Goal: Transaction & Acquisition: Purchase product/service

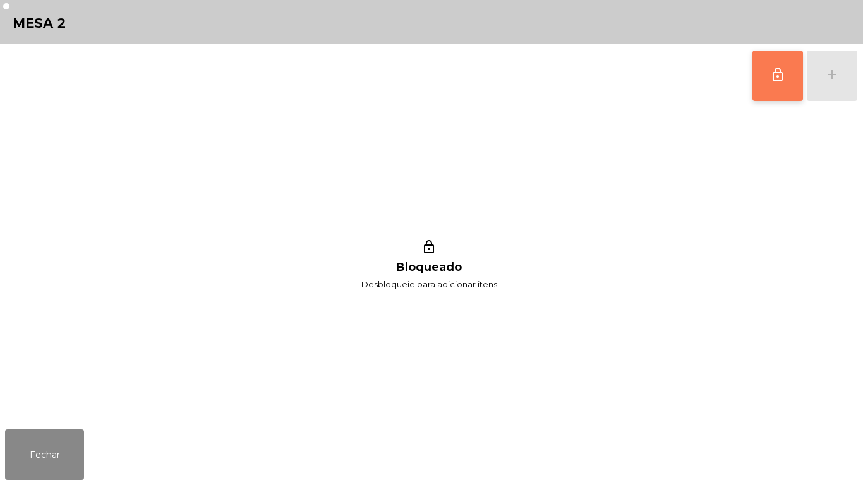
click at [775, 81] on span "lock_outline" at bounding box center [778, 74] width 15 height 15
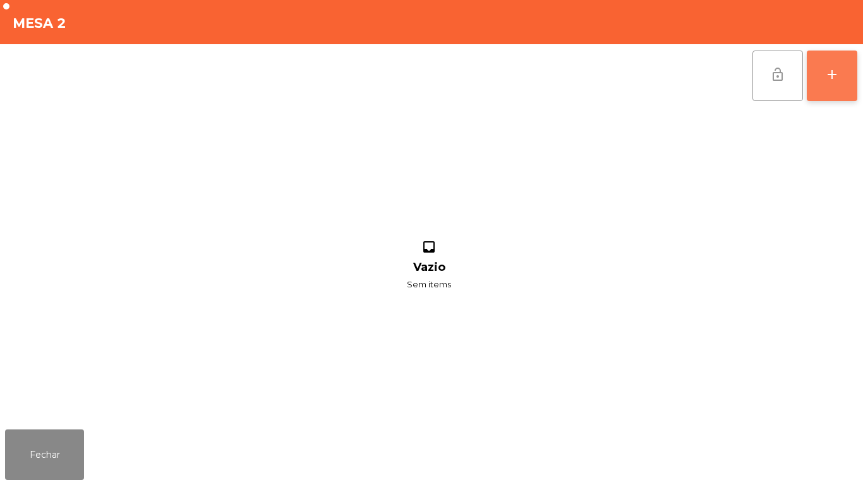
click at [829, 80] on div "add" at bounding box center [832, 74] width 15 height 15
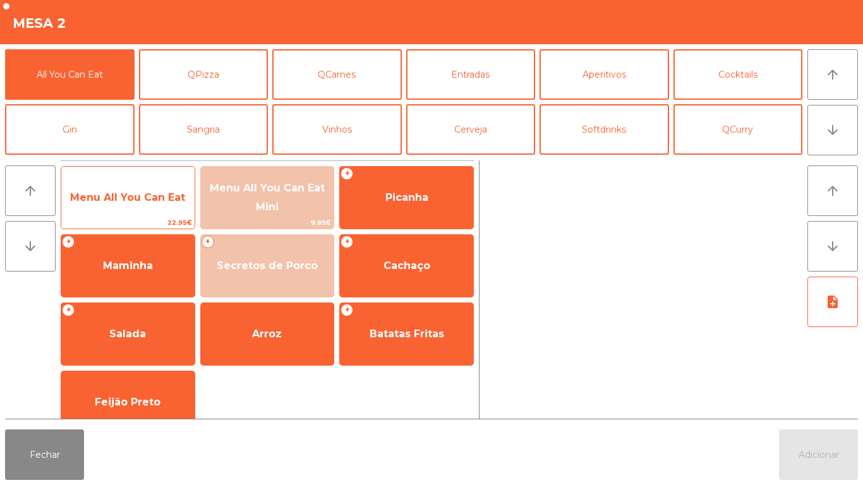
click at [118, 197] on span "Menu All You Can Eat" at bounding box center [127, 198] width 115 height 12
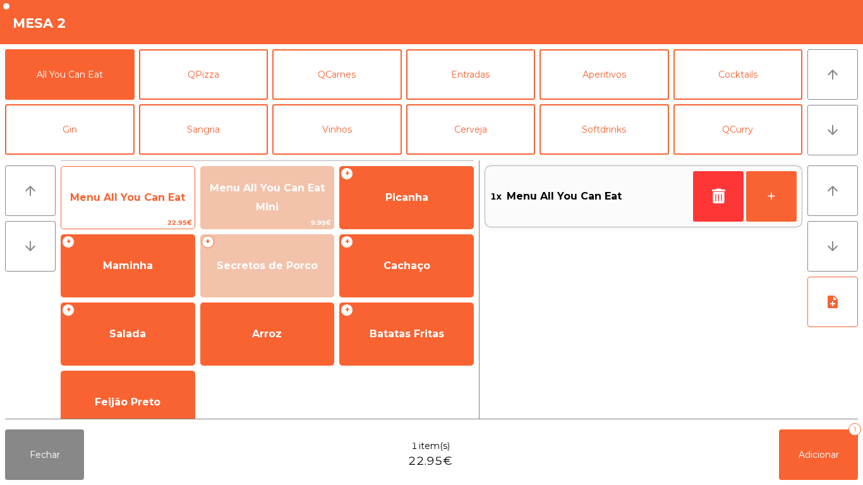
click at [122, 188] on span "Menu All You Can Eat" at bounding box center [127, 198] width 133 height 34
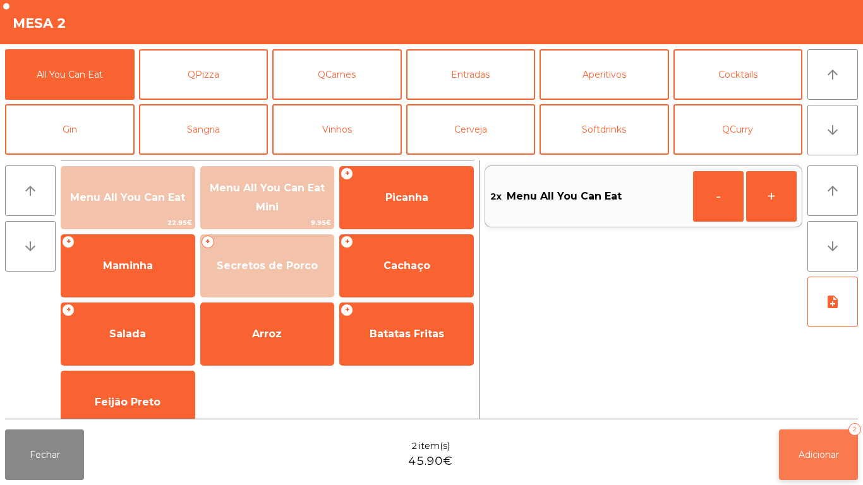
click at [820, 460] on span "Adicionar" at bounding box center [819, 454] width 40 height 11
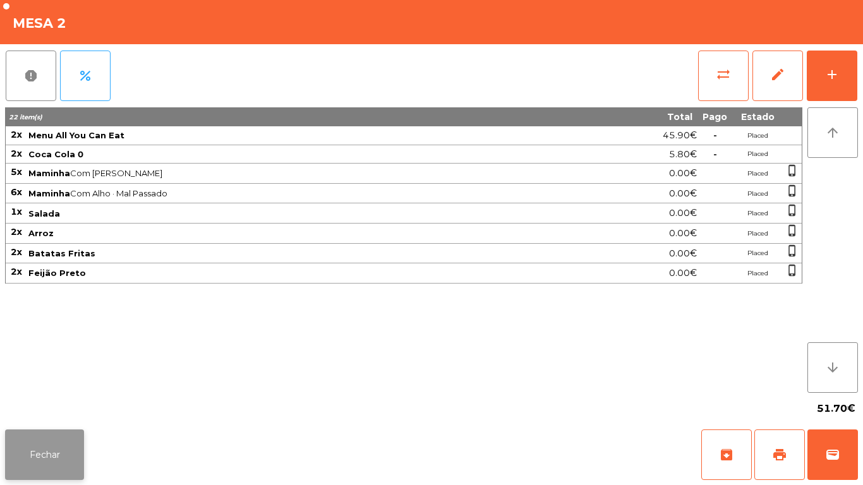
click at [66, 442] on button "Fechar" at bounding box center [44, 455] width 79 height 51
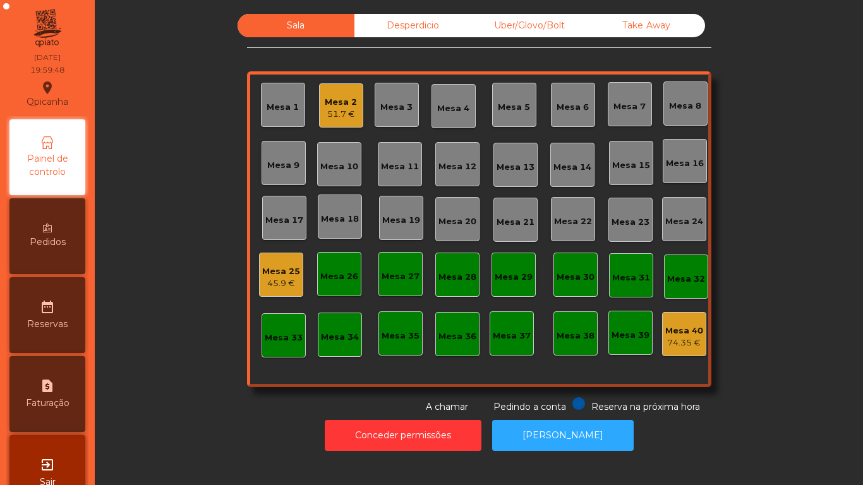
click at [398, 162] on div "Mesa 11" at bounding box center [400, 167] width 38 height 13
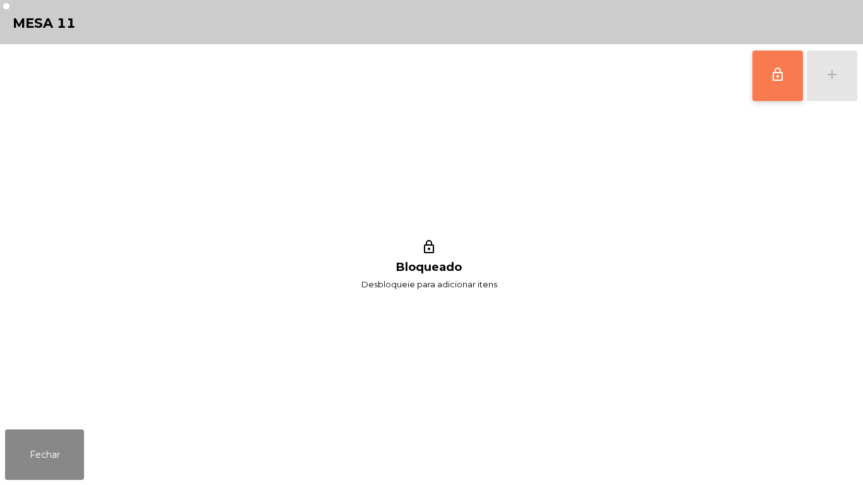
click at [753, 83] on button "lock_outline" at bounding box center [778, 76] width 51 height 51
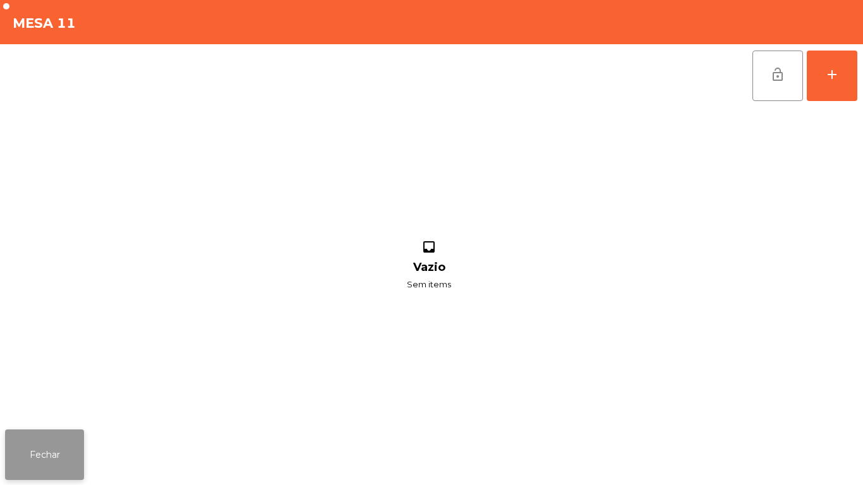
click at [78, 433] on button "Fechar" at bounding box center [44, 455] width 79 height 51
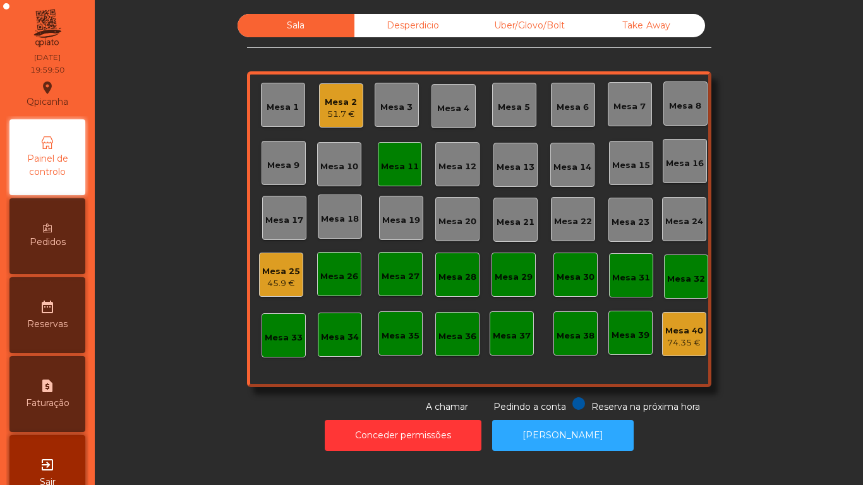
click at [291, 275] on div "Mesa 25" at bounding box center [281, 271] width 38 height 13
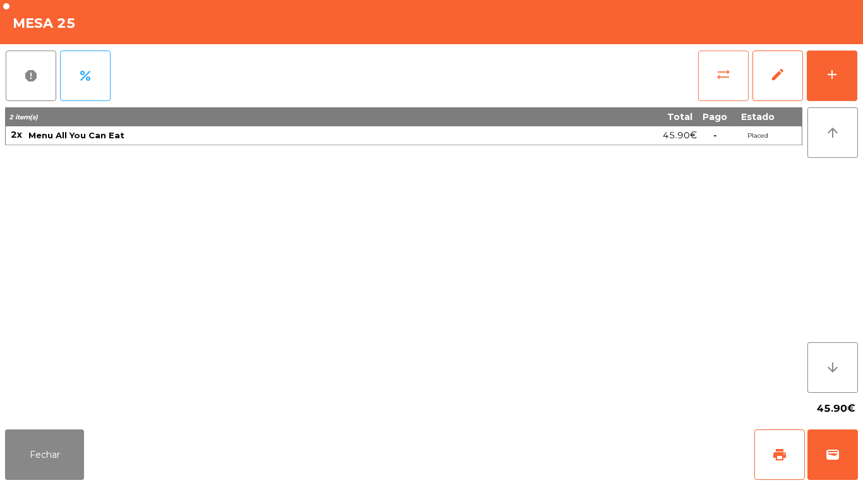
click at [712, 77] on button "sync_alt" at bounding box center [723, 76] width 51 height 51
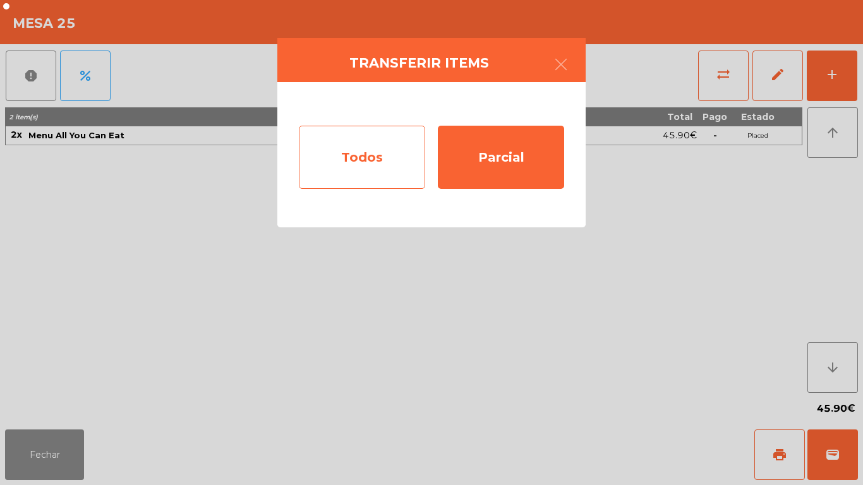
click at [365, 170] on div "Todos" at bounding box center [362, 157] width 126 height 63
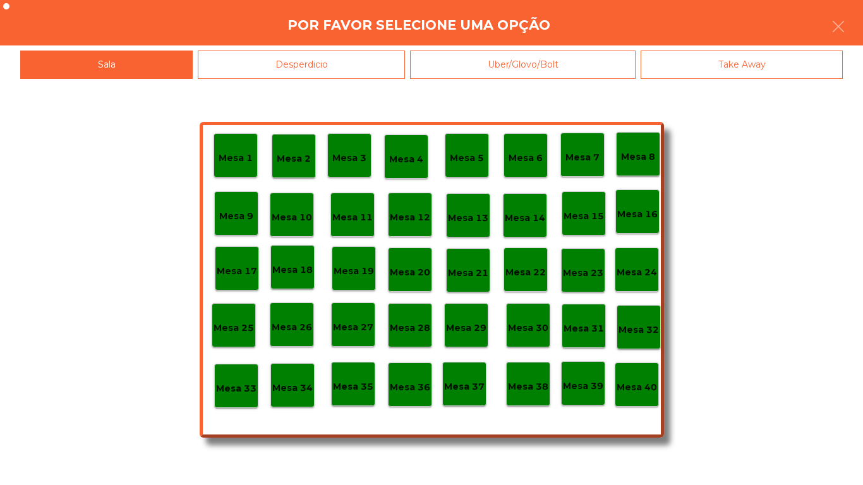
click at [355, 211] on p "Mesa 11" at bounding box center [352, 217] width 40 height 15
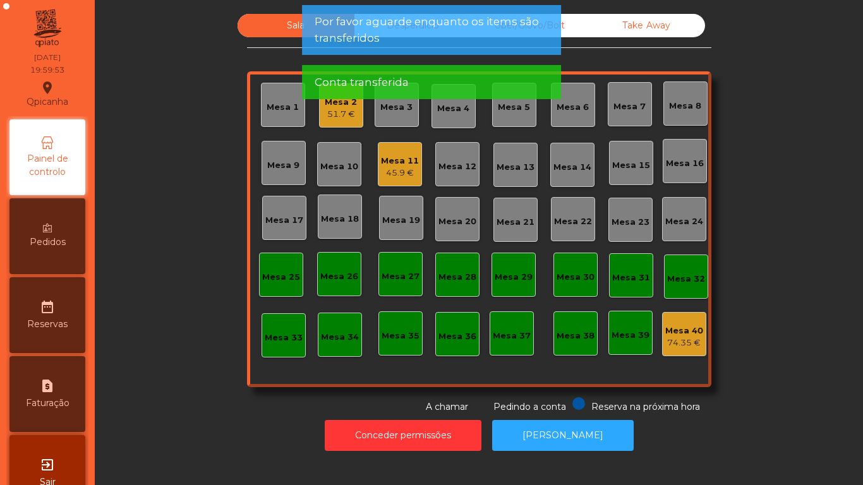
click at [393, 173] on div "45.9 €" at bounding box center [400, 173] width 38 height 13
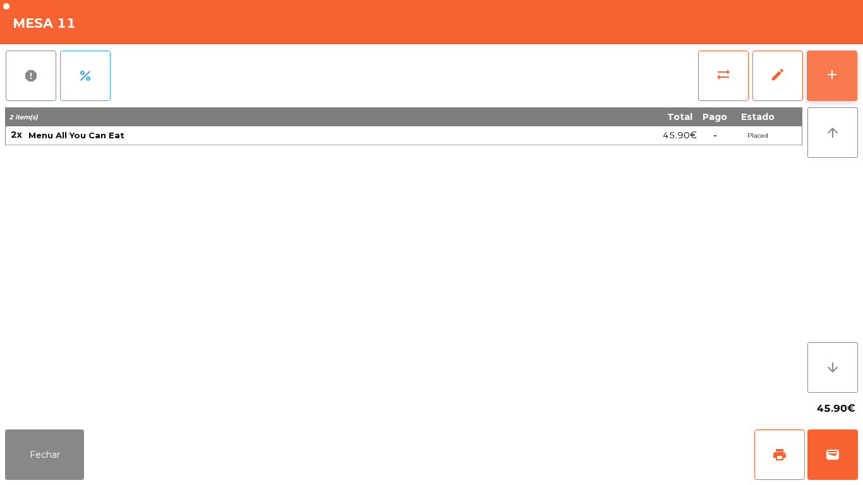
click at [850, 94] on button "add" at bounding box center [832, 76] width 51 height 51
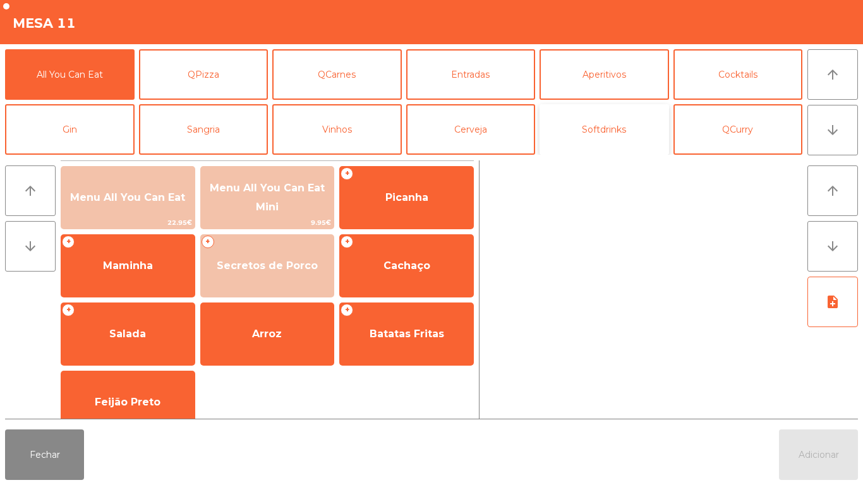
click at [624, 146] on button "Softdrinks" at bounding box center [605, 129] width 130 height 51
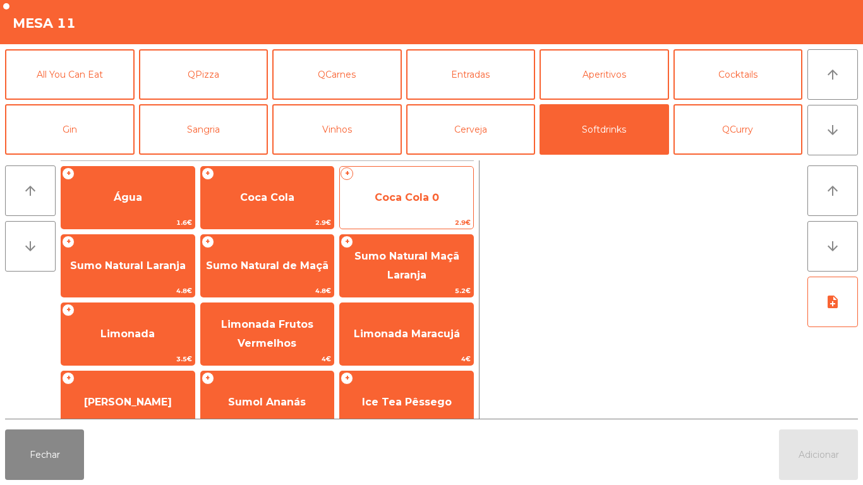
click at [413, 209] on span "Coca Cola 0" at bounding box center [406, 198] width 133 height 34
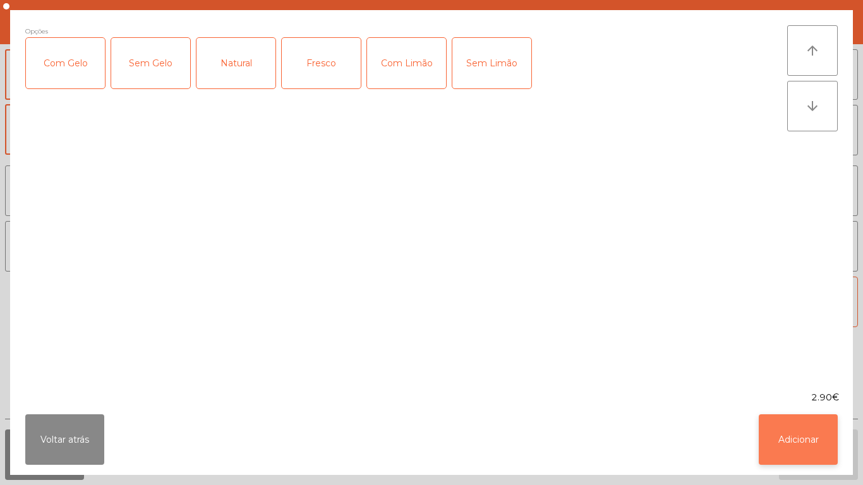
click at [788, 451] on button "Adicionar" at bounding box center [798, 440] width 79 height 51
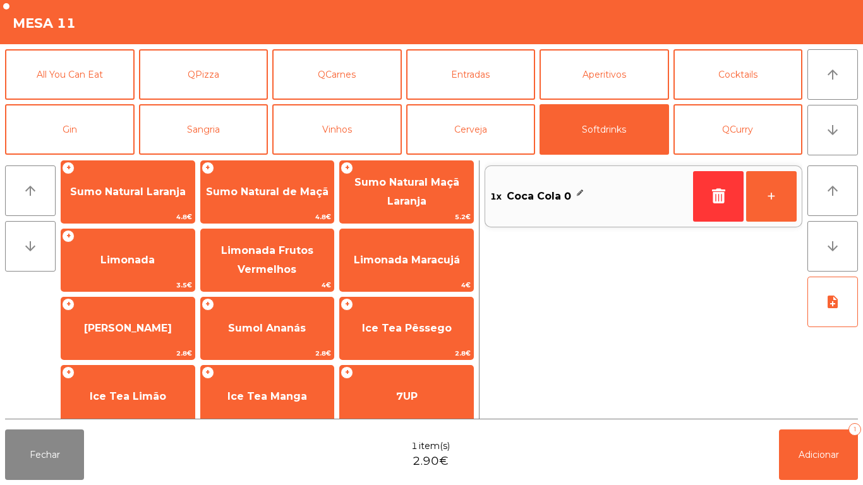
scroll to position [123, 0]
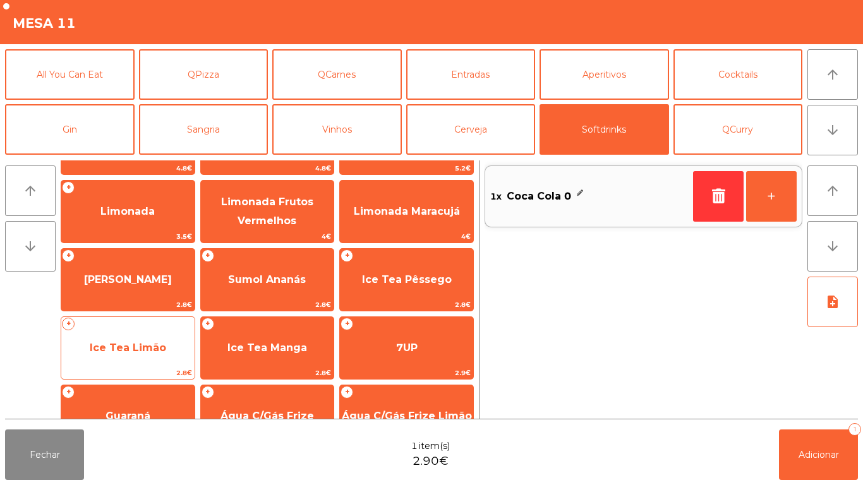
click at [149, 353] on span "Ice Tea Limão" at bounding box center [128, 348] width 76 height 12
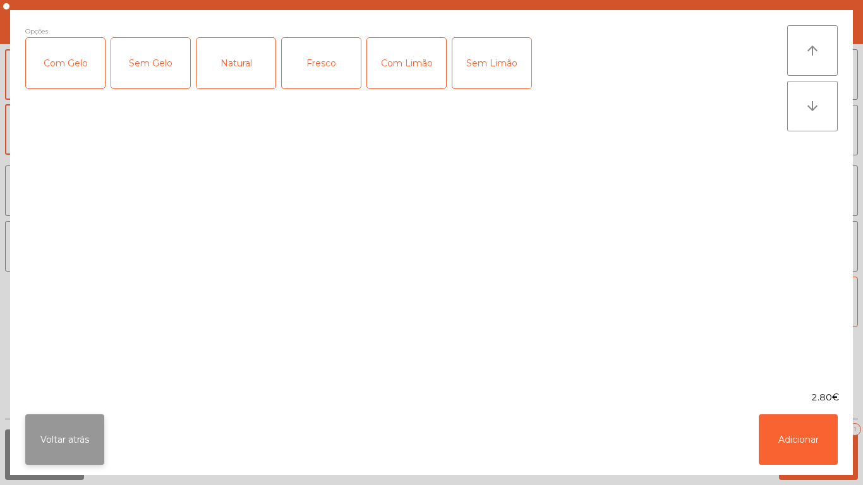
click at [95, 425] on button "Voltar atrás" at bounding box center [64, 440] width 79 height 51
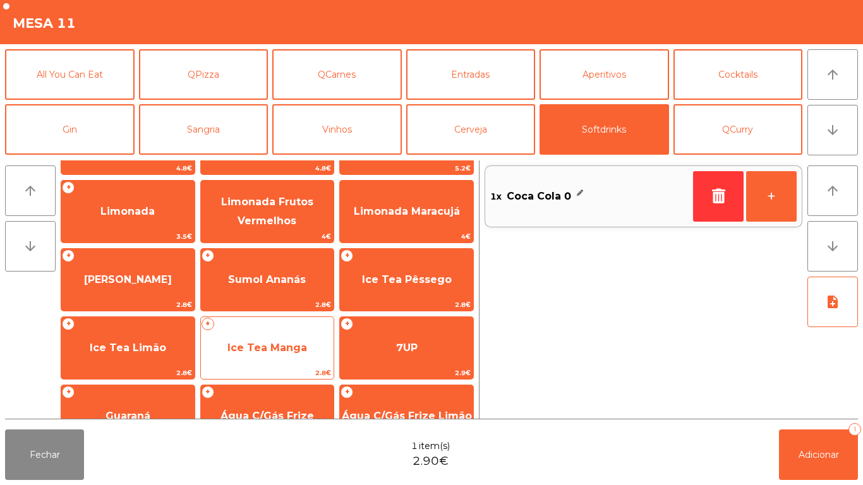
click at [274, 353] on span "Ice Tea Manga" at bounding box center [268, 348] width 80 height 12
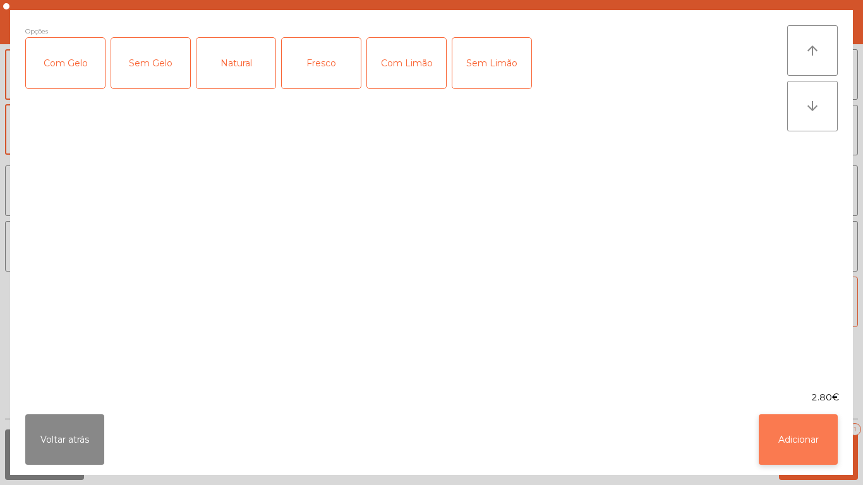
click at [820, 451] on button "Adicionar" at bounding box center [798, 440] width 79 height 51
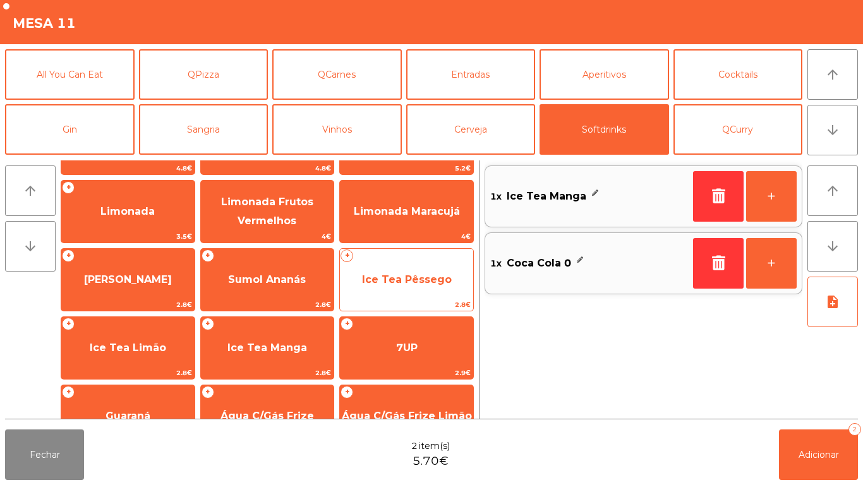
click at [417, 284] on span "Ice Tea Pêssego" at bounding box center [407, 280] width 90 height 12
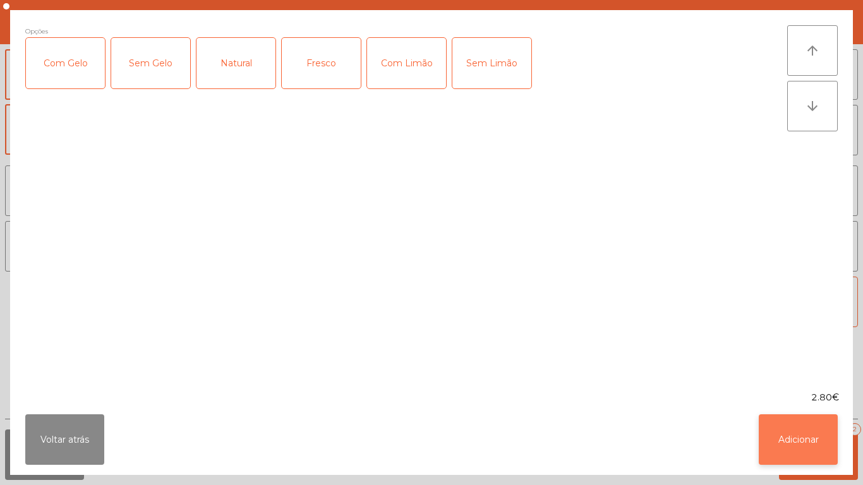
click at [808, 442] on button "Adicionar" at bounding box center [798, 440] width 79 height 51
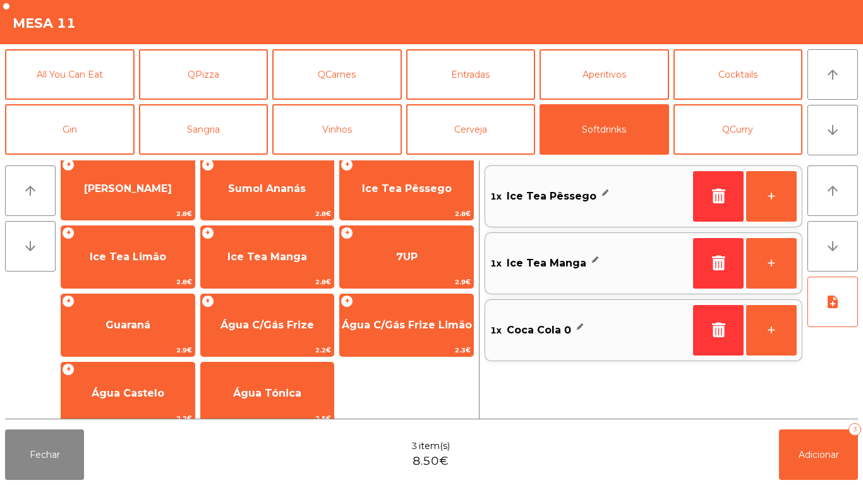
scroll to position [225, 0]
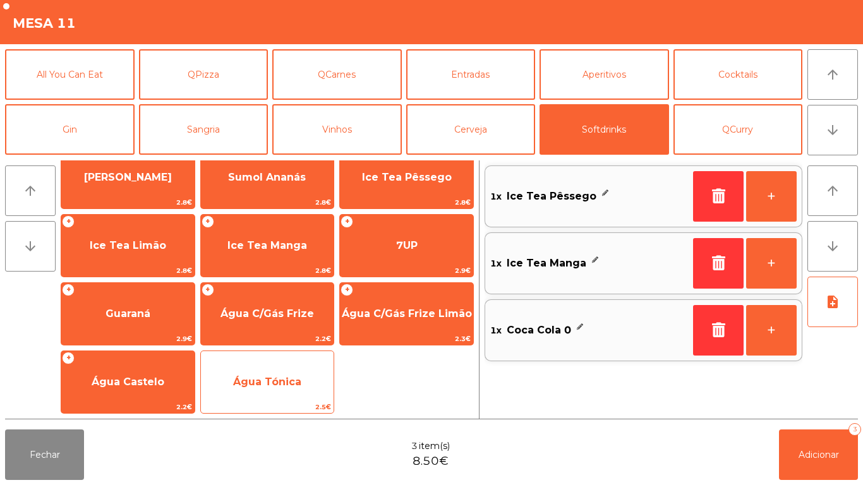
click at [304, 385] on span "Água Tónica" at bounding box center [267, 382] width 133 height 34
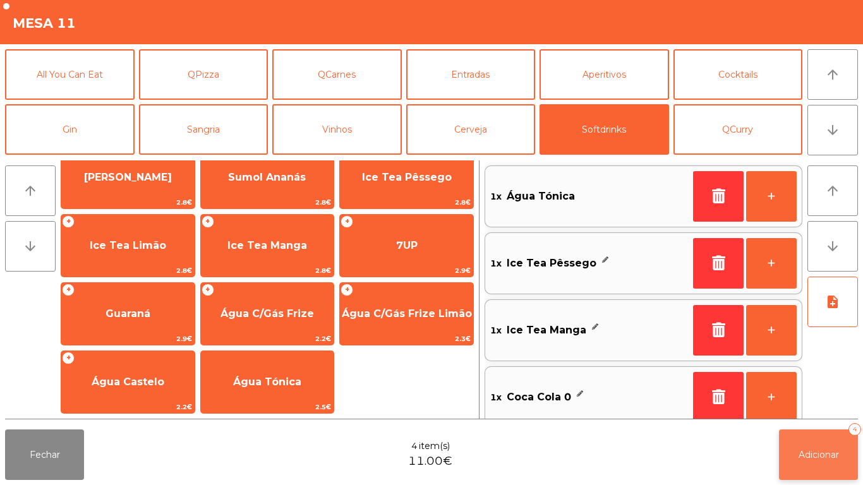
click at [814, 453] on span "Adicionar" at bounding box center [819, 454] width 40 height 11
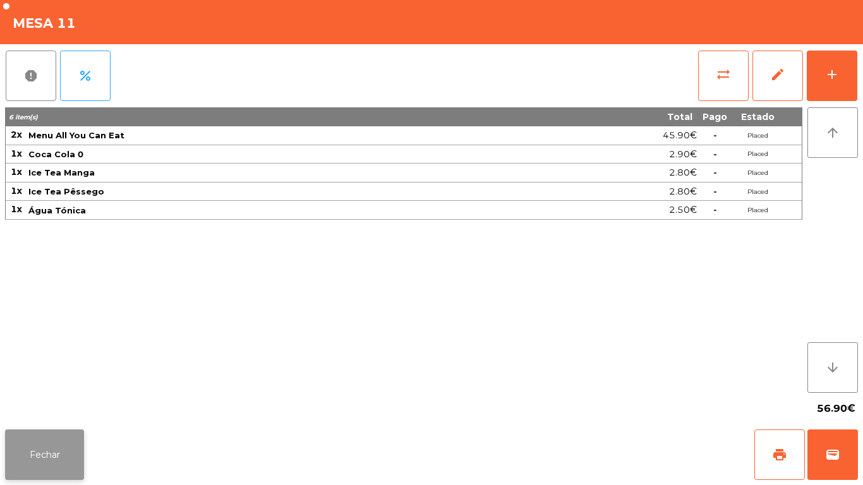
click at [40, 453] on button "Fechar" at bounding box center [44, 455] width 79 height 51
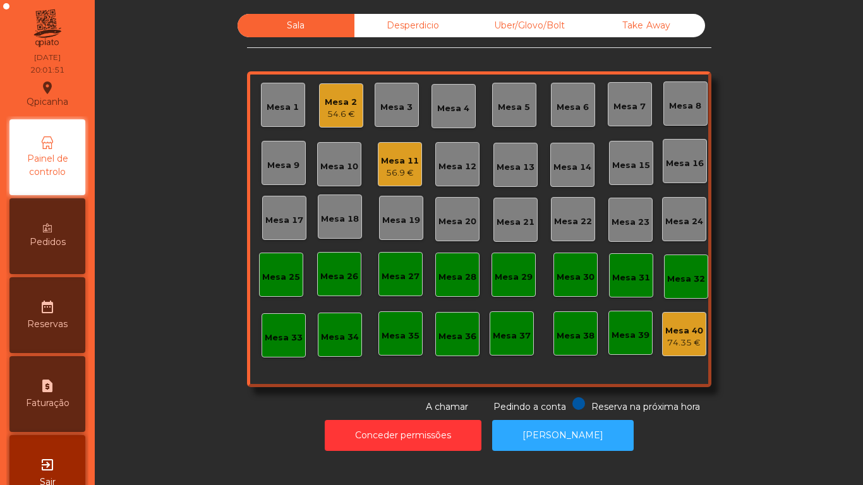
click at [390, 111] on div "Mesa 3" at bounding box center [397, 107] width 32 height 13
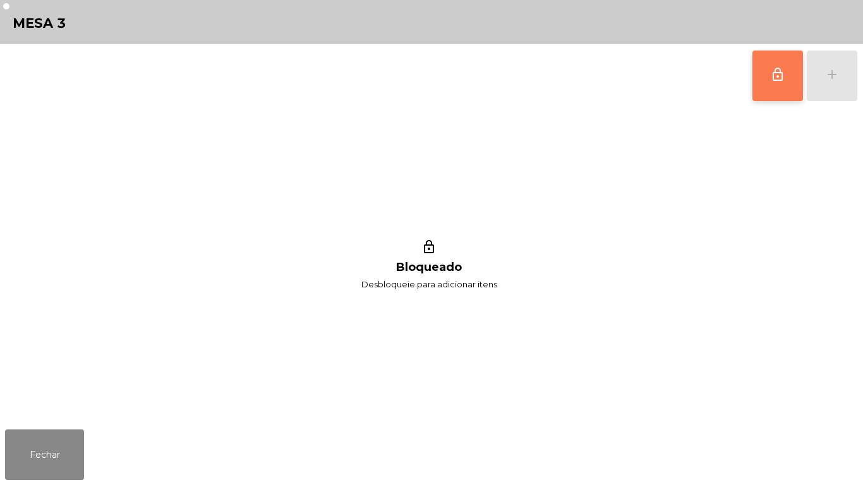
click at [771, 94] on button "lock_outline" at bounding box center [778, 76] width 51 height 51
click at [785, 63] on button "lock_outline" at bounding box center [778, 76] width 51 height 51
click at [774, 87] on button "lock_outline" at bounding box center [778, 76] width 51 height 51
click at [774, 85] on button "lock_outline" at bounding box center [778, 76] width 51 height 51
click at [62, 434] on button "Fechar" at bounding box center [44, 455] width 79 height 51
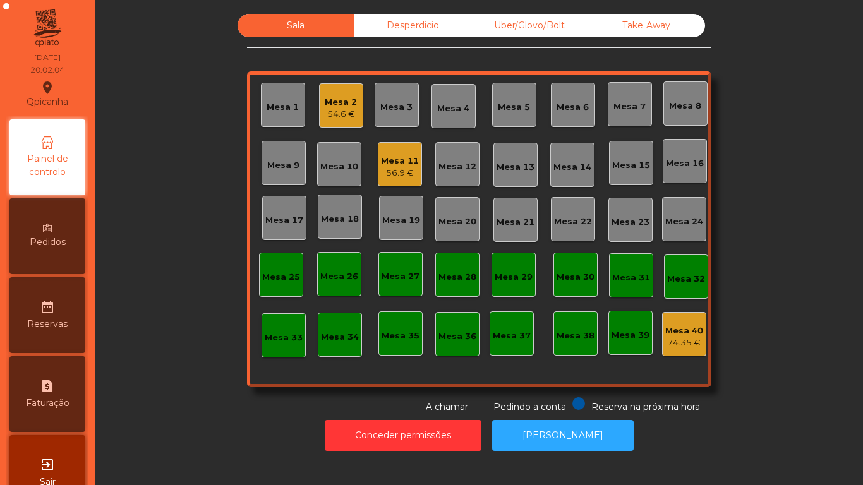
click at [388, 101] on div "Mesa 3" at bounding box center [397, 105] width 32 height 18
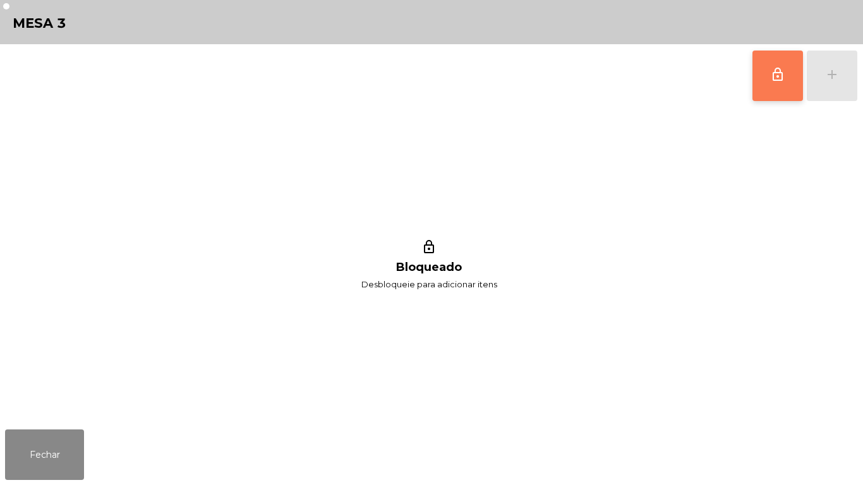
click at [760, 73] on button "lock_outline" at bounding box center [778, 76] width 51 height 51
click at [780, 74] on span "lock_outline" at bounding box center [778, 74] width 15 height 15
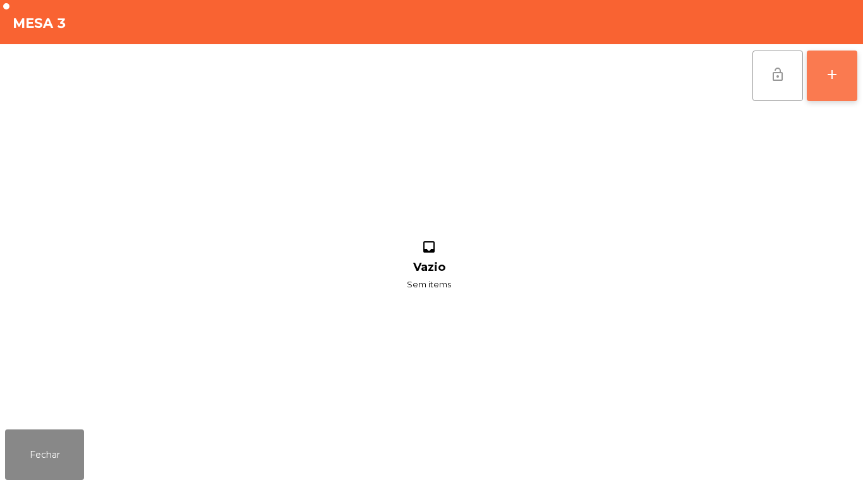
click at [821, 78] on button "add" at bounding box center [832, 76] width 51 height 51
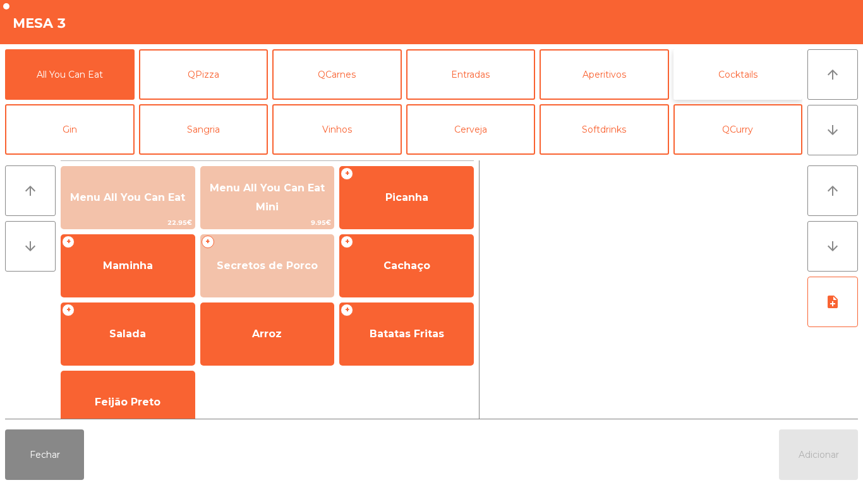
click at [738, 75] on button "Cocktails" at bounding box center [739, 74] width 130 height 51
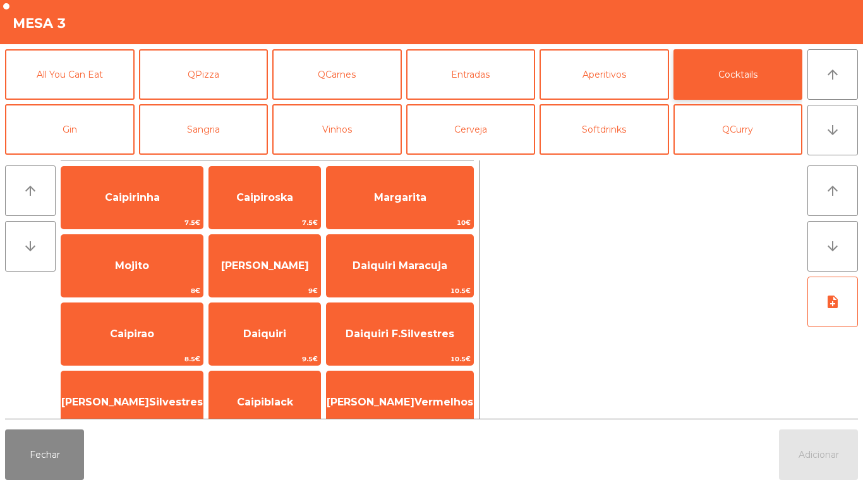
scroll to position [88, 0]
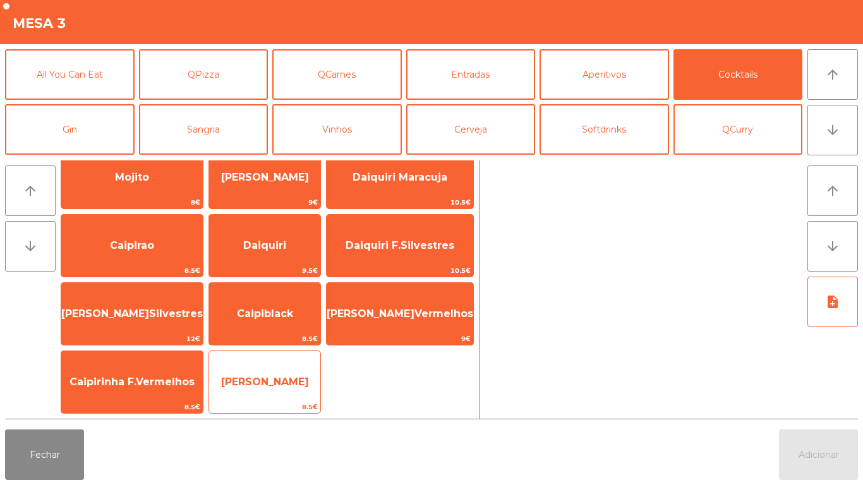
click at [259, 375] on span "[PERSON_NAME]" at bounding box center [264, 382] width 111 height 34
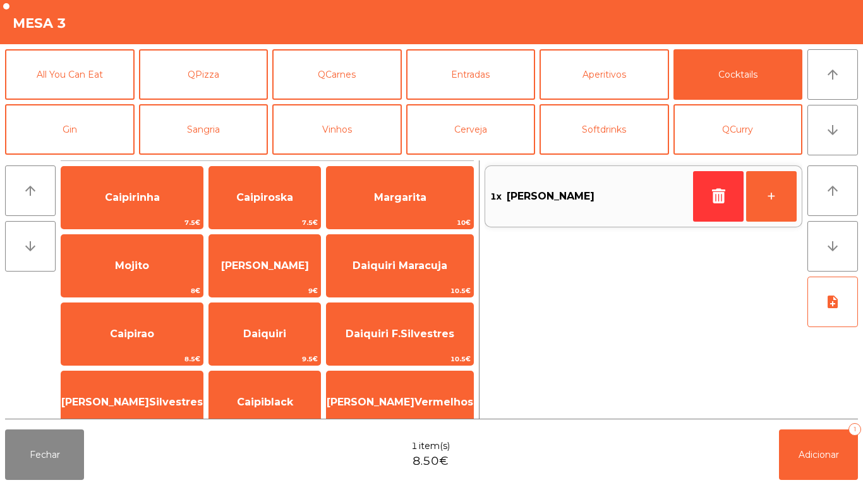
scroll to position [1, 0]
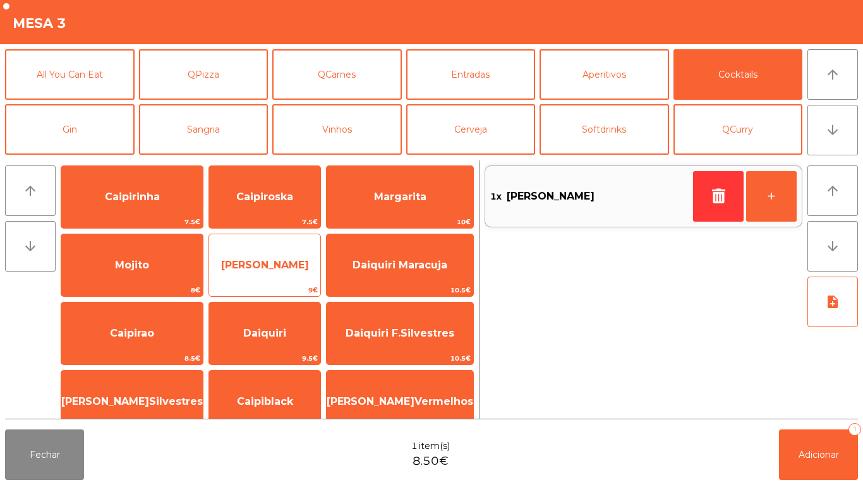
click at [269, 267] on span "[PERSON_NAME]" at bounding box center [265, 265] width 88 height 12
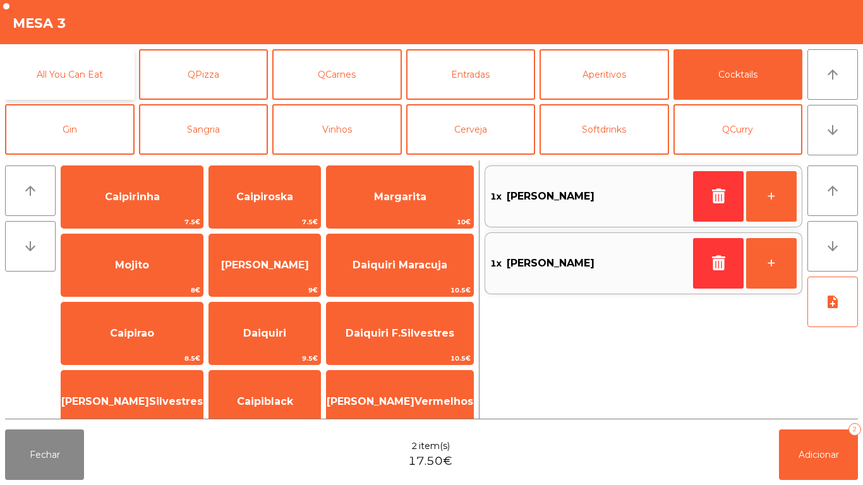
click at [94, 81] on button "All You Can Eat" at bounding box center [70, 74] width 130 height 51
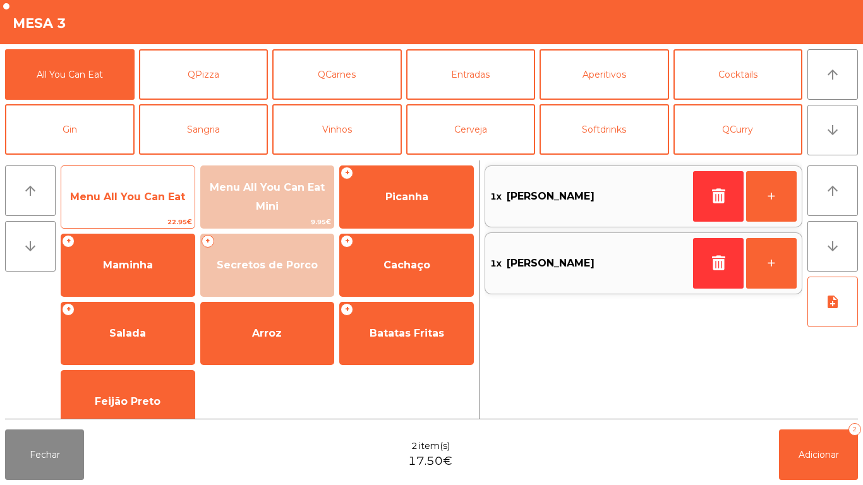
click at [162, 193] on span "Menu All You Can Eat" at bounding box center [127, 197] width 115 height 12
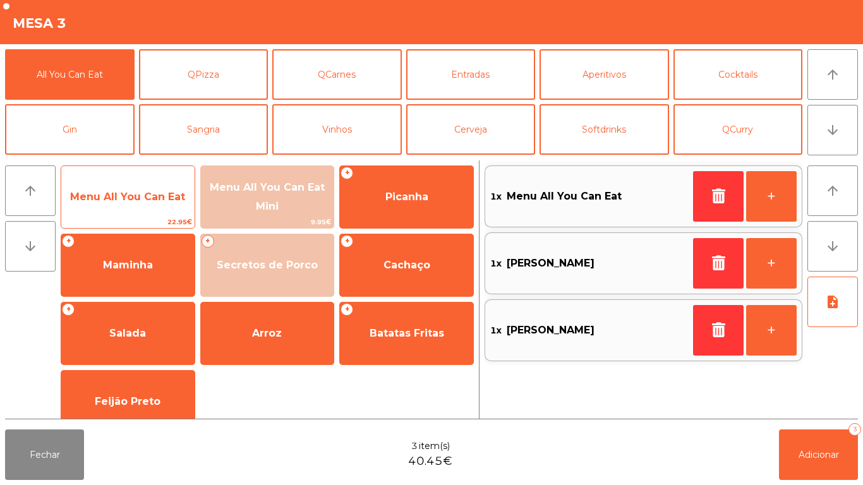
click at [168, 188] on span "Menu All You Can Eat" at bounding box center [127, 197] width 133 height 34
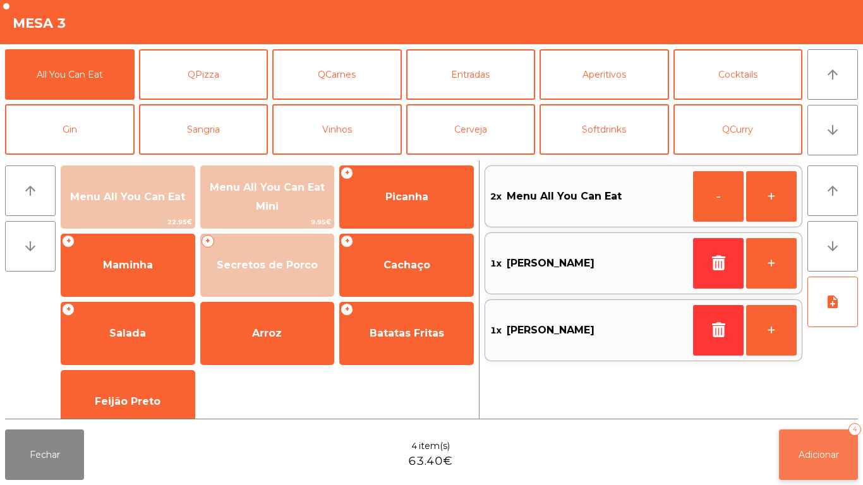
click at [819, 453] on span "Adicionar" at bounding box center [819, 454] width 40 height 11
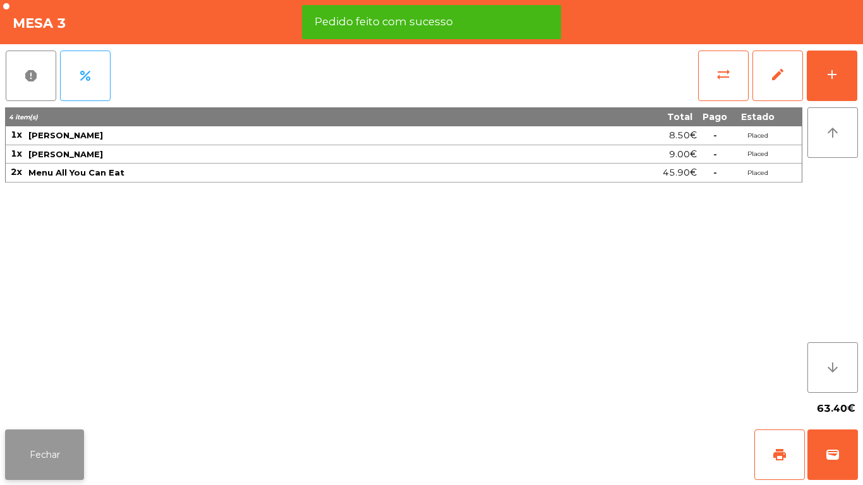
click at [75, 449] on button "Fechar" at bounding box center [44, 455] width 79 height 51
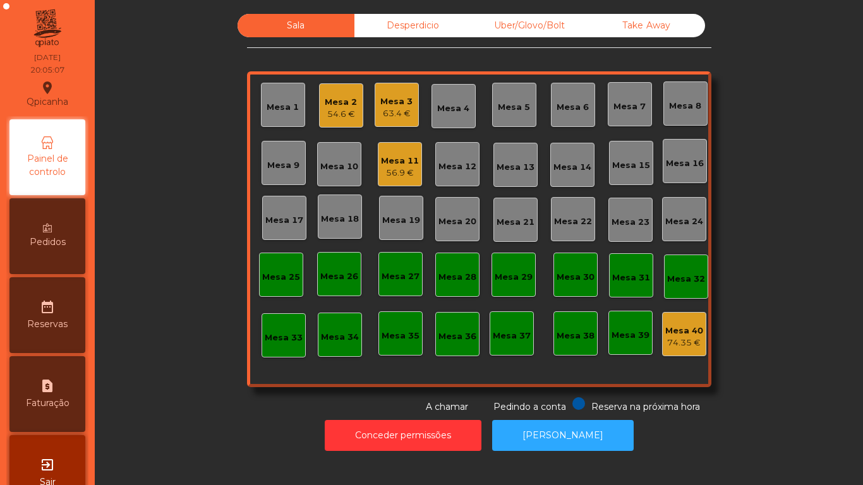
click at [403, 163] on div "Mesa 11" at bounding box center [400, 161] width 38 height 13
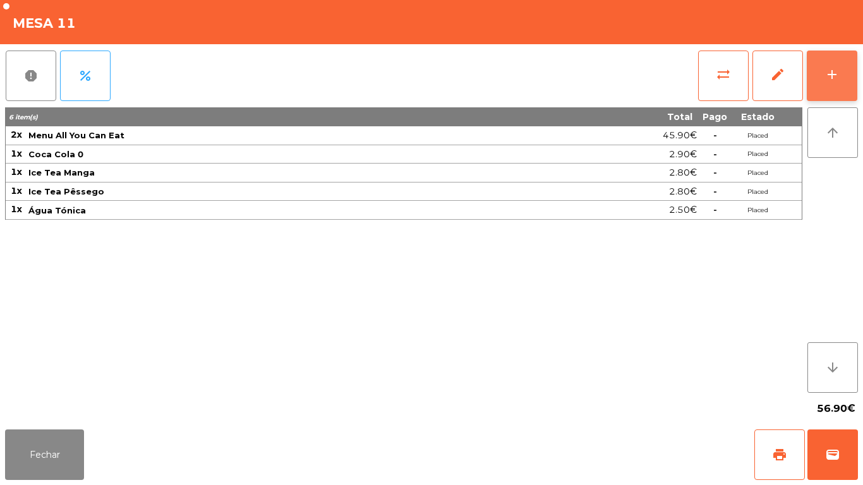
click at [839, 86] on button "add" at bounding box center [832, 76] width 51 height 51
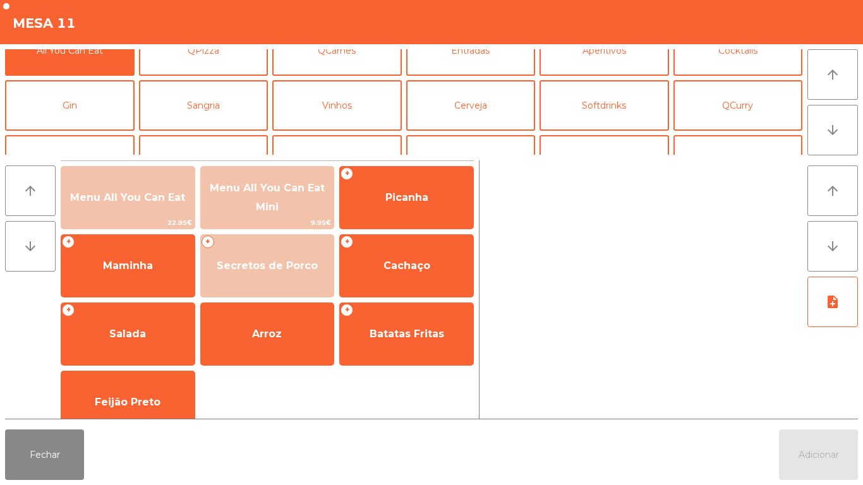
scroll to position [40, 0]
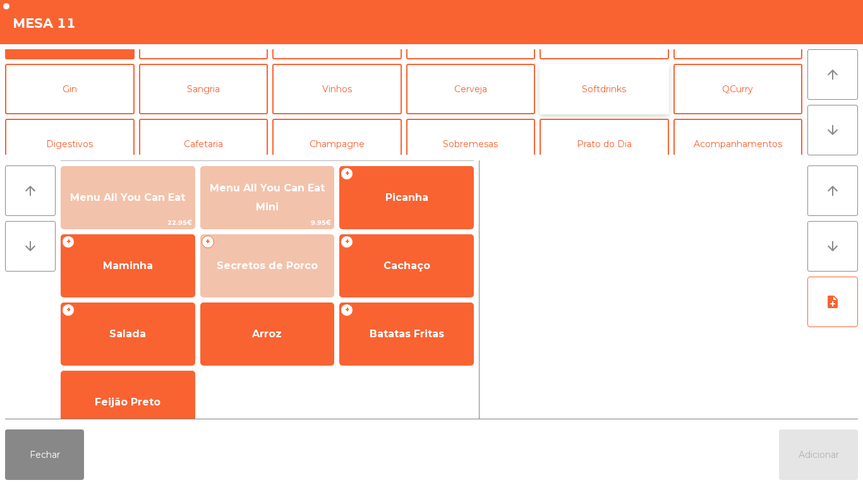
click at [592, 101] on button "Softdrinks" at bounding box center [605, 89] width 130 height 51
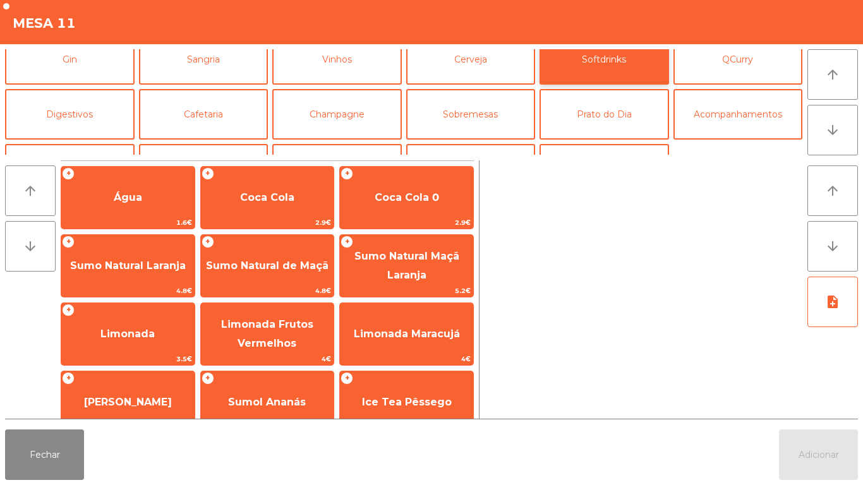
scroll to position [110, 0]
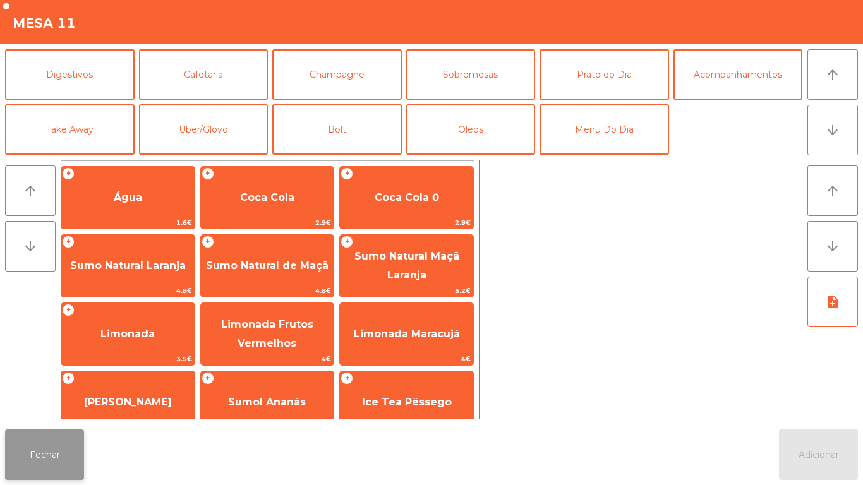
click at [44, 453] on button "Fechar" at bounding box center [44, 455] width 79 height 51
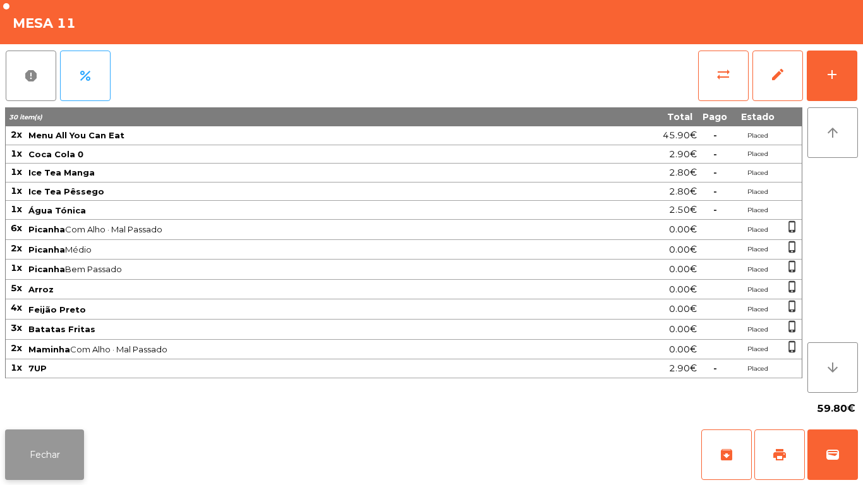
click at [23, 453] on button "Fechar" at bounding box center [44, 455] width 79 height 51
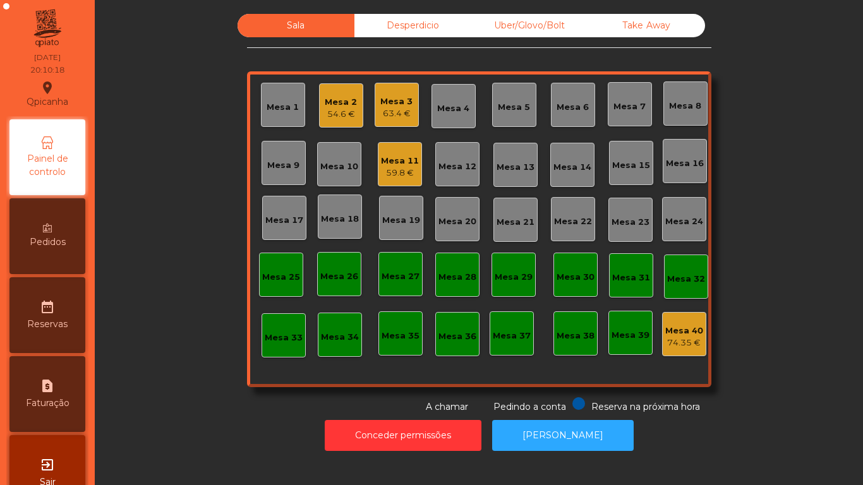
click at [280, 101] on div "Mesa 1" at bounding box center [283, 107] width 32 height 13
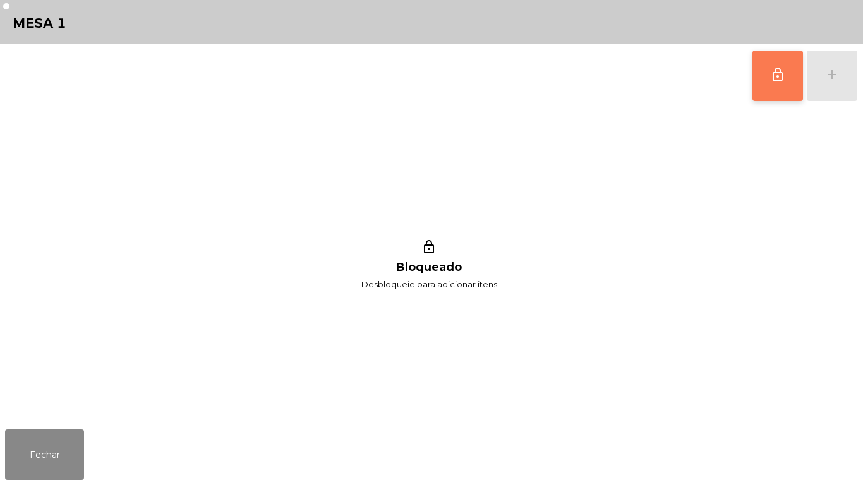
click at [778, 85] on button "lock_outline" at bounding box center [778, 76] width 51 height 51
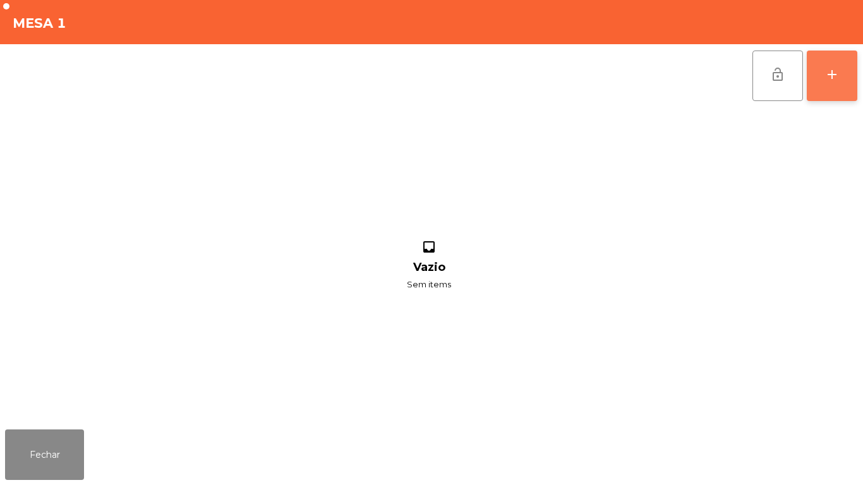
click at [832, 82] on button "add" at bounding box center [832, 76] width 51 height 51
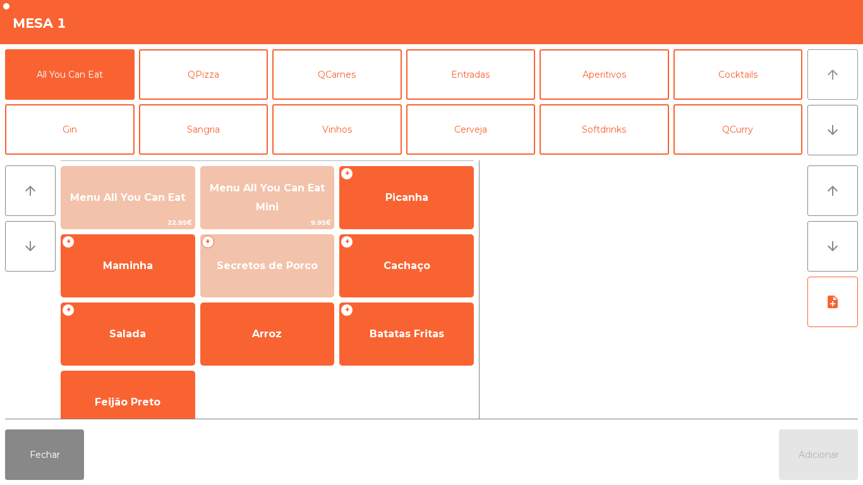
click at [834, 86] on button "arrow_upward" at bounding box center [833, 74] width 51 height 51
click at [605, 137] on button "Softdrinks" at bounding box center [605, 129] width 130 height 51
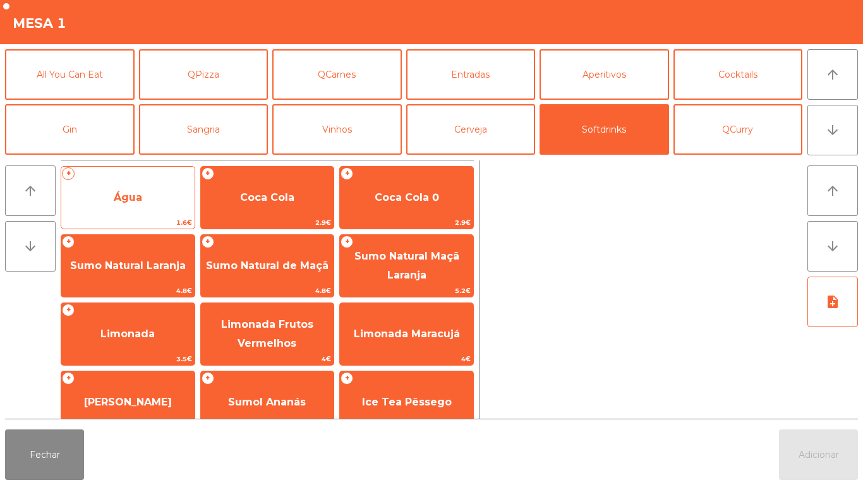
click at [137, 207] on span "Água" at bounding box center [127, 198] width 133 height 34
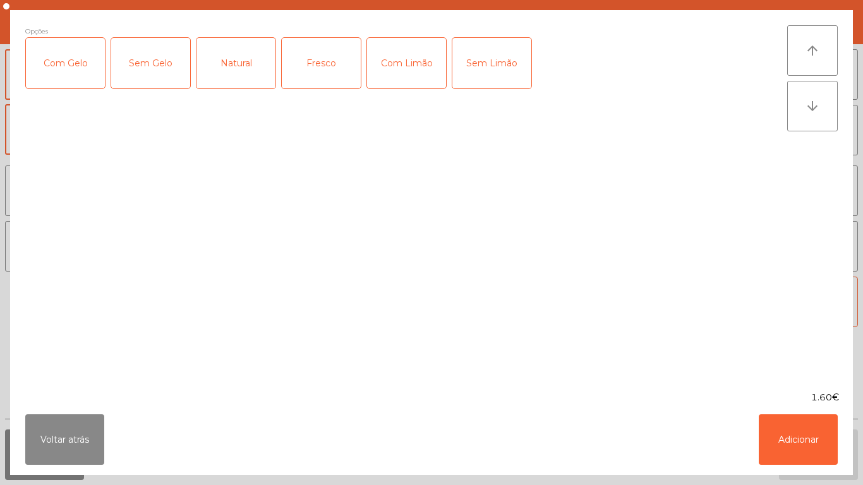
click at [336, 64] on div "Fresco" at bounding box center [321, 63] width 79 height 51
click at [783, 446] on button "Adicionar" at bounding box center [798, 440] width 79 height 51
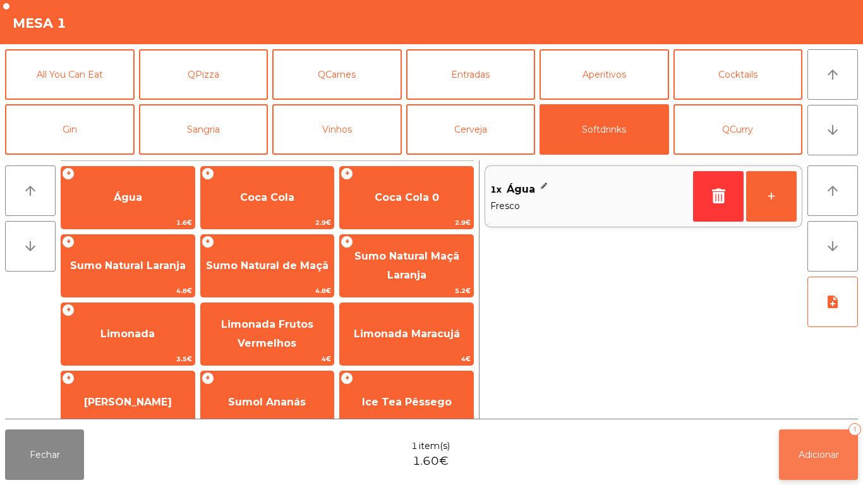
click at [820, 453] on span "Adicionar" at bounding box center [819, 454] width 40 height 11
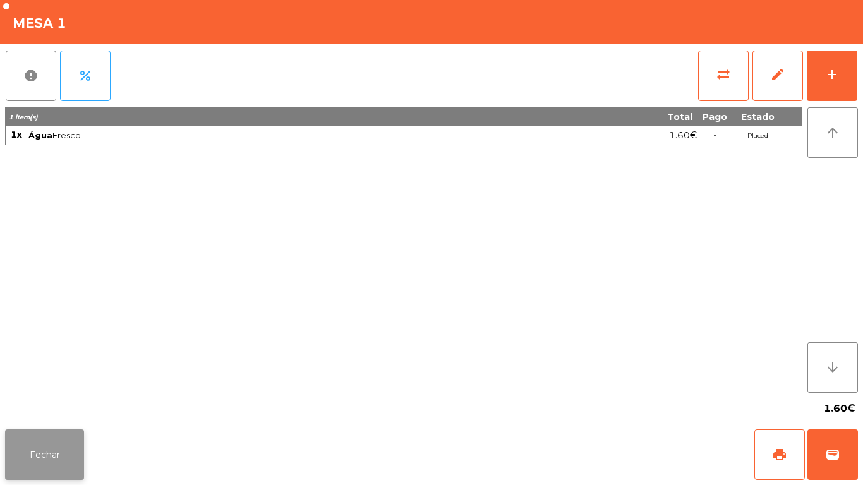
click at [52, 436] on button "Fechar" at bounding box center [44, 455] width 79 height 51
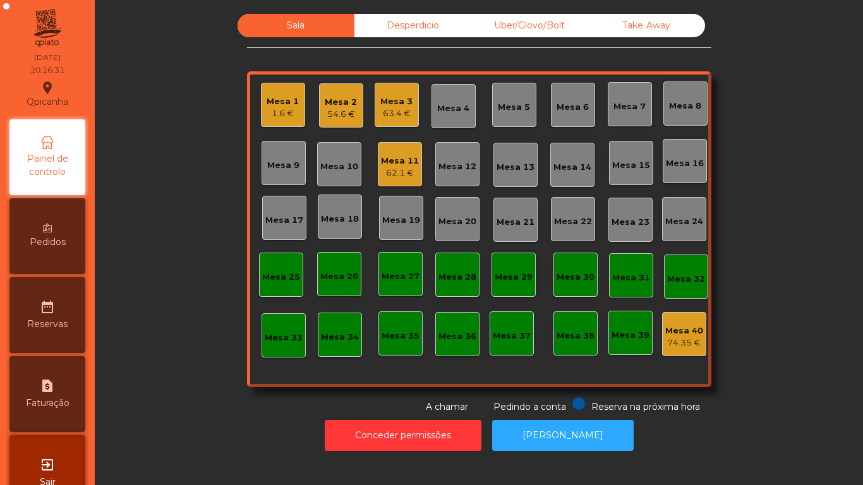
click at [396, 104] on div "Mesa 3" at bounding box center [397, 101] width 32 height 13
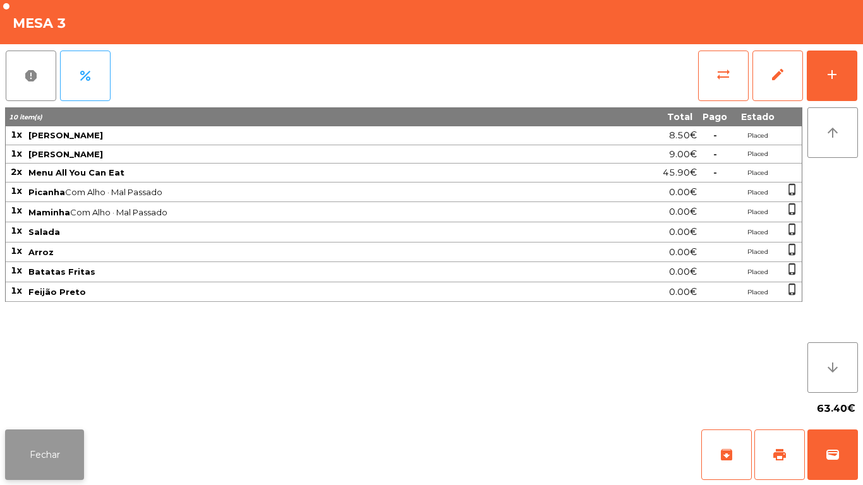
click at [80, 448] on button "Fechar" at bounding box center [44, 455] width 79 height 51
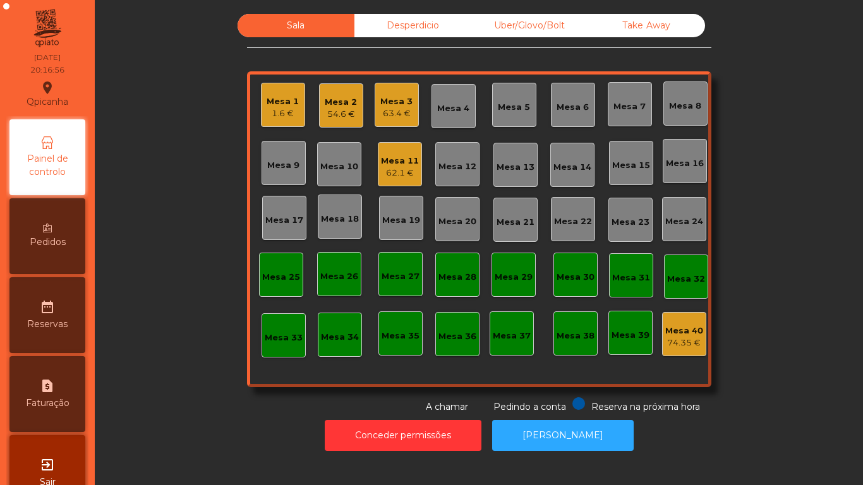
click at [685, 164] on div "Mesa 16" at bounding box center [685, 163] width 38 height 13
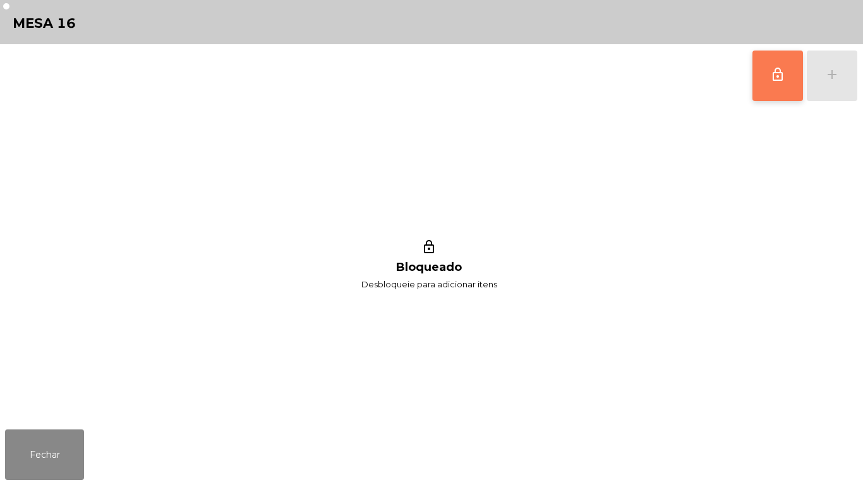
click at [784, 78] on span "lock_outline" at bounding box center [778, 74] width 15 height 15
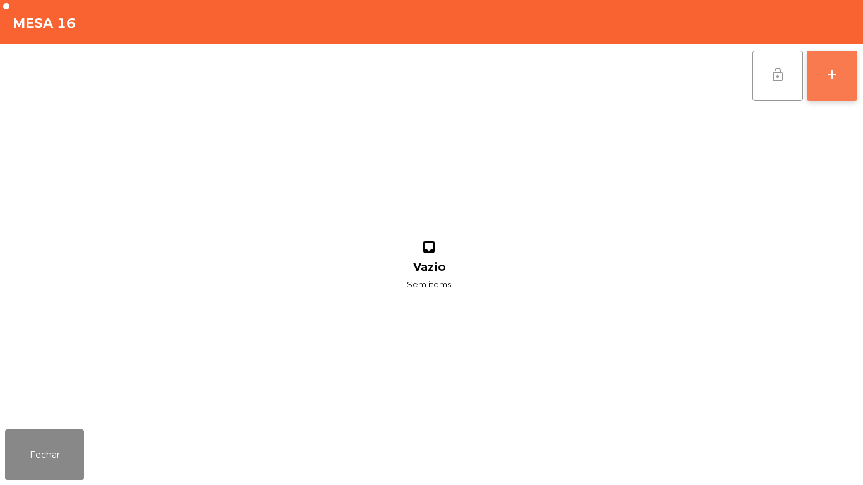
click at [843, 89] on button "add" at bounding box center [832, 76] width 51 height 51
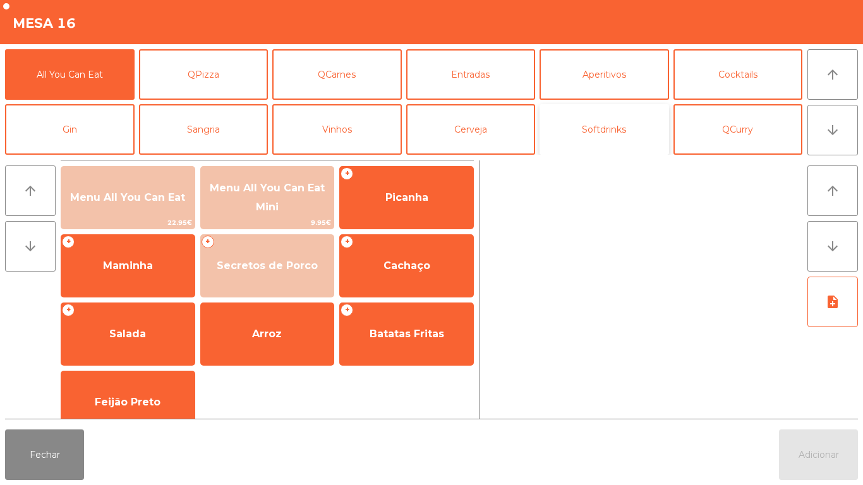
click at [600, 137] on button "Softdrinks" at bounding box center [605, 129] width 130 height 51
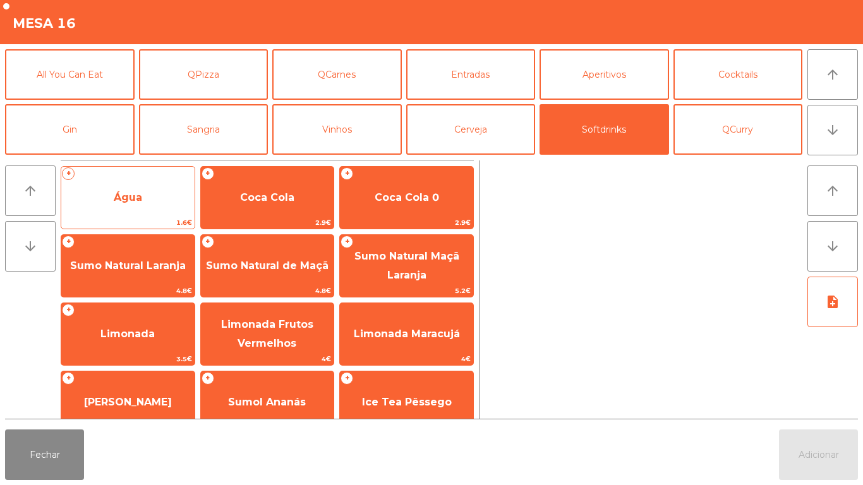
click at [128, 201] on span "Água" at bounding box center [128, 198] width 28 height 12
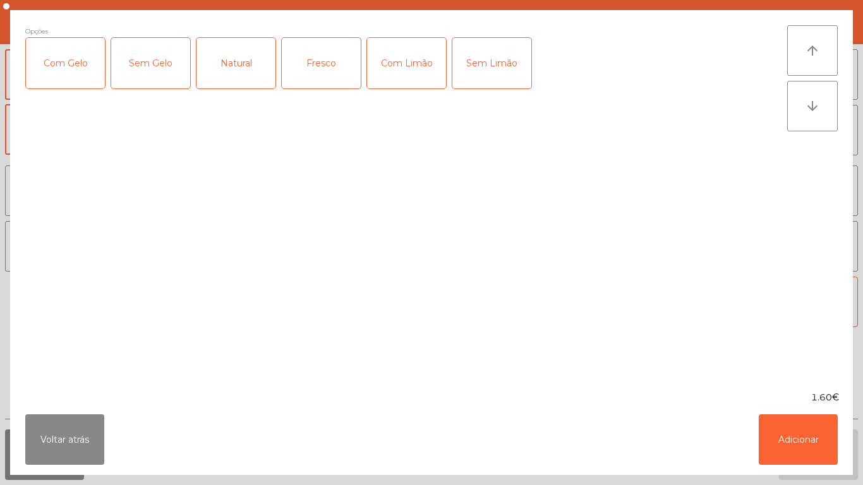
click at [329, 68] on div "Fresco" at bounding box center [321, 63] width 79 height 51
click at [791, 438] on button "Adicionar" at bounding box center [798, 440] width 79 height 51
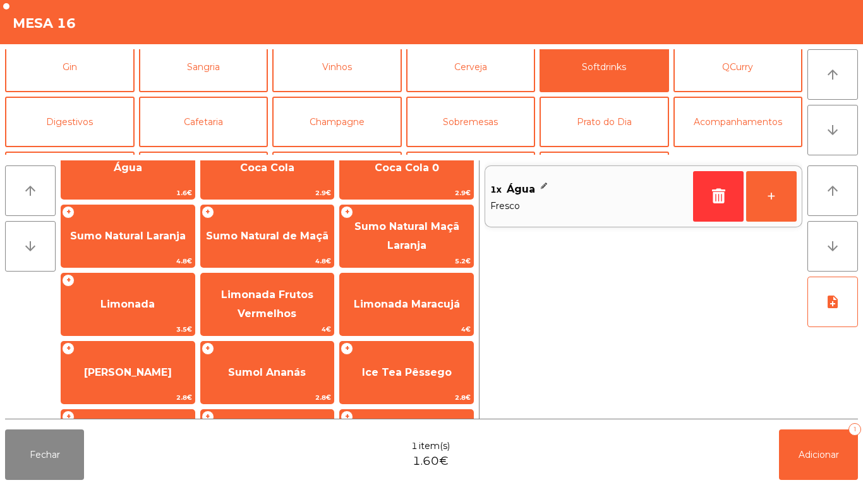
scroll to position [0, 0]
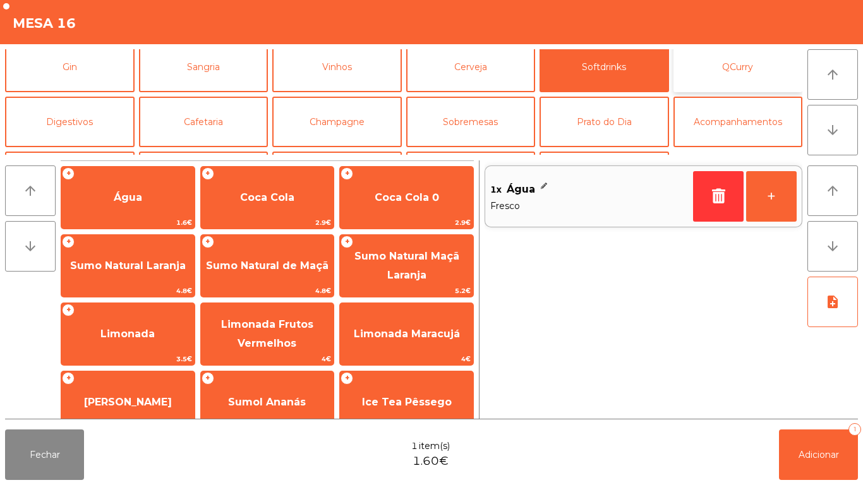
click at [710, 70] on button "QCurry" at bounding box center [739, 67] width 130 height 51
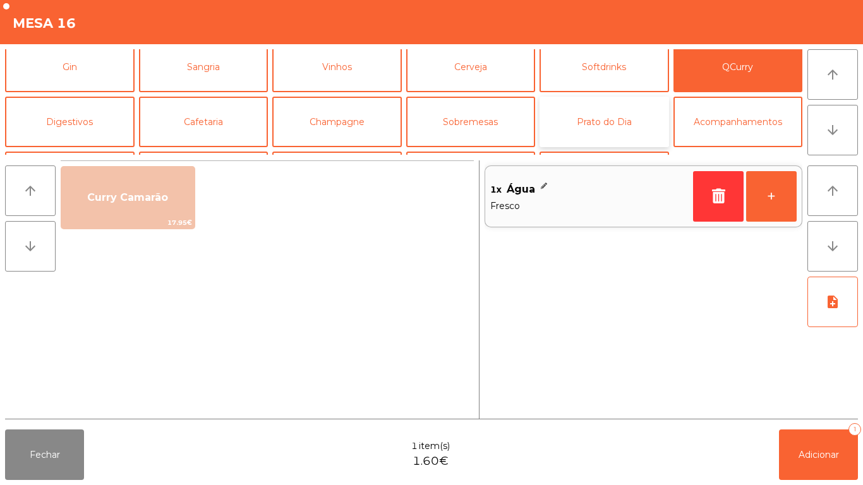
click at [624, 128] on button "Prato do Dia" at bounding box center [605, 122] width 130 height 51
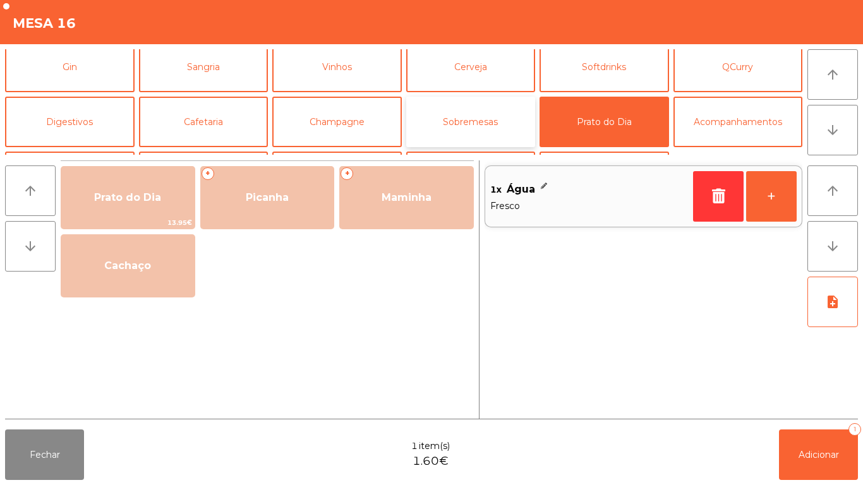
click at [481, 128] on button "Sobremesas" at bounding box center [471, 122] width 130 height 51
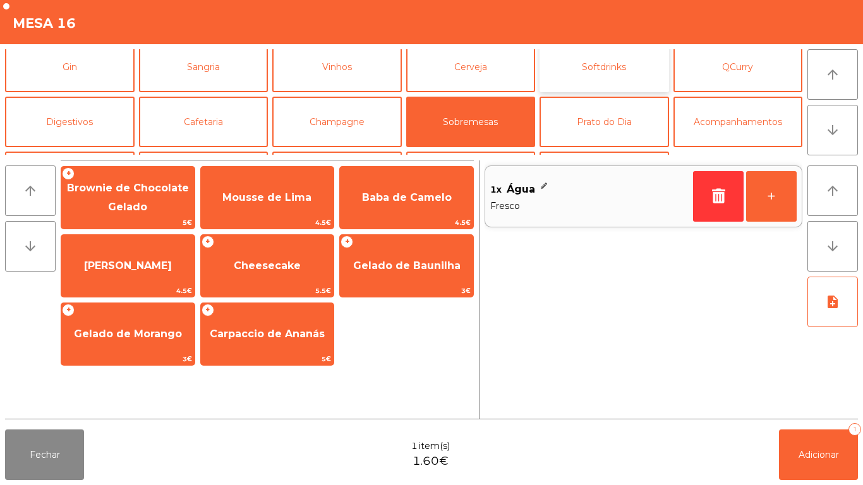
click at [588, 82] on button "Softdrinks" at bounding box center [605, 67] width 130 height 51
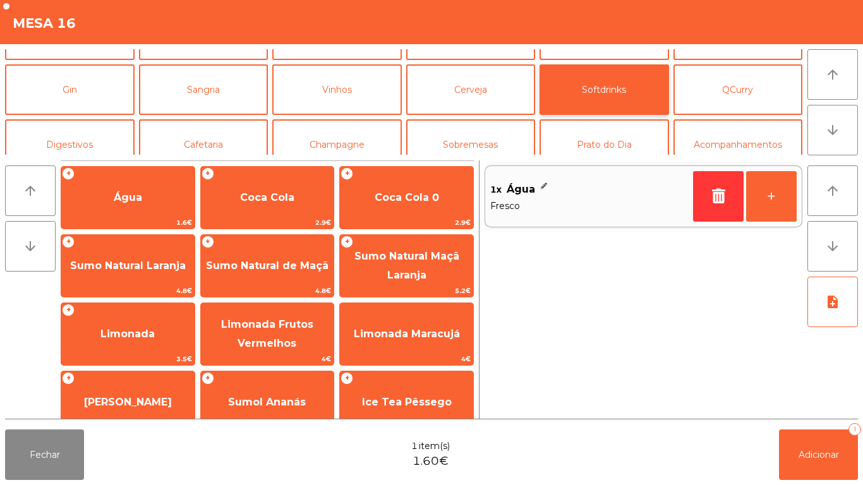
scroll to position [52, 0]
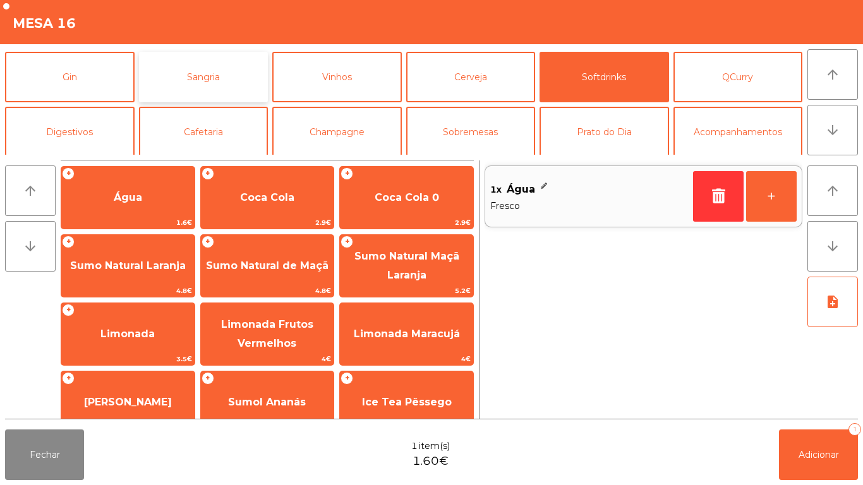
click at [198, 88] on button "Sangria" at bounding box center [204, 77] width 130 height 51
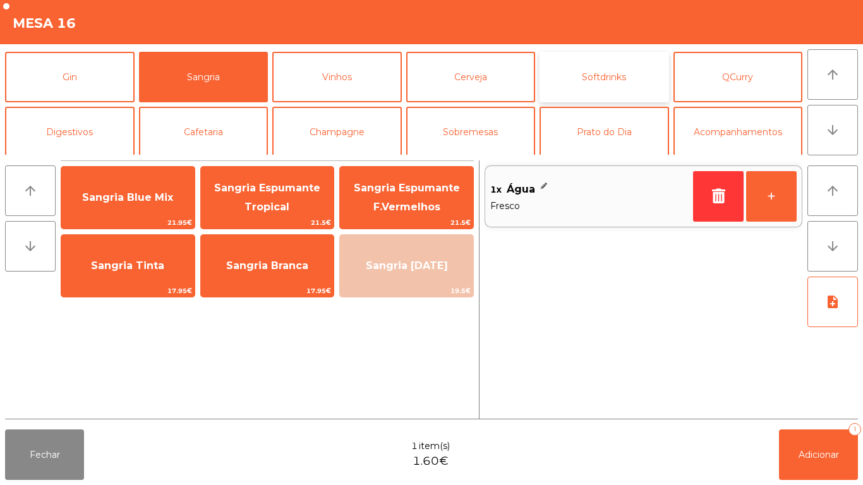
click at [609, 82] on button "Softdrinks" at bounding box center [605, 77] width 130 height 51
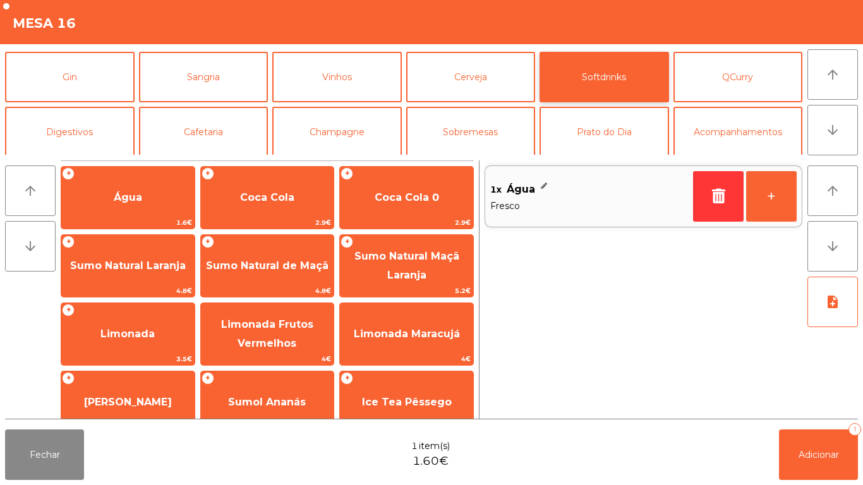
scroll to position [0, 0]
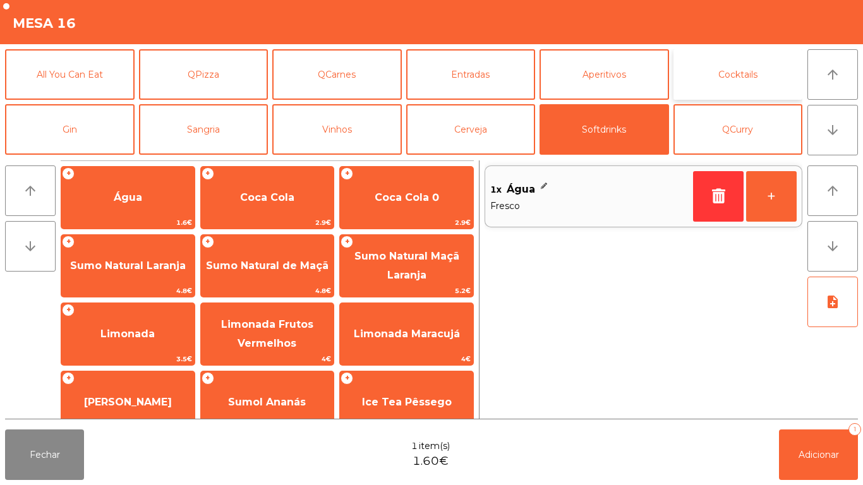
click at [741, 83] on button "Cocktails" at bounding box center [739, 74] width 130 height 51
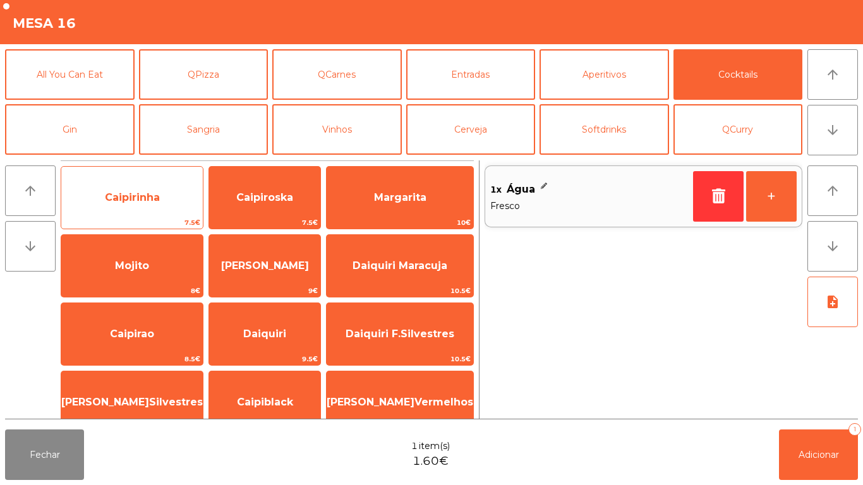
click at [151, 197] on span "Caipirinha" at bounding box center [132, 198] width 55 height 12
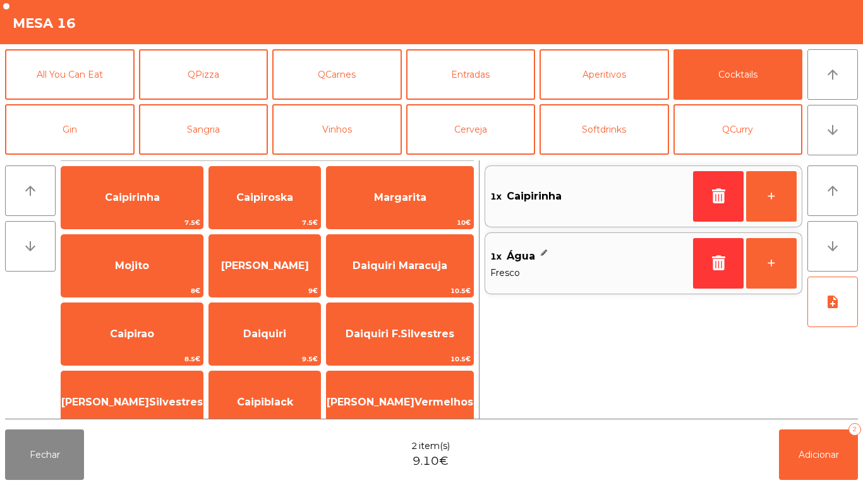
click at [820, 485] on div "Fechar 2 item(s) 9.10€ Adicionar 2" at bounding box center [431, 455] width 863 height 61
click at [810, 452] on span "Adicionar" at bounding box center [819, 454] width 40 height 11
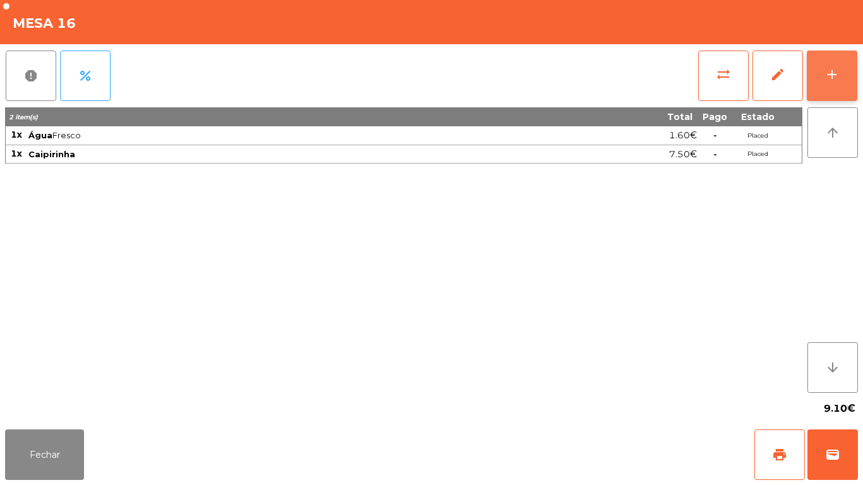
click at [843, 85] on button "add" at bounding box center [832, 76] width 51 height 51
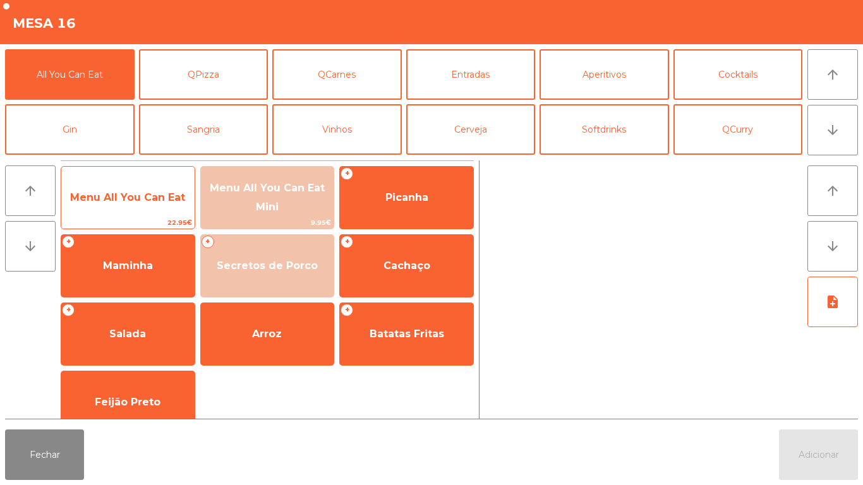
click at [137, 204] on span "Menu All You Can Eat" at bounding box center [127, 198] width 133 height 34
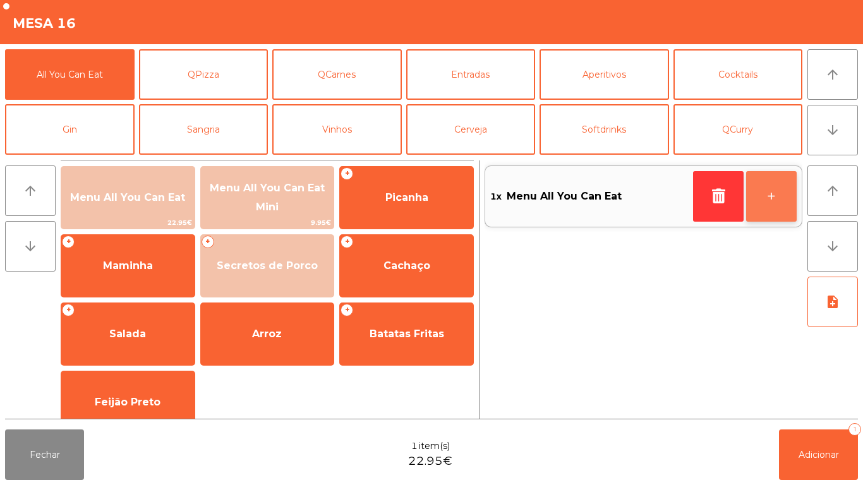
click at [767, 193] on button "+" at bounding box center [771, 196] width 51 height 51
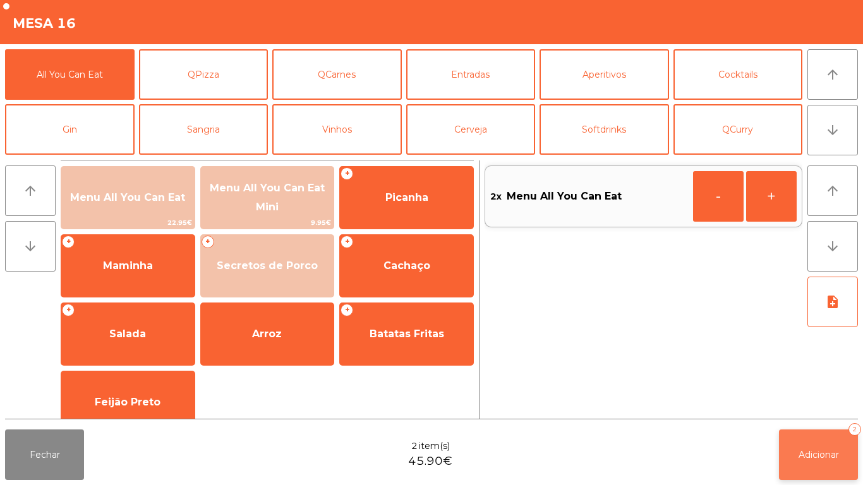
click at [810, 445] on button "Adicionar 2" at bounding box center [818, 455] width 79 height 51
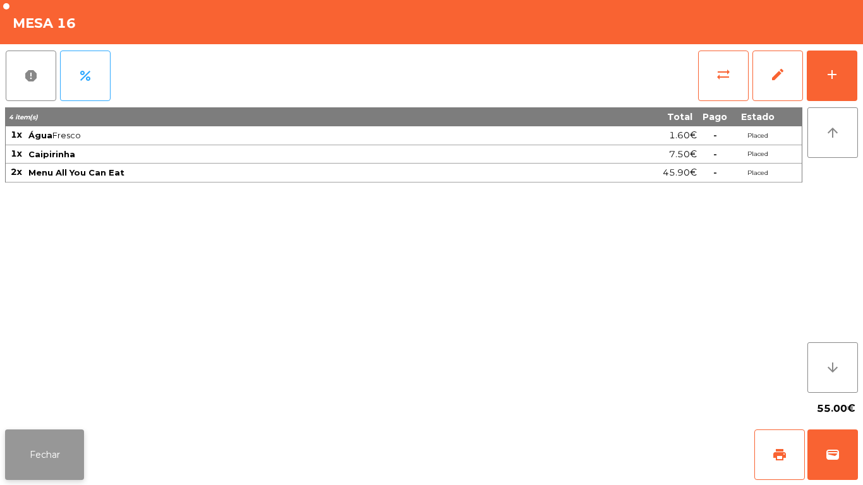
click at [38, 446] on button "Fechar" at bounding box center [44, 455] width 79 height 51
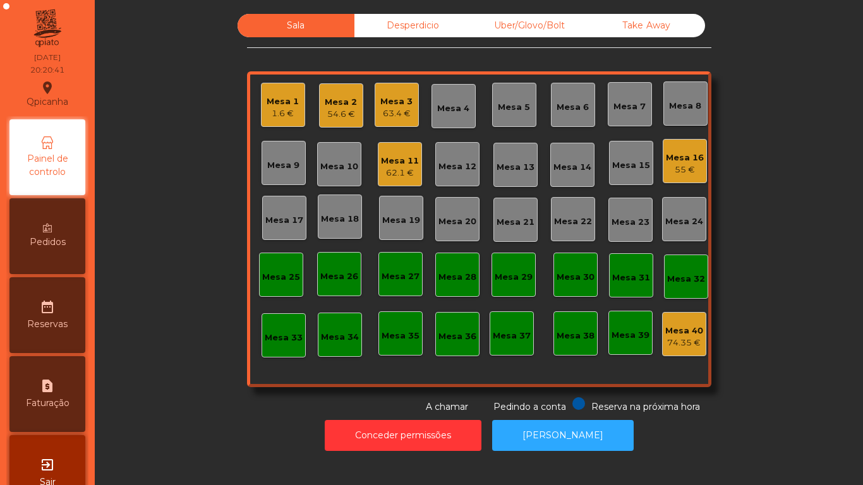
click at [334, 113] on div "54.6 €" at bounding box center [341, 114] width 32 height 13
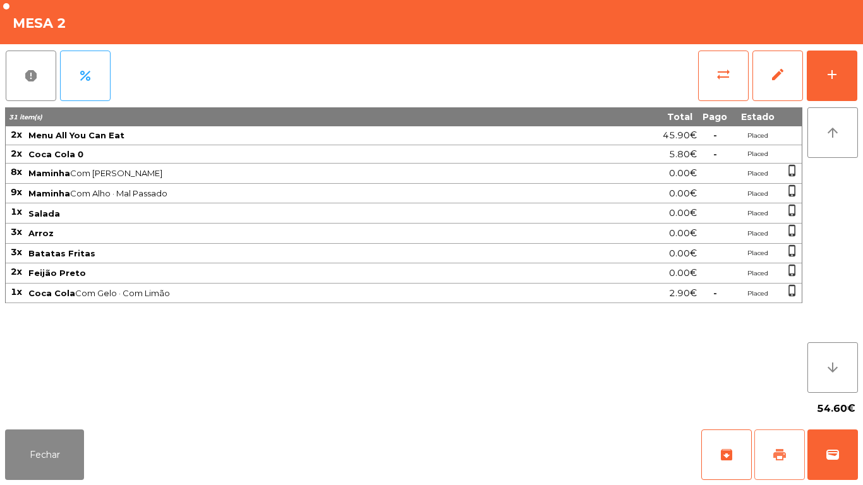
click at [774, 453] on span "print" at bounding box center [779, 455] width 15 height 15
click at [63, 438] on button "Fechar" at bounding box center [44, 455] width 79 height 51
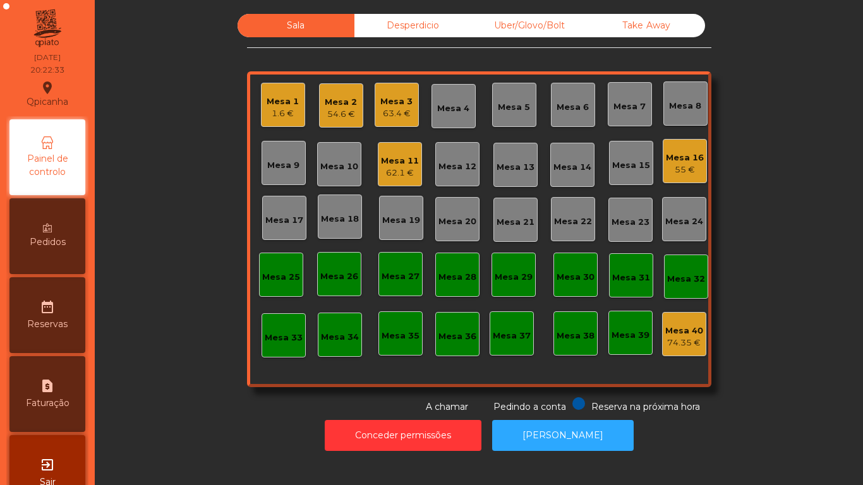
click at [387, 164] on div "Mesa 11" at bounding box center [400, 161] width 38 height 13
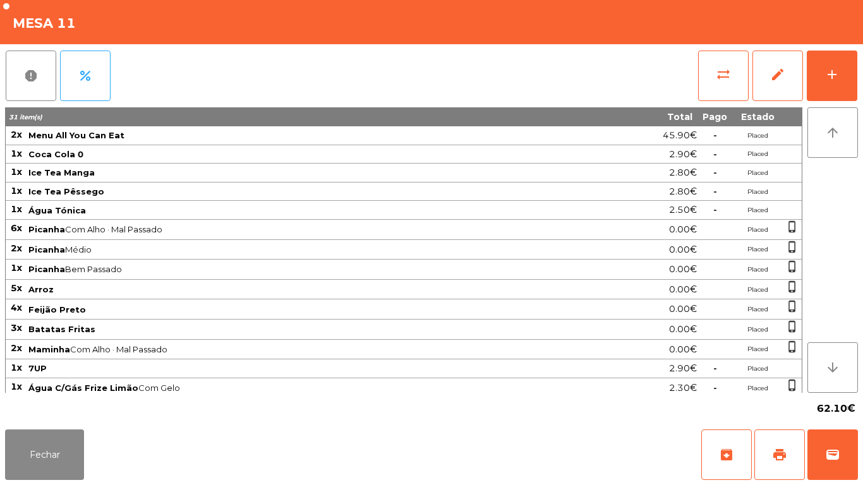
scroll to position [5, 0]
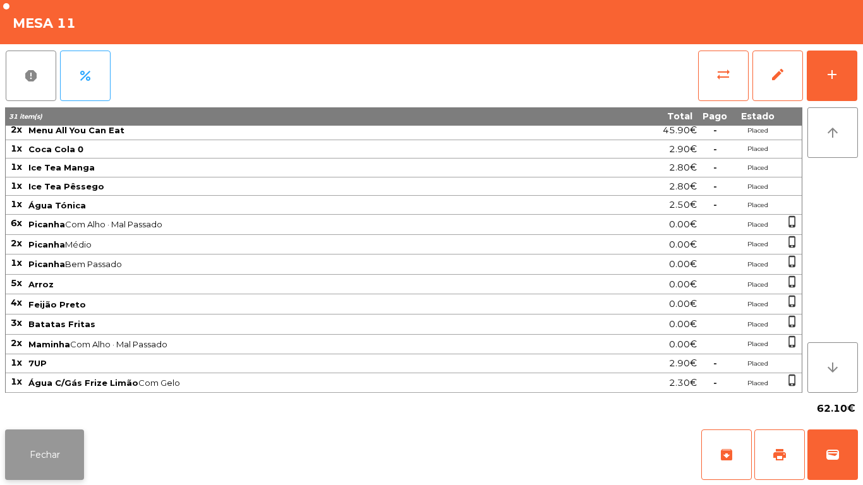
click at [58, 430] on button "Fechar" at bounding box center [44, 455] width 79 height 51
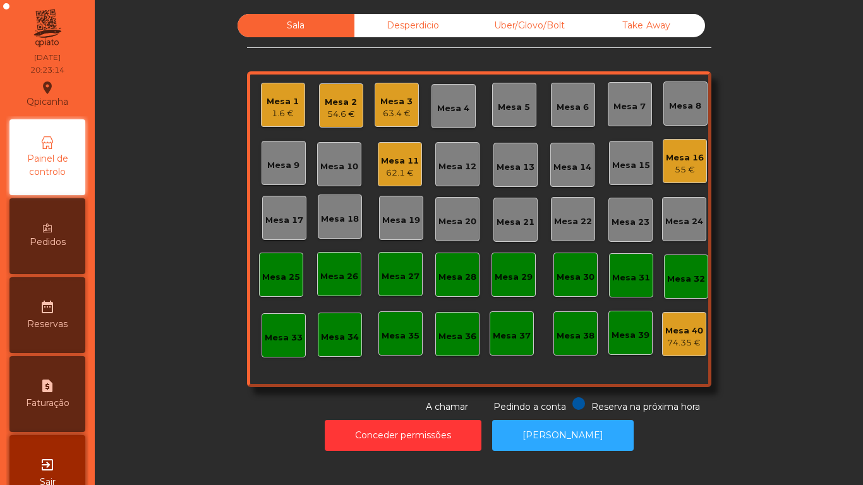
click at [277, 114] on div "1.6 €" at bounding box center [283, 113] width 32 height 13
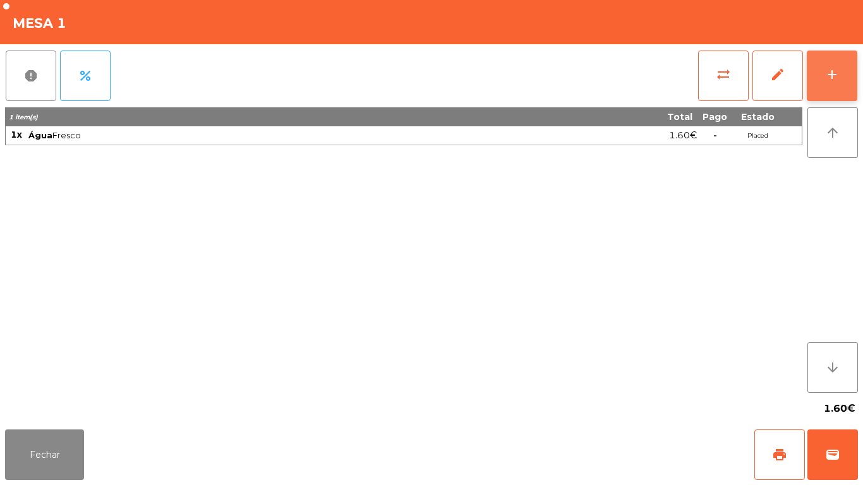
click at [824, 85] on button "add" at bounding box center [832, 76] width 51 height 51
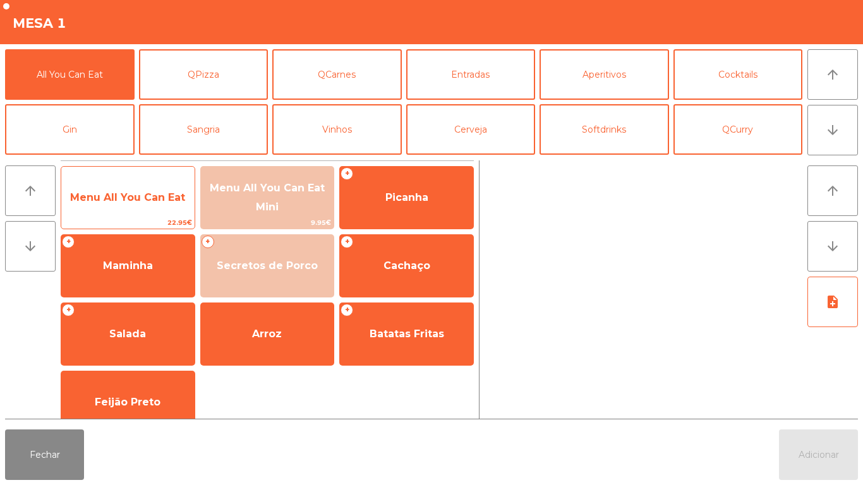
click at [123, 201] on span "Menu All You Can Eat" at bounding box center [127, 198] width 115 height 12
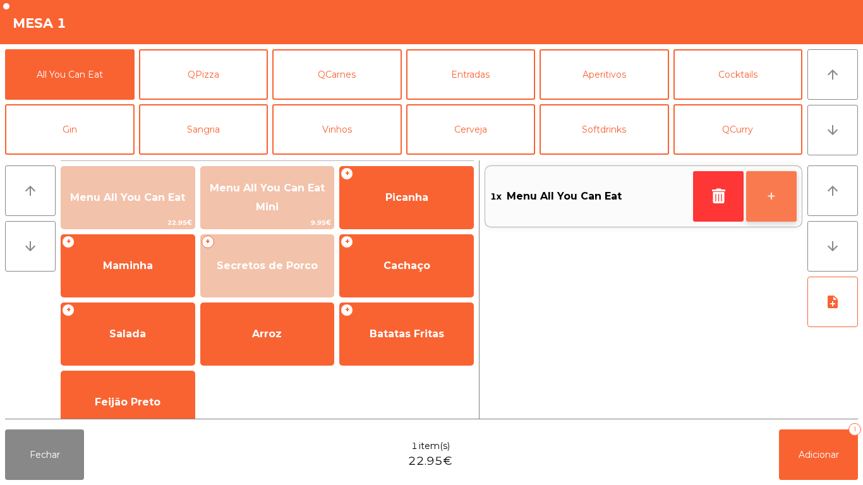
click at [766, 201] on button "+" at bounding box center [771, 196] width 51 height 51
click at [767, 200] on button "+" at bounding box center [771, 196] width 51 height 51
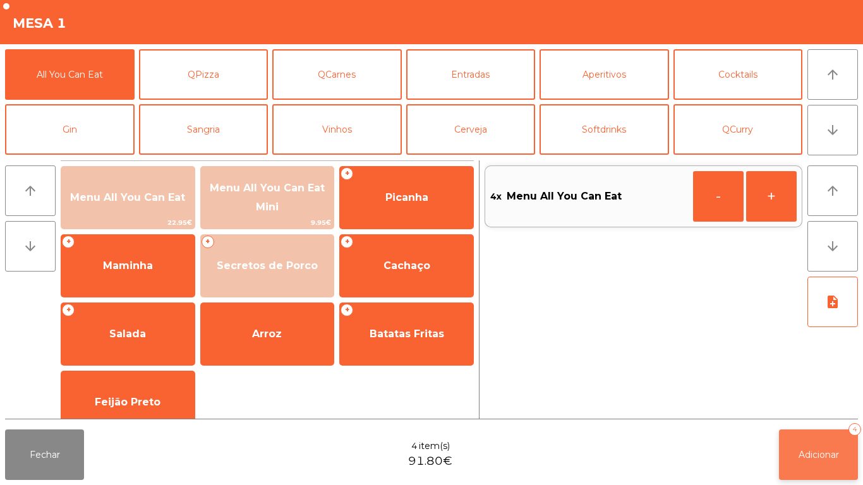
click at [803, 452] on span "Adicionar" at bounding box center [819, 454] width 40 height 11
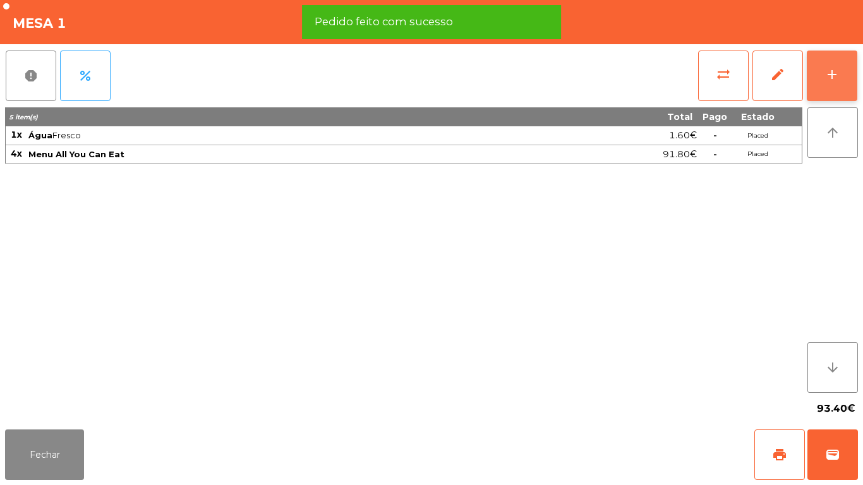
click at [830, 83] on button "add" at bounding box center [832, 76] width 51 height 51
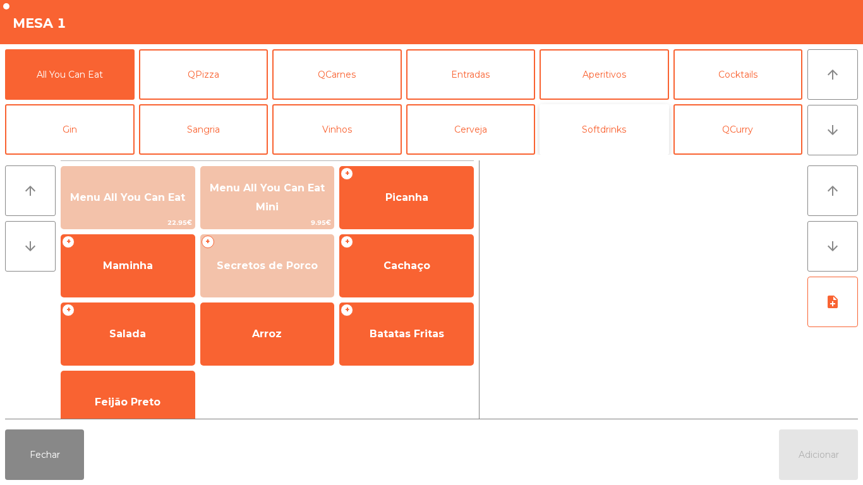
click at [616, 138] on button "Softdrinks" at bounding box center [605, 129] width 130 height 51
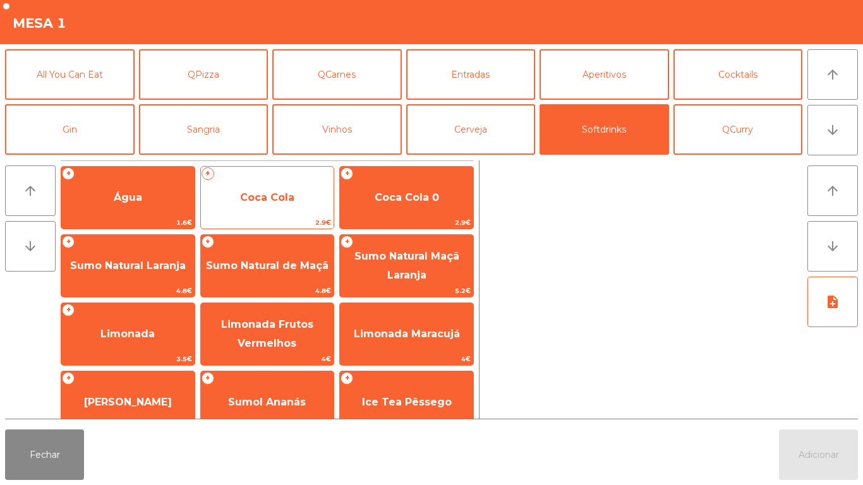
click at [272, 202] on span "Coca Cola" at bounding box center [267, 198] width 54 height 12
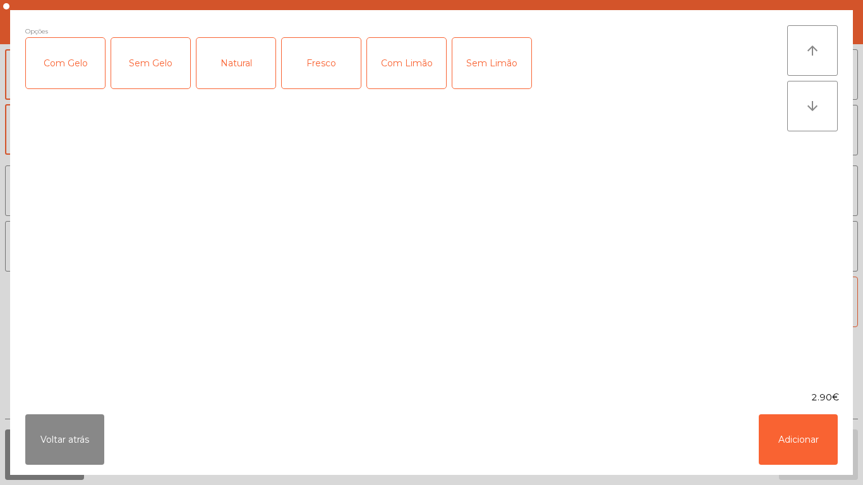
click at [77, 70] on div "Com Gelo" at bounding box center [65, 63] width 79 height 51
click at [410, 65] on div "Com Limão" at bounding box center [406, 63] width 79 height 51
click at [781, 433] on button "Adicionar" at bounding box center [798, 440] width 79 height 51
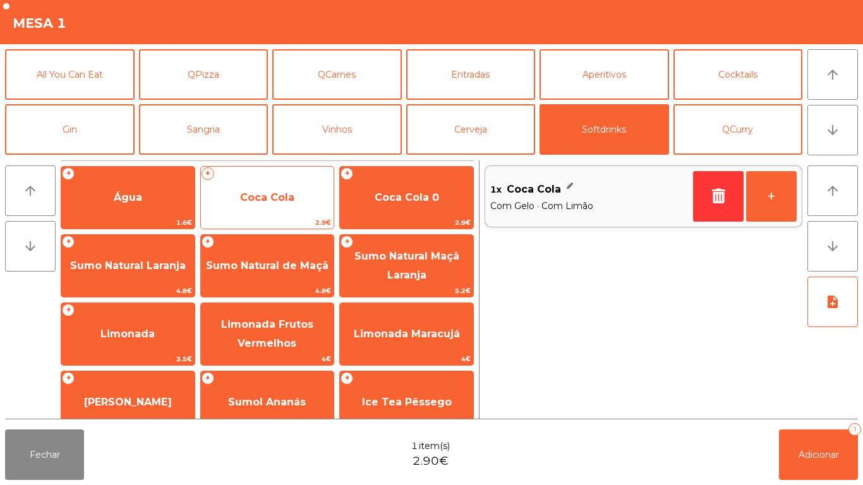
click at [285, 195] on span "Coca Cola" at bounding box center [267, 198] width 54 height 12
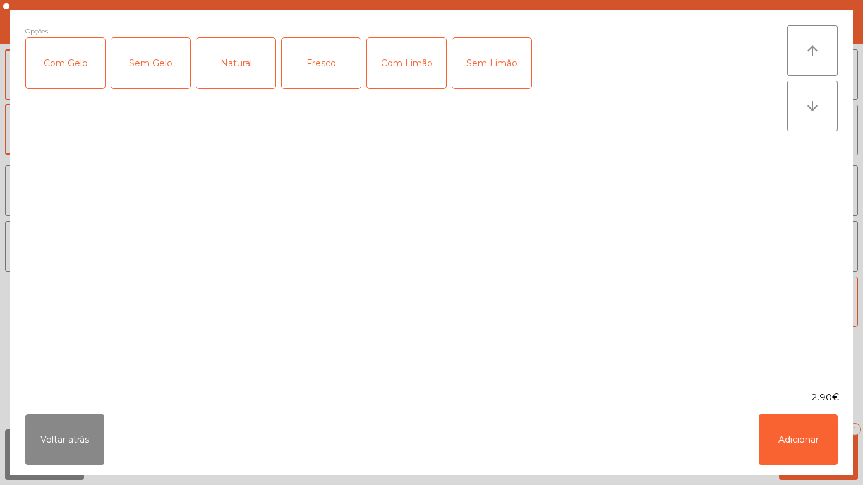
click at [63, 66] on div "Com Gelo" at bounding box center [65, 63] width 79 height 51
click at [770, 423] on button "Adicionar" at bounding box center [798, 440] width 79 height 51
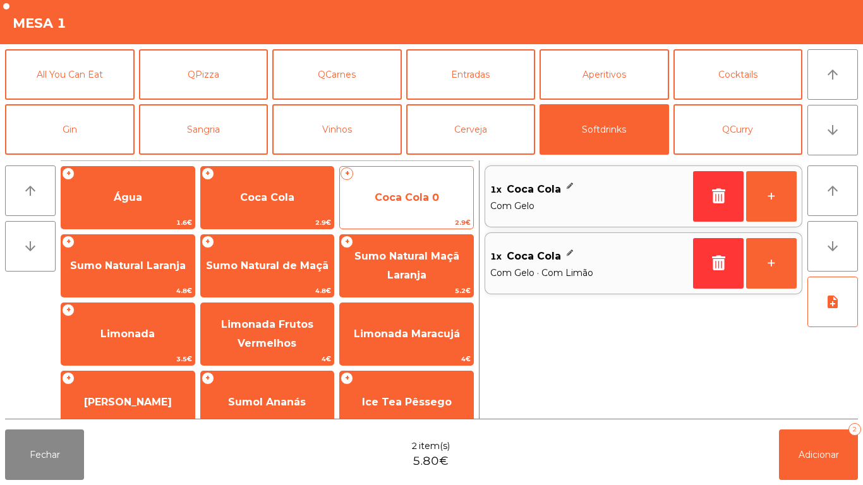
click at [392, 200] on span "Coca Cola 0" at bounding box center [407, 198] width 64 height 12
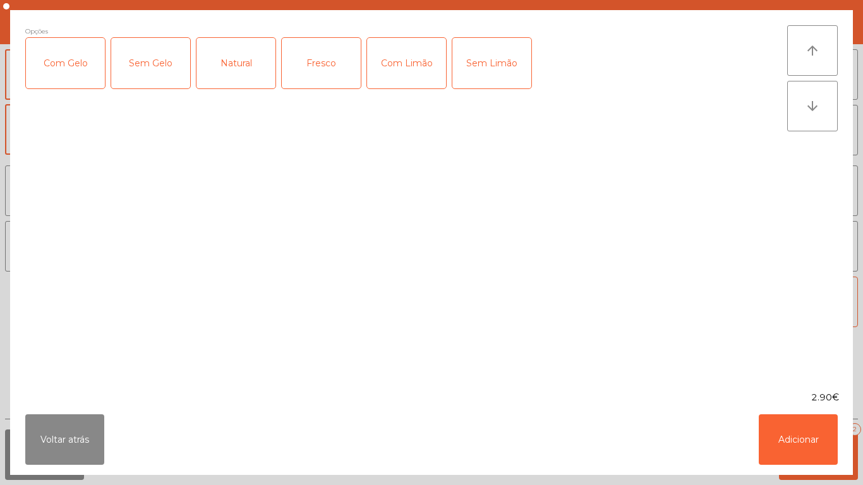
click at [70, 64] on div "Com Gelo" at bounding box center [65, 63] width 79 height 51
click at [411, 73] on div "Com Limão" at bounding box center [406, 63] width 79 height 51
click at [770, 434] on button "Adicionar" at bounding box center [798, 440] width 79 height 51
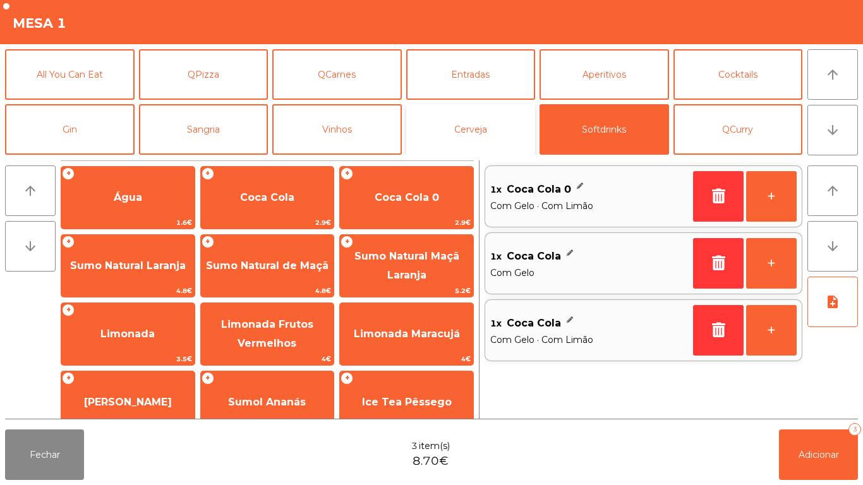
click at [453, 143] on button "Cerveja" at bounding box center [471, 129] width 130 height 51
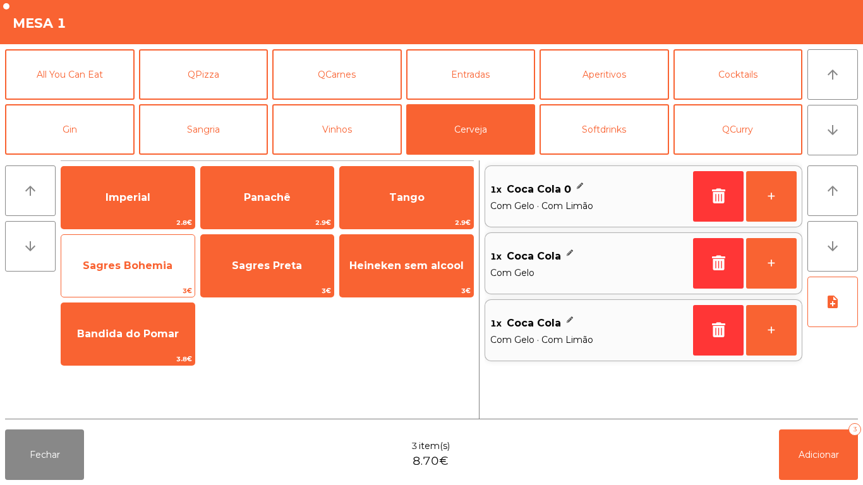
click at [114, 263] on span "Sagres Bohemia" at bounding box center [128, 266] width 90 height 12
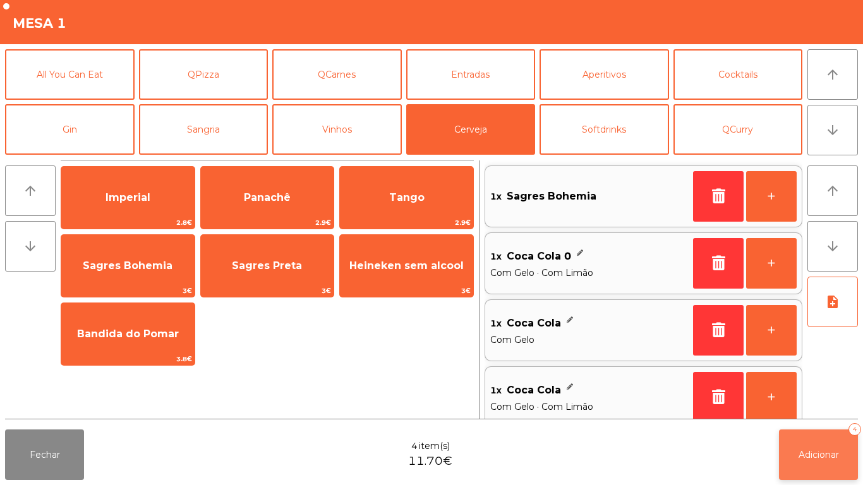
click at [801, 453] on span "Adicionar" at bounding box center [819, 454] width 40 height 11
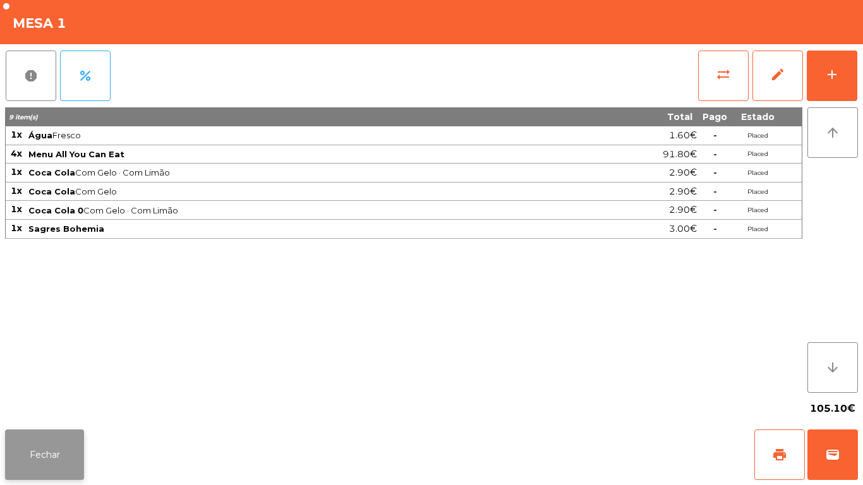
click at [54, 449] on button "Fechar" at bounding box center [44, 455] width 79 height 51
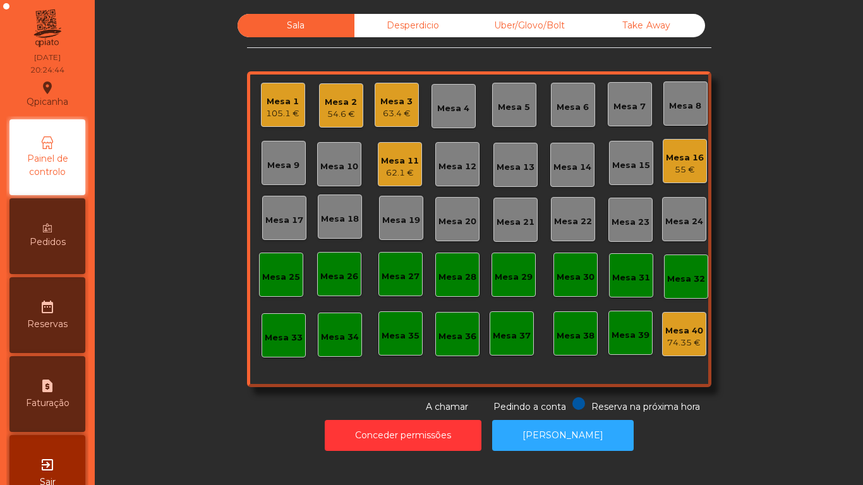
click at [396, 170] on div "62.1 €" at bounding box center [400, 173] width 38 height 13
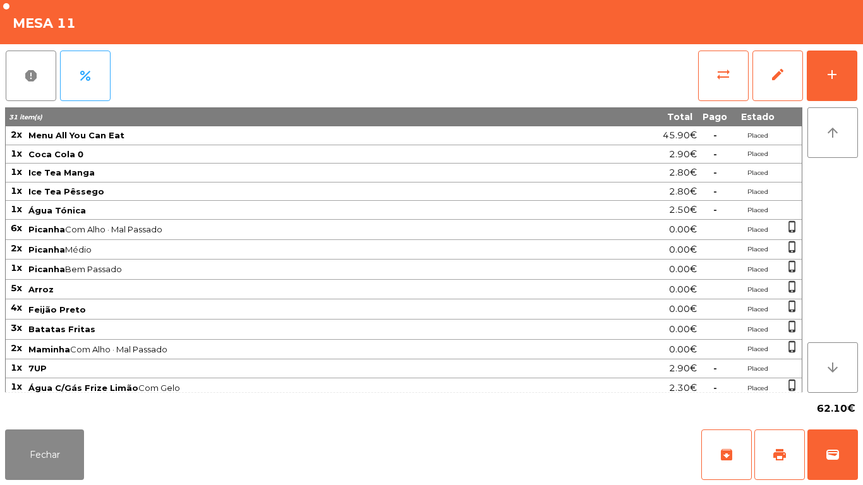
scroll to position [6, 0]
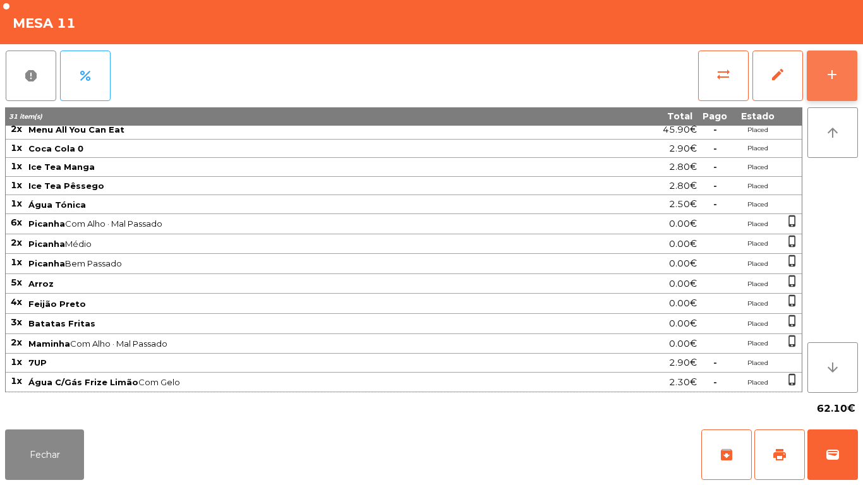
click at [831, 87] on button "add" at bounding box center [832, 76] width 51 height 51
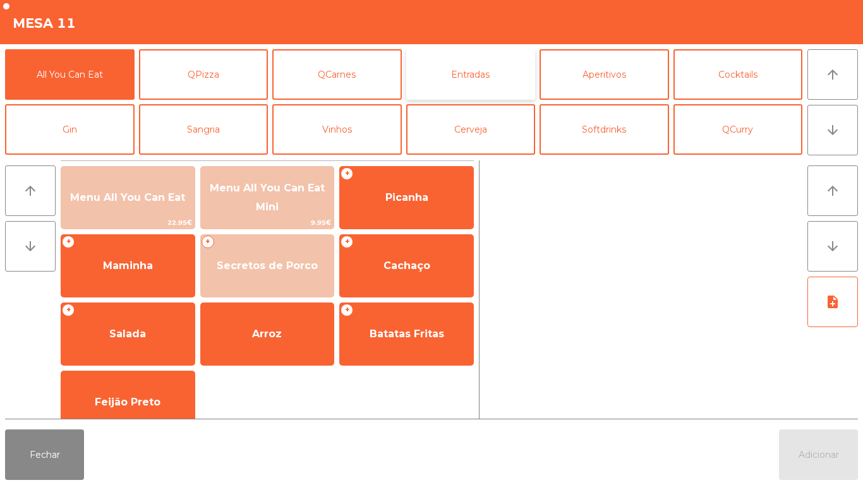
click at [471, 78] on button "Entradas" at bounding box center [471, 74] width 130 height 51
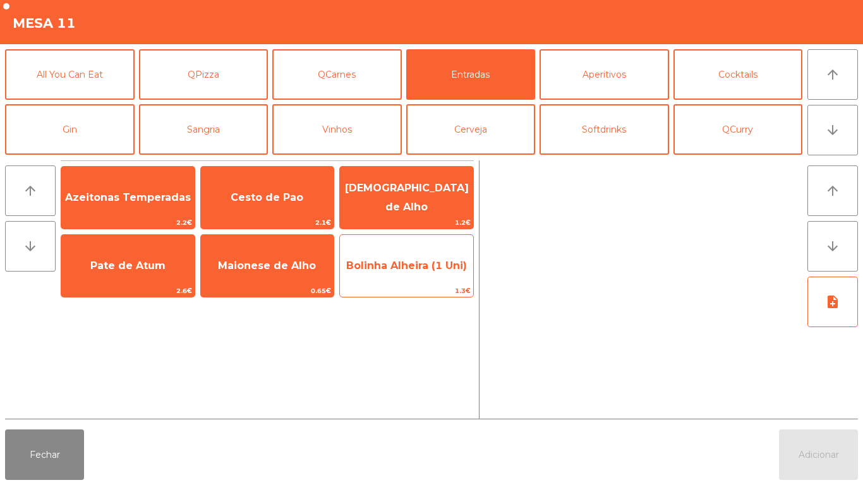
click at [406, 265] on span "Bolinha Alheira (1 Uni)" at bounding box center [406, 266] width 121 height 12
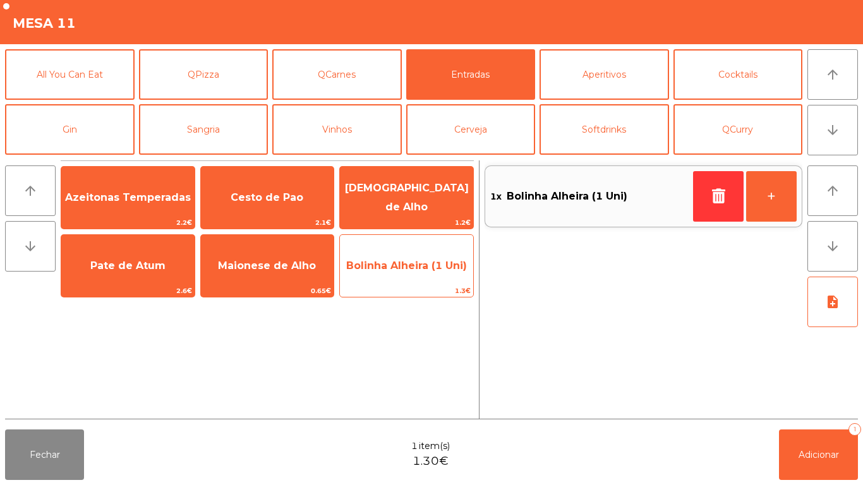
click at [408, 269] on span "Bolinha Alheira (1 Uni)" at bounding box center [406, 266] width 121 height 12
click at [410, 264] on span "Bolinha Alheira (1 Uni)" at bounding box center [406, 266] width 121 height 12
click at [408, 264] on span "Bolinha Alheira (1 Uni)" at bounding box center [406, 266] width 121 height 12
click at [406, 260] on span "Bolinha Alheira (1 Uni)" at bounding box center [406, 266] width 121 height 12
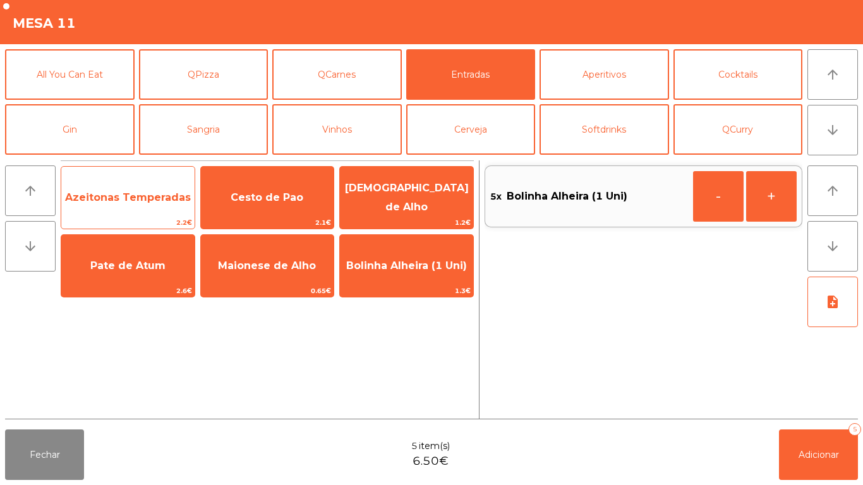
click at [117, 192] on span "Azeitonas Temperadas" at bounding box center [128, 198] width 126 height 12
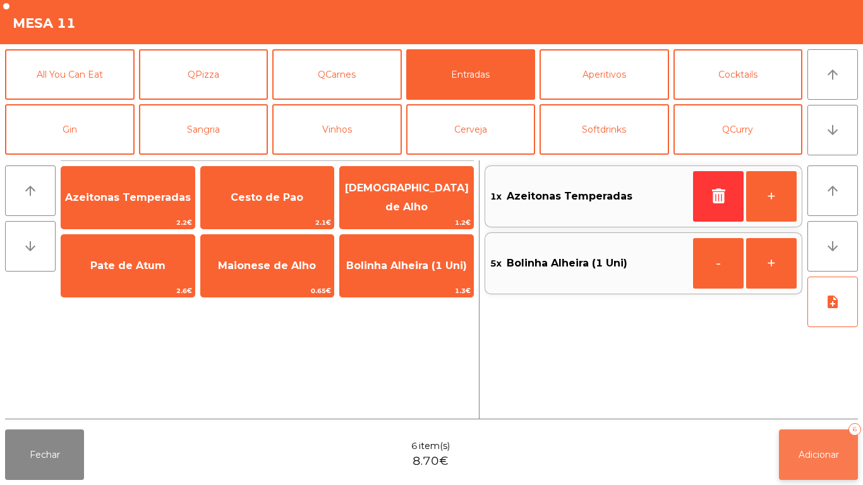
click at [800, 454] on span "Adicionar" at bounding box center [819, 454] width 40 height 11
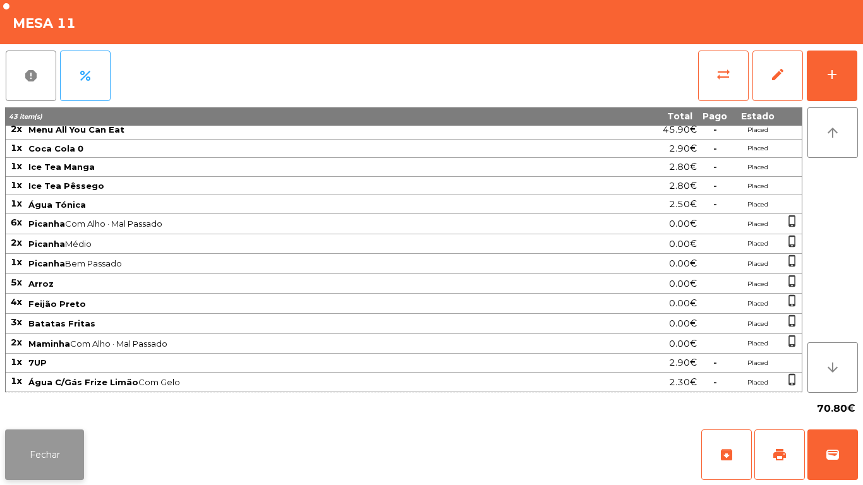
click at [42, 442] on button "Fechar" at bounding box center [44, 455] width 79 height 51
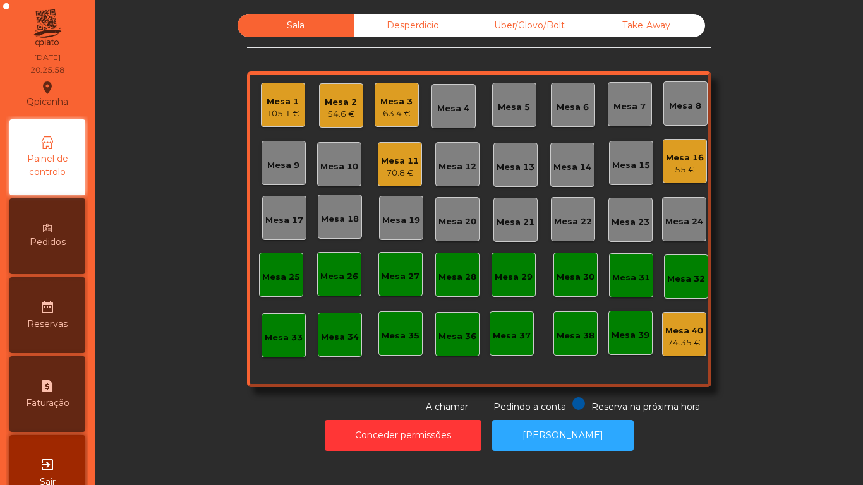
click at [394, 103] on div "Mesa 3" at bounding box center [397, 101] width 32 height 13
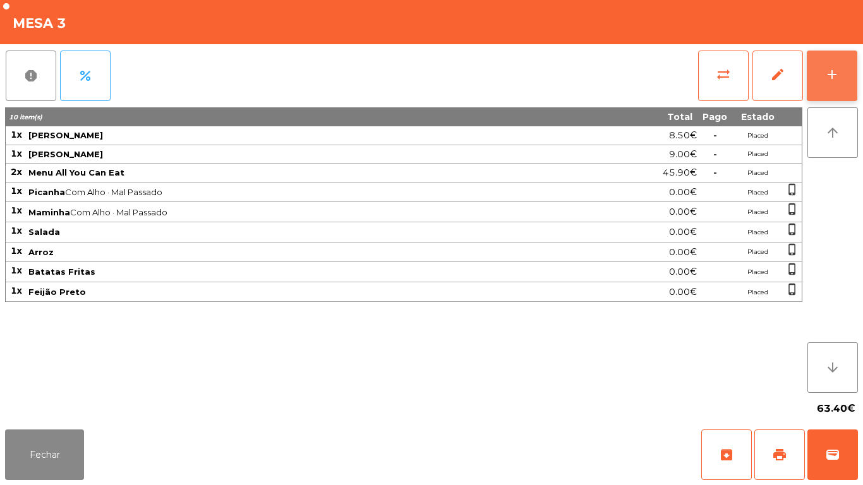
click at [835, 87] on button "add" at bounding box center [832, 76] width 51 height 51
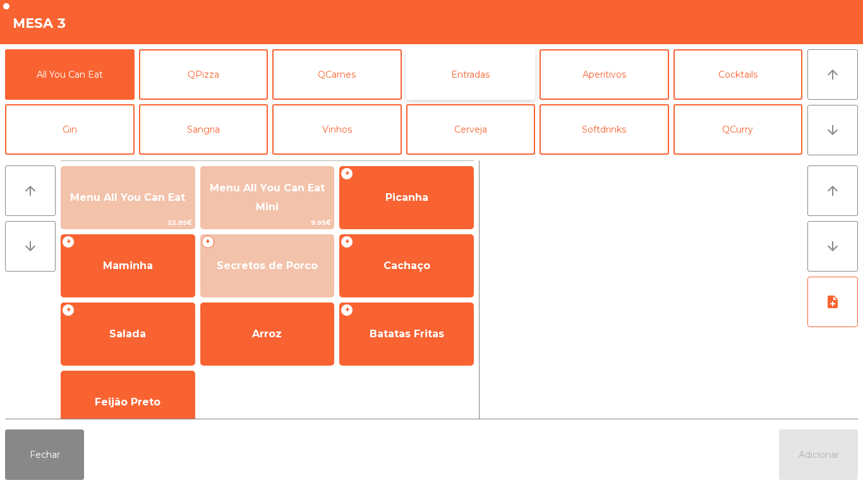
click at [470, 69] on button "Entradas" at bounding box center [471, 74] width 130 height 51
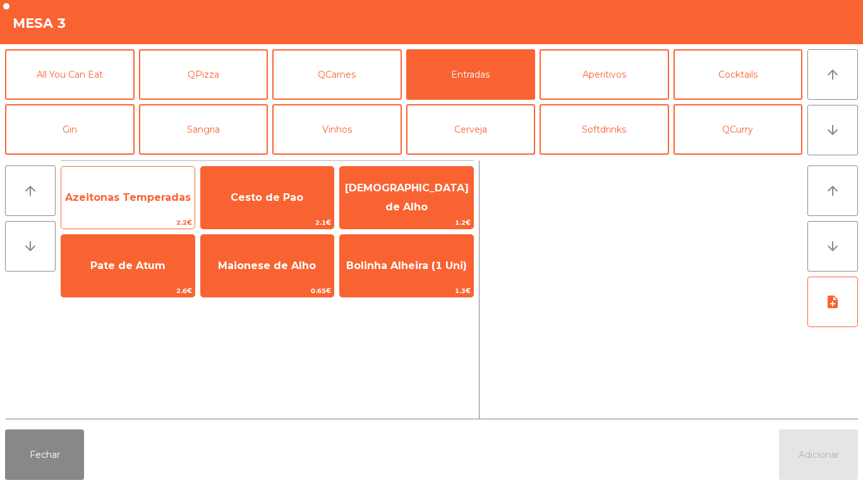
click at [137, 202] on span "Azeitonas Temperadas" at bounding box center [128, 198] width 126 height 12
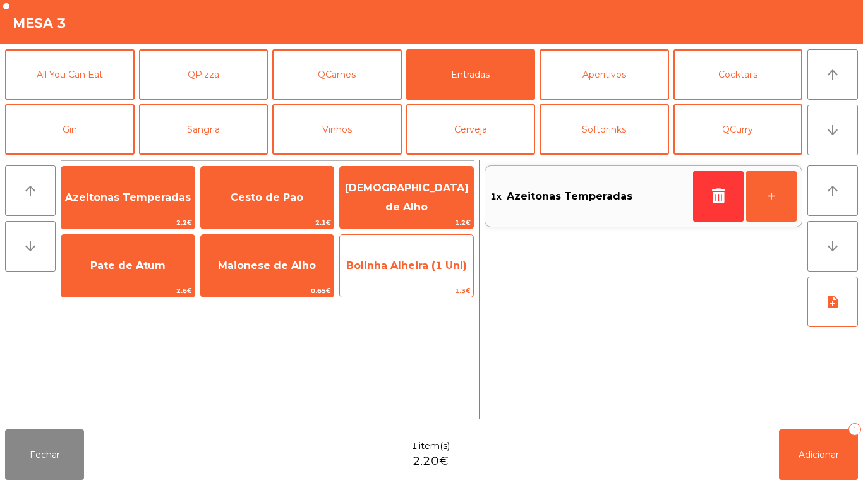
click at [426, 274] on span "Bolinha Alheira (1 Uni)" at bounding box center [406, 266] width 133 height 34
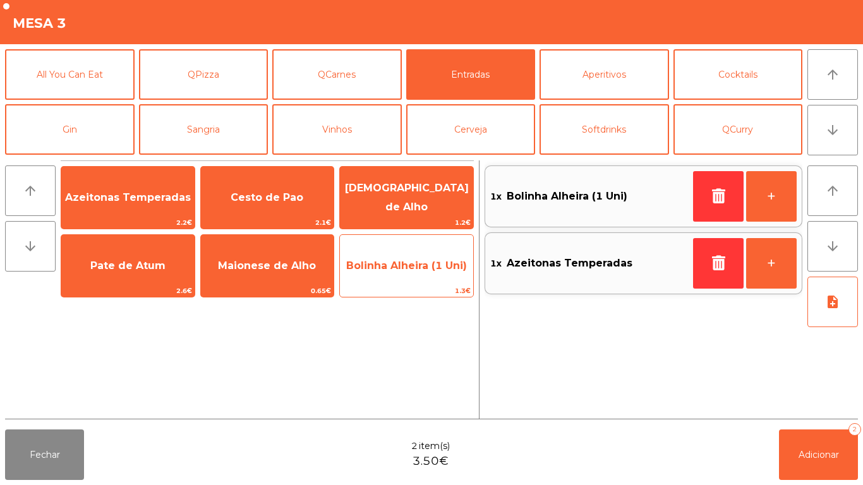
click at [432, 267] on span "Bolinha Alheira (1 Uni)" at bounding box center [406, 266] width 121 height 12
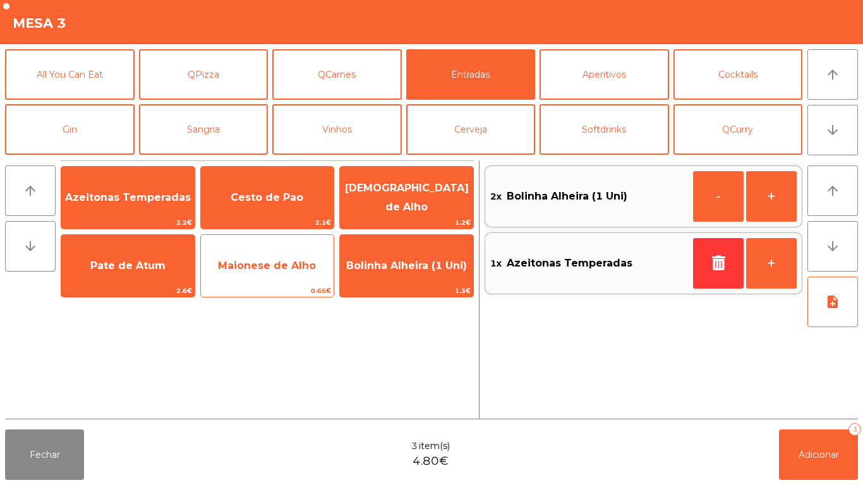
click at [279, 257] on span "Maionese de Alho" at bounding box center [267, 266] width 133 height 34
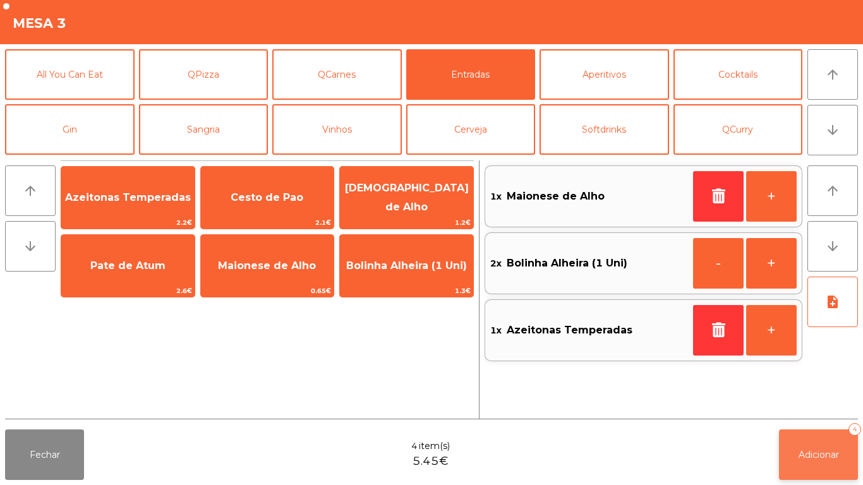
click at [816, 451] on span "Adicionar" at bounding box center [819, 454] width 40 height 11
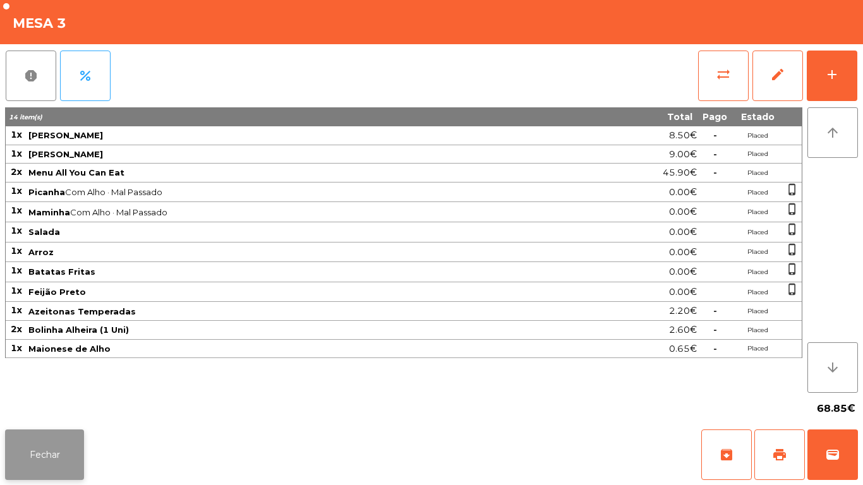
click at [66, 453] on button "Fechar" at bounding box center [44, 455] width 79 height 51
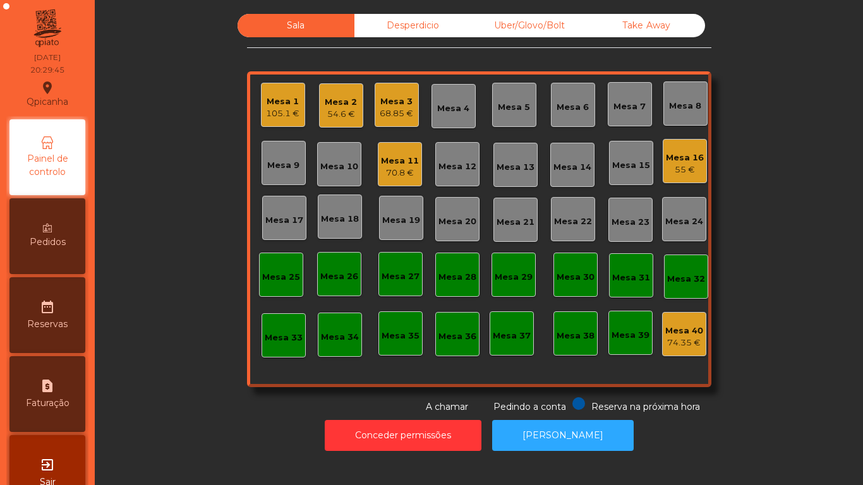
click at [334, 112] on div "54.6 €" at bounding box center [341, 114] width 32 height 13
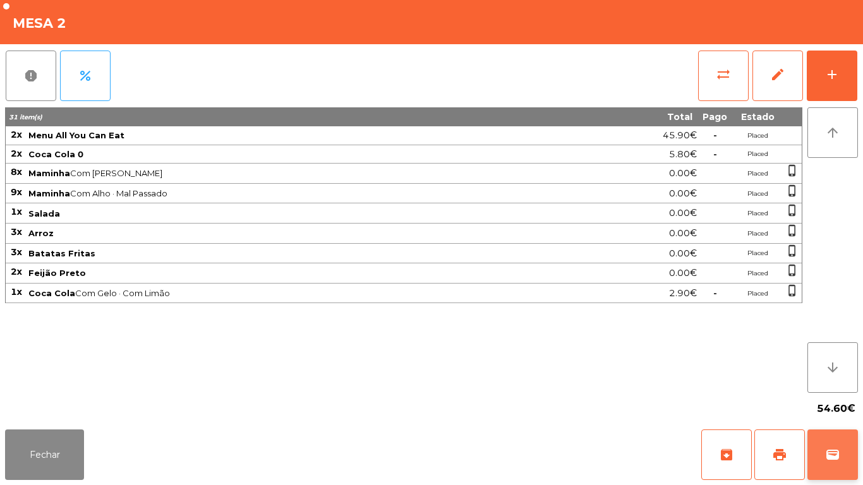
click at [838, 454] on span "wallet" at bounding box center [832, 455] width 15 height 15
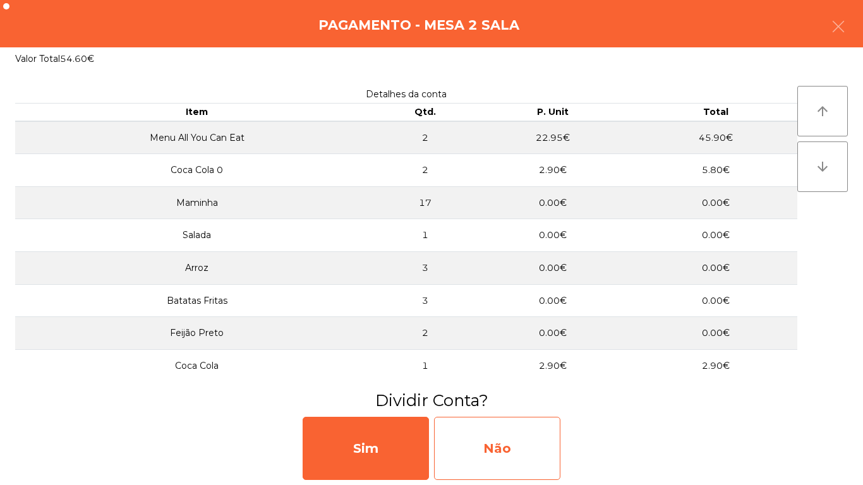
click at [506, 432] on div "Não" at bounding box center [497, 448] width 126 height 63
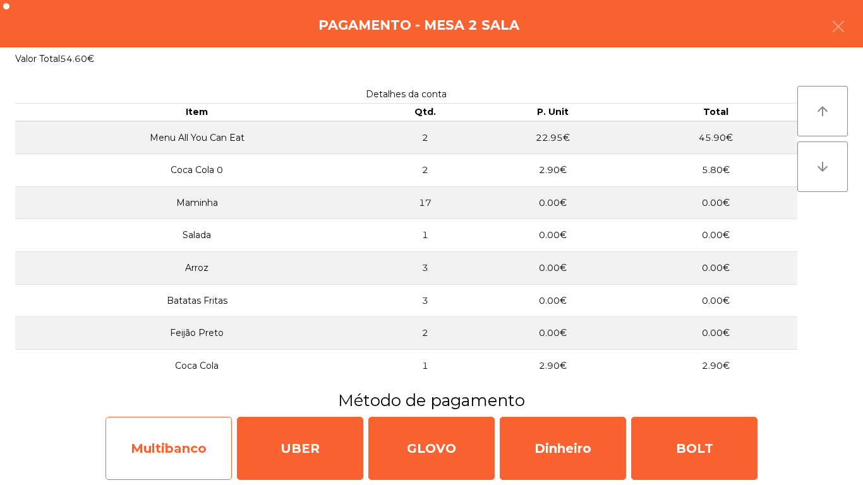
click at [195, 441] on div "Multibanco" at bounding box center [169, 448] width 126 height 63
select select "**"
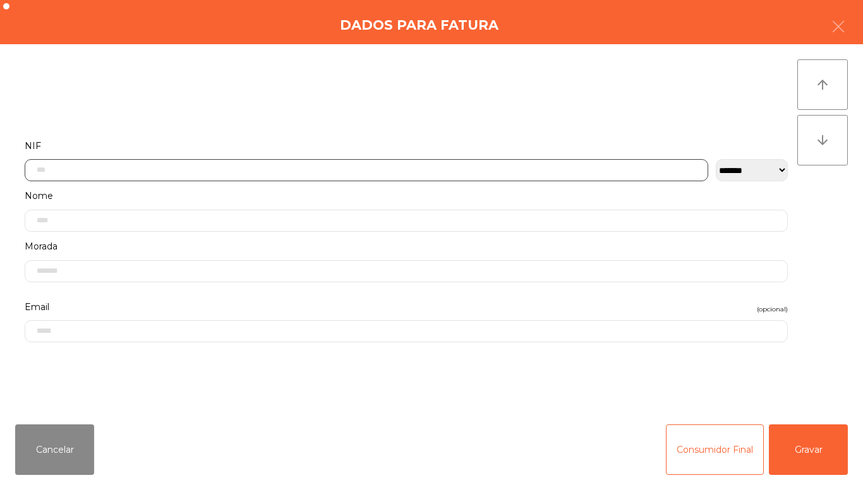
click at [150, 170] on input "text" at bounding box center [367, 170] width 684 height 22
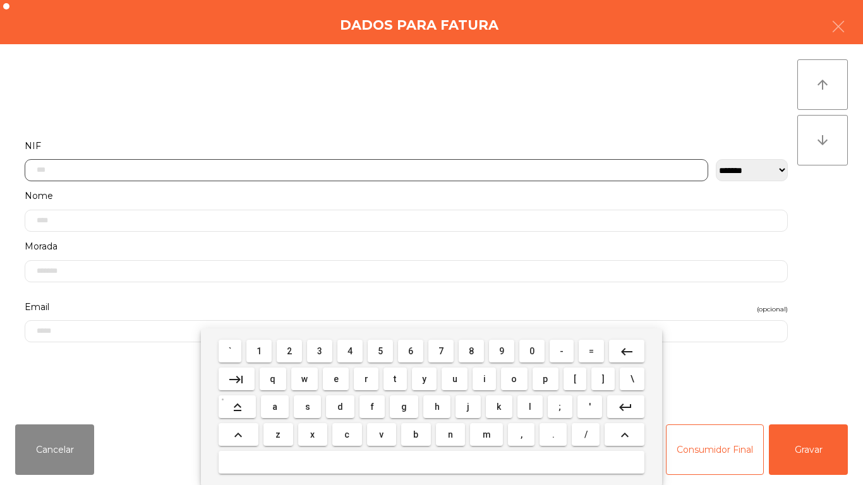
scroll to position [77, 0]
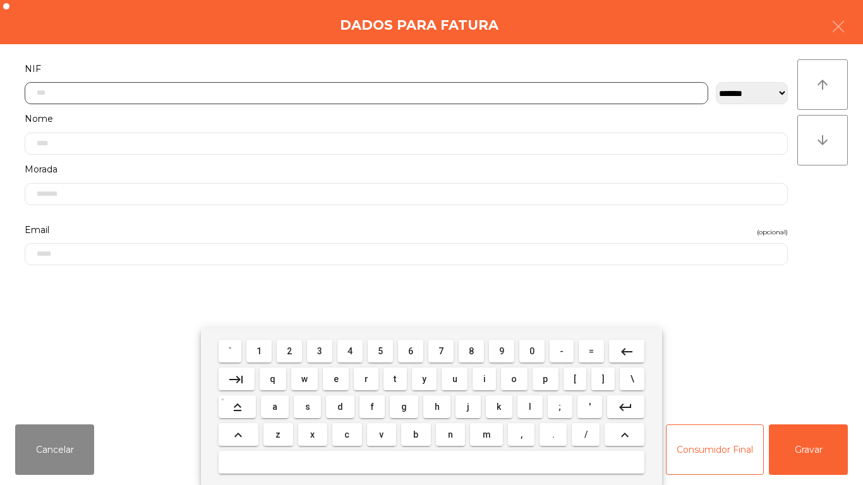
click at [290, 351] on span "2" at bounding box center [289, 351] width 5 height 10
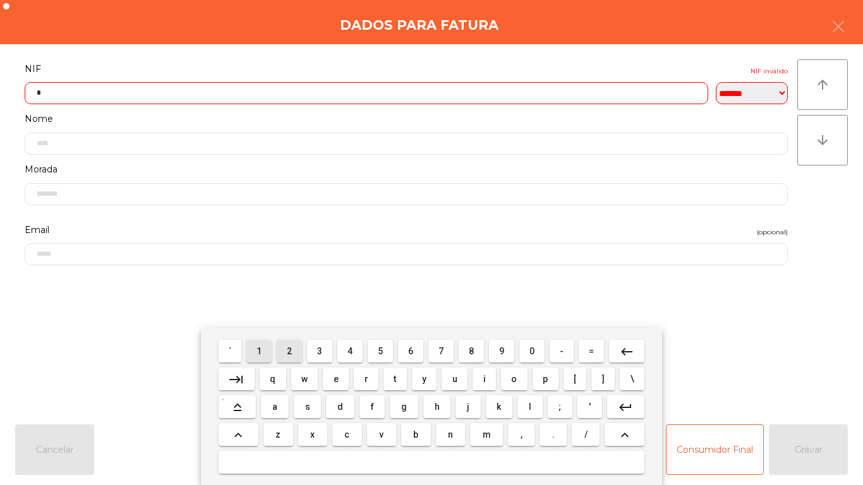
click at [260, 351] on span "1" at bounding box center [259, 351] width 5 height 10
click at [302, 348] on button "2" at bounding box center [289, 351] width 25 height 23
click at [291, 348] on span "2" at bounding box center [289, 351] width 5 height 10
click at [420, 353] on button "6" at bounding box center [410, 351] width 25 height 23
click at [442, 351] on span "7" at bounding box center [441, 351] width 5 height 10
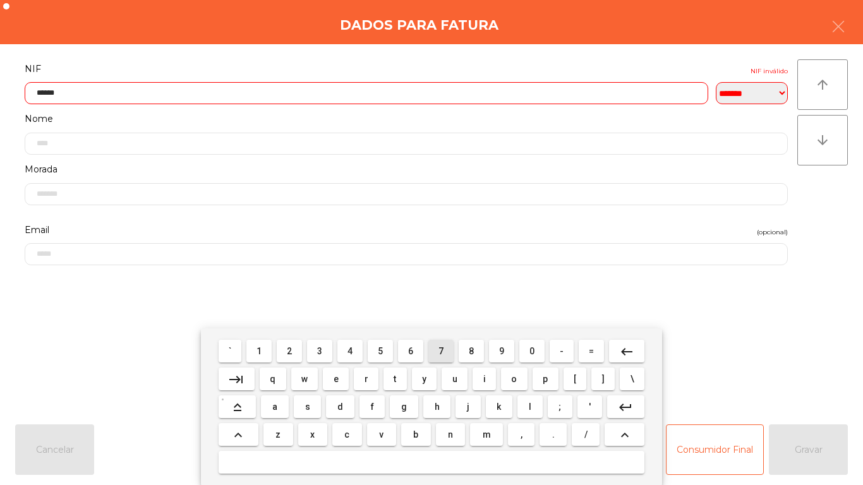
click at [441, 350] on span "7" at bounding box center [441, 351] width 5 height 10
click at [294, 341] on button "2" at bounding box center [289, 351] width 25 height 23
click at [472, 350] on span "8" at bounding box center [471, 351] width 5 height 10
type input "*********"
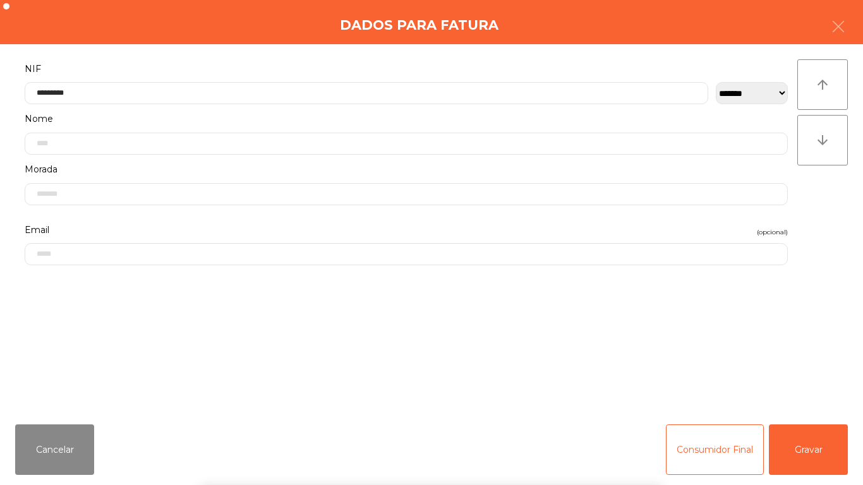
click at [807, 444] on div "` 1 2 3 4 5 6 7 8 9 0 - = keyboard_backspace keyboard_tab q w e r t y u i o p […" at bounding box center [431, 407] width 863 height 157
click at [822, 444] on button "Gravar" at bounding box center [808, 450] width 79 height 51
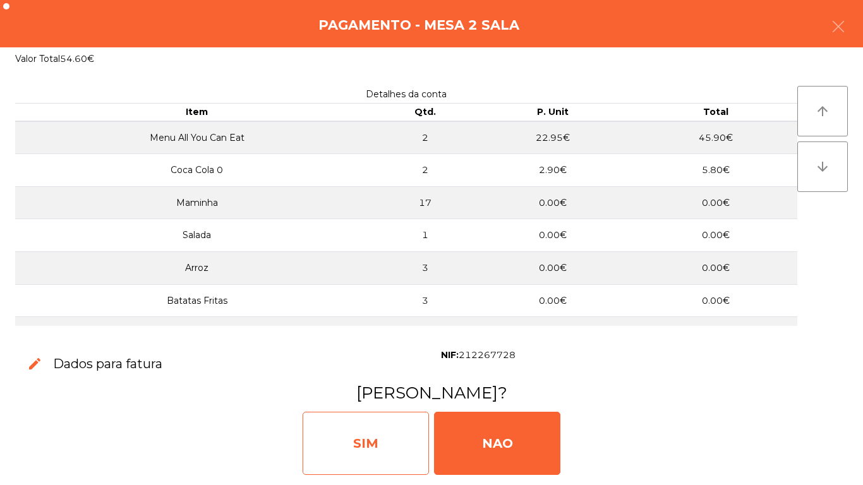
click at [375, 434] on div "SIM" at bounding box center [366, 443] width 126 height 63
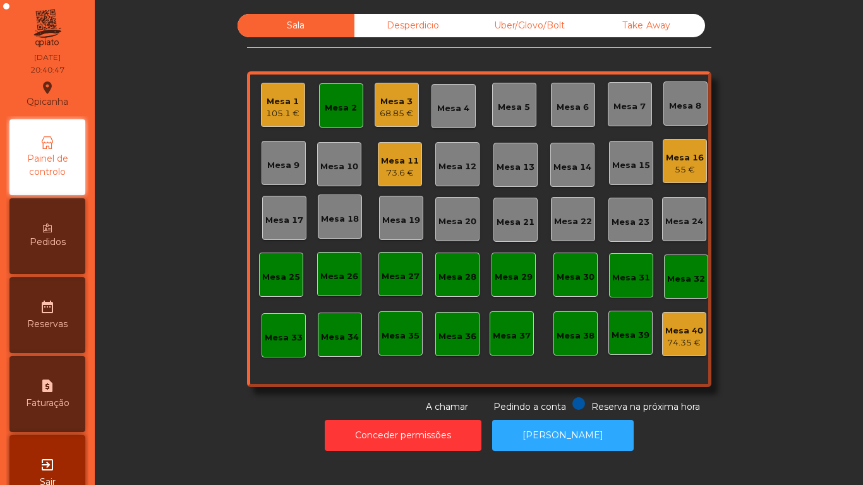
click at [281, 116] on div "105.1 €" at bounding box center [283, 113] width 34 height 13
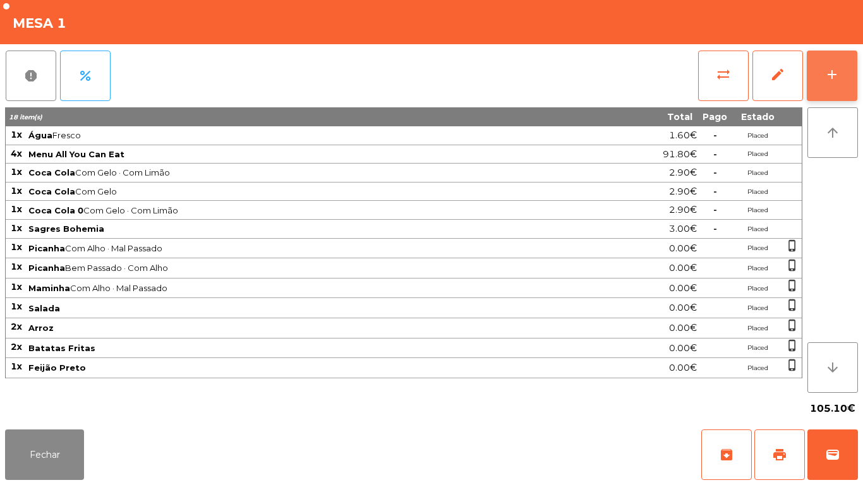
click at [839, 77] on div "add" at bounding box center [832, 74] width 15 height 15
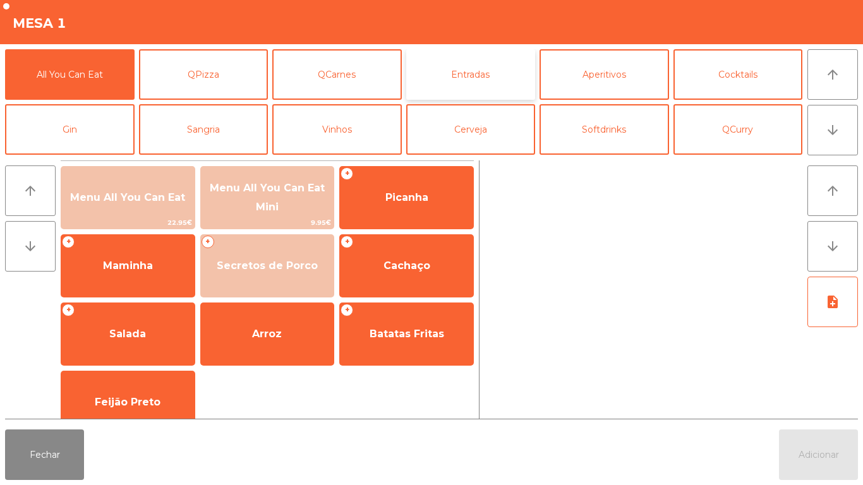
click at [473, 73] on button "Entradas" at bounding box center [471, 74] width 130 height 51
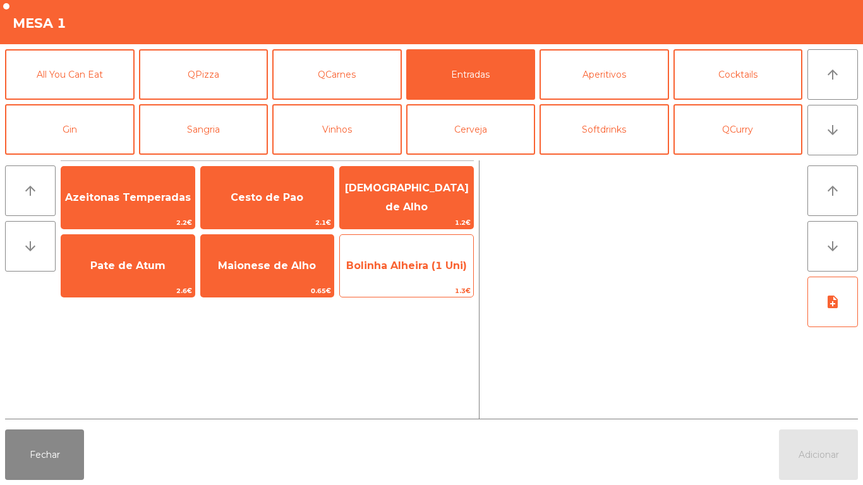
click at [415, 271] on span "Bolinha Alheira (1 Uni)" at bounding box center [406, 266] width 121 height 12
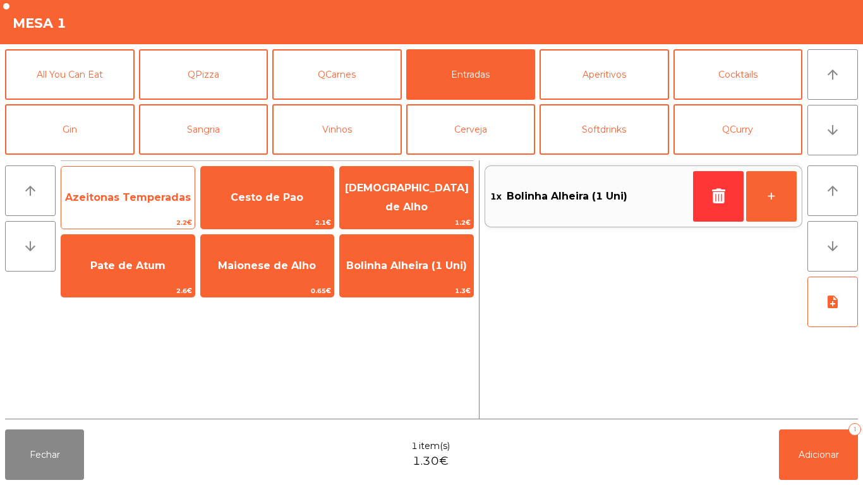
click at [135, 206] on span "Azeitonas Temperadas" at bounding box center [127, 198] width 133 height 34
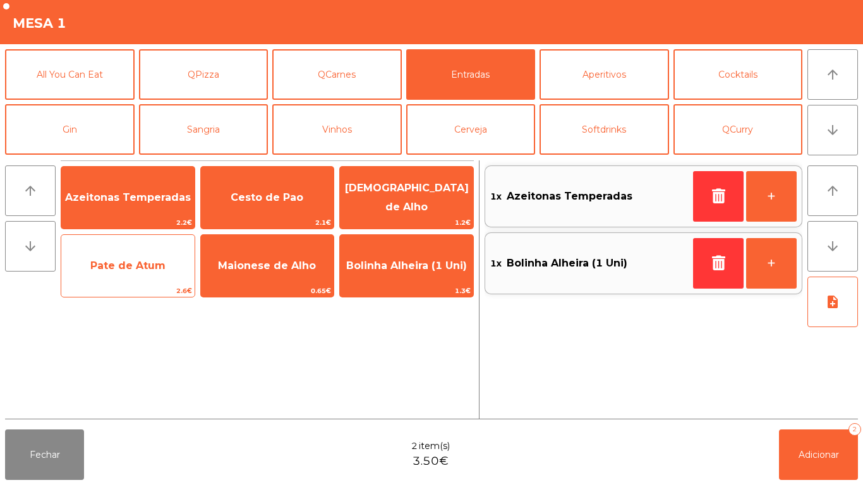
click at [150, 279] on span "Pate de Atum" at bounding box center [127, 266] width 133 height 34
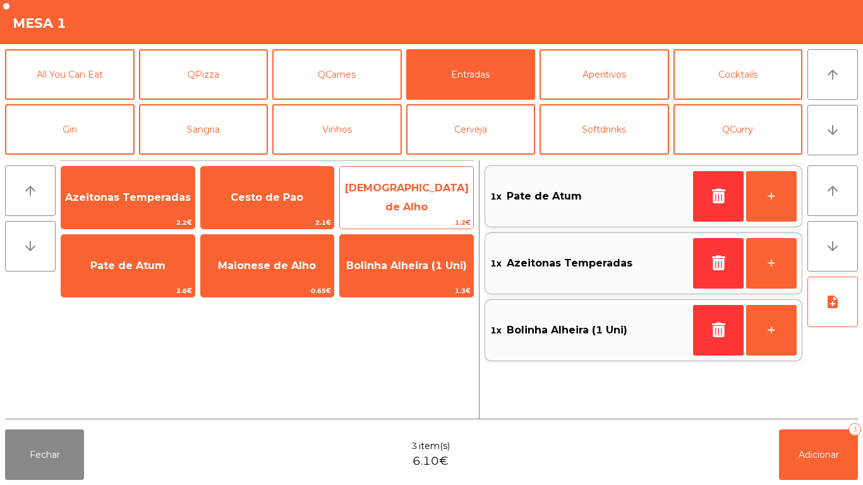
click at [409, 194] on span "[DEMOGRAPHIC_DATA] de Alho" at bounding box center [407, 197] width 124 height 31
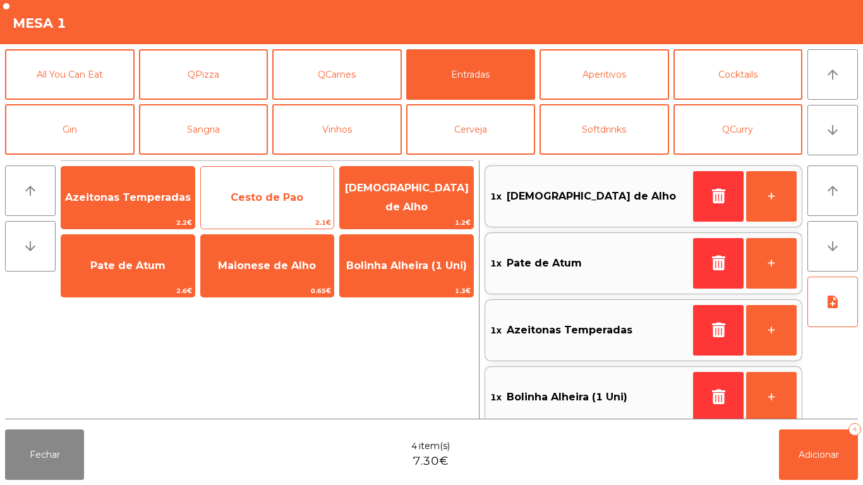
click at [272, 205] on span "Cesto de Pao" at bounding box center [267, 198] width 133 height 34
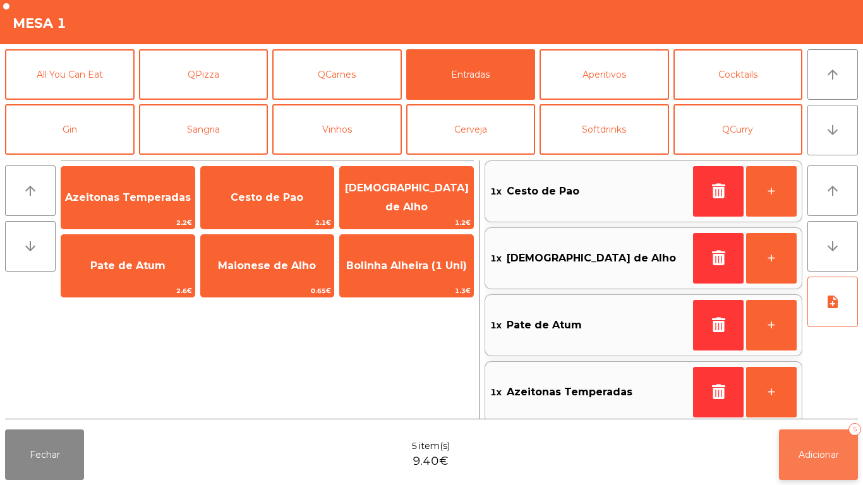
click at [813, 461] on button "Adicionar 5" at bounding box center [818, 455] width 79 height 51
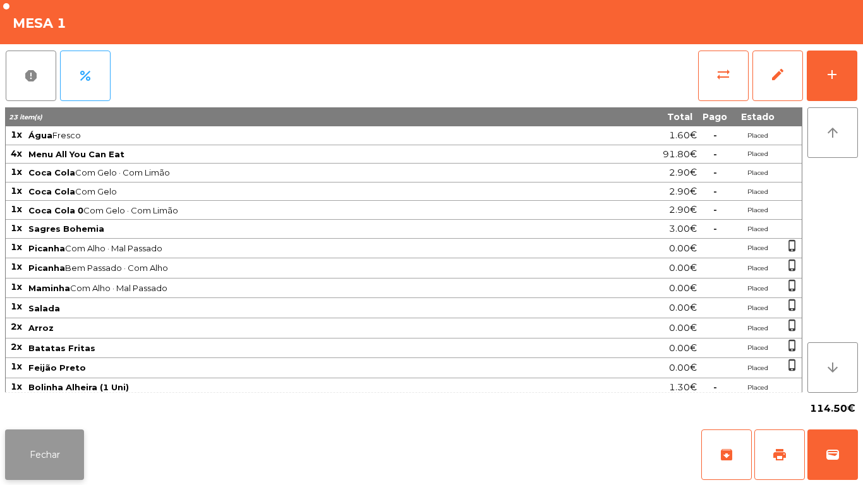
click at [56, 434] on button "Fechar" at bounding box center [44, 455] width 79 height 51
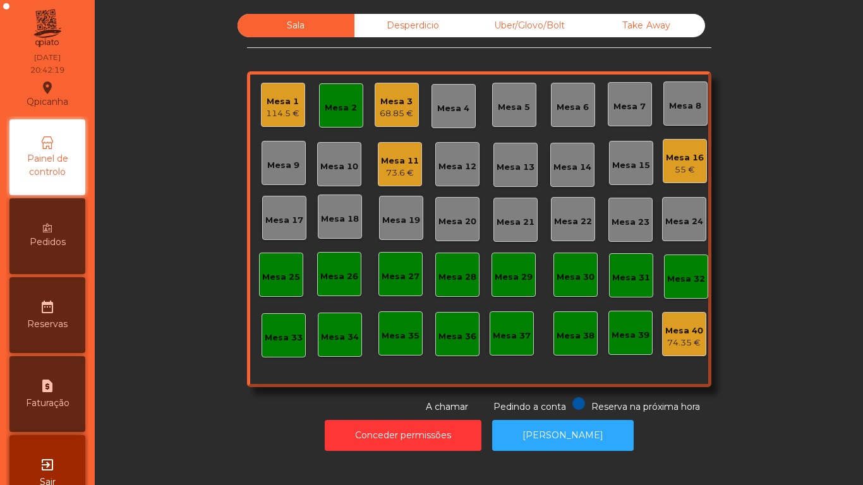
click at [351, 117] on div "Mesa 2" at bounding box center [341, 105] width 44 height 44
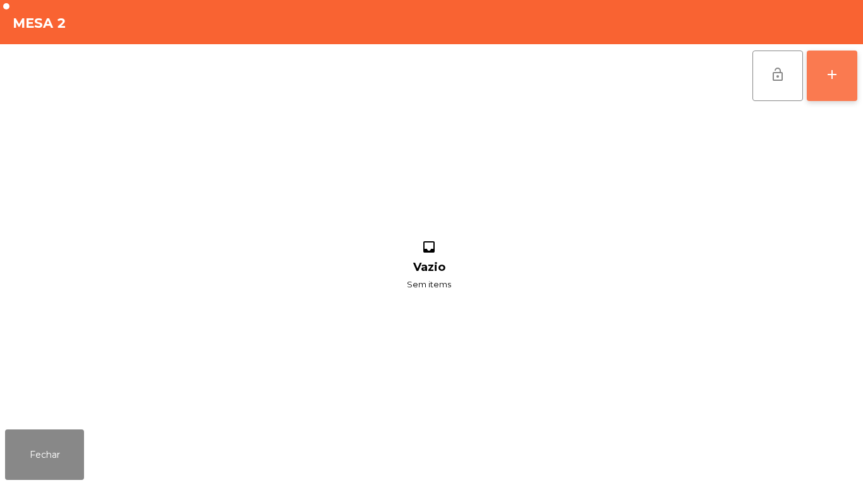
click at [831, 87] on button "add" at bounding box center [832, 76] width 51 height 51
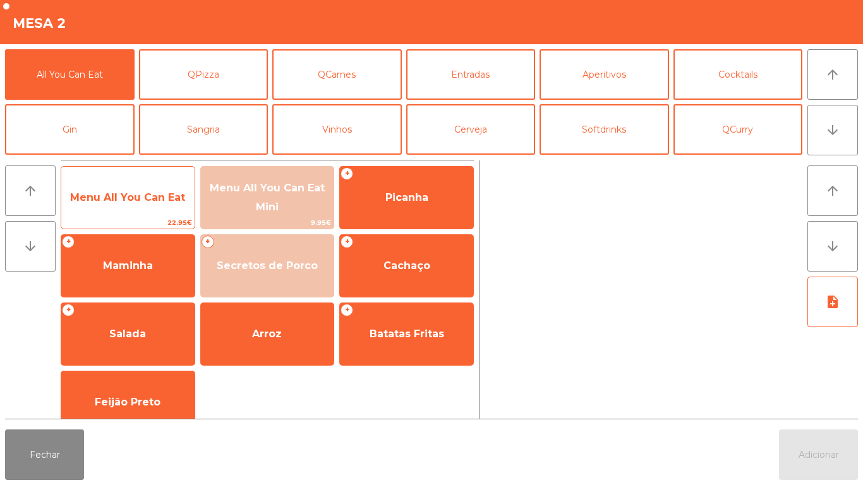
click at [137, 193] on span "Menu All You Can Eat" at bounding box center [127, 198] width 115 height 12
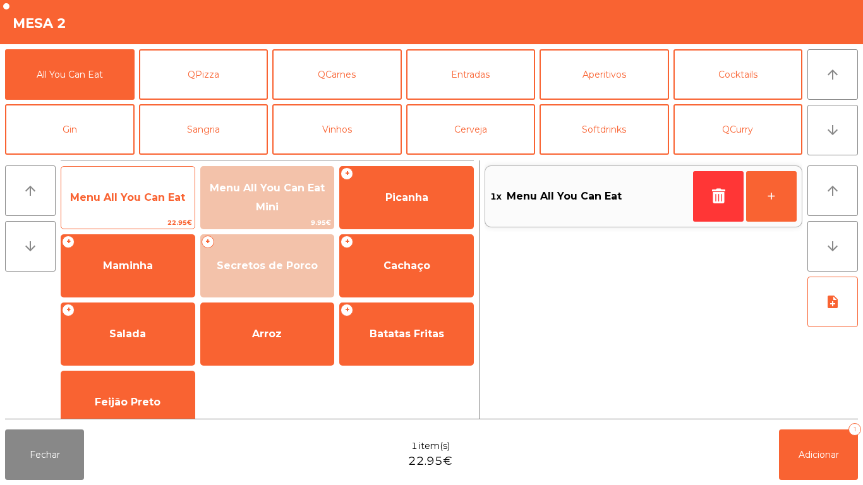
click at [137, 199] on span "Menu All You Can Eat" at bounding box center [127, 198] width 115 height 12
click at [142, 197] on span "Menu All You Can Eat" at bounding box center [127, 198] width 115 height 12
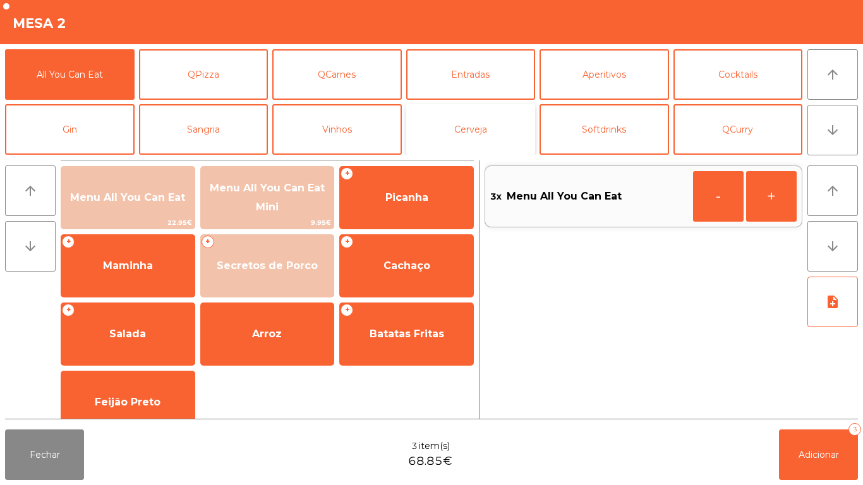
click at [479, 136] on button "Cerveja" at bounding box center [471, 129] width 130 height 51
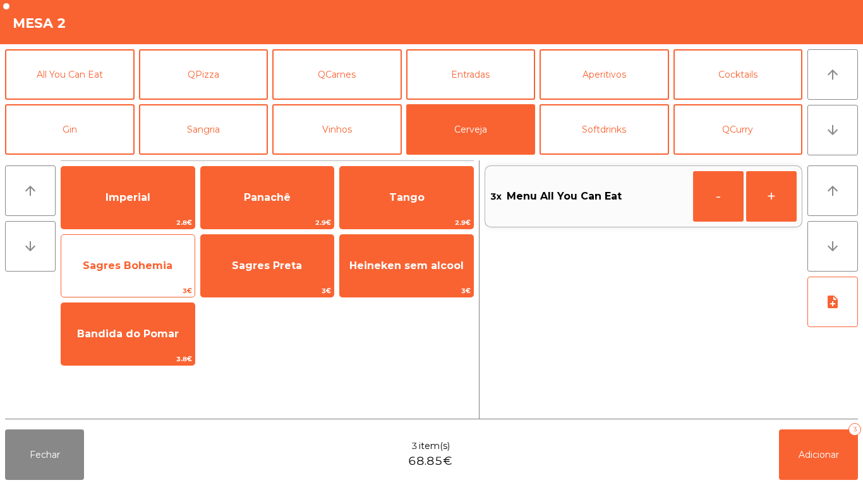
click at [126, 266] on span "Sagres Bohemia" at bounding box center [128, 266] width 90 height 12
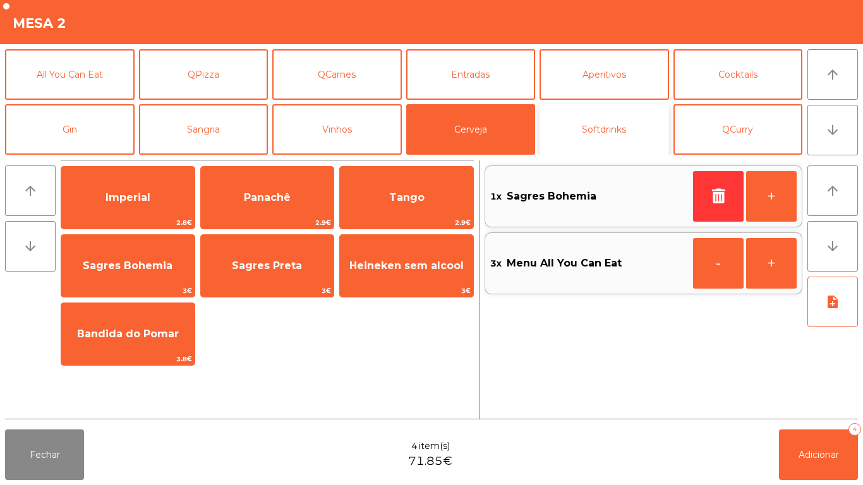
click at [604, 145] on button "Softdrinks" at bounding box center [605, 129] width 130 height 51
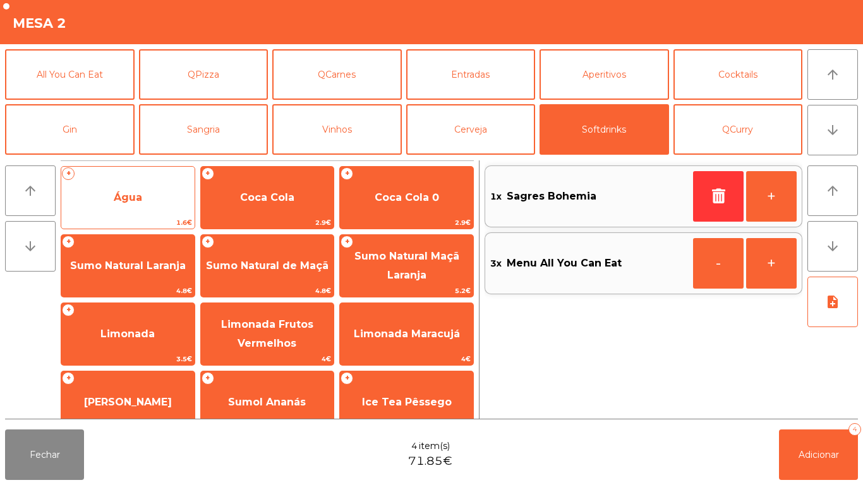
click at [137, 208] on span "Água" at bounding box center [127, 198] width 133 height 34
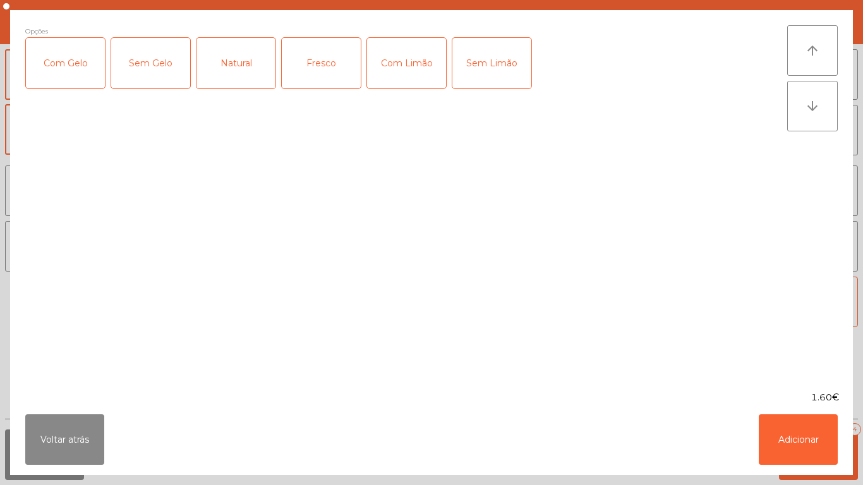
click at [329, 68] on div "Fresco" at bounding box center [321, 63] width 79 height 51
click at [781, 440] on button "Adicionar" at bounding box center [798, 440] width 79 height 51
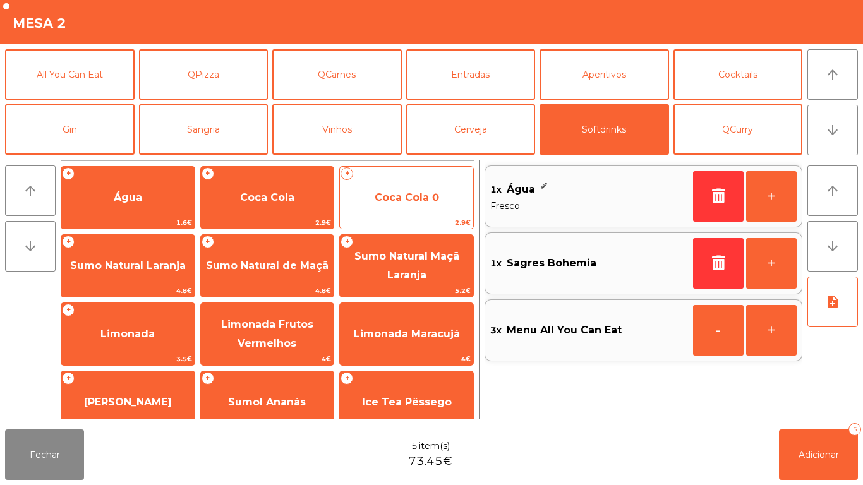
click at [394, 194] on span "Coca Cola 0" at bounding box center [407, 198] width 64 height 12
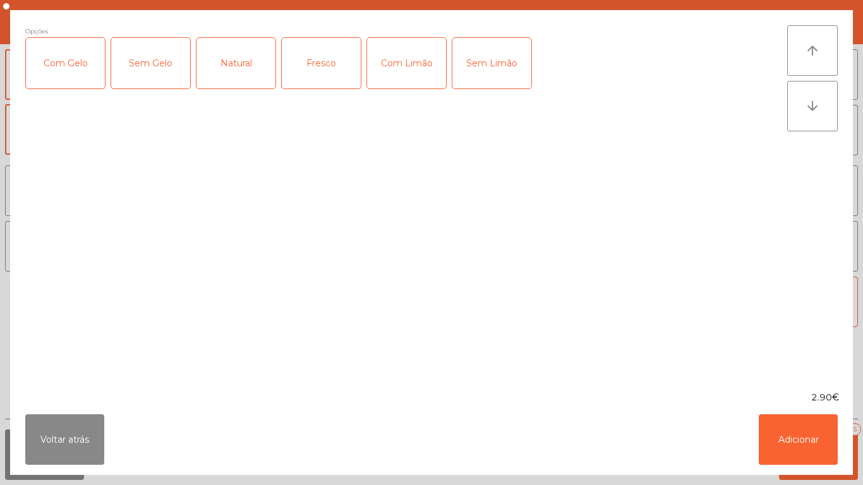
click at [77, 66] on div "Com Gelo" at bounding box center [65, 63] width 79 height 51
click at [417, 70] on div "Com Limão" at bounding box center [406, 63] width 79 height 51
click at [786, 441] on button "Adicionar" at bounding box center [798, 440] width 79 height 51
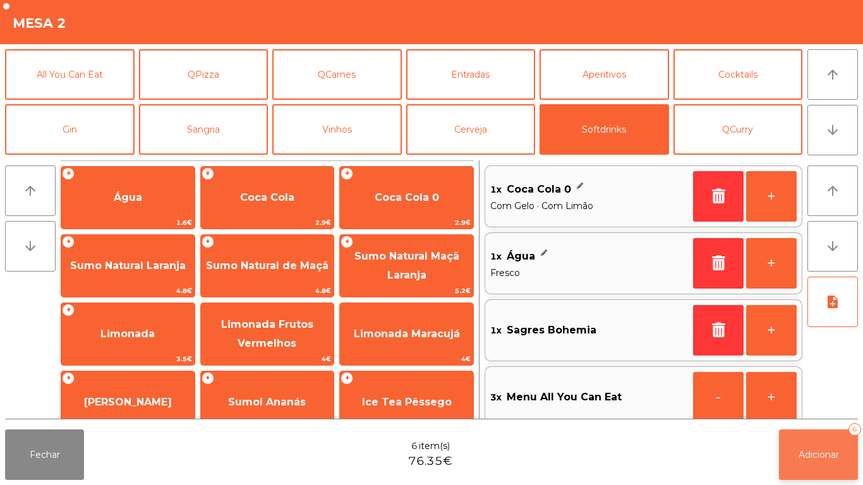
click at [800, 454] on span "Adicionar" at bounding box center [819, 454] width 40 height 11
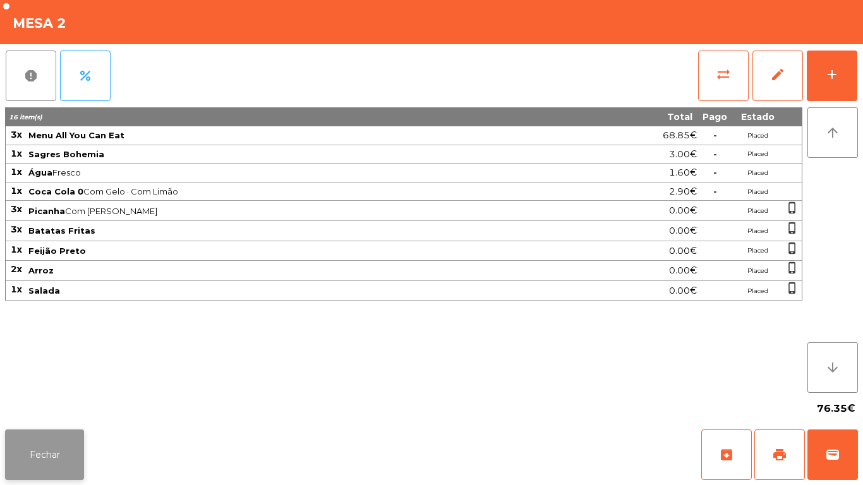
click at [34, 454] on button "Fechar" at bounding box center [44, 455] width 79 height 51
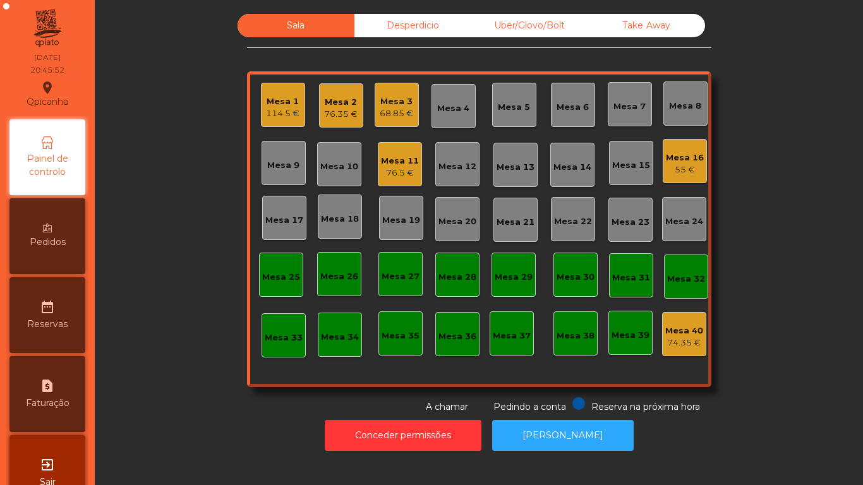
click at [270, 99] on div "Mesa 1" at bounding box center [283, 101] width 34 height 13
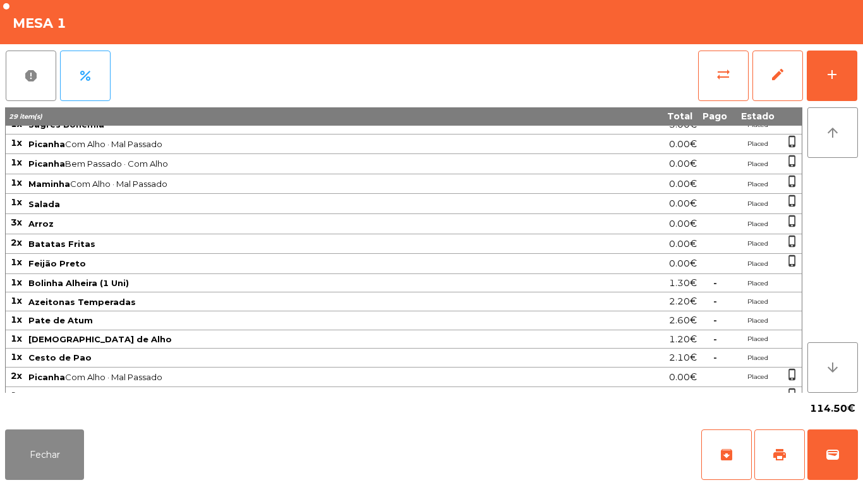
scroll to position [159, 0]
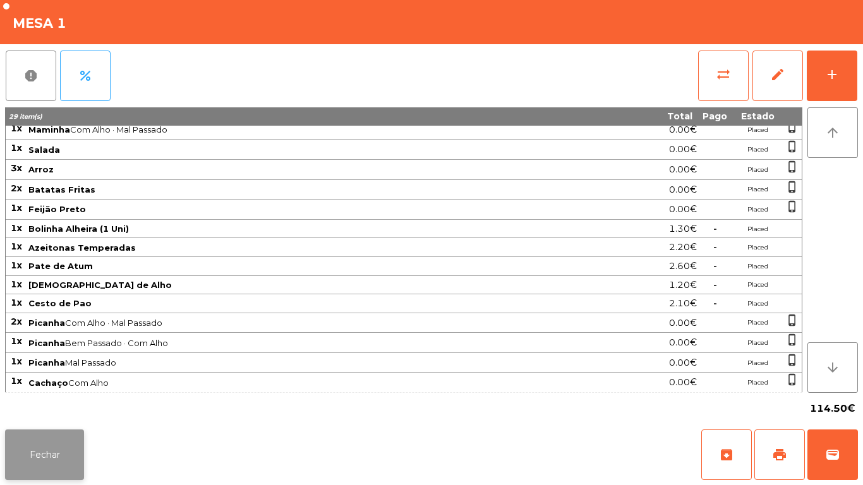
click at [64, 451] on button "Fechar" at bounding box center [44, 455] width 79 height 51
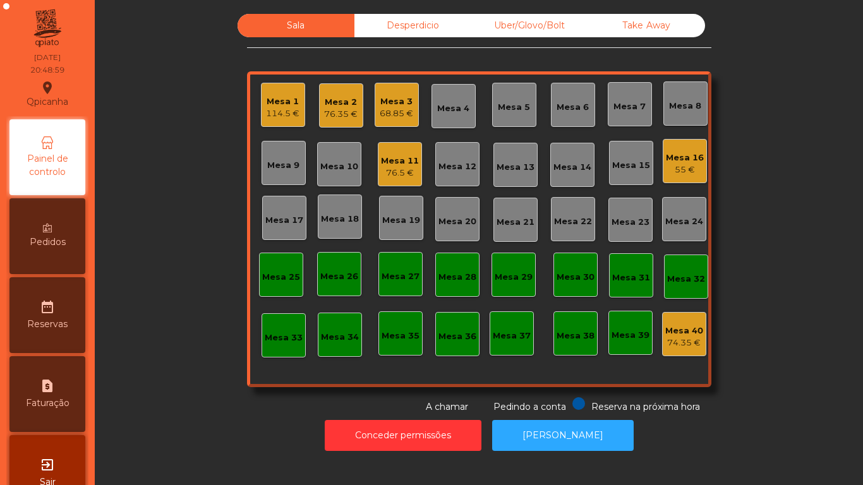
click at [353, 119] on div "76.35 €" at bounding box center [341, 114] width 34 height 13
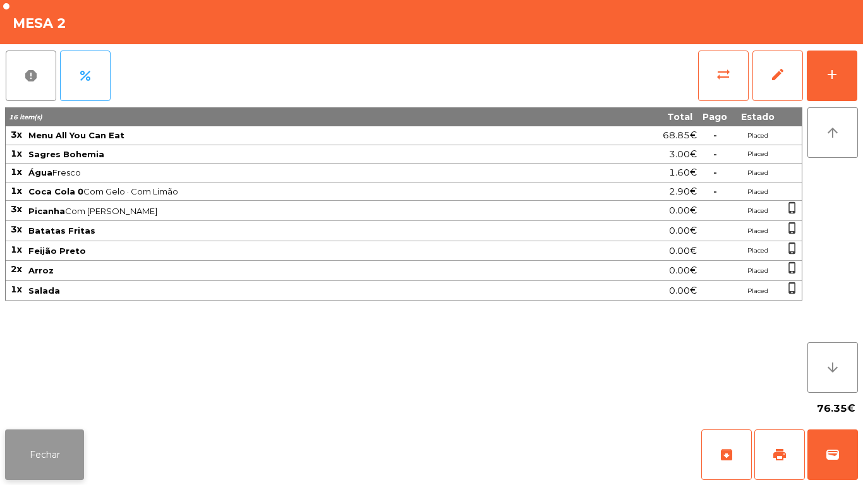
click at [61, 436] on button "Fechar" at bounding box center [44, 455] width 79 height 51
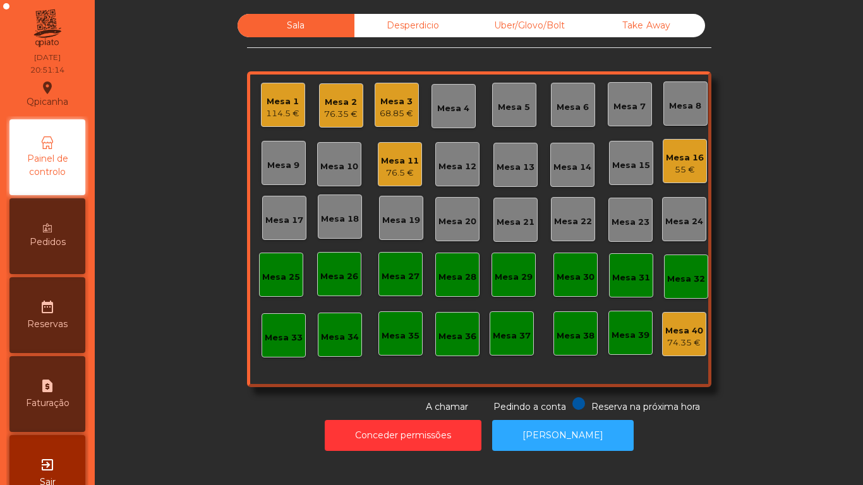
click at [405, 214] on div "Mesa 19" at bounding box center [401, 218] width 38 height 18
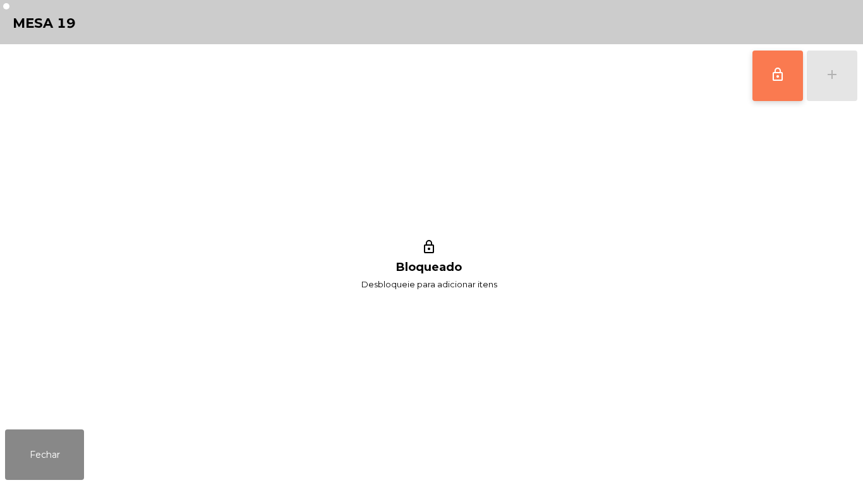
click at [762, 80] on button "lock_outline" at bounding box center [778, 76] width 51 height 51
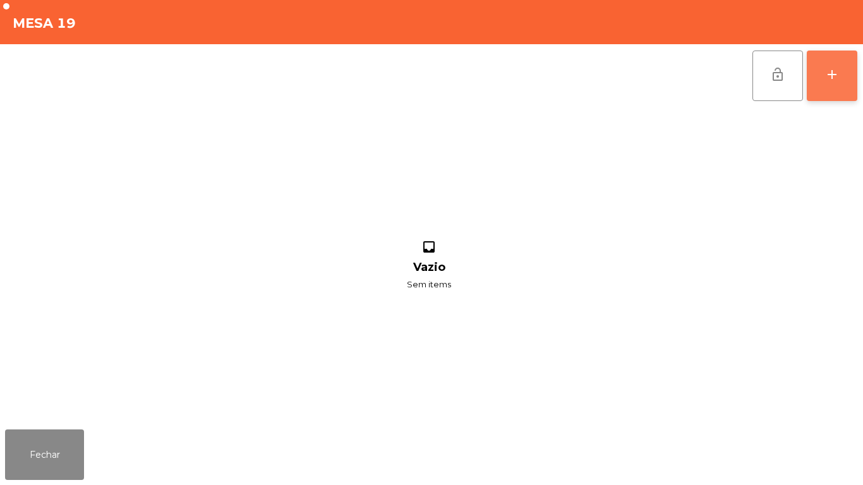
click at [827, 85] on button "add" at bounding box center [832, 76] width 51 height 51
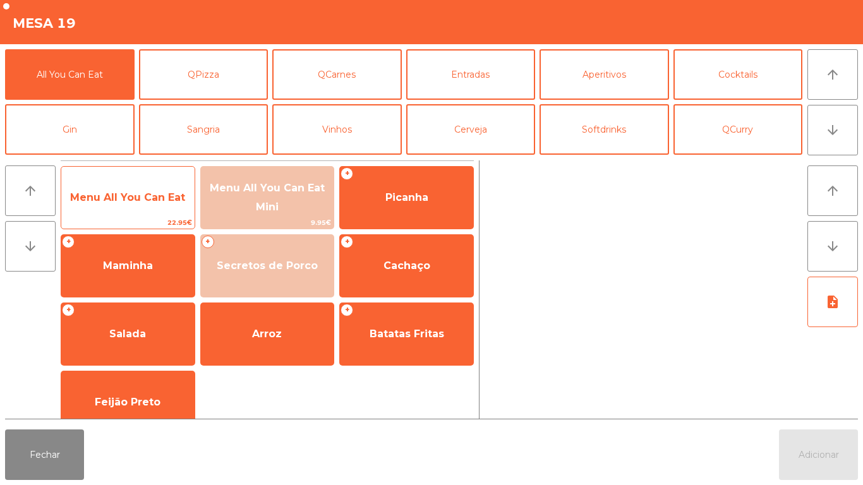
click at [122, 202] on span "Menu All You Can Eat" at bounding box center [127, 198] width 115 height 12
click at [132, 186] on span "Menu All You Can Eat" at bounding box center [127, 198] width 133 height 34
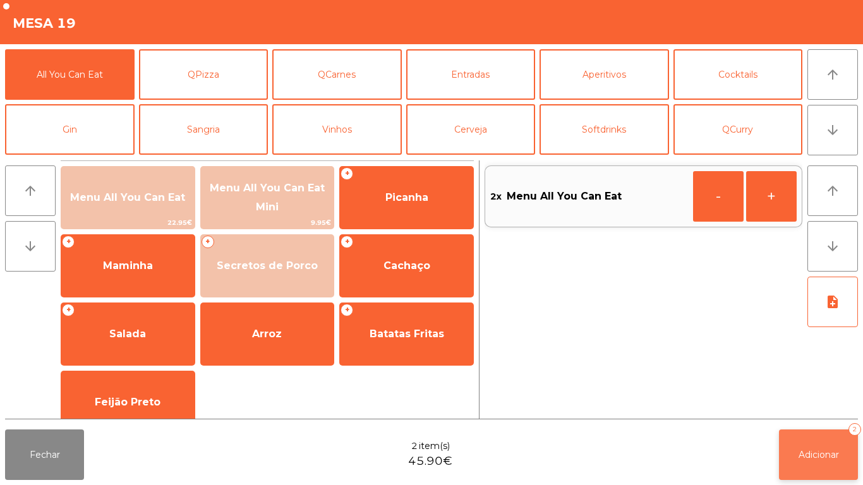
click at [815, 454] on span "Adicionar" at bounding box center [819, 454] width 40 height 11
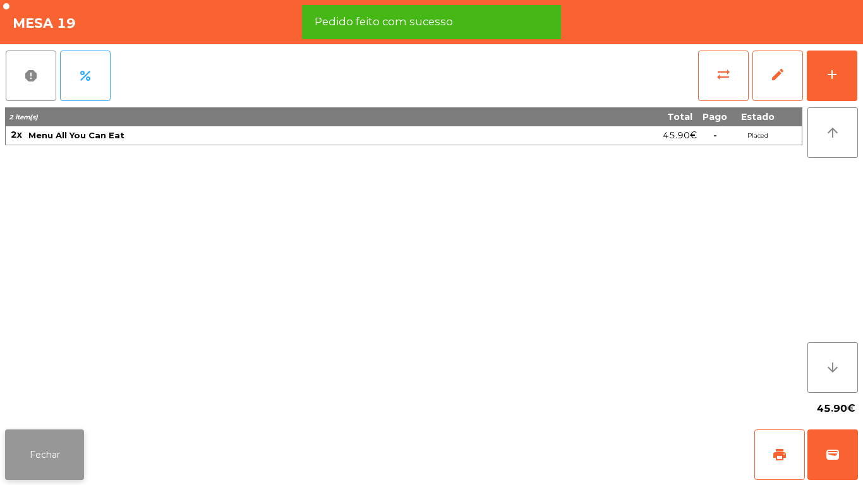
click at [80, 444] on button "Fechar" at bounding box center [44, 455] width 79 height 51
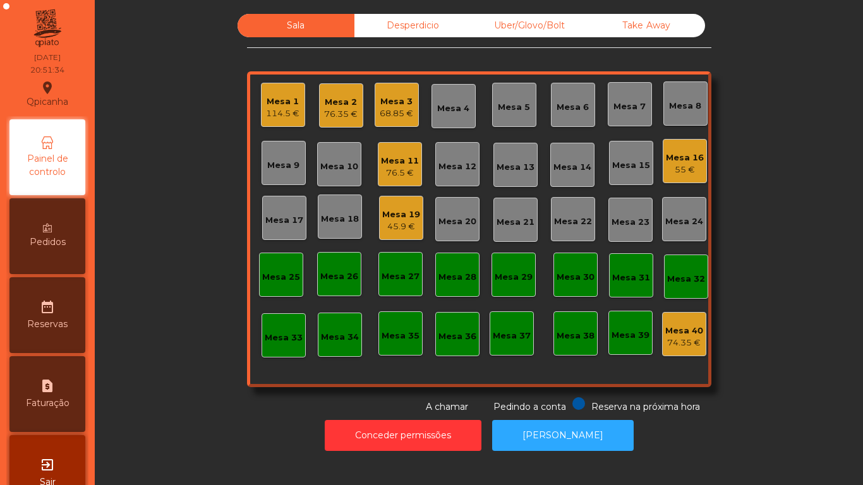
click at [513, 118] on div "Mesa 5" at bounding box center [514, 105] width 44 height 44
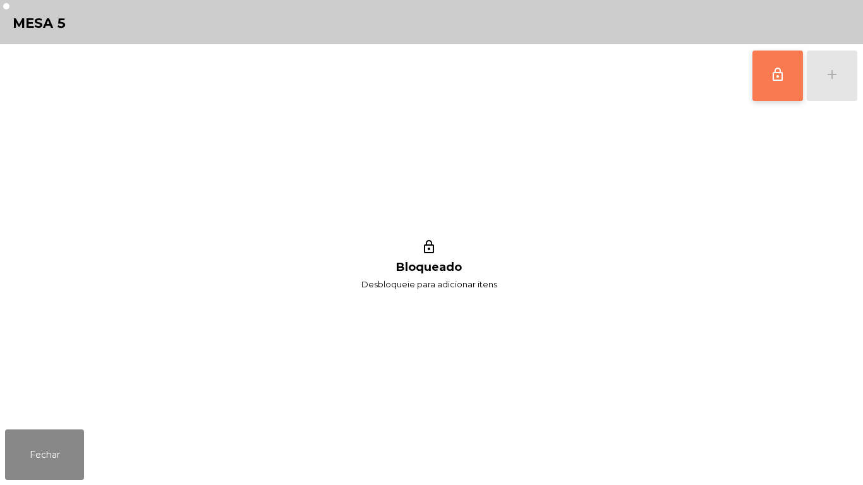
click at [766, 74] on button "lock_outline" at bounding box center [778, 76] width 51 height 51
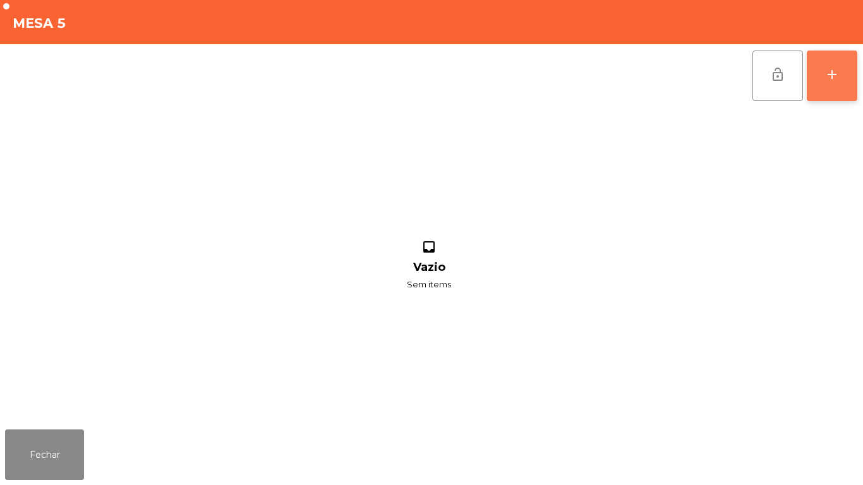
click at [822, 85] on button "add" at bounding box center [832, 76] width 51 height 51
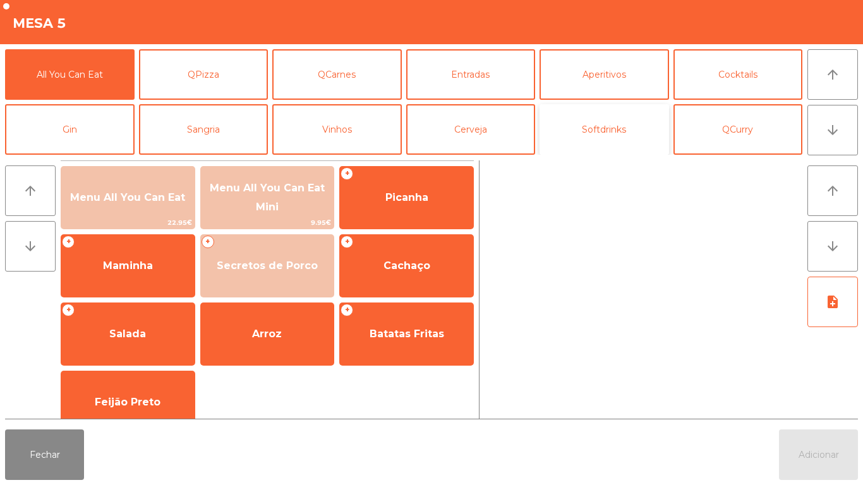
click at [618, 126] on button "Softdrinks" at bounding box center [605, 129] width 130 height 51
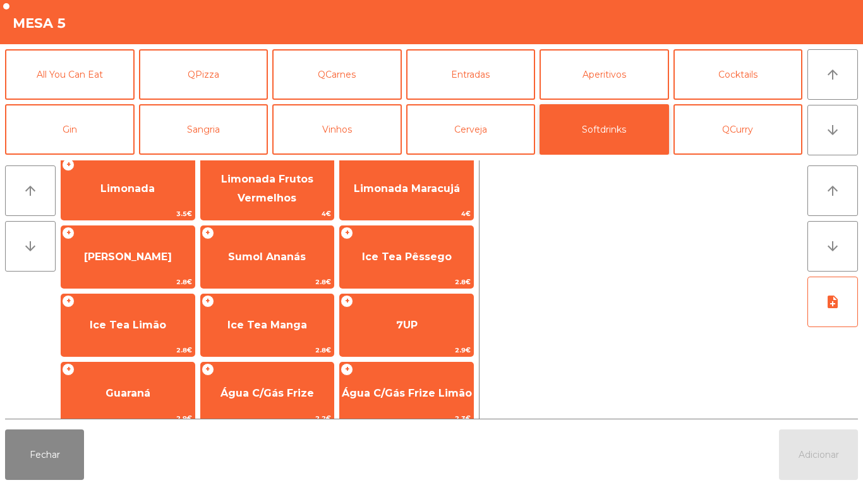
scroll to position [141, 0]
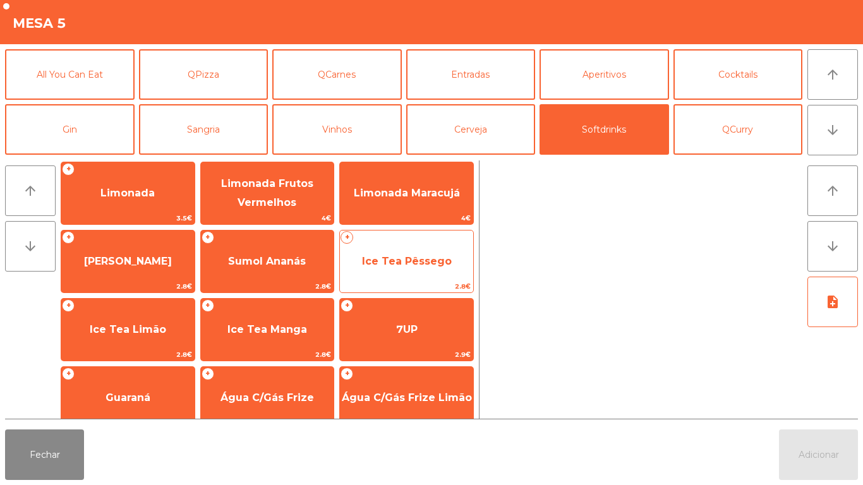
click at [408, 255] on span "Ice Tea Pêssego" at bounding box center [407, 261] width 90 height 12
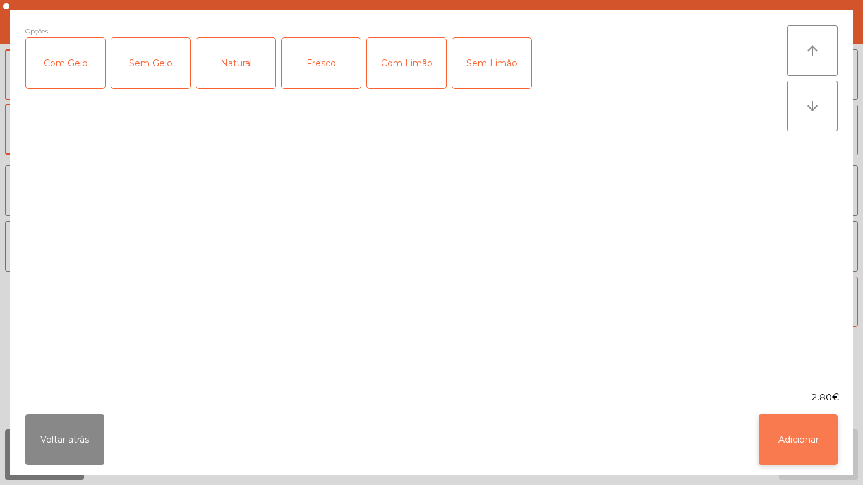
click at [769, 442] on button "Adicionar" at bounding box center [798, 440] width 79 height 51
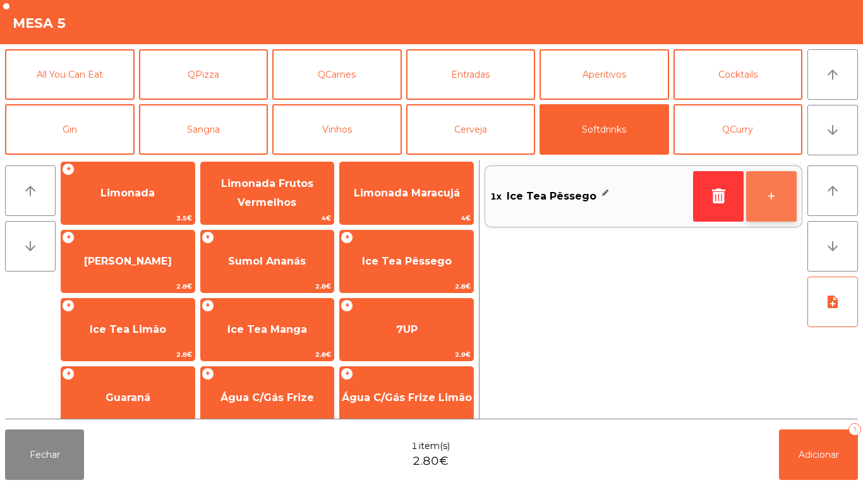
click at [761, 193] on button "+" at bounding box center [771, 196] width 51 height 51
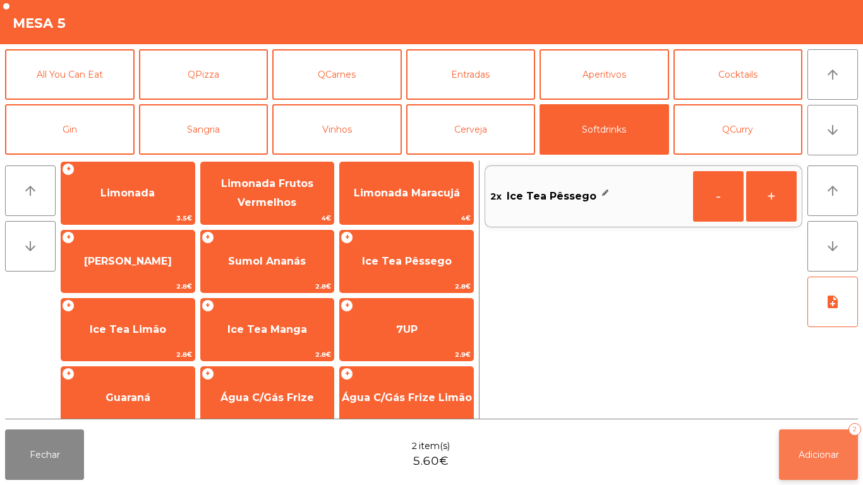
click at [786, 446] on button "Adicionar 2" at bounding box center [818, 455] width 79 height 51
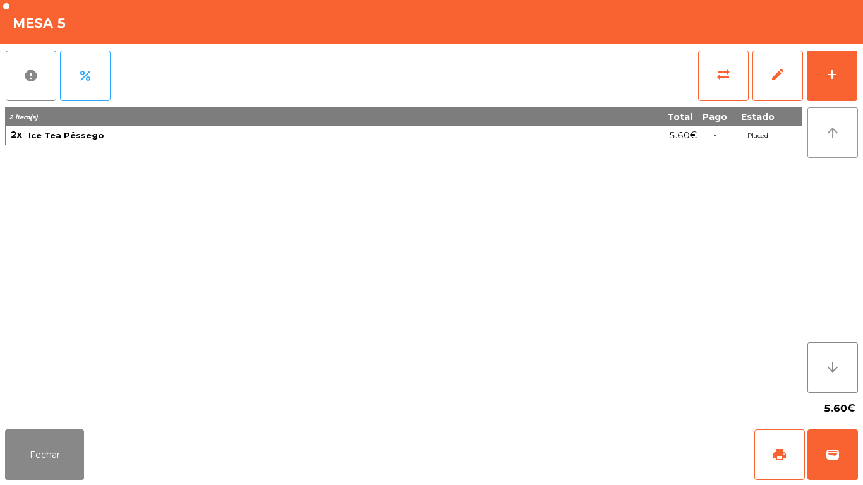
click at [821, 111] on button "arrow_upward" at bounding box center [833, 132] width 51 height 51
click at [818, 63] on button "add" at bounding box center [832, 76] width 51 height 51
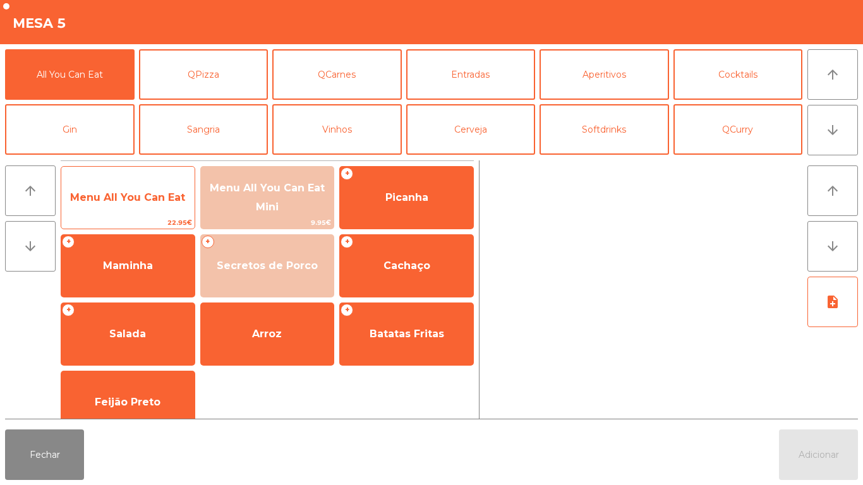
click at [151, 201] on span "Menu All You Can Eat" at bounding box center [127, 198] width 115 height 12
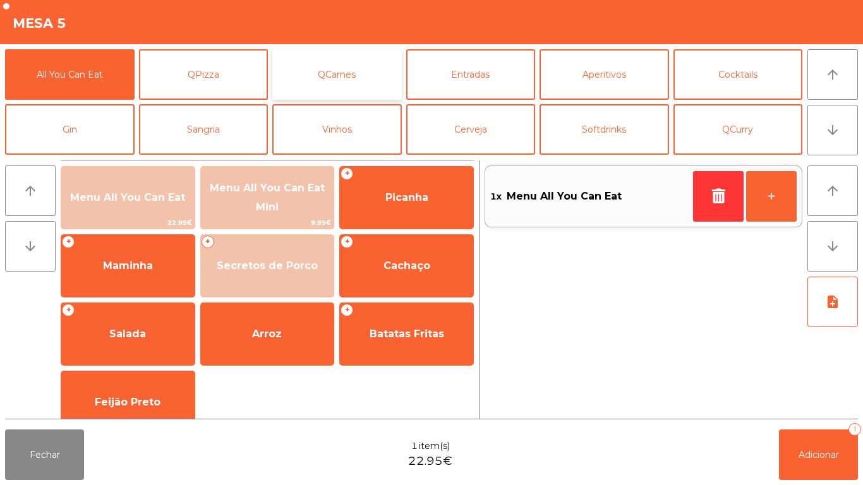
click at [332, 80] on button "QCarnes" at bounding box center [337, 74] width 130 height 51
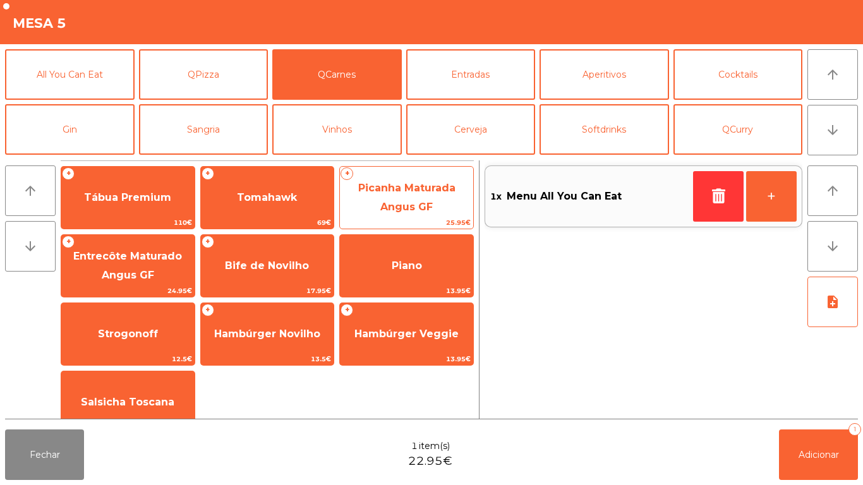
click at [421, 200] on span "Picanha Maturada Angus GF" at bounding box center [406, 198] width 133 height 54
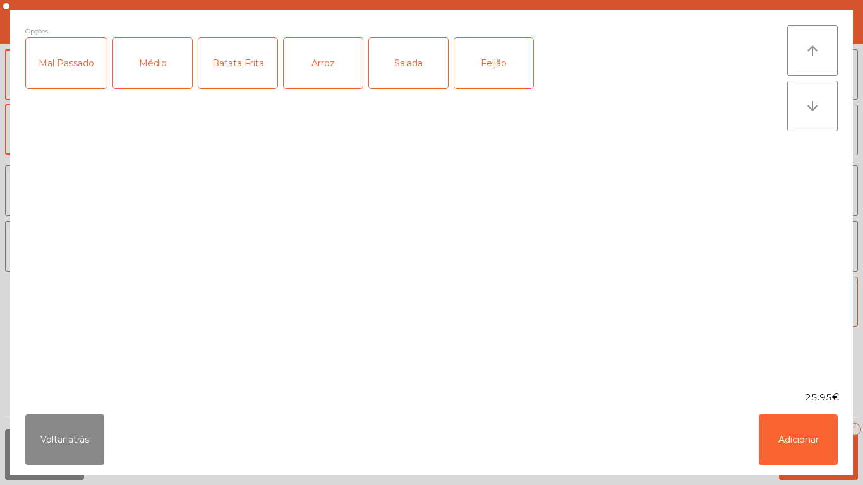
click at [154, 74] on div "Médio" at bounding box center [152, 63] width 79 height 51
click at [75, 80] on div "Mal Passado" at bounding box center [66, 63] width 81 height 51
click at [334, 70] on div "Arroz" at bounding box center [323, 63] width 79 height 51
click at [789, 418] on button "Adicionar" at bounding box center [798, 440] width 79 height 51
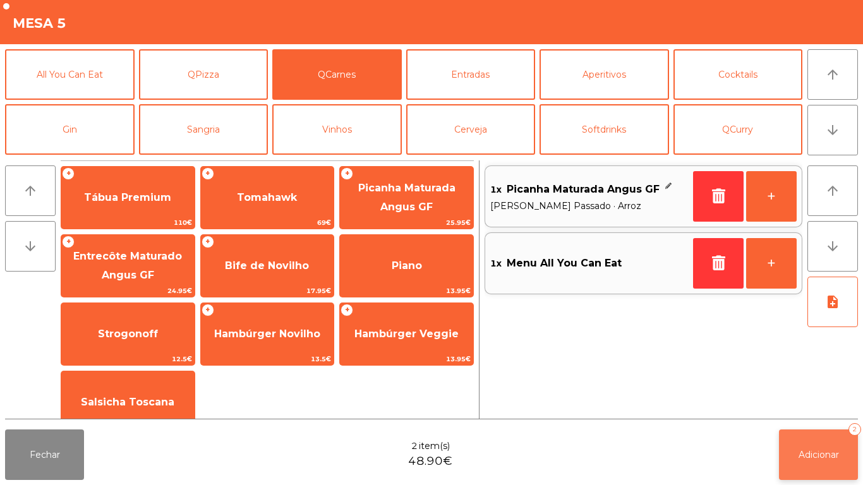
click at [829, 461] on button "Adicionar 2" at bounding box center [818, 455] width 79 height 51
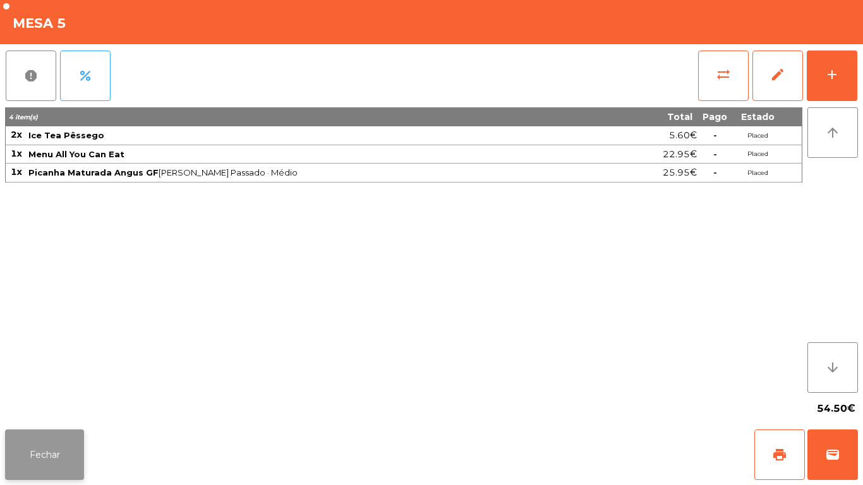
click at [41, 453] on button "Fechar" at bounding box center [44, 455] width 79 height 51
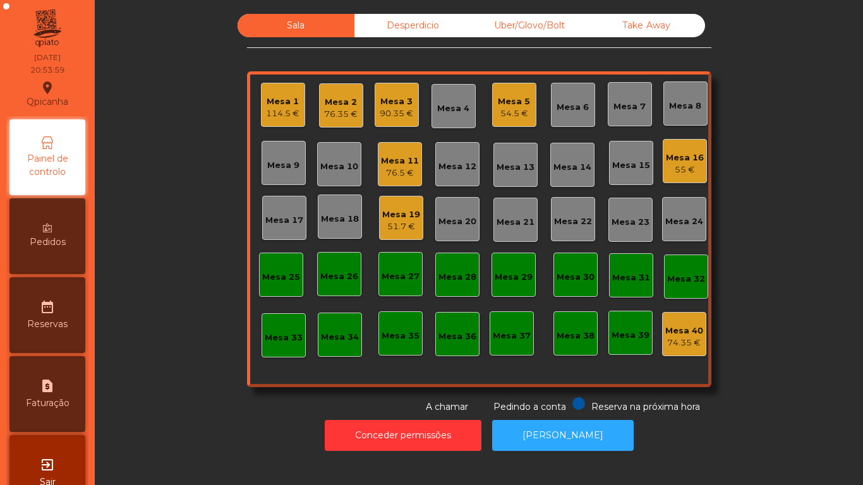
click at [682, 164] on div "55 €" at bounding box center [685, 170] width 38 height 13
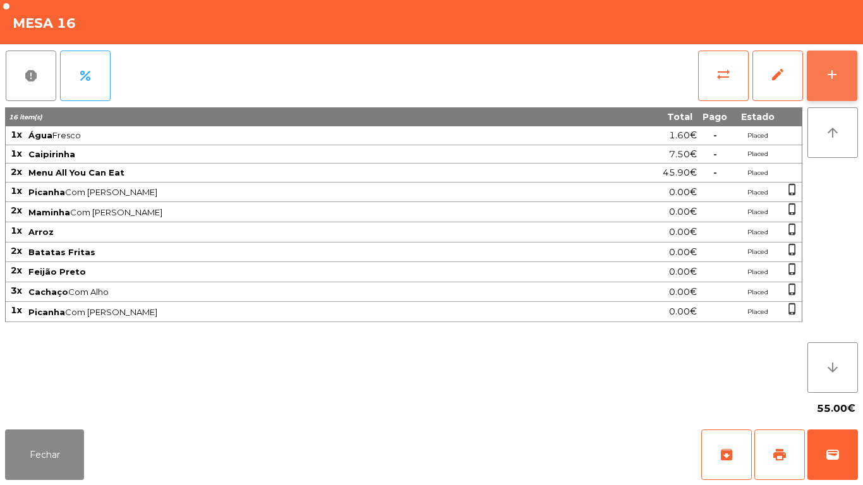
click at [832, 92] on button "add" at bounding box center [832, 76] width 51 height 51
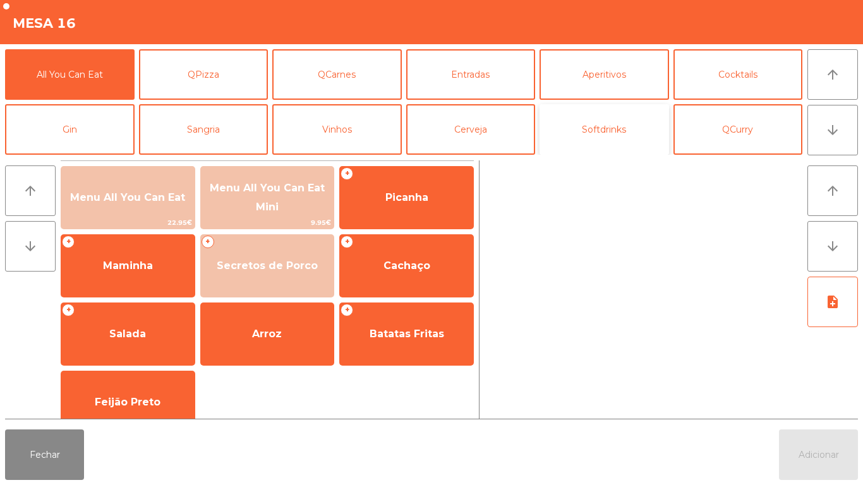
click at [605, 149] on button "Softdrinks" at bounding box center [605, 129] width 130 height 51
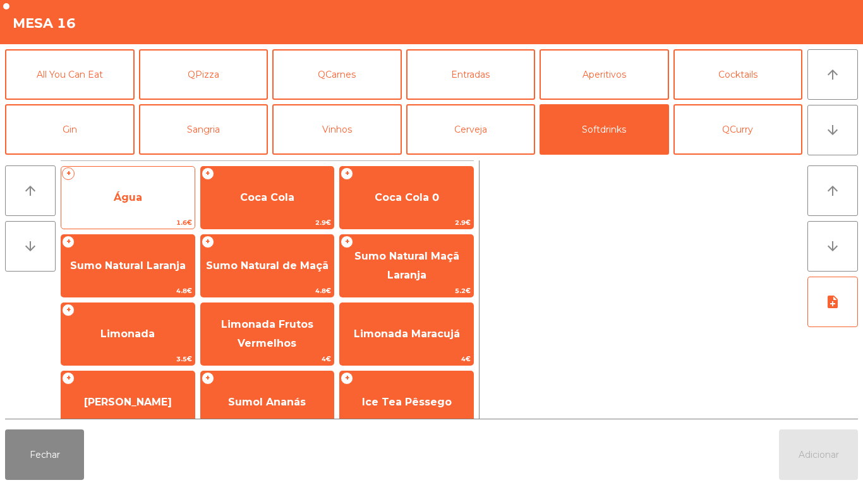
click at [131, 207] on span "Água" at bounding box center [127, 198] width 133 height 34
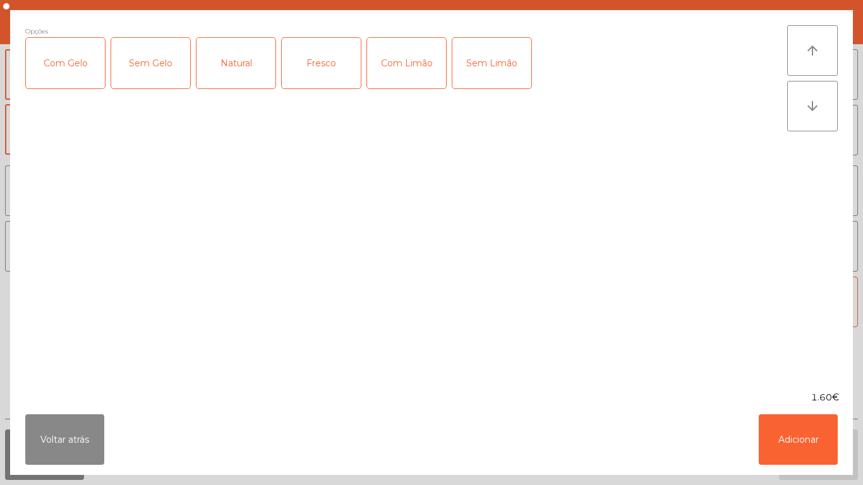
click at [334, 71] on div "Fresco" at bounding box center [321, 63] width 79 height 51
click at [781, 453] on button "Adicionar" at bounding box center [798, 440] width 79 height 51
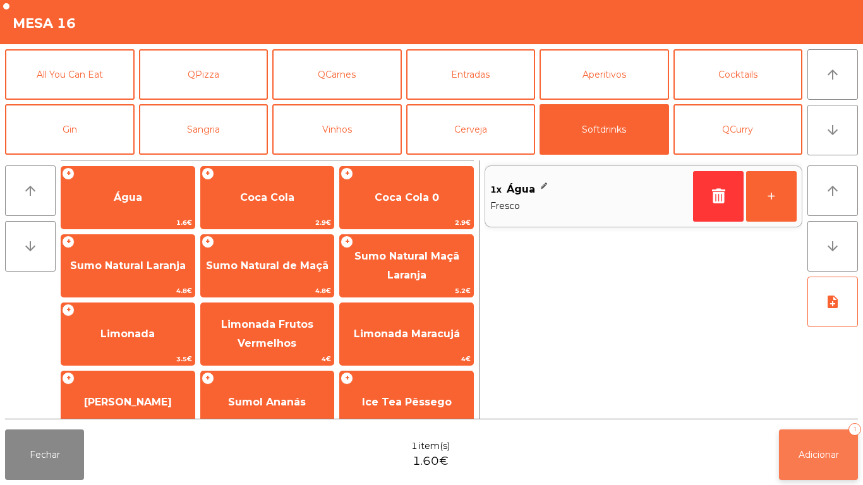
click at [810, 453] on span "Adicionar" at bounding box center [819, 454] width 40 height 11
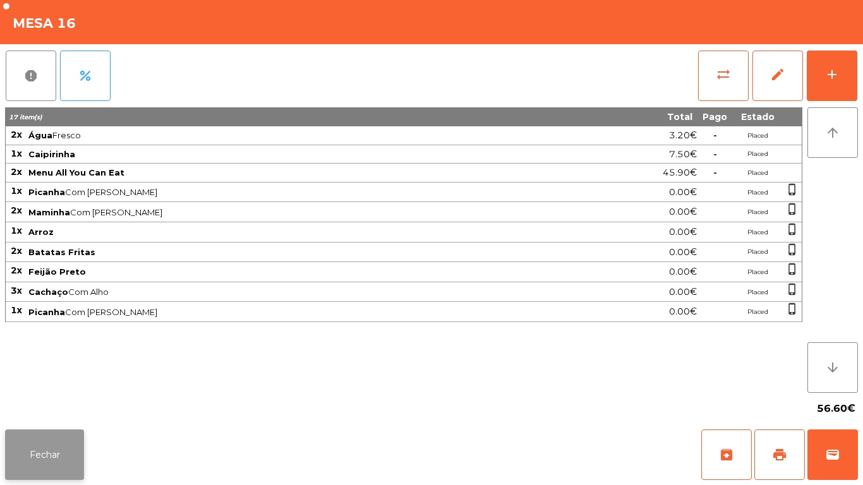
click at [54, 436] on button "Fechar" at bounding box center [44, 455] width 79 height 51
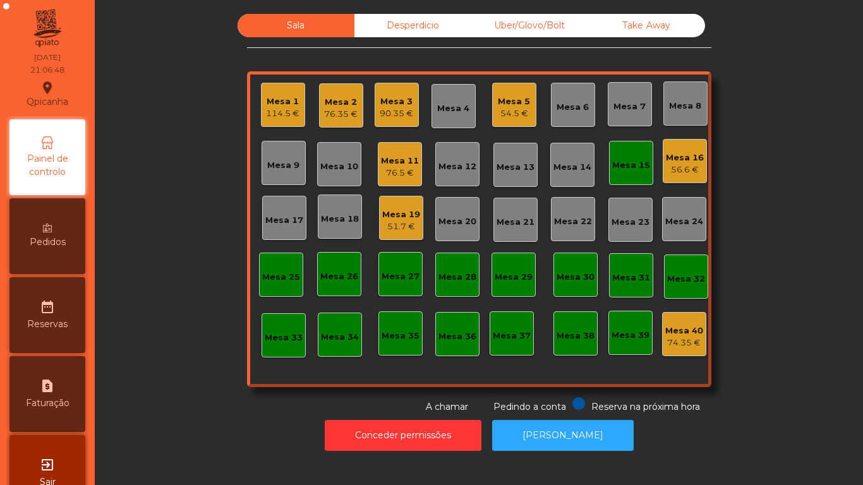
click at [628, 166] on div "Mesa 15" at bounding box center [631, 165] width 38 height 13
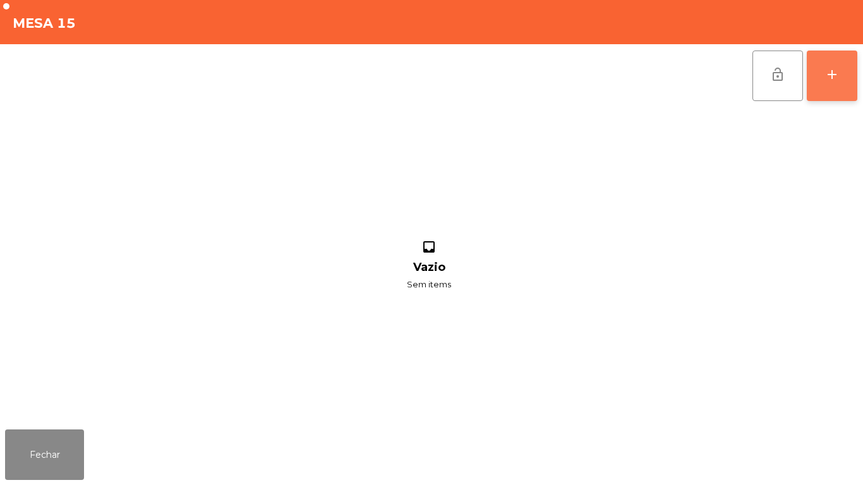
click at [831, 86] on button "add" at bounding box center [832, 76] width 51 height 51
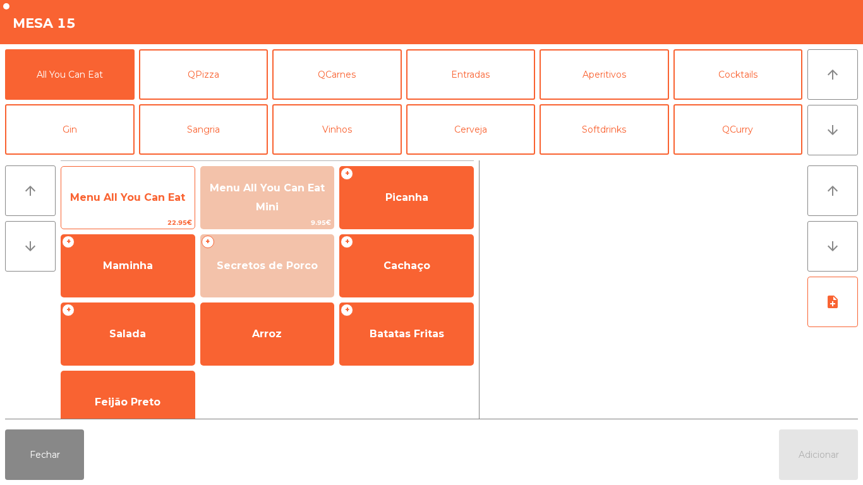
click at [126, 204] on span "Menu All You Can Eat" at bounding box center [127, 198] width 133 height 34
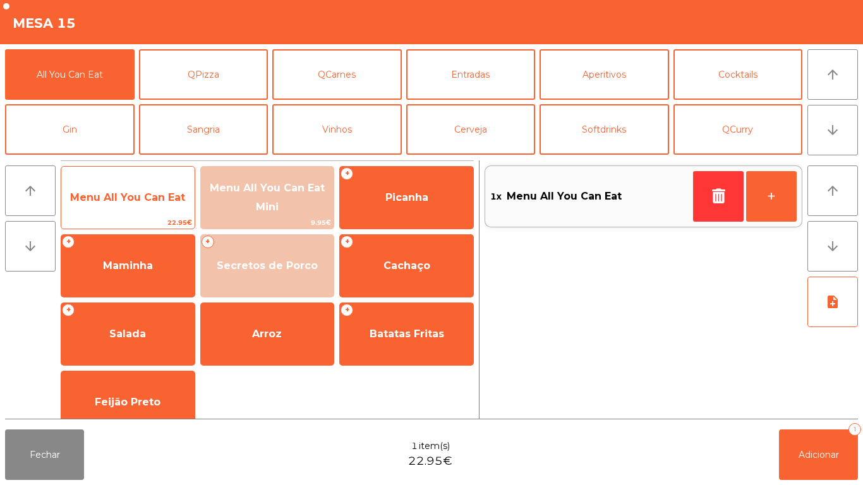
click at [122, 194] on span "Menu All You Can Eat" at bounding box center [127, 198] width 115 height 12
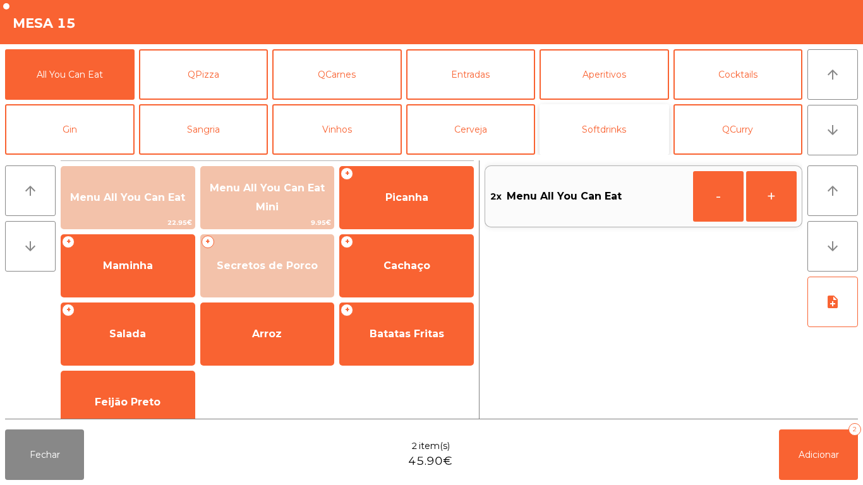
click at [606, 135] on button "Softdrinks" at bounding box center [605, 129] width 130 height 51
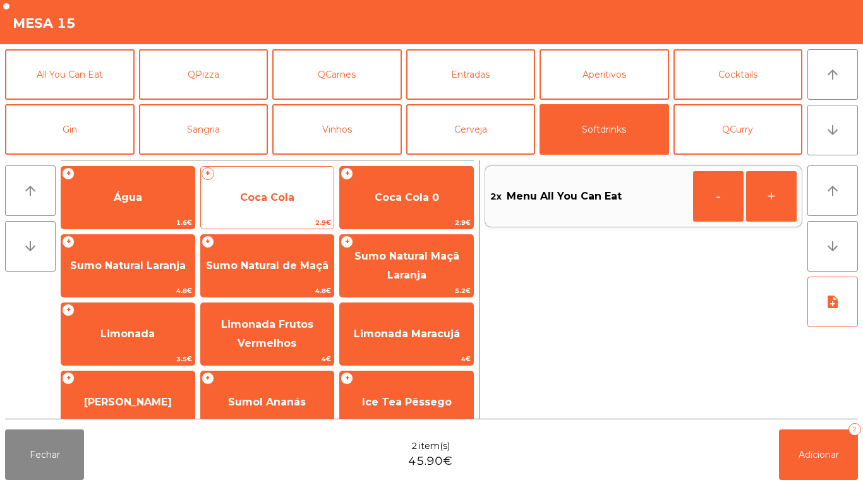
click at [271, 203] on span "Coca Cola" at bounding box center [267, 198] width 54 height 12
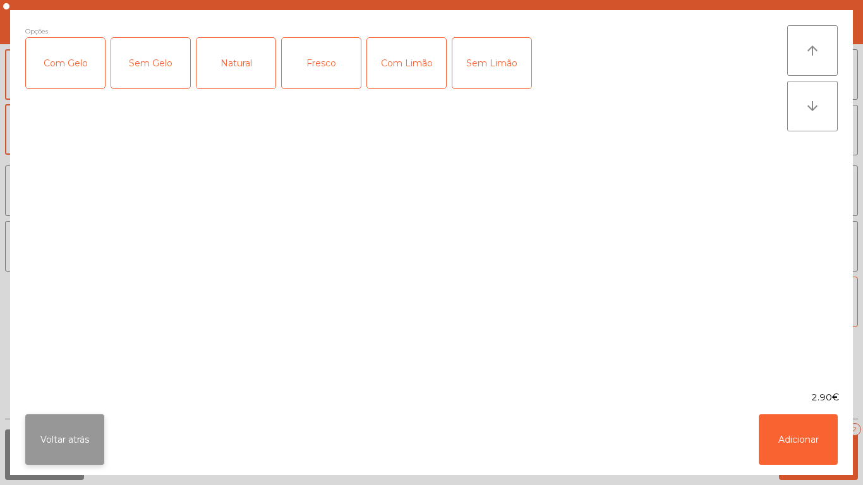
click at [59, 434] on button "Voltar atrás" at bounding box center [64, 440] width 79 height 51
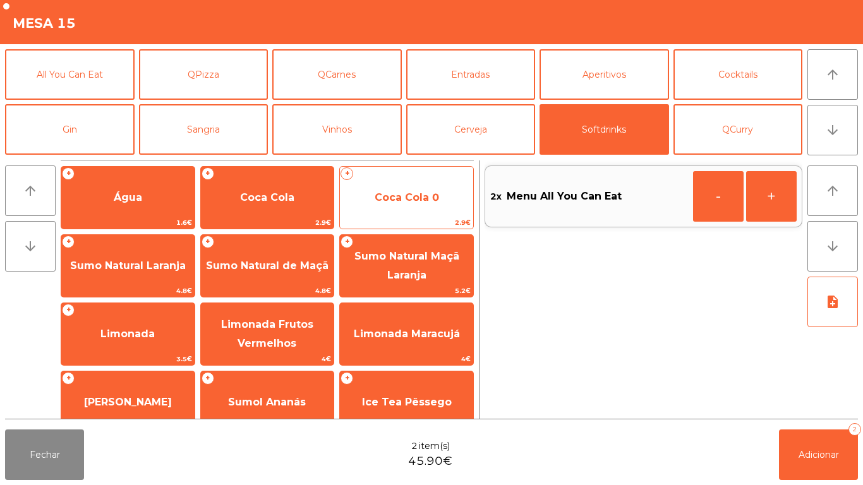
click at [414, 198] on span "Coca Cola 0" at bounding box center [407, 198] width 64 height 12
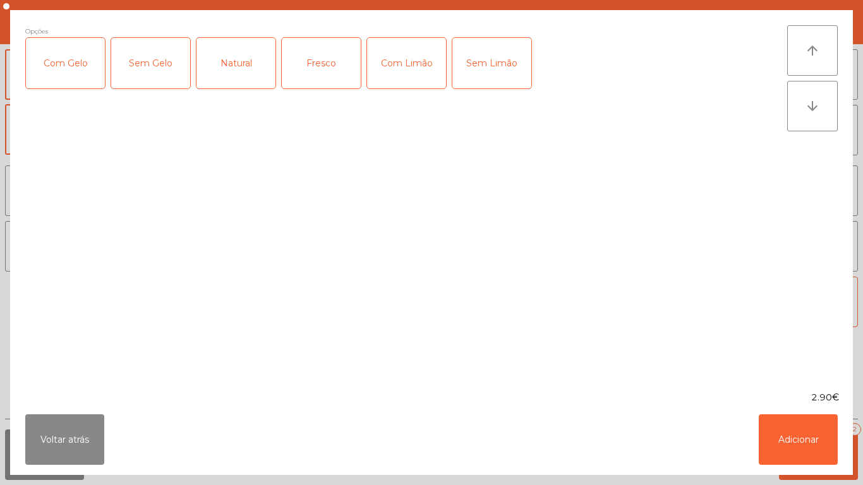
click at [76, 65] on div "Com Gelo" at bounding box center [65, 63] width 79 height 51
click at [413, 65] on div "Com Limão" at bounding box center [406, 63] width 79 height 51
click at [783, 437] on button "Adicionar" at bounding box center [798, 440] width 79 height 51
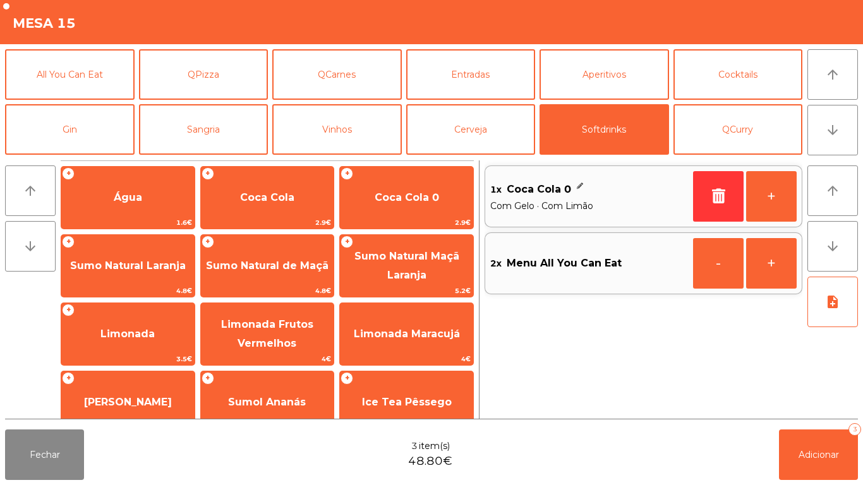
click at [817, 484] on div "Fechar 3 item(s) 48.80€ Adicionar 3" at bounding box center [431, 455] width 863 height 61
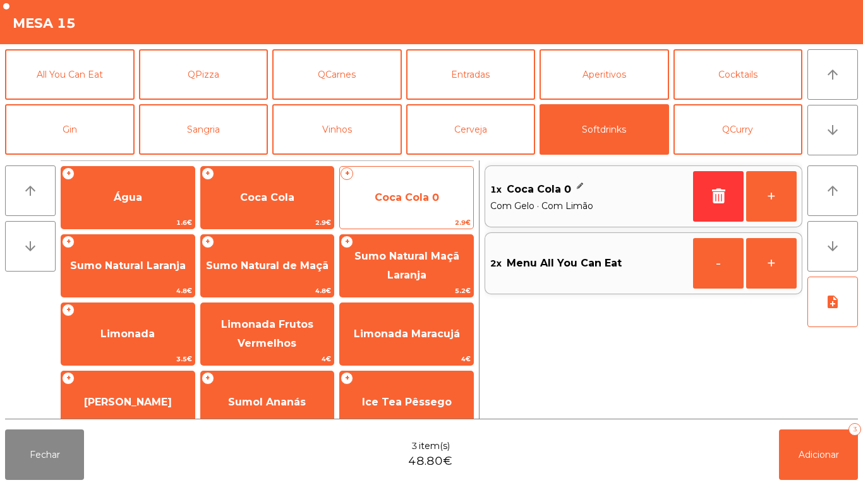
click at [425, 202] on span "Coca Cola 0" at bounding box center [407, 198] width 64 height 12
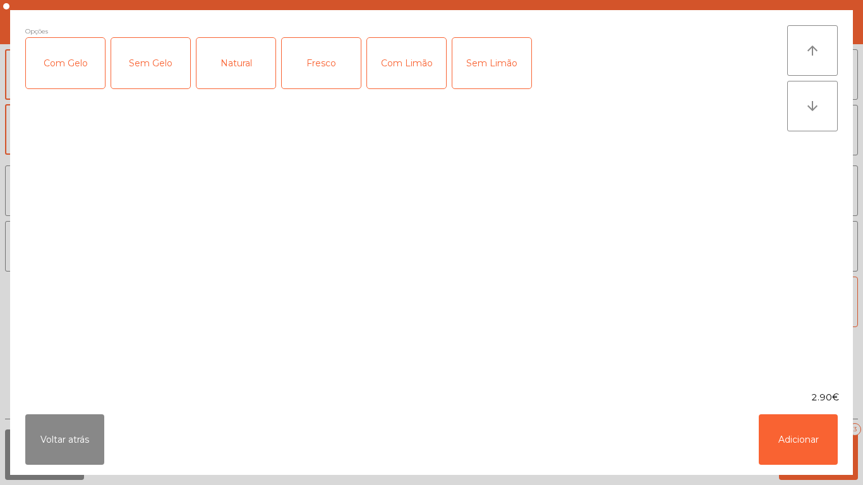
click at [76, 69] on div "Com Gelo" at bounding box center [65, 63] width 79 height 51
click at [413, 76] on div "Com Limão" at bounding box center [406, 63] width 79 height 51
click at [784, 439] on button "Adicionar" at bounding box center [798, 440] width 79 height 51
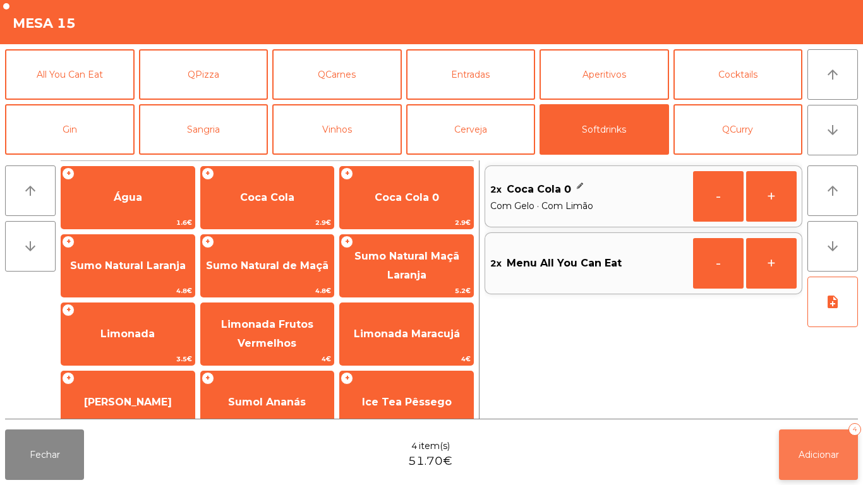
click at [800, 454] on span "Adicionar" at bounding box center [819, 454] width 40 height 11
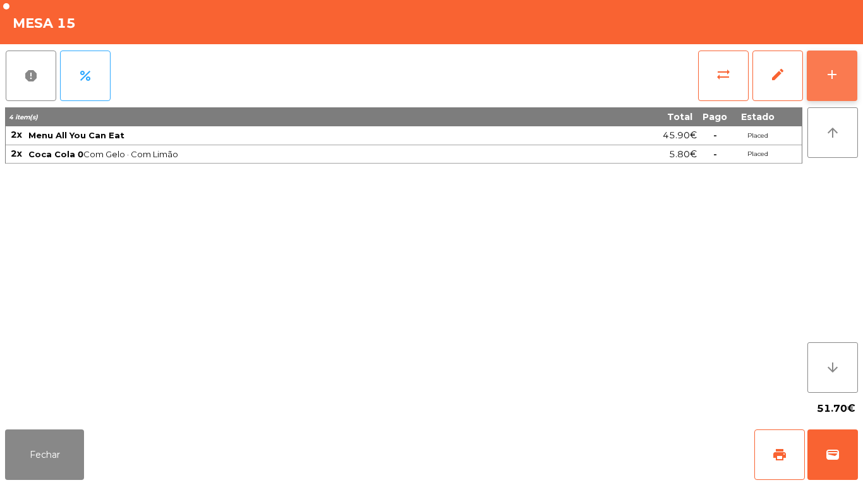
click at [837, 90] on button "add" at bounding box center [832, 76] width 51 height 51
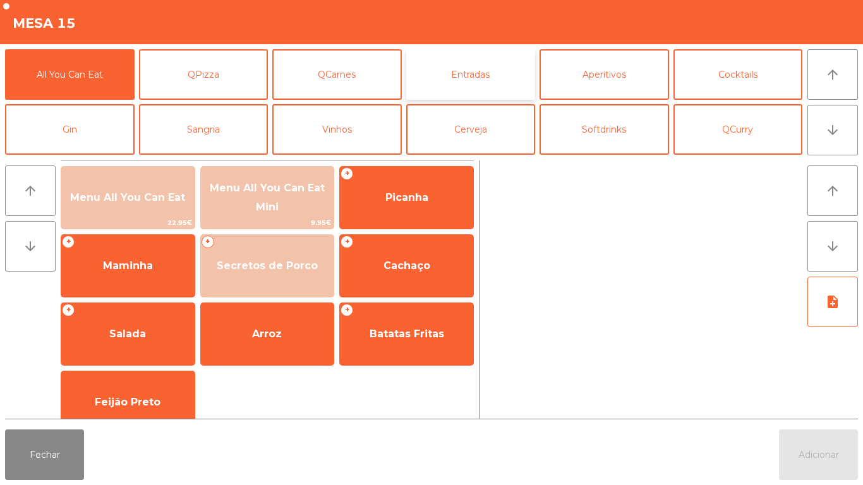
click at [474, 83] on button "Entradas" at bounding box center [471, 74] width 130 height 51
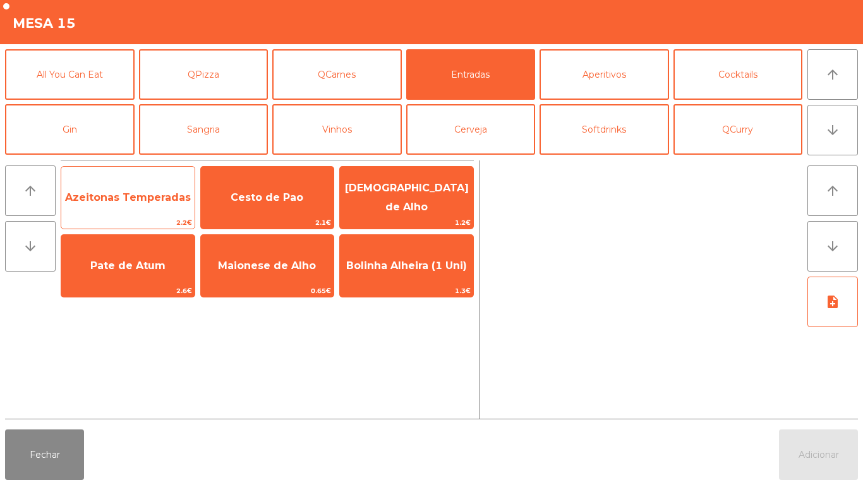
click at [145, 208] on span "Azeitonas Temperadas" at bounding box center [127, 198] width 133 height 34
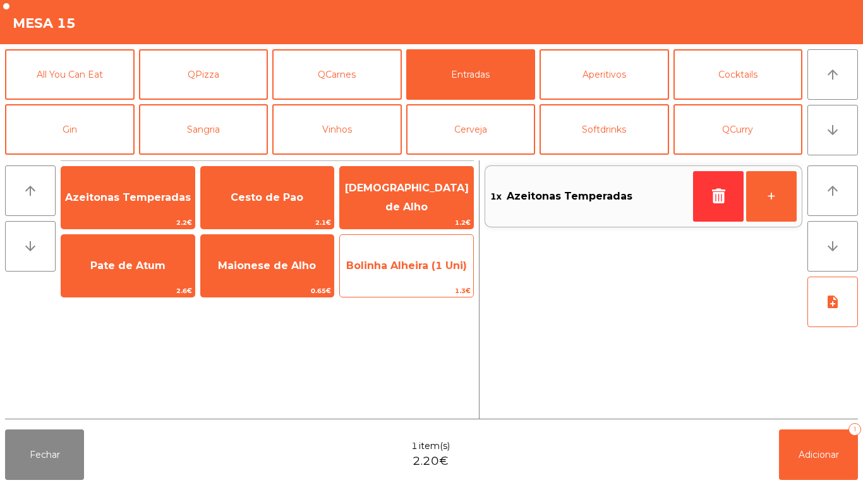
click at [419, 277] on span "Bolinha Alheira (1 Uni)" at bounding box center [406, 266] width 133 height 34
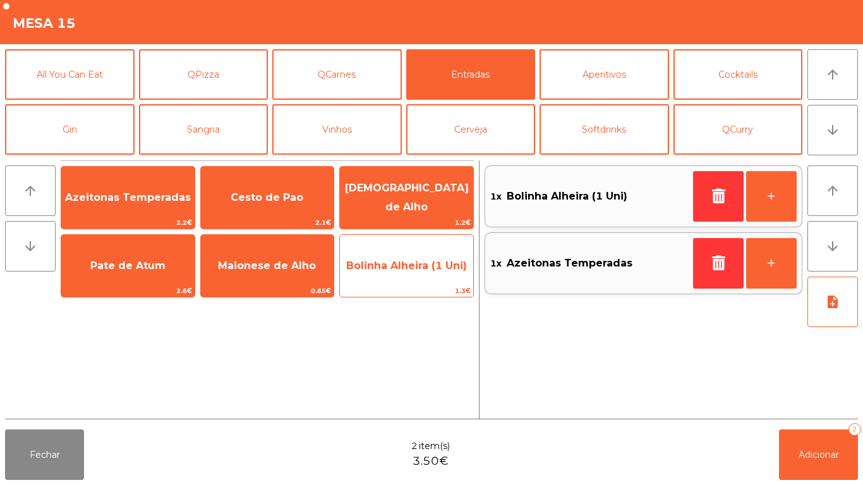
click at [418, 274] on span "Bolinha Alheira (1 Uni)" at bounding box center [406, 266] width 133 height 34
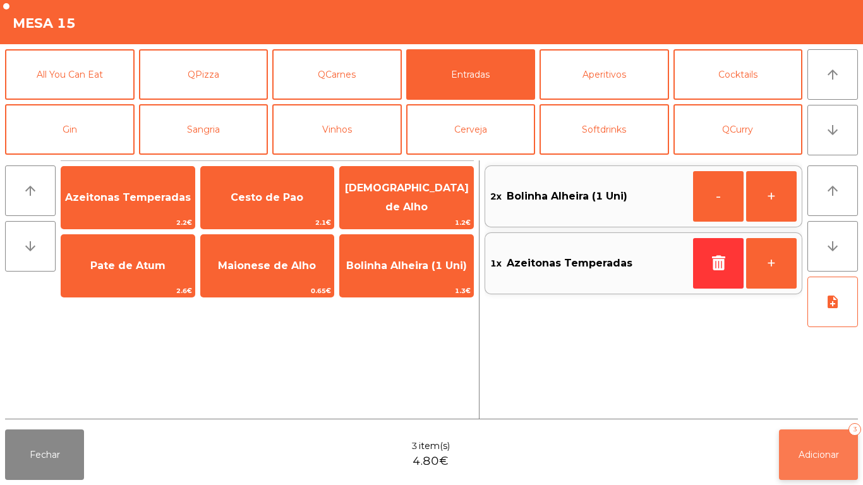
click at [817, 453] on span "Adicionar" at bounding box center [819, 454] width 40 height 11
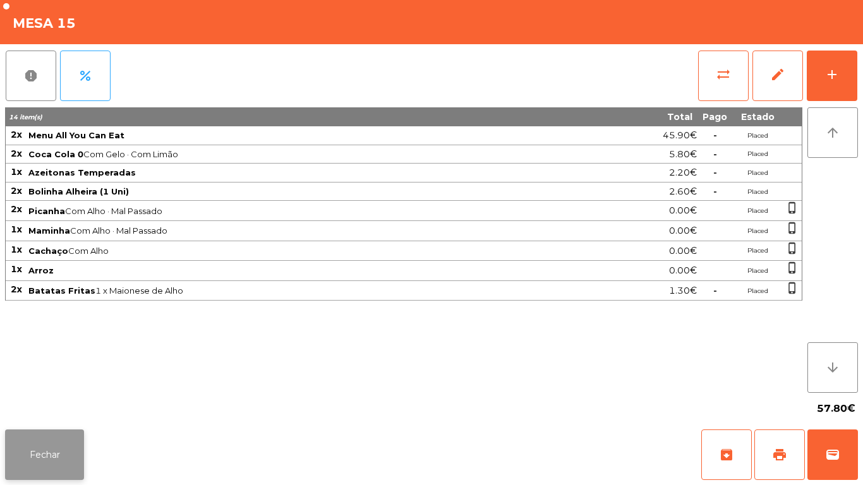
click at [51, 444] on button "Fechar" at bounding box center [44, 455] width 79 height 51
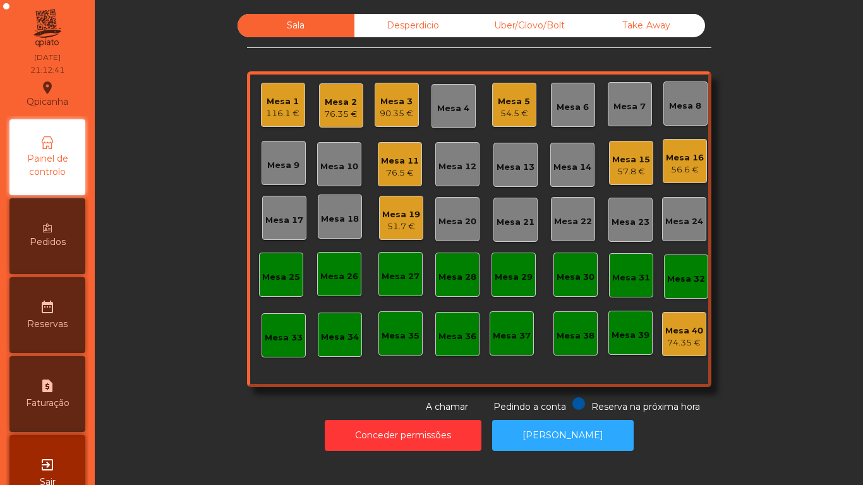
click at [394, 167] on div "76.5 €" at bounding box center [400, 173] width 38 height 13
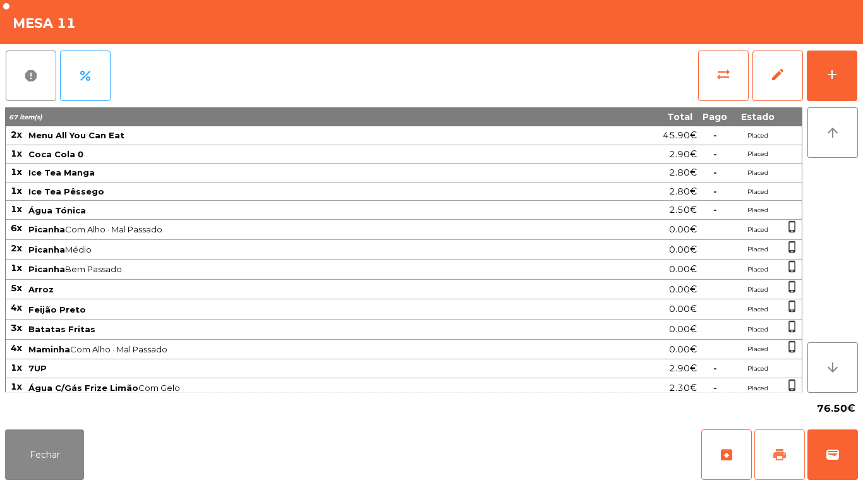
click at [782, 464] on button "print" at bounding box center [780, 455] width 51 height 51
click at [829, 83] on button "add" at bounding box center [832, 76] width 51 height 51
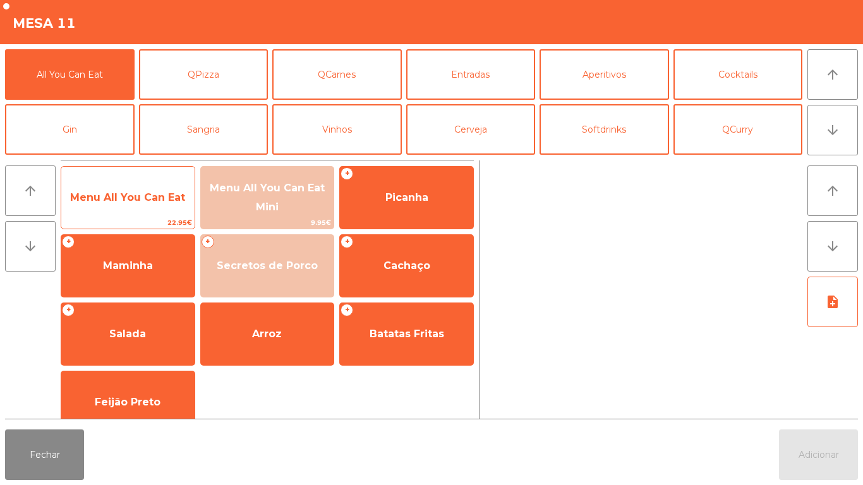
click at [146, 192] on span "Menu All You Can Eat" at bounding box center [127, 198] width 115 height 12
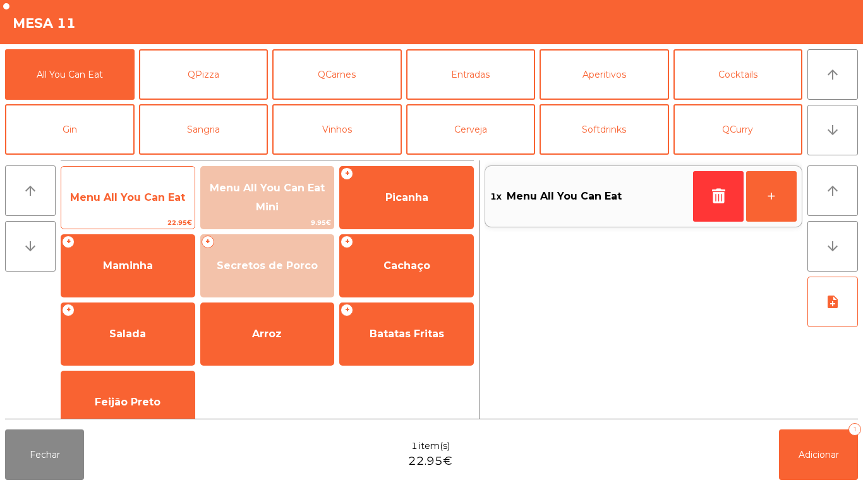
click at [163, 189] on span "Menu All You Can Eat" at bounding box center [127, 198] width 133 height 34
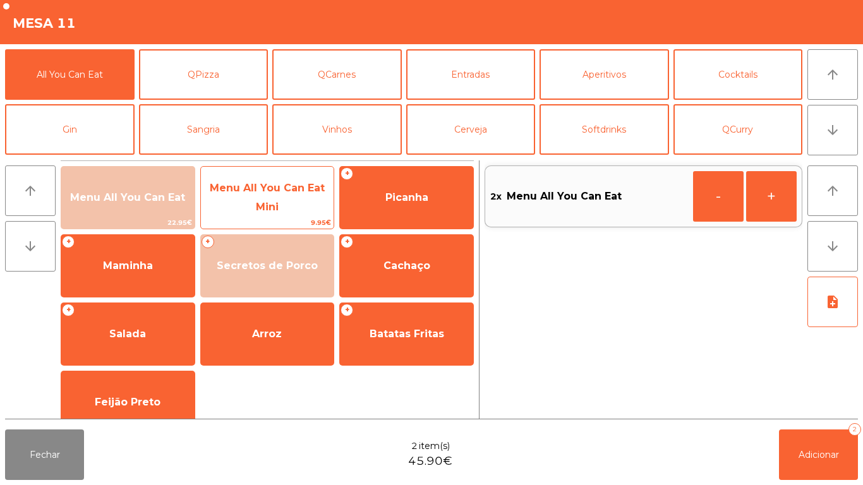
click at [221, 203] on span "Menu All You Can Eat Mini" at bounding box center [267, 198] width 133 height 54
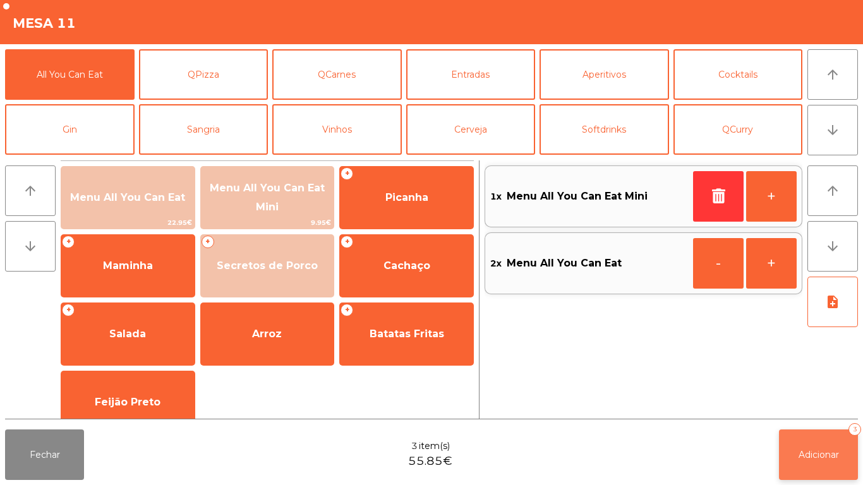
click at [815, 453] on span "Adicionar" at bounding box center [819, 454] width 40 height 11
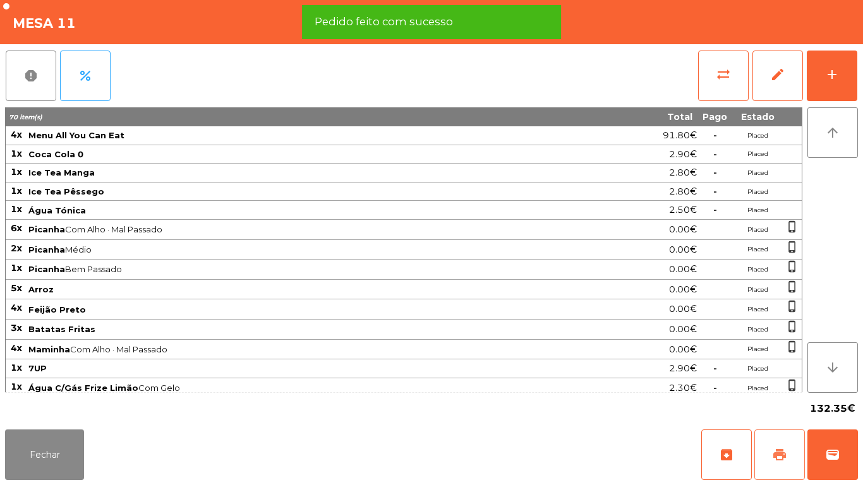
click at [797, 437] on button "print" at bounding box center [780, 455] width 51 height 51
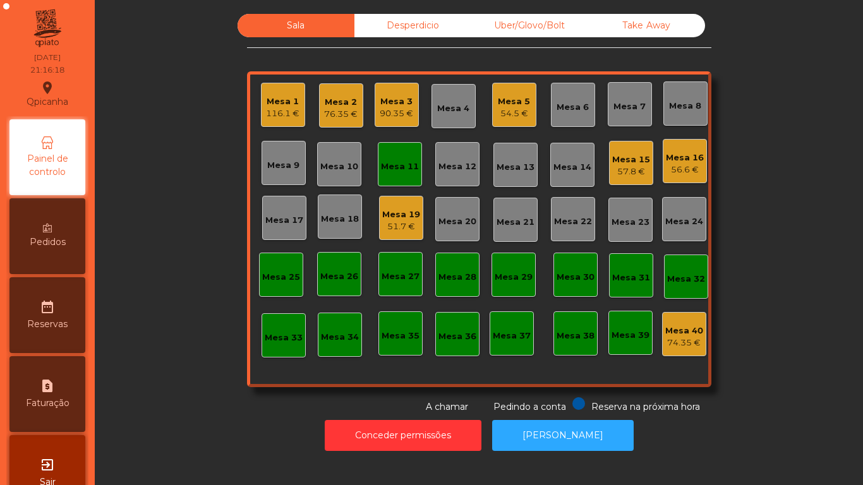
click at [396, 160] on div "Mesa 11" at bounding box center [400, 164] width 38 height 18
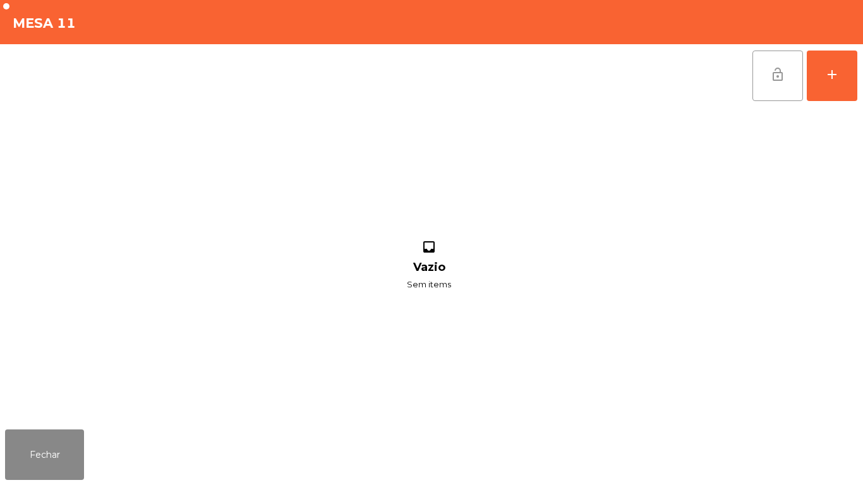
click at [762, 63] on button "lock_open" at bounding box center [778, 76] width 51 height 51
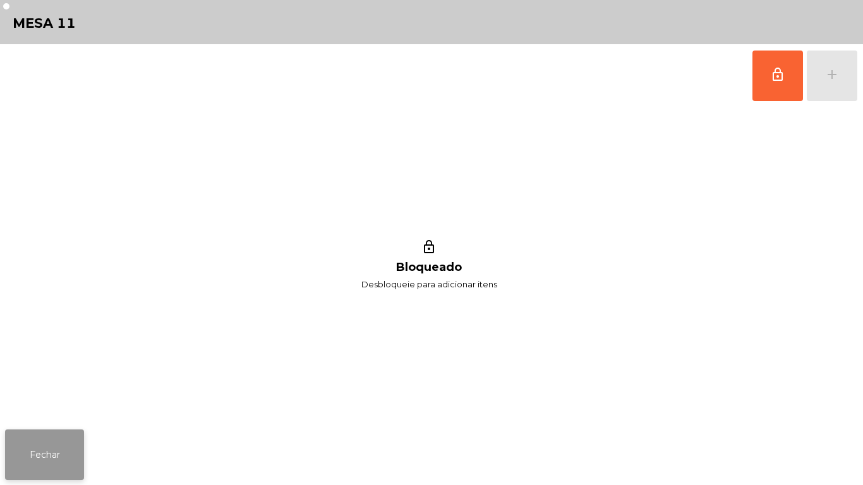
click at [43, 452] on button "Fechar" at bounding box center [44, 455] width 79 height 51
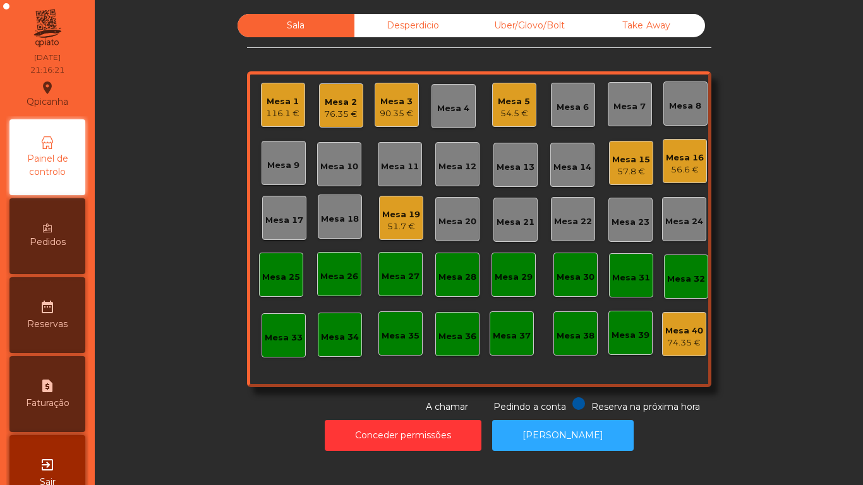
click at [578, 111] on div "Mesa 6" at bounding box center [573, 107] width 32 height 13
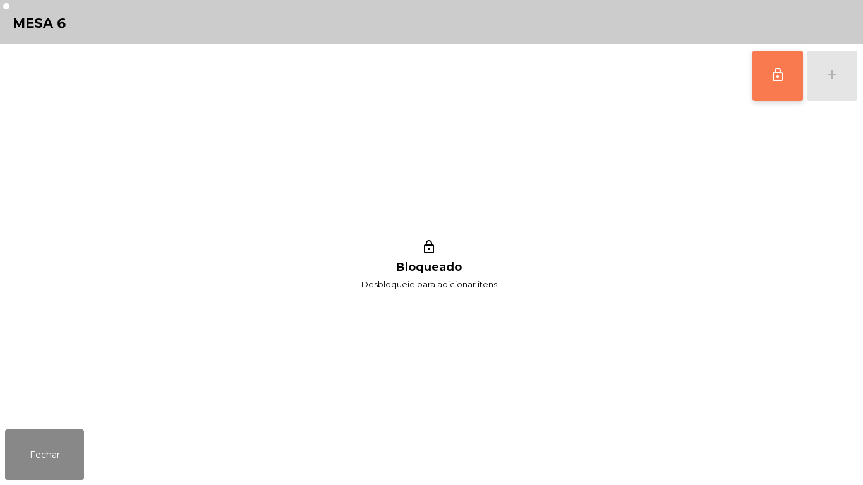
click at [771, 82] on span "lock_outline" at bounding box center [778, 74] width 15 height 15
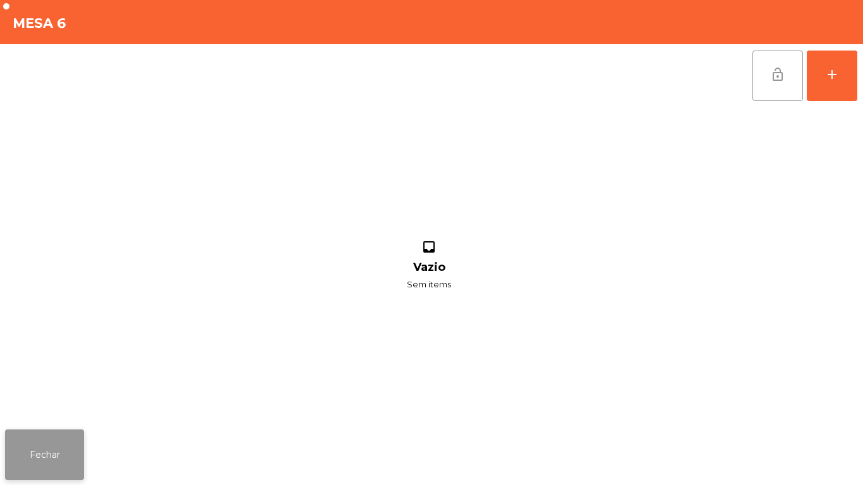
click at [50, 449] on button "Fechar" at bounding box center [44, 455] width 79 height 51
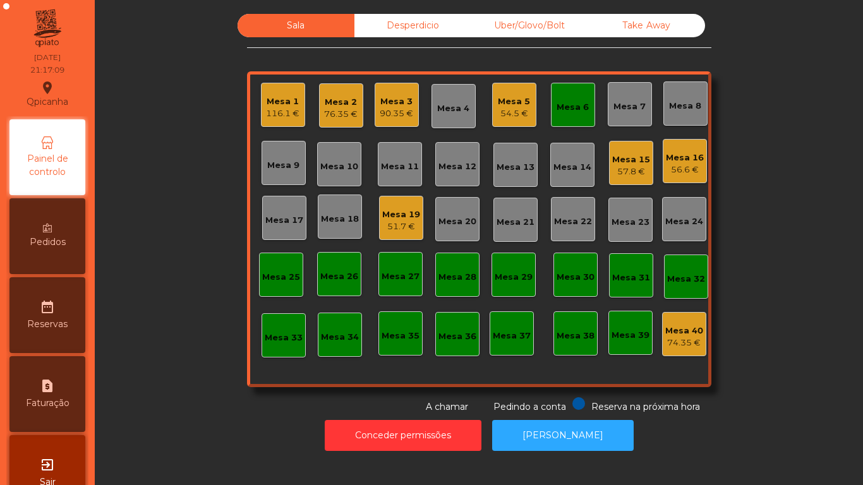
click at [271, 121] on div "Mesa 1 116.1 €" at bounding box center [283, 105] width 44 height 44
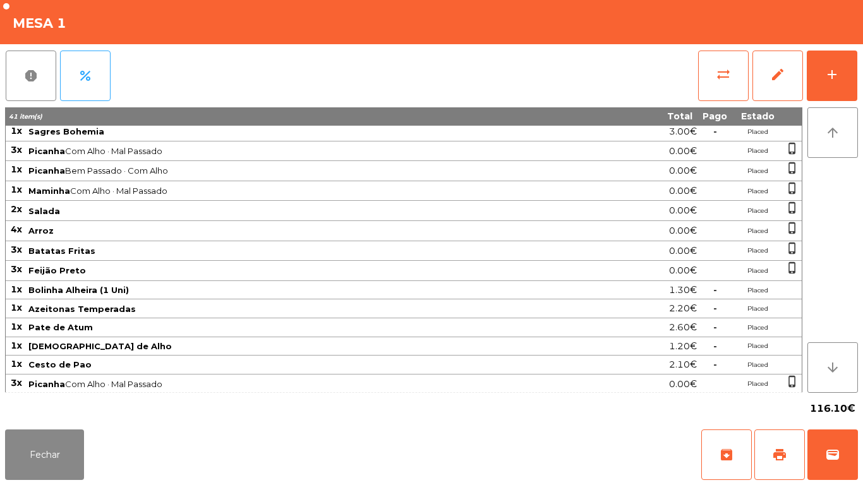
scroll to position [0, 0]
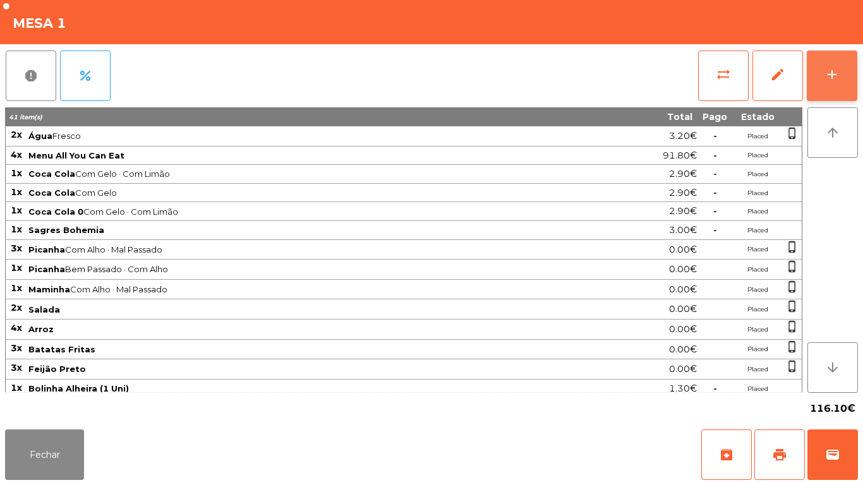
click at [825, 68] on div "add" at bounding box center [832, 74] width 15 height 15
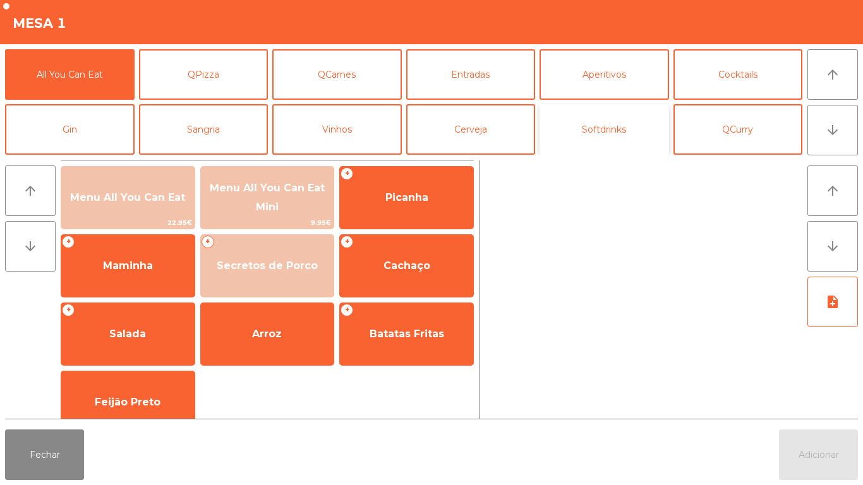
click at [619, 132] on button "Softdrinks" at bounding box center [605, 129] width 130 height 51
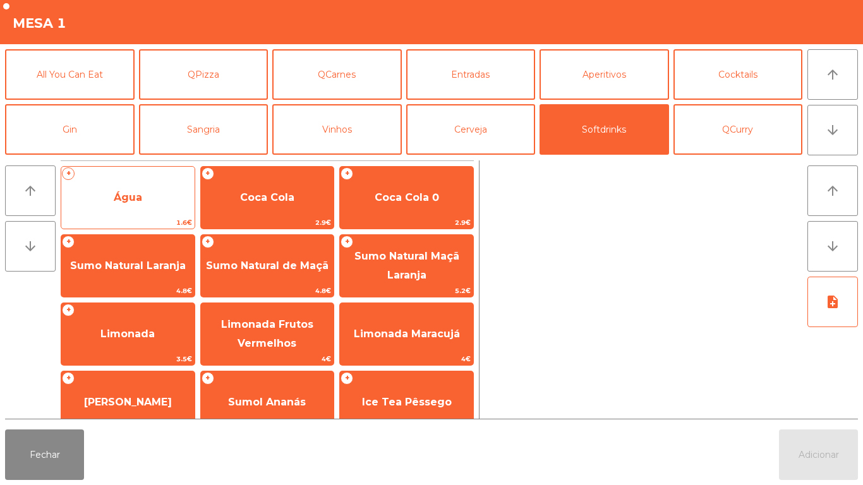
click at [134, 211] on span "Água" at bounding box center [127, 198] width 133 height 34
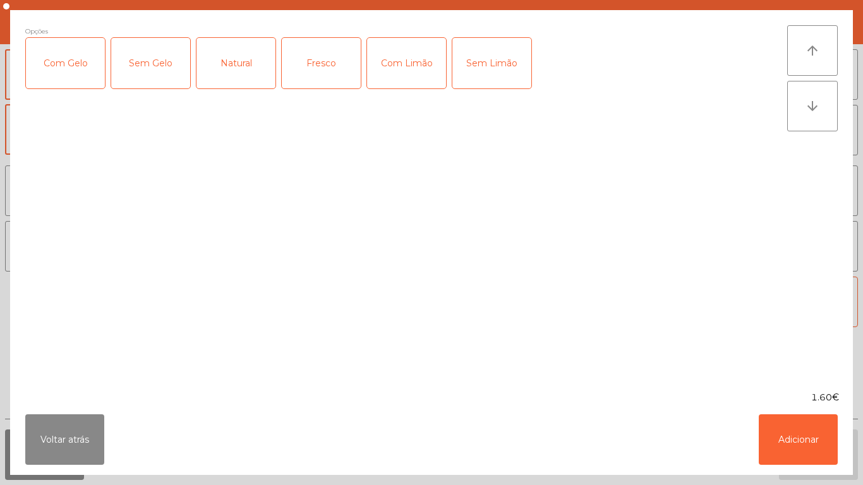
click at [315, 63] on div "Fresco" at bounding box center [321, 63] width 79 height 51
click at [798, 437] on button "Adicionar" at bounding box center [798, 440] width 79 height 51
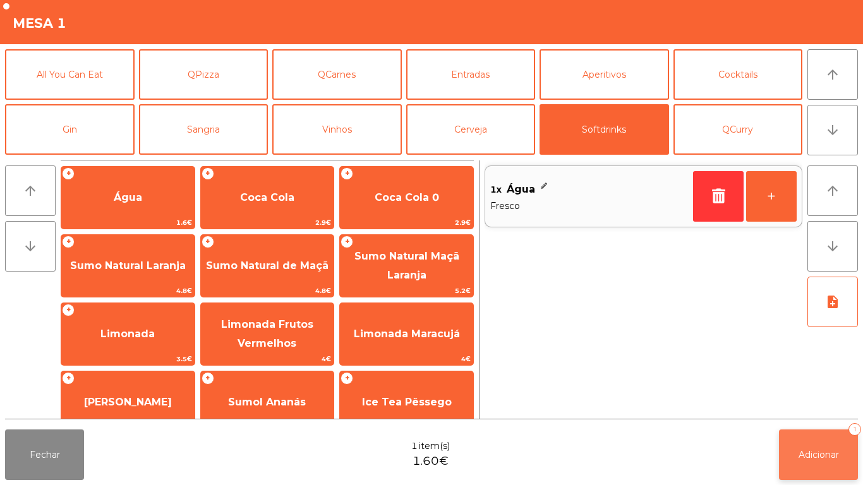
click at [818, 454] on span "Adicionar" at bounding box center [819, 454] width 40 height 11
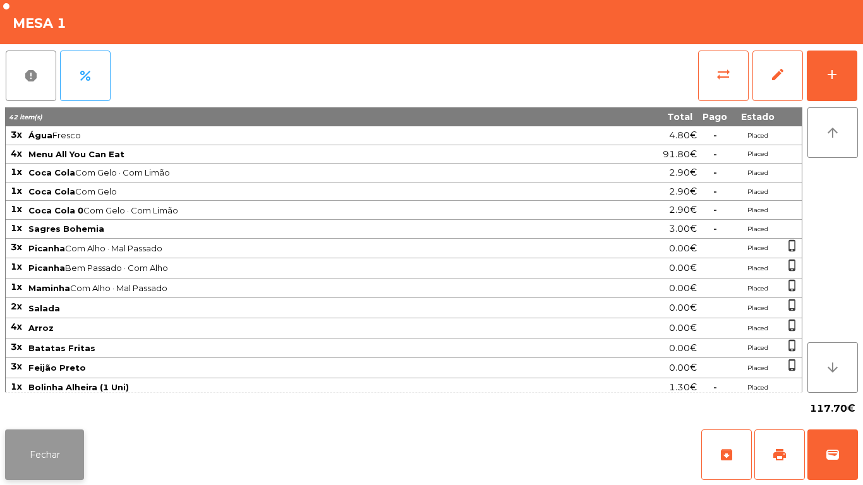
click at [34, 476] on button "Fechar" at bounding box center [44, 455] width 79 height 51
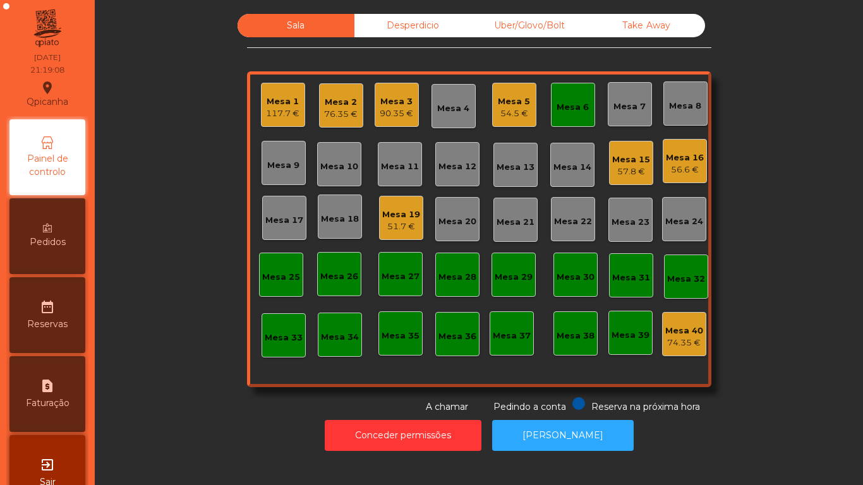
click at [572, 115] on div "Mesa 6" at bounding box center [573, 105] width 44 height 44
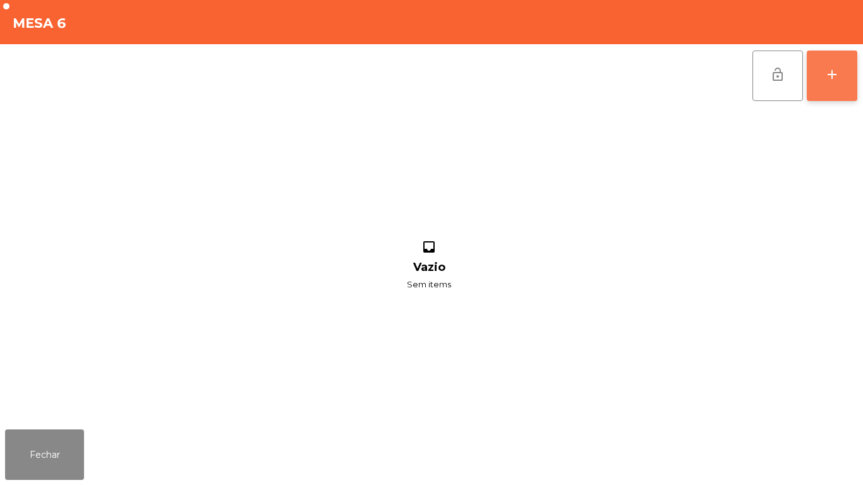
click at [825, 80] on div "add" at bounding box center [832, 74] width 15 height 15
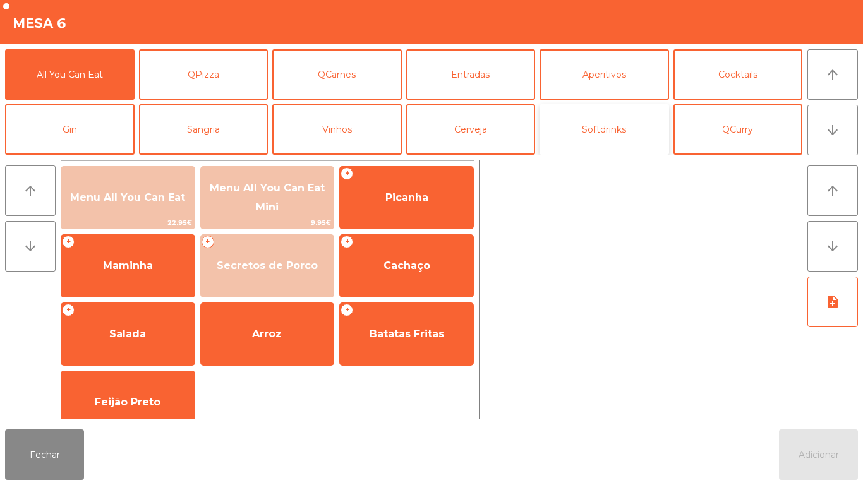
click at [602, 133] on button "Softdrinks" at bounding box center [605, 129] width 130 height 51
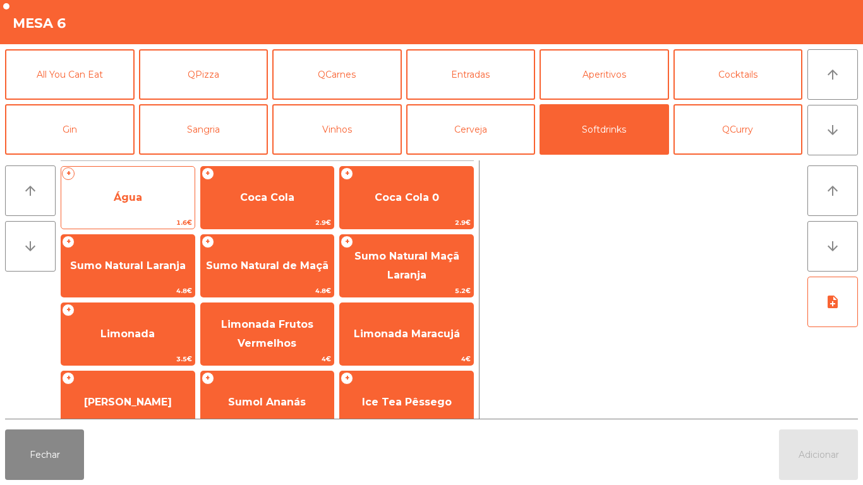
click at [131, 216] on div "+ Água 1.6€" at bounding box center [128, 197] width 135 height 63
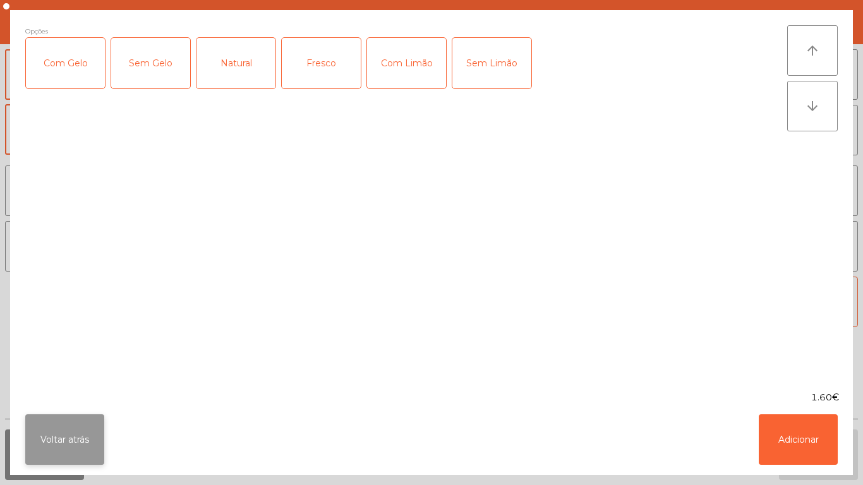
click at [64, 435] on button "Voltar atrás" at bounding box center [64, 440] width 79 height 51
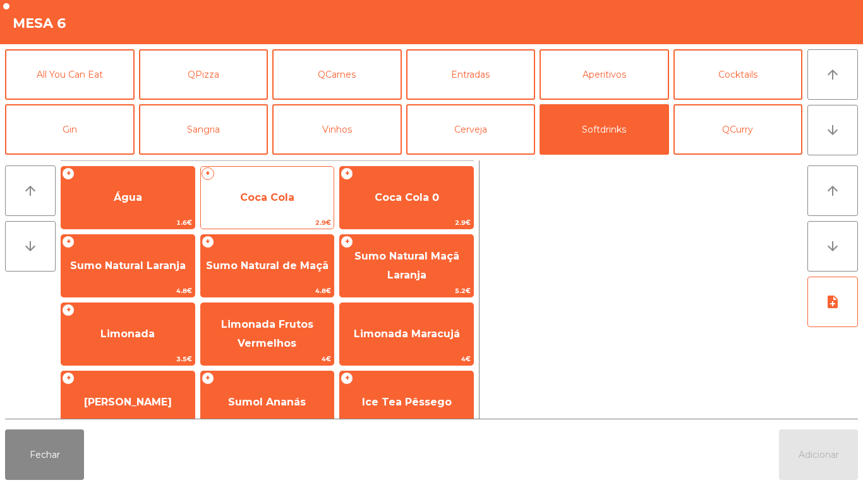
click at [291, 205] on span "Coca Cola" at bounding box center [267, 198] width 133 height 34
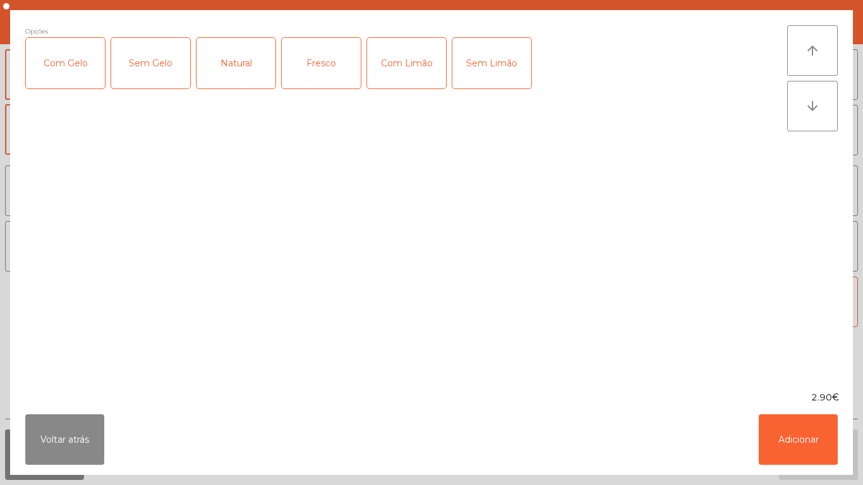
click at [421, 61] on div "Com Limão" at bounding box center [406, 63] width 79 height 51
click at [85, 63] on div "Com Gelo" at bounding box center [65, 63] width 79 height 51
click at [825, 448] on button "Adicionar" at bounding box center [798, 440] width 79 height 51
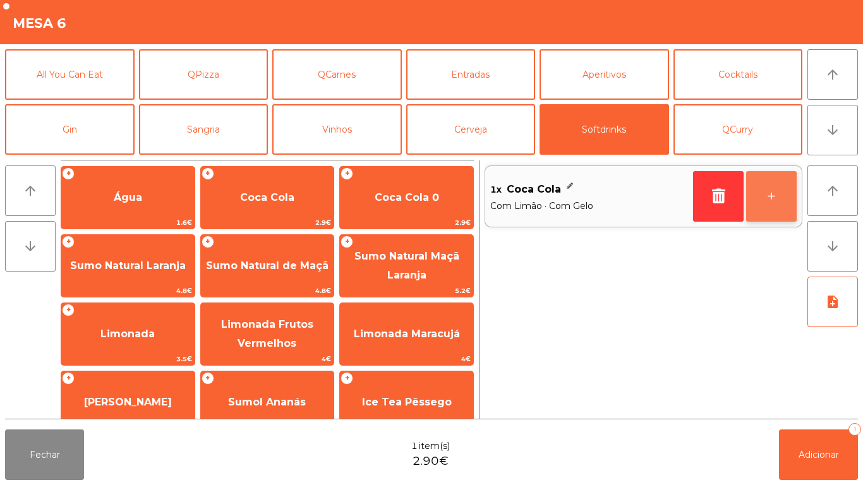
click at [779, 190] on button "+" at bounding box center [771, 196] width 51 height 51
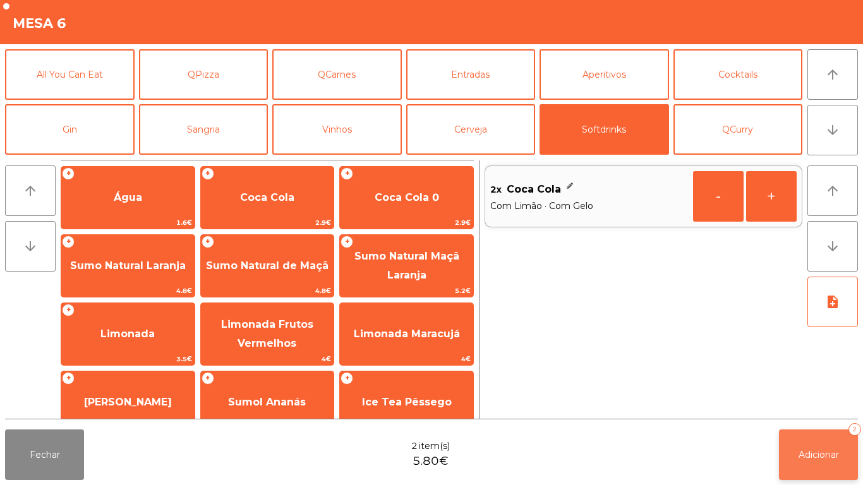
click at [825, 453] on span "Adicionar" at bounding box center [819, 454] width 40 height 11
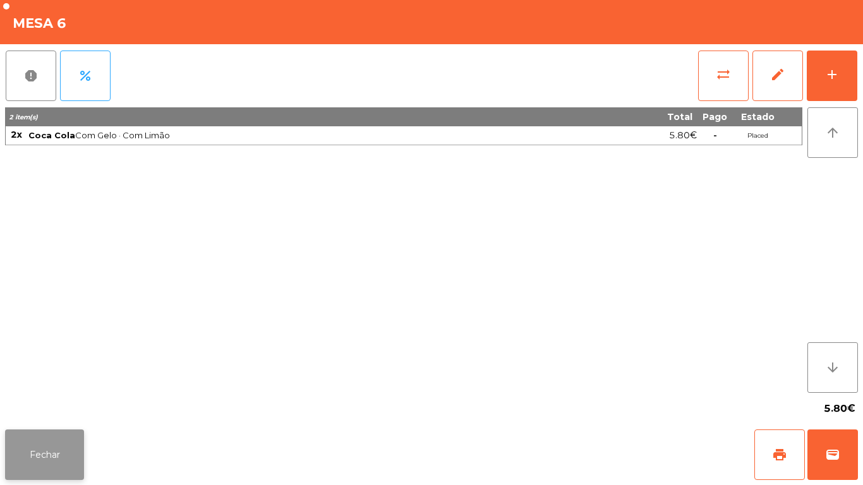
click at [31, 437] on button "Fechar" at bounding box center [44, 455] width 79 height 51
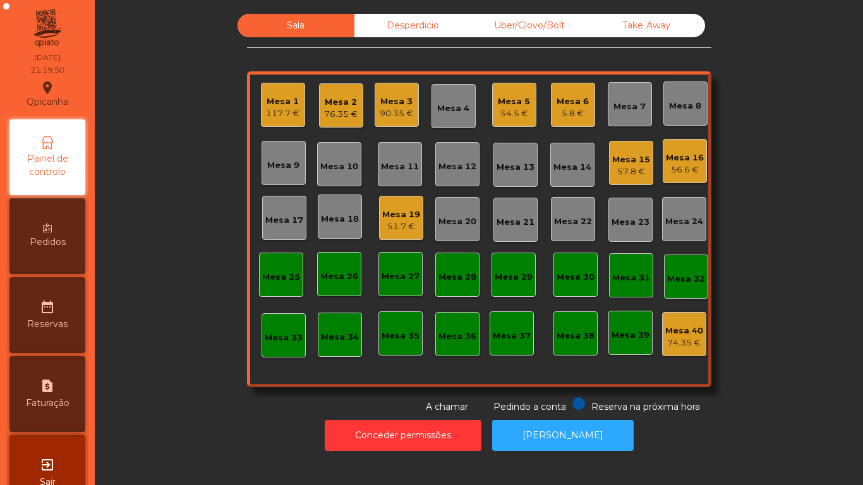
click at [684, 169] on div "56.6 €" at bounding box center [685, 170] width 38 height 13
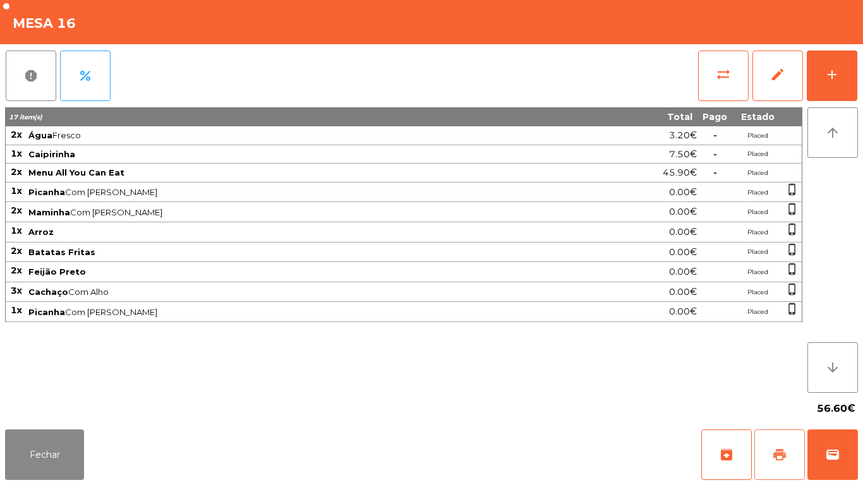
click at [779, 451] on span "print" at bounding box center [779, 455] width 15 height 15
click at [52, 463] on button "Fechar" at bounding box center [44, 455] width 79 height 51
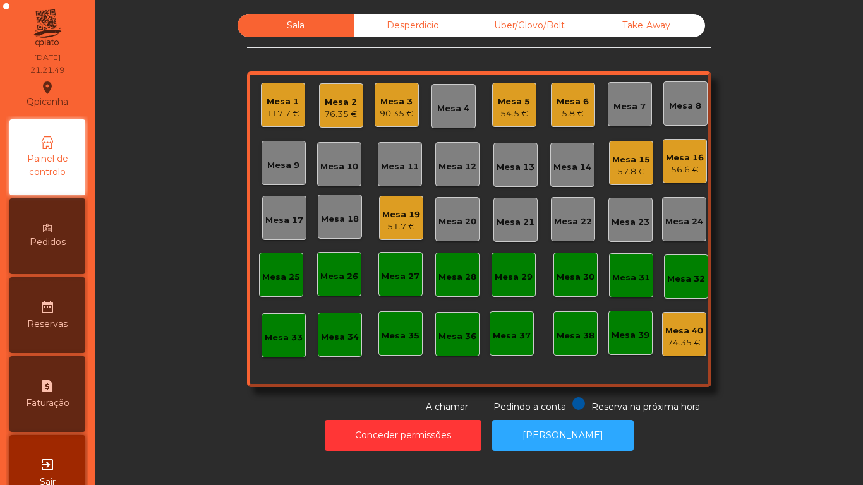
click at [568, 94] on div "Mesa 6 5.8 €" at bounding box center [573, 105] width 32 height 30
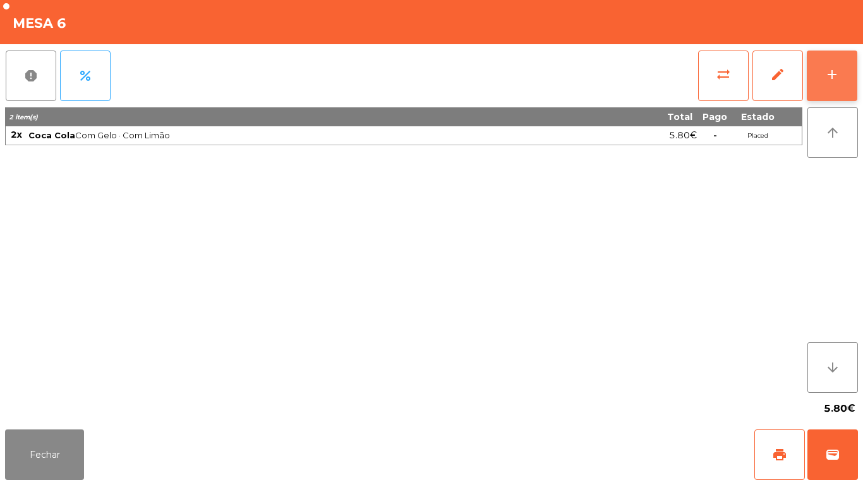
click at [823, 70] on button "add" at bounding box center [832, 76] width 51 height 51
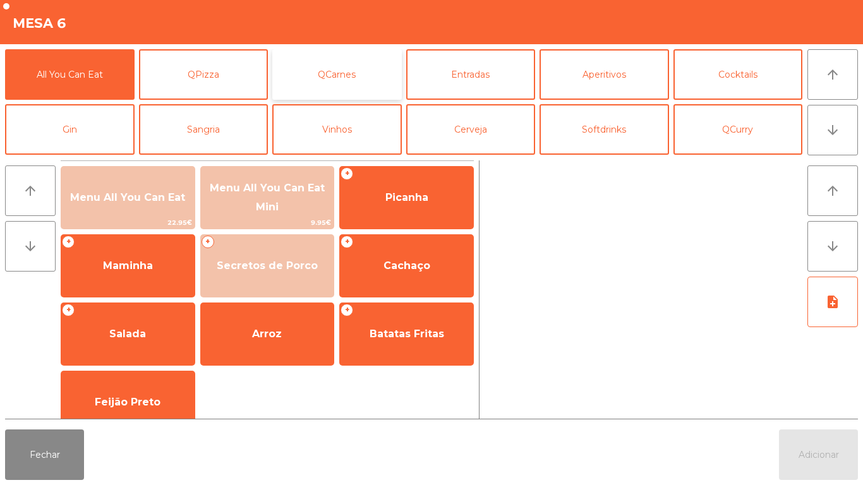
click at [344, 84] on button "QCarnes" at bounding box center [337, 74] width 130 height 51
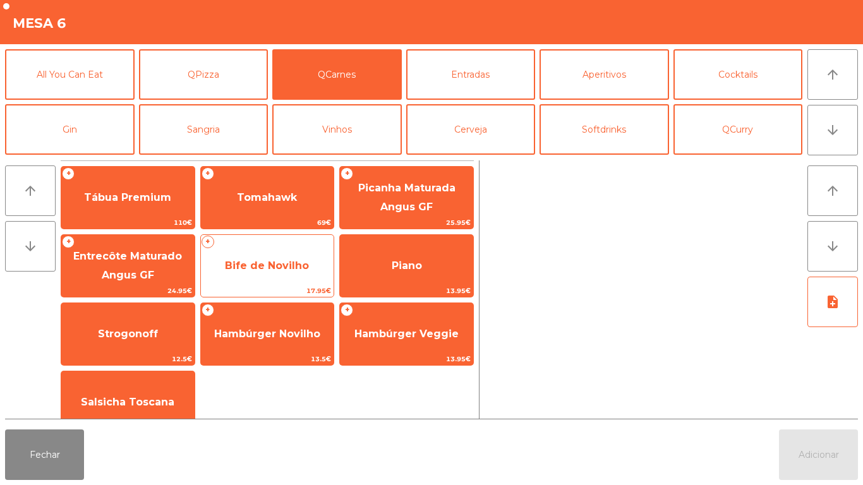
click at [275, 269] on span "Bife de Novilho" at bounding box center [267, 266] width 84 height 12
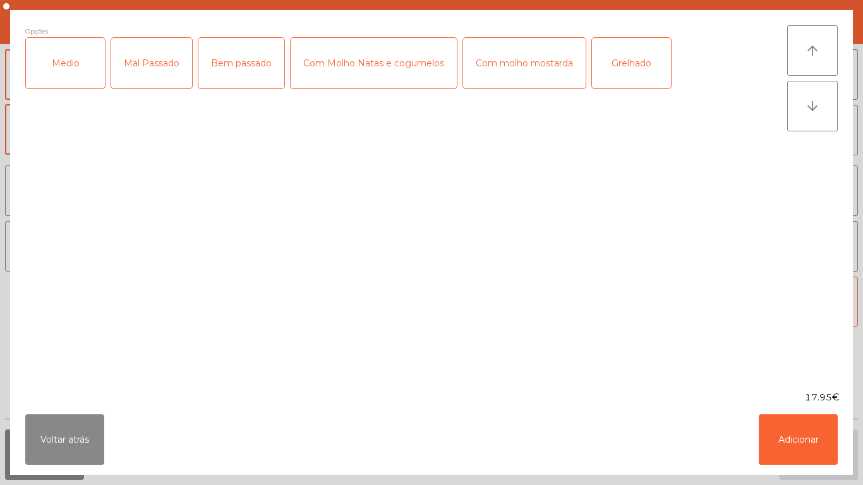
click at [76, 65] on div "Medio" at bounding box center [65, 63] width 79 height 51
click at [147, 71] on div "Mal Passado" at bounding box center [151, 63] width 81 height 51
click at [629, 51] on div "Grelhado" at bounding box center [631, 63] width 79 height 51
click at [795, 433] on button "Adicionar" at bounding box center [798, 440] width 79 height 51
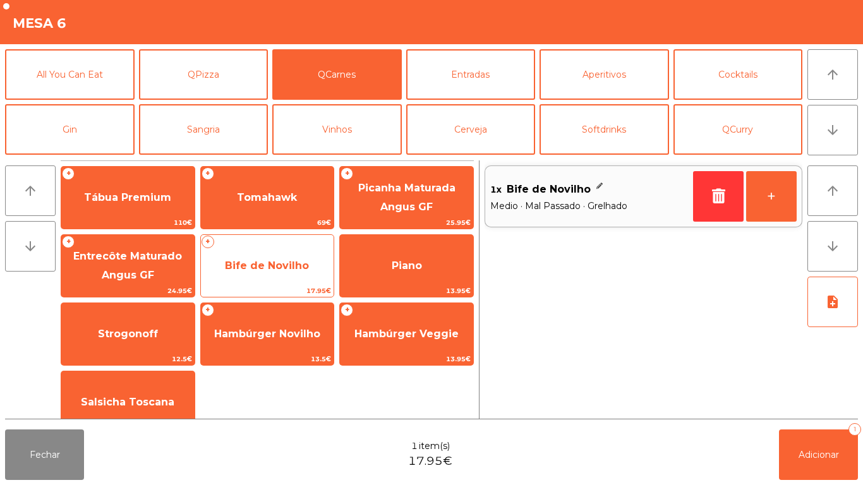
click at [268, 279] on span "Bife de Novilho" at bounding box center [267, 266] width 133 height 34
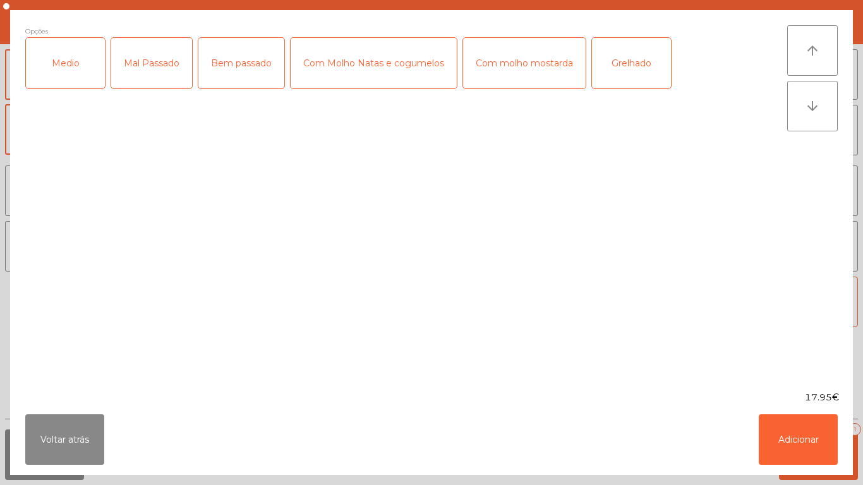
click at [77, 70] on div "Medio" at bounding box center [65, 63] width 79 height 51
click at [163, 62] on div "Mal Passado" at bounding box center [151, 63] width 81 height 51
click at [399, 67] on div "Com Molho Natas e cogumelos" at bounding box center [374, 63] width 166 height 51
click at [396, 54] on div "Com Molho Natas e cogumelos" at bounding box center [374, 63] width 166 height 51
click at [539, 71] on div "Com molho mostarda" at bounding box center [524, 63] width 123 height 51
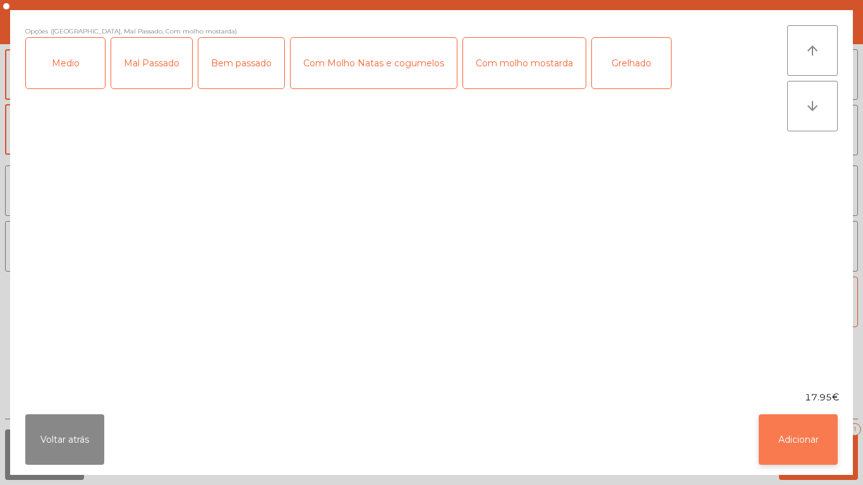
click at [786, 421] on button "Adicionar" at bounding box center [798, 440] width 79 height 51
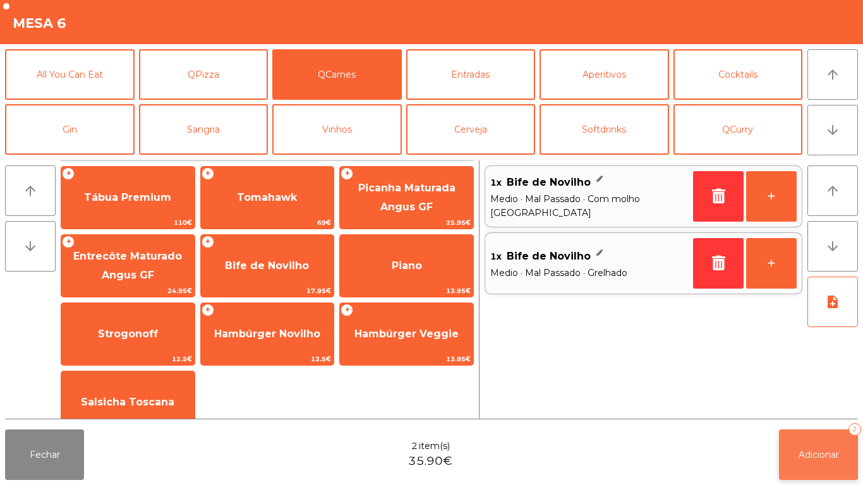
click at [806, 435] on button "Adicionar 2" at bounding box center [818, 455] width 79 height 51
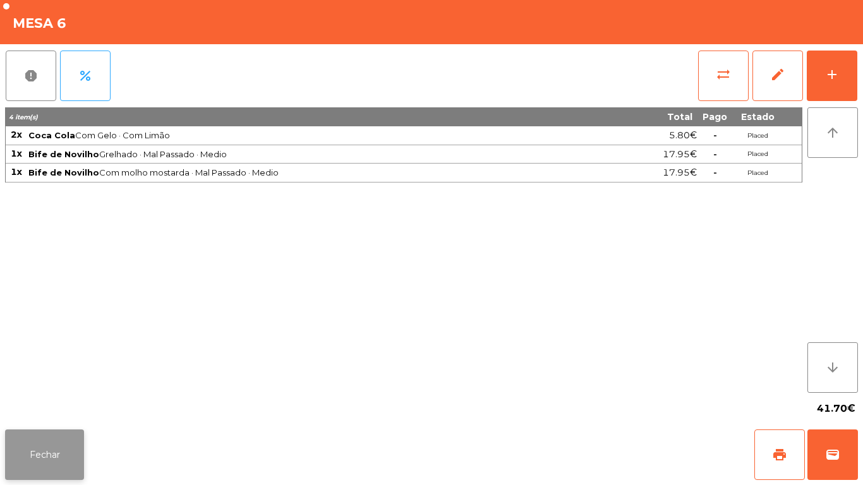
click at [54, 437] on button "Fechar" at bounding box center [44, 455] width 79 height 51
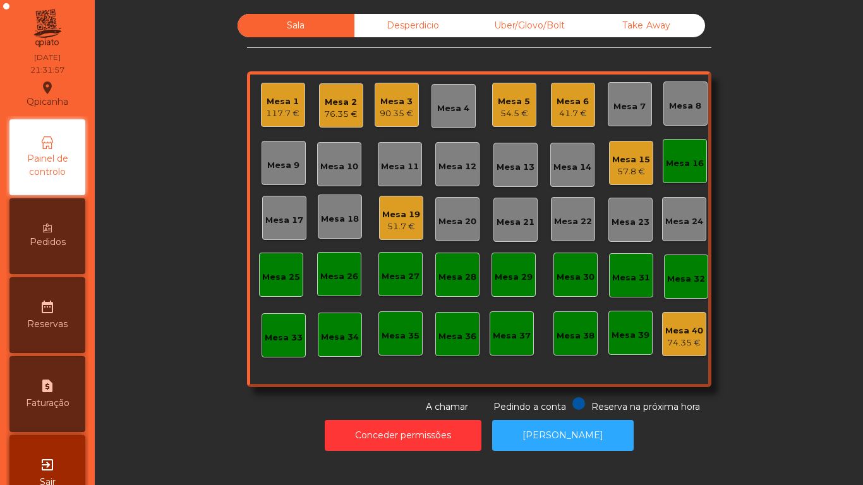
click at [263, 124] on div "Mesa 1 117.7 €" at bounding box center [283, 105] width 44 height 44
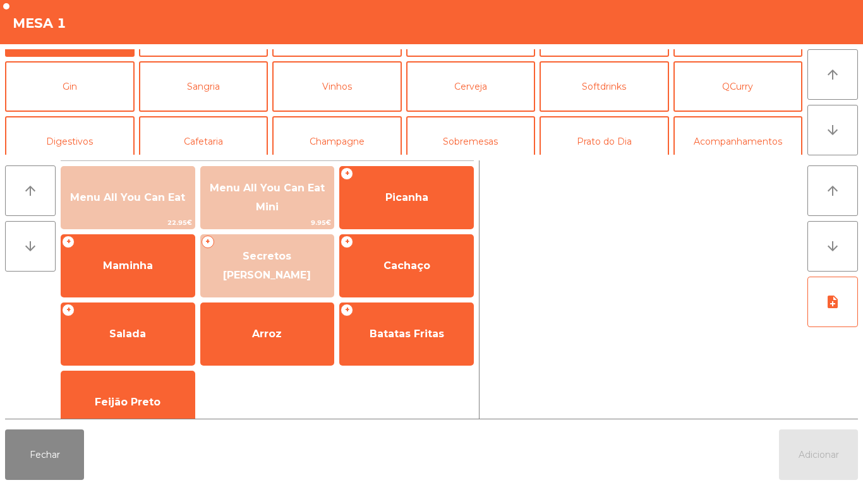
scroll to position [63, 0]
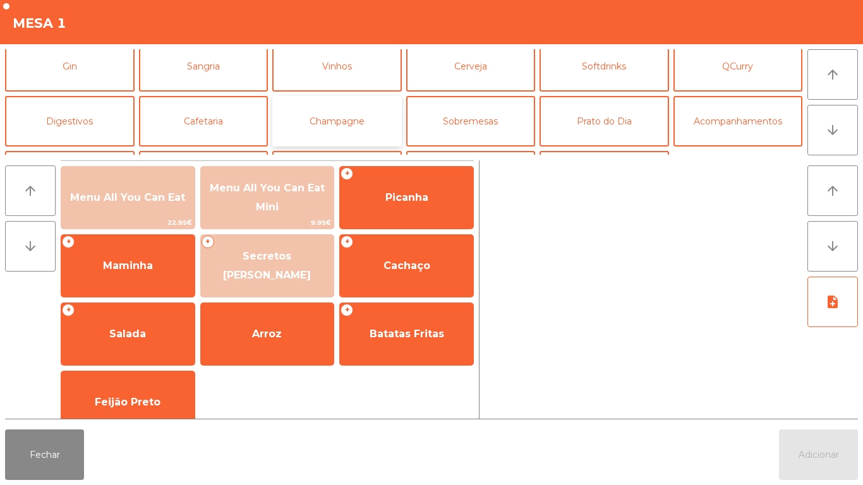
click at [340, 118] on button "Champagne" at bounding box center [337, 121] width 130 height 51
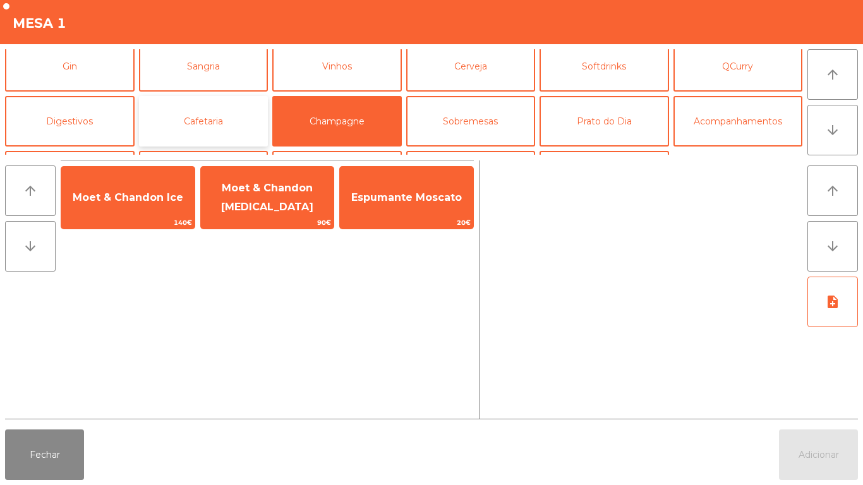
click at [210, 128] on button "Cafetaria" at bounding box center [204, 121] width 130 height 51
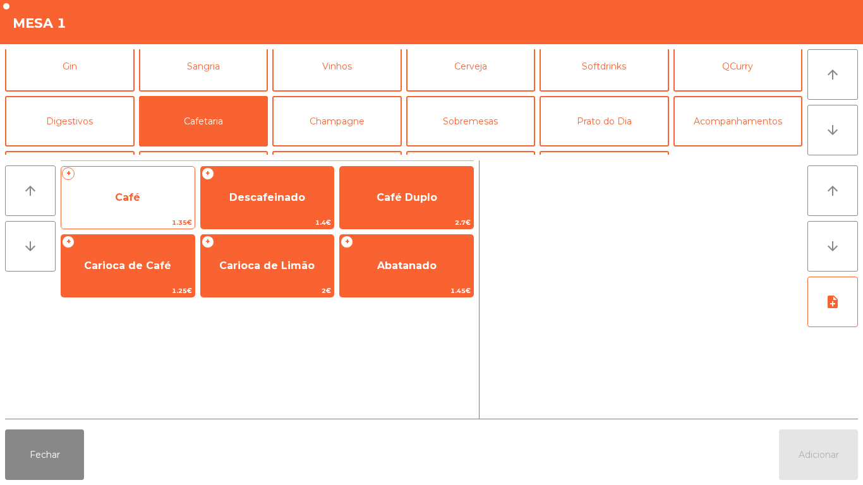
click at [134, 221] on span "1.35€" at bounding box center [127, 223] width 133 height 12
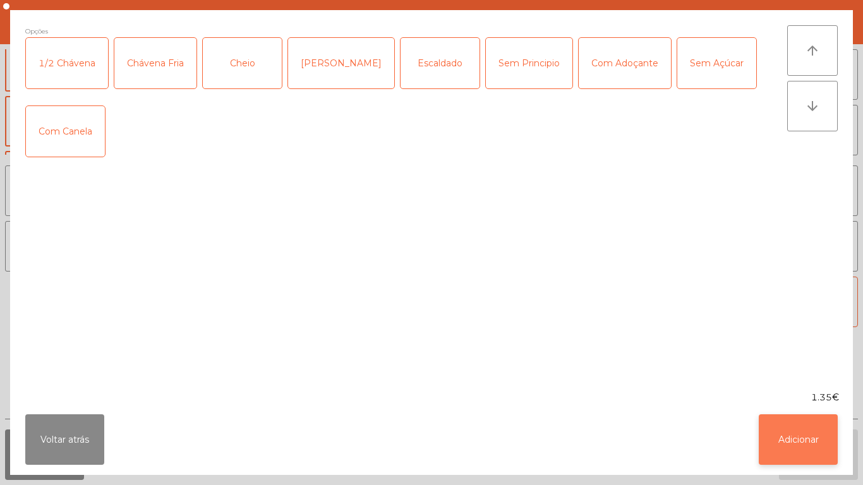
click at [815, 432] on button "Adicionar" at bounding box center [798, 440] width 79 height 51
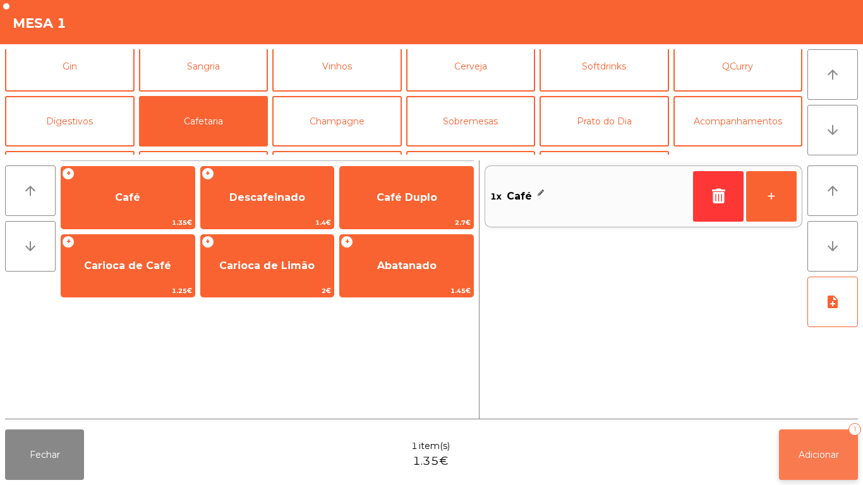
click at [830, 450] on span "Adicionar" at bounding box center [819, 454] width 40 height 11
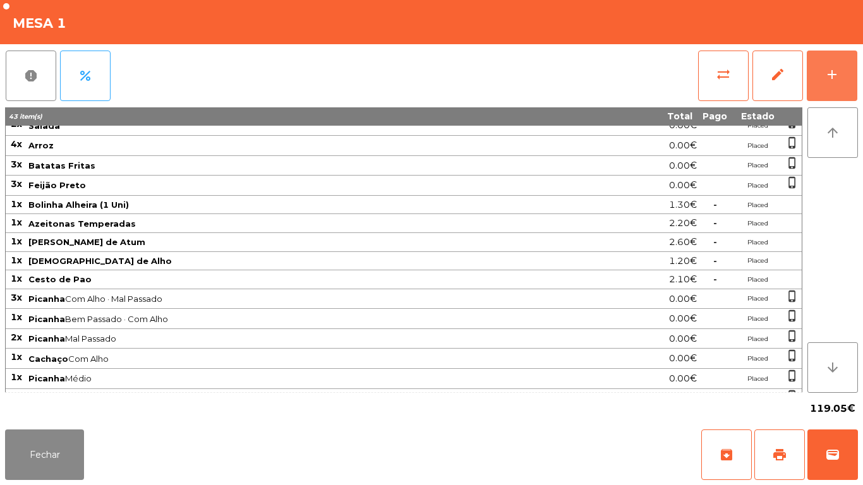
scroll to position [218, 0]
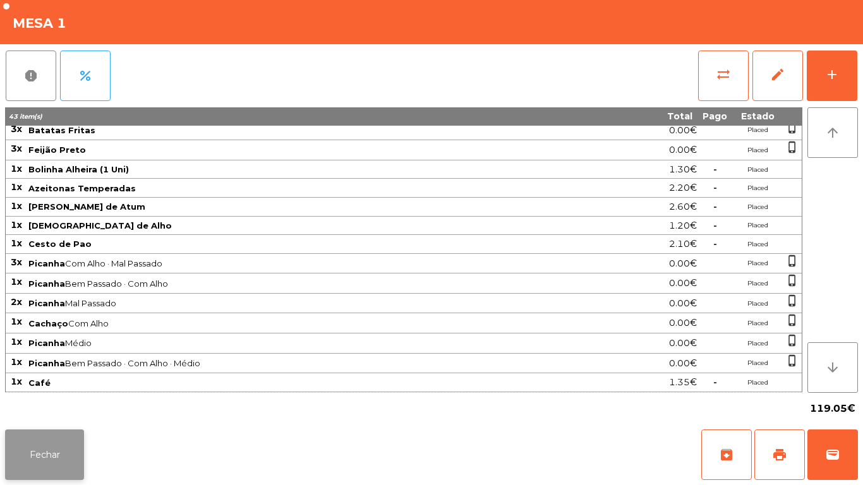
click at [32, 435] on button "Fechar" at bounding box center [44, 455] width 79 height 51
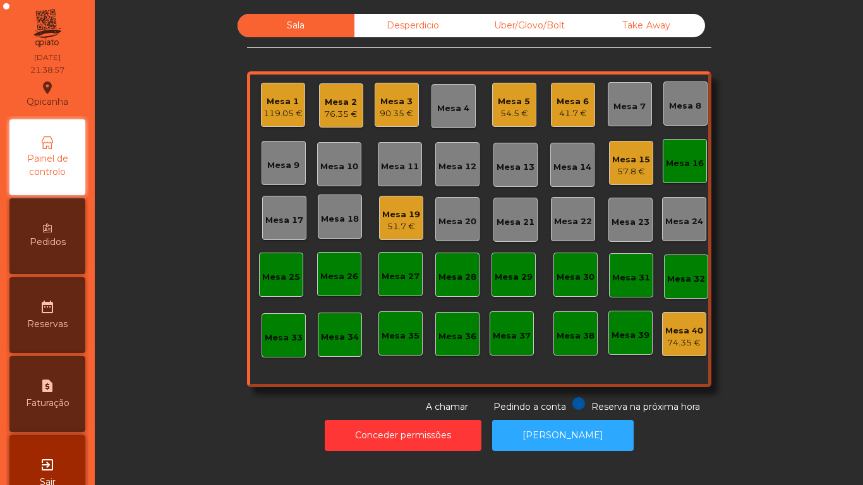
click at [284, 94] on div "Mesa 1 119.05 €" at bounding box center [283, 105] width 39 height 30
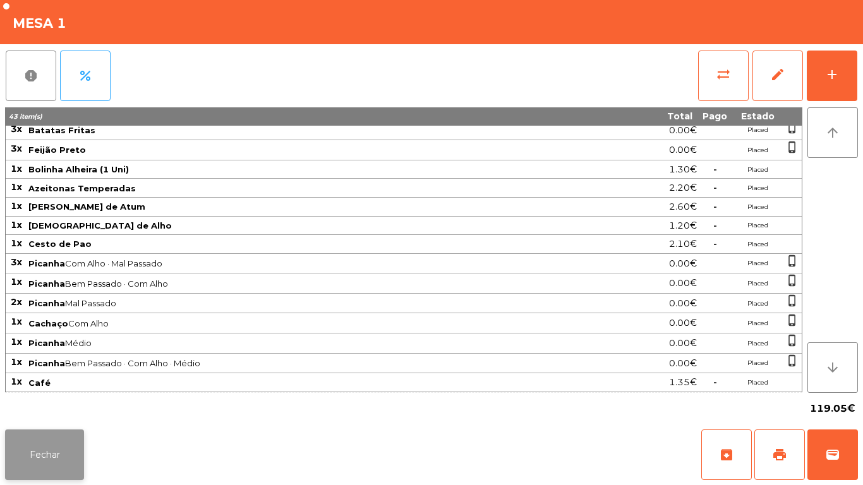
click at [57, 450] on button "Fechar" at bounding box center [44, 455] width 79 height 51
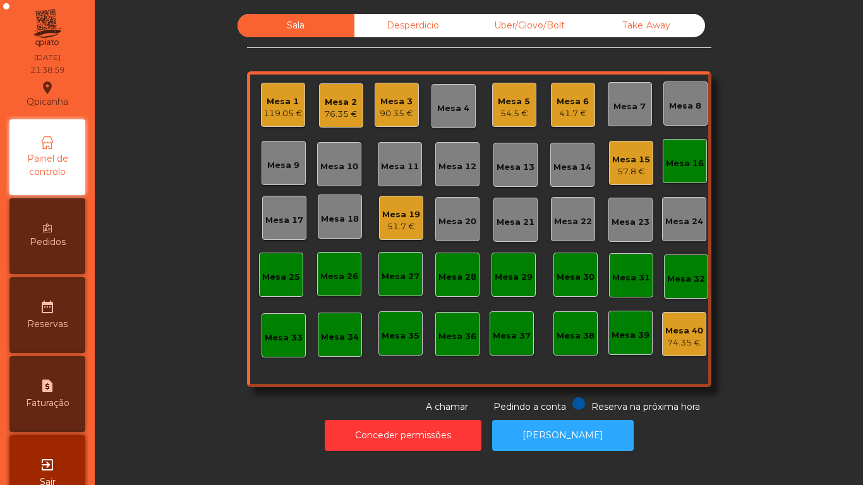
click at [573, 109] on div "41.7 €" at bounding box center [573, 113] width 32 height 13
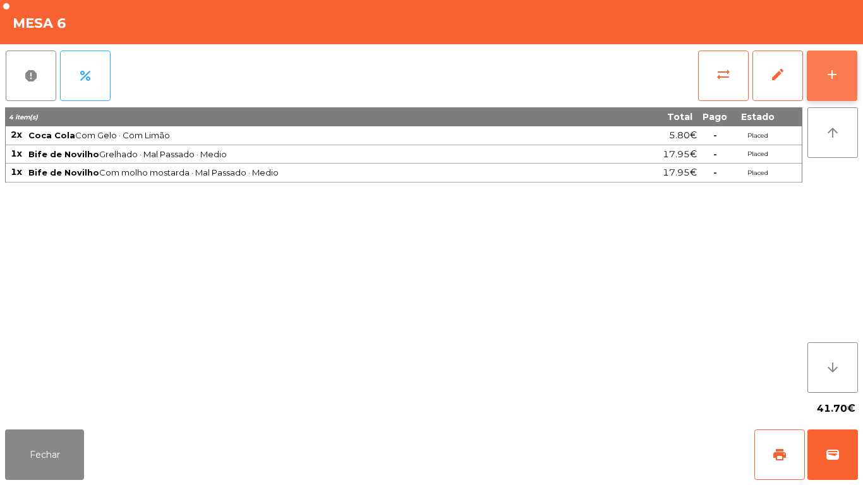
click at [839, 82] on button "add" at bounding box center [832, 76] width 51 height 51
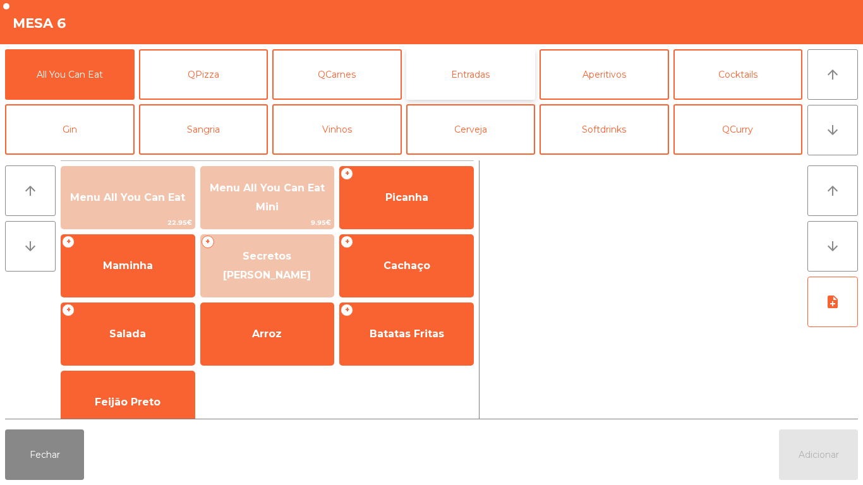
click at [495, 71] on button "Entradas" at bounding box center [471, 74] width 130 height 51
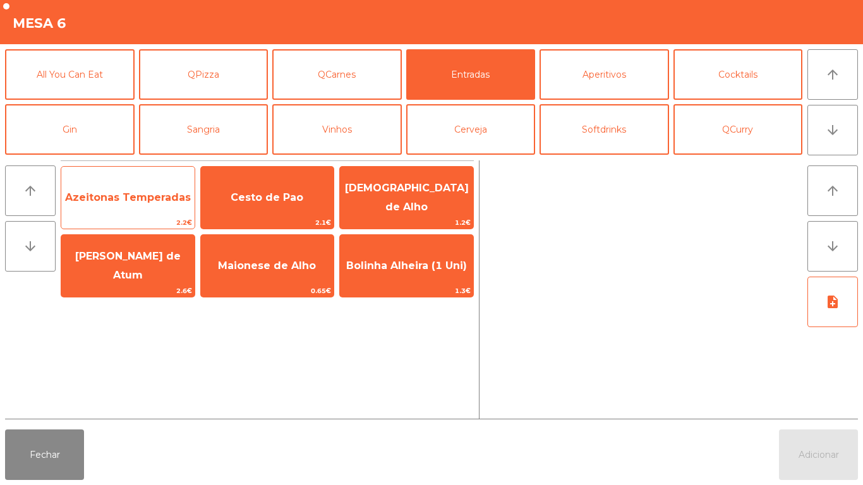
click at [133, 185] on span "Azeitonas Temperadas" at bounding box center [127, 198] width 133 height 34
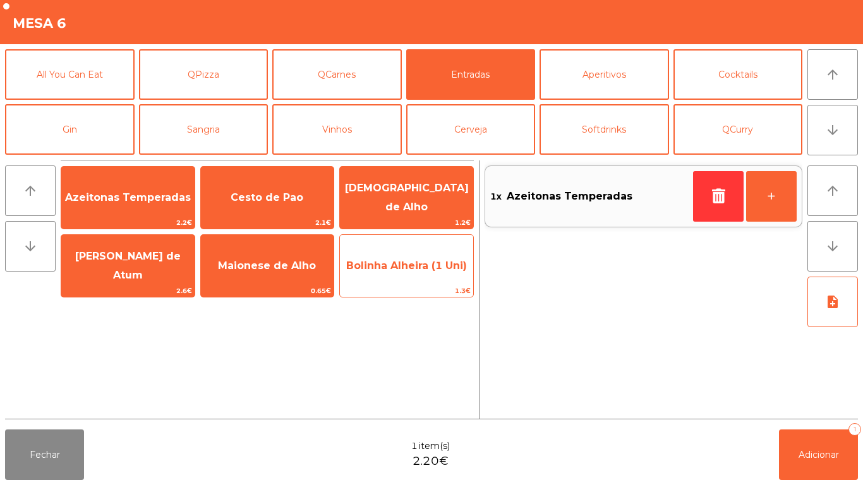
click at [411, 272] on span "Bolinha Alheira (1 Uni)" at bounding box center [406, 266] width 133 height 34
click at [432, 281] on span "Bolinha Alheira (1 Uni)" at bounding box center [406, 266] width 133 height 34
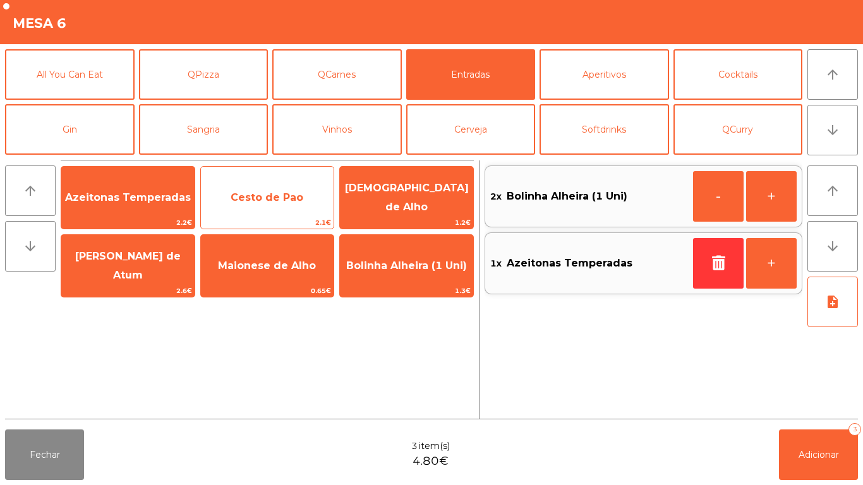
click at [138, 253] on span "Pate de Atum" at bounding box center [127, 267] width 133 height 54
click at [286, 188] on span "Cesto de Pao" at bounding box center [267, 198] width 133 height 34
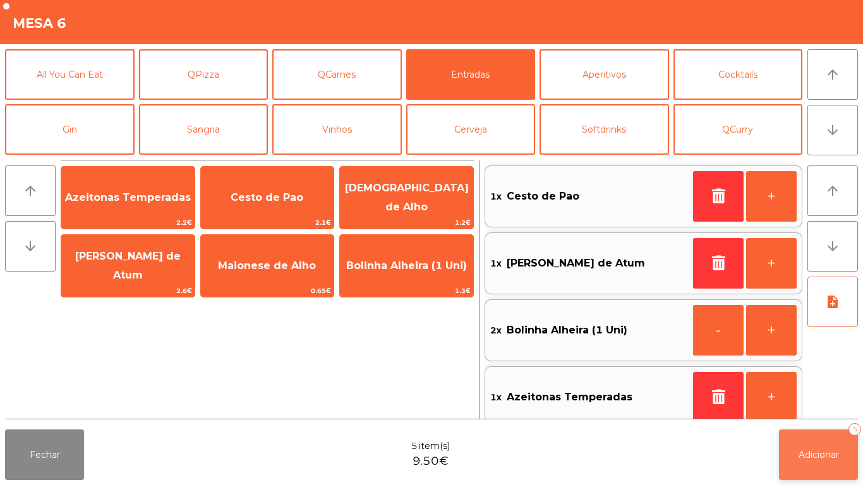
click at [808, 435] on button "Adicionar 5" at bounding box center [818, 455] width 79 height 51
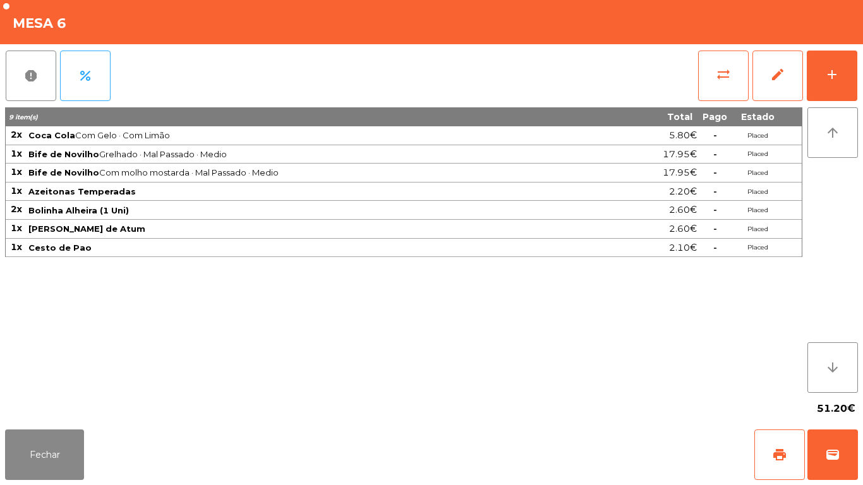
click at [82, 485] on div "Fechar print wallet" at bounding box center [431, 455] width 863 height 61
click at [56, 446] on button "Fechar" at bounding box center [44, 455] width 79 height 51
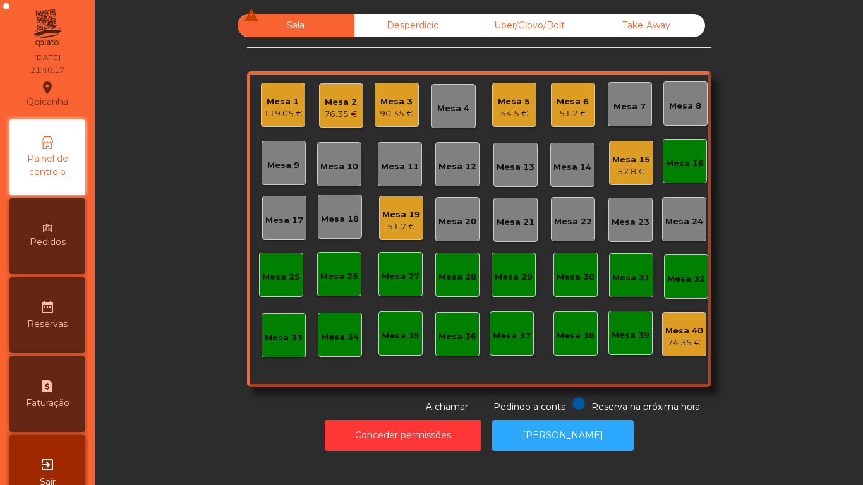
click at [415, 223] on div "Mesa 19 51.7 €" at bounding box center [401, 218] width 44 height 44
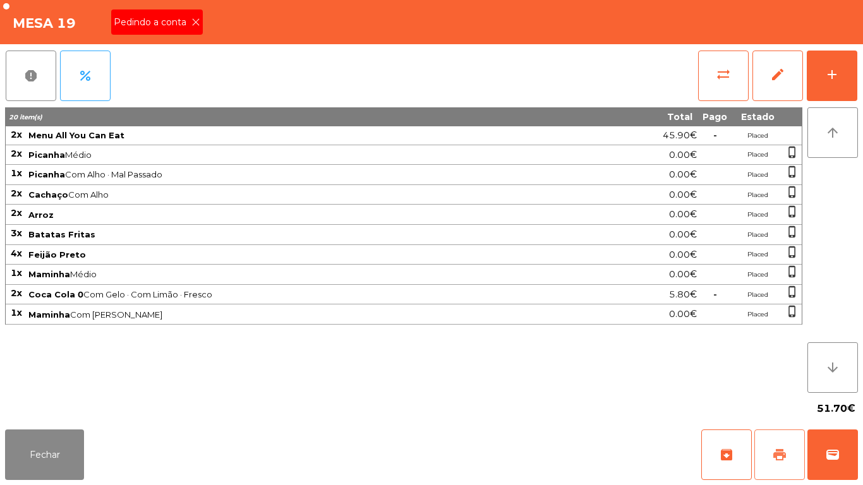
click at [788, 454] on button "print" at bounding box center [780, 455] width 51 height 51
click at [52, 444] on button "Fechar" at bounding box center [44, 455] width 79 height 51
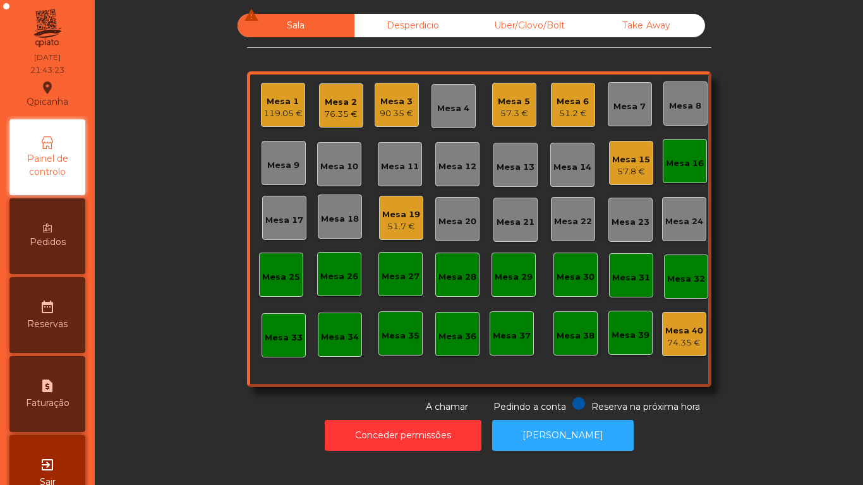
click at [404, 206] on div "Mesa 19 51.7 €" at bounding box center [401, 219] width 38 height 30
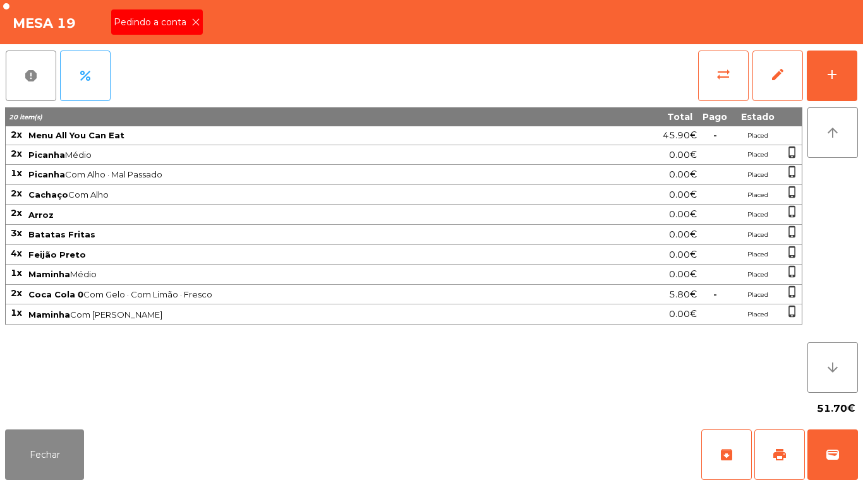
click at [193, 32] on div "Pedindo a conta" at bounding box center [157, 21] width 92 height 25
click at [833, 467] on button "wallet" at bounding box center [833, 455] width 51 height 51
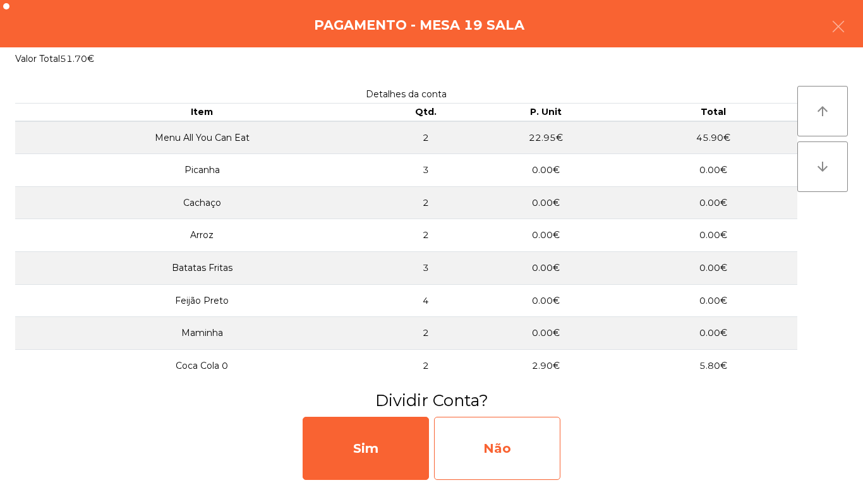
click at [541, 437] on div "Não" at bounding box center [497, 448] width 126 height 63
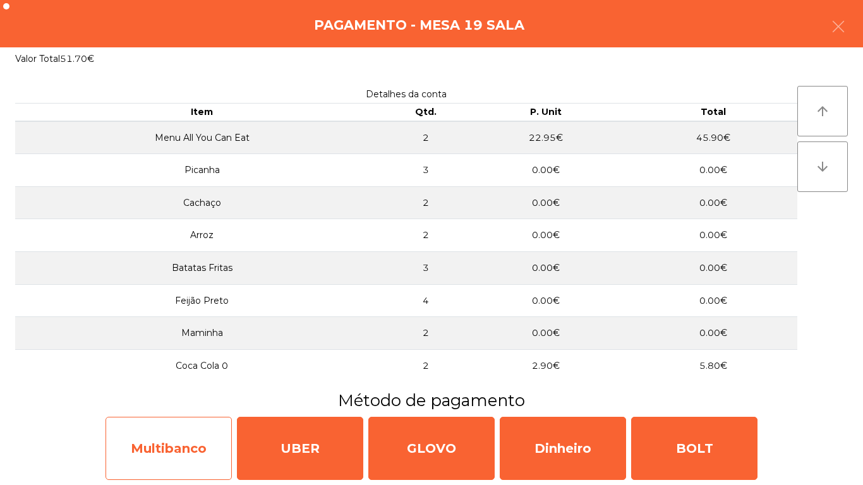
click at [195, 438] on div "Multibanco" at bounding box center [169, 448] width 126 height 63
select select "**"
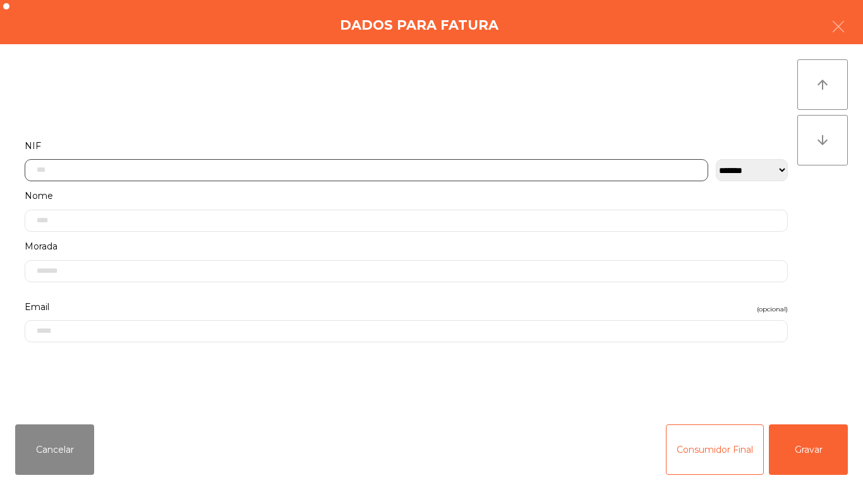
click at [236, 171] on input "text" at bounding box center [367, 170] width 684 height 22
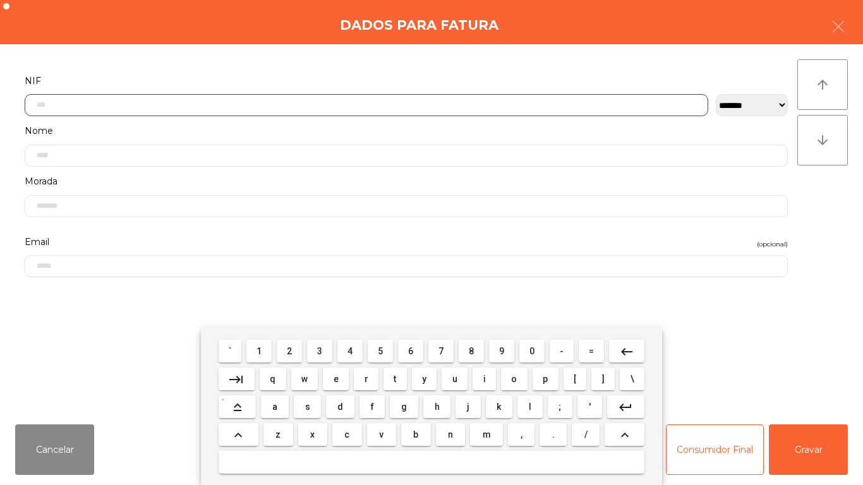
scroll to position [77, 0]
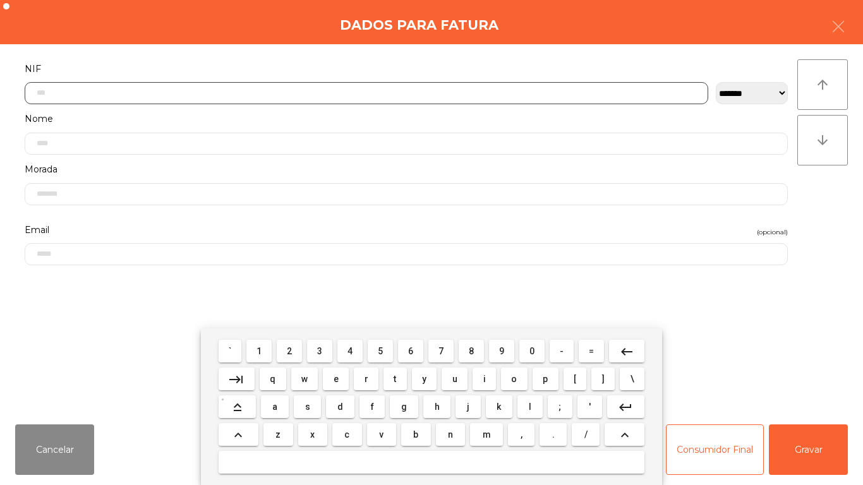
click at [299, 343] on button "2" at bounding box center [289, 351] width 25 height 23
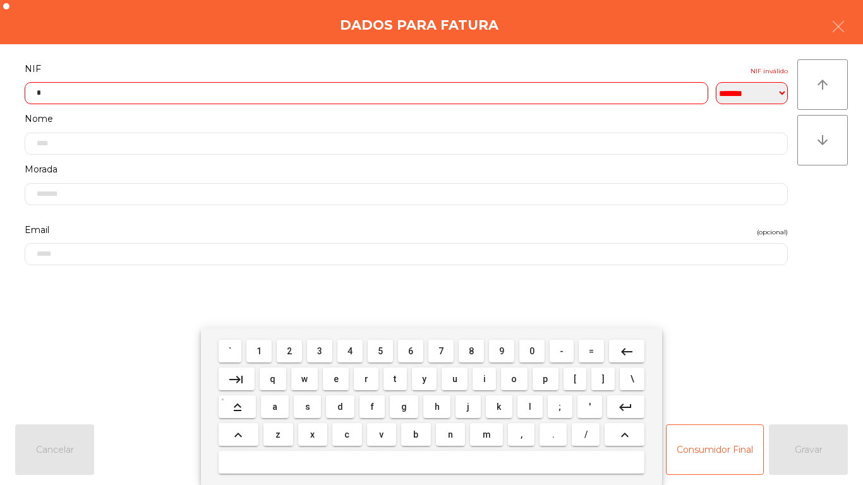
click at [409, 350] on span "6" at bounding box center [410, 351] width 5 height 10
click at [530, 346] on span "0" at bounding box center [532, 351] width 5 height 10
click at [320, 348] on span "3" at bounding box center [319, 351] width 5 height 10
click at [320, 350] on span "3" at bounding box center [319, 351] width 5 height 10
click at [411, 351] on span "6" at bounding box center [410, 351] width 5 height 10
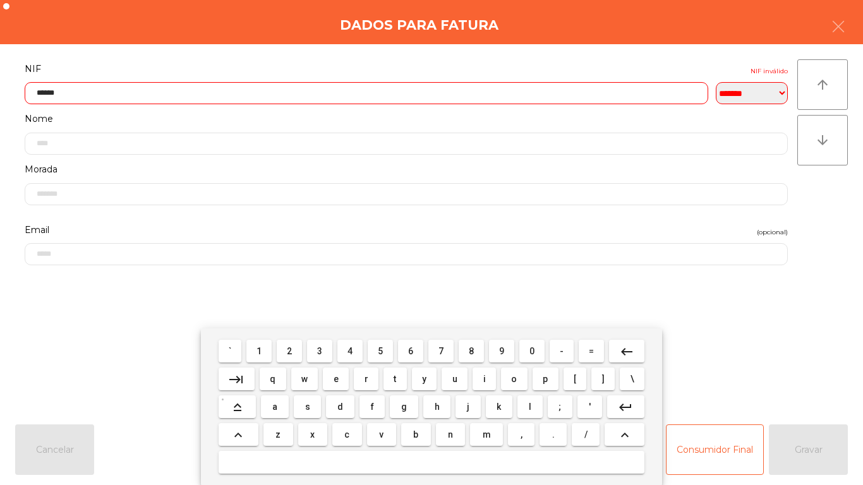
click at [290, 350] on span "2" at bounding box center [289, 351] width 5 height 10
click at [320, 351] on span "3" at bounding box center [319, 351] width 5 height 10
click at [534, 342] on button "0" at bounding box center [532, 351] width 25 height 23
click at [626, 350] on mat-icon "keyboard_backspace" at bounding box center [626, 351] width 15 height 15
click at [472, 351] on span "8" at bounding box center [471, 351] width 5 height 10
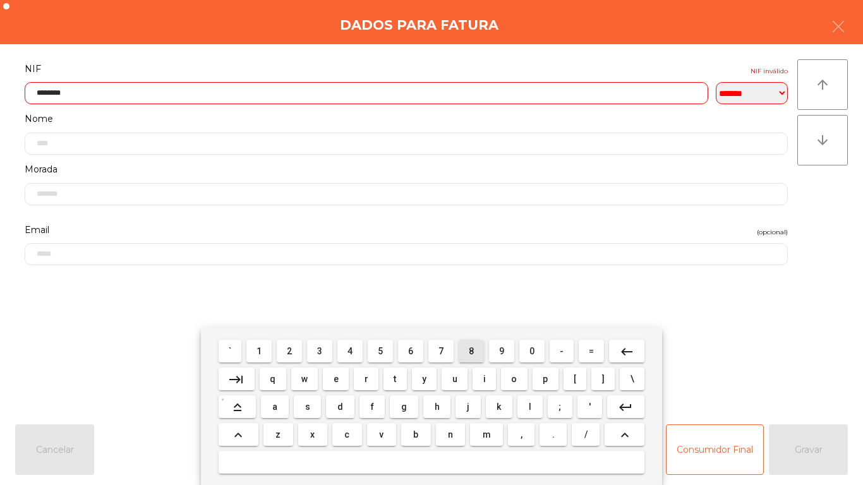
type input "*********"
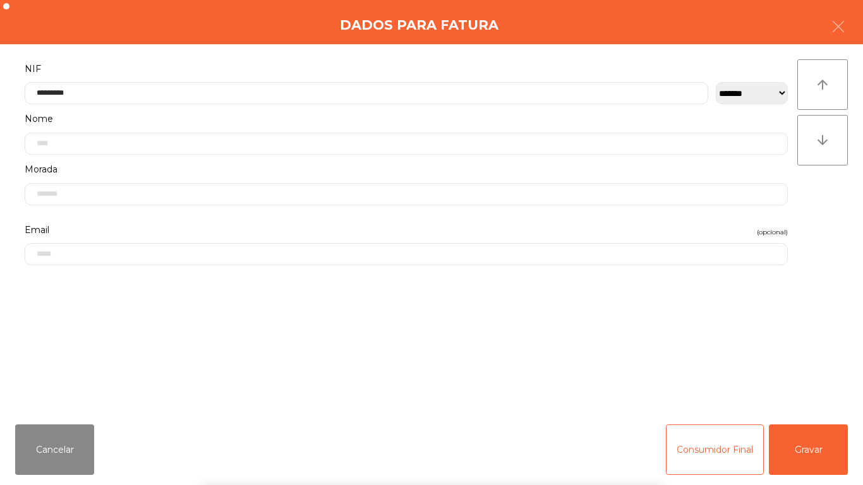
click at [811, 444] on div "` 1 2 3 4 5 6 7 8 9 0 - = keyboard_backspace keyboard_tab q w e r t y u i o p […" at bounding box center [431, 407] width 863 height 157
click at [821, 436] on button "Gravar" at bounding box center [808, 450] width 79 height 51
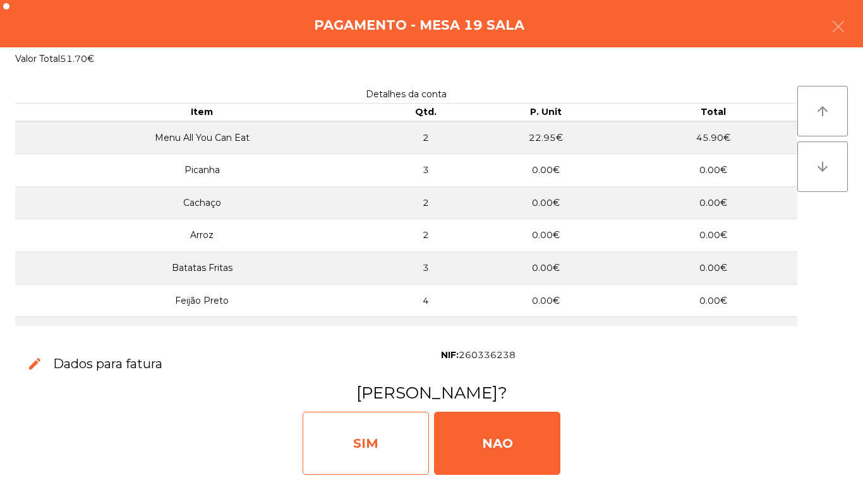
click at [384, 440] on div "SIM" at bounding box center [366, 443] width 126 height 63
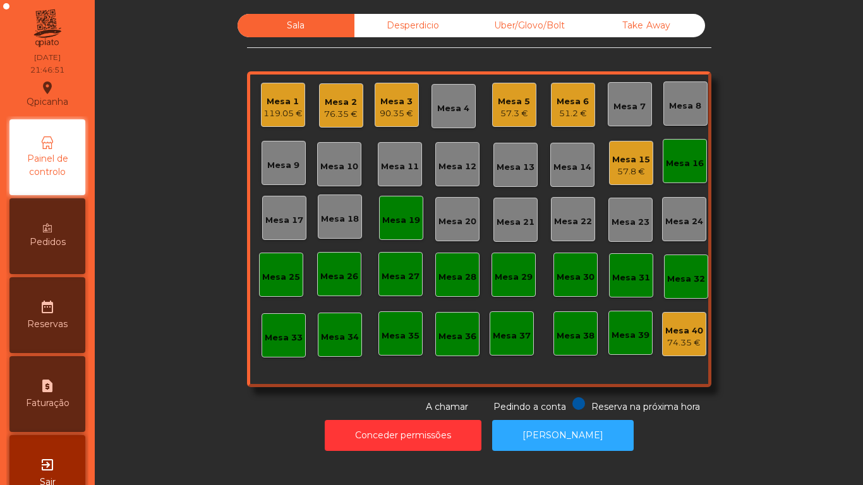
click at [278, 109] on div "119.05 €" at bounding box center [283, 113] width 39 height 13
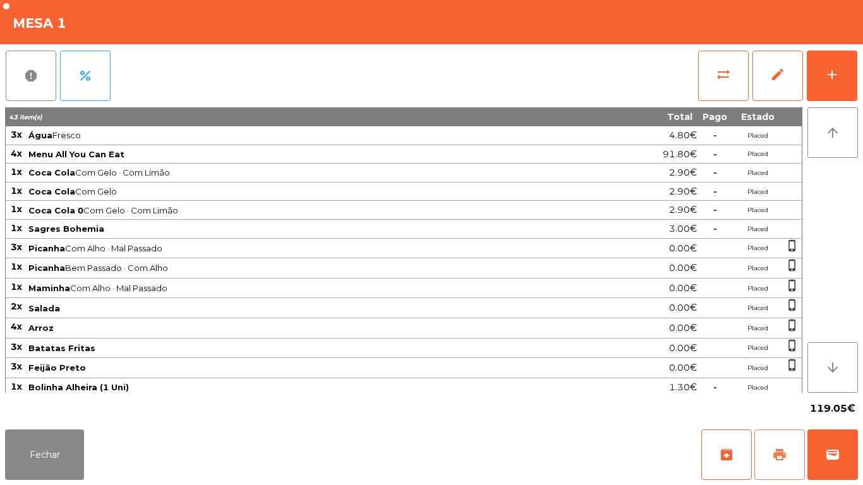
click at [777, 454] on span "print" at bounding box center [779, 455] width 15 height 15
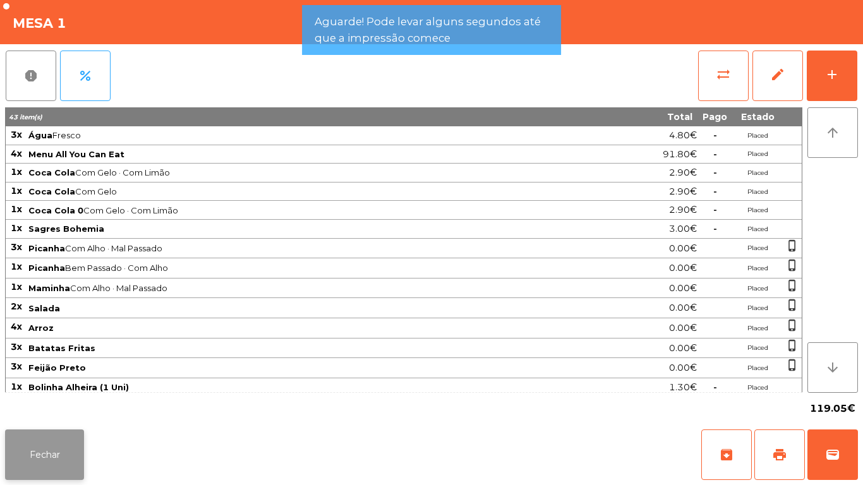
click at [42, 444] on button "Fechar" at bounding box center [44, 455] width 79 height 51
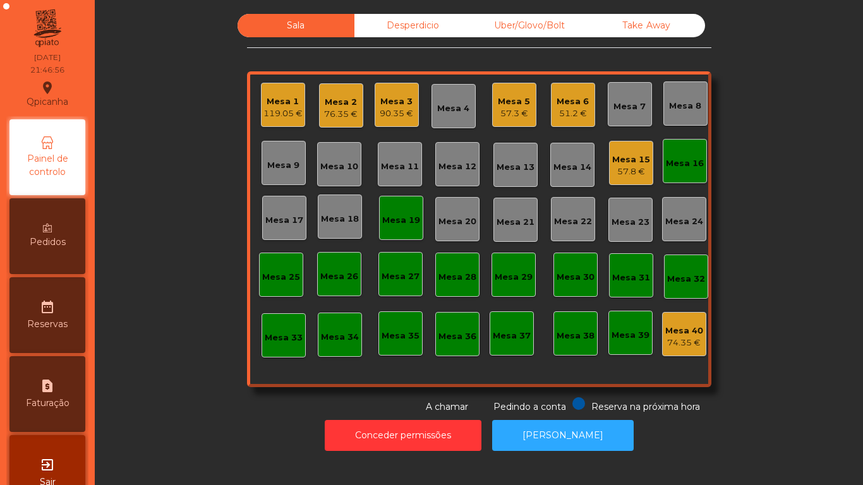
click at [509, 107] on div "57.3 €" at bounding box center [514, 113] width 32 height 13
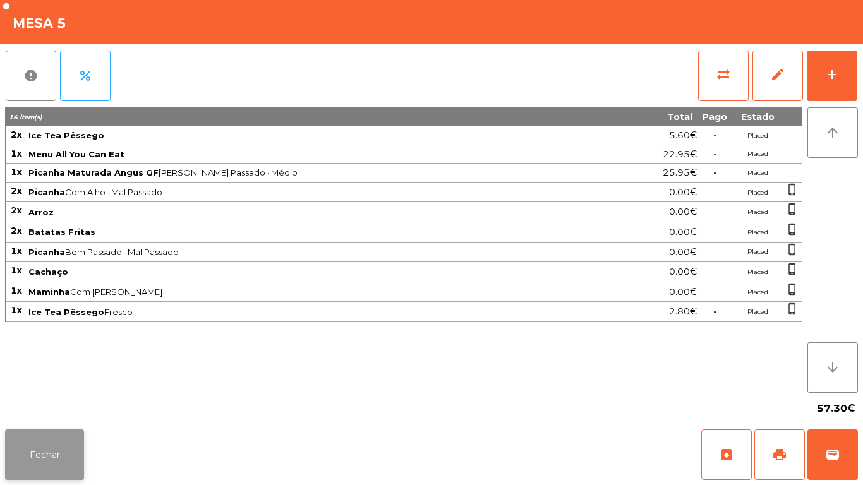
click at [49, 441] on button "Fechar" at bounding box center [44, 455] width 79 height 51
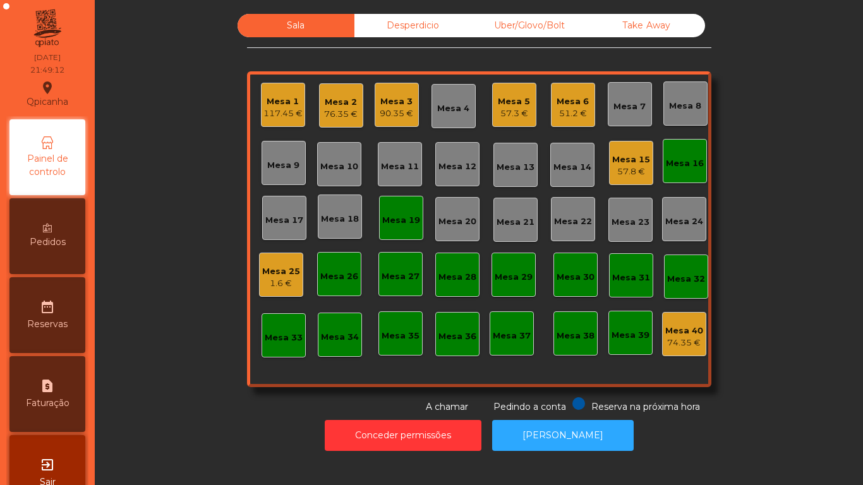
click at [291, 109] on div "117.45 €" at bounding box center [283, 113] width 39 height 13
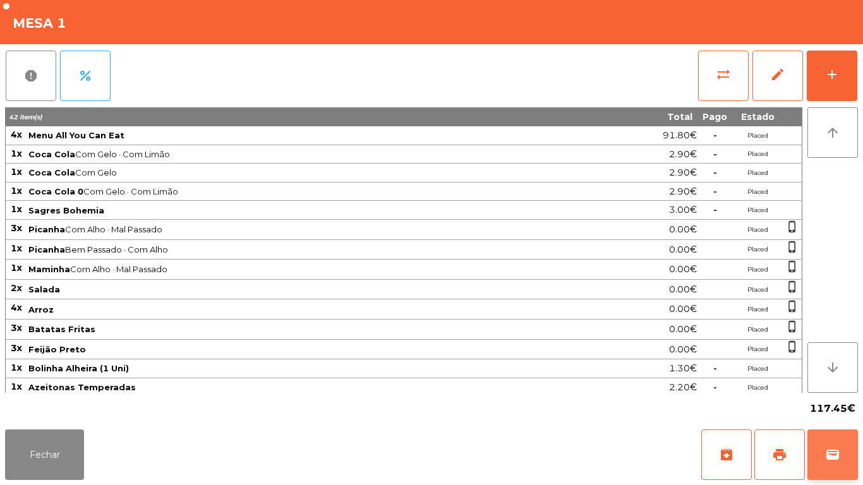
click at [844, 452] on button "wallet" at bounding box center [833, 455] width 51 height 51
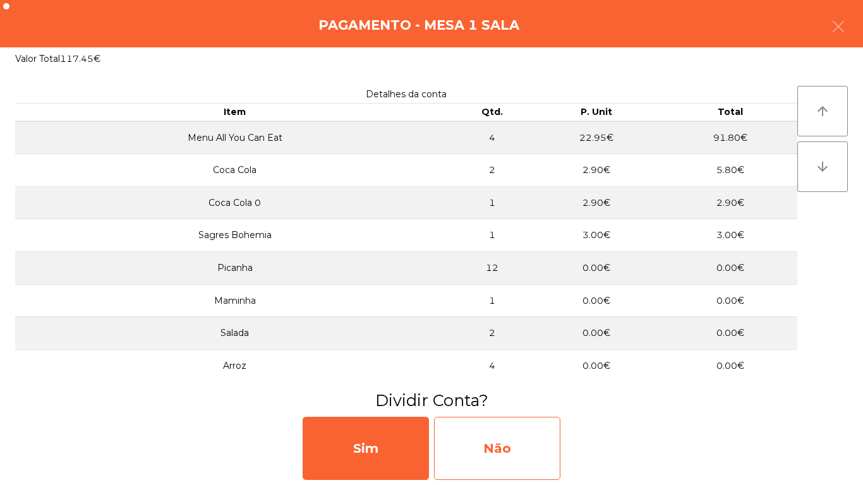
click at [508, 434] on div "Não" at bounding box center [497, 448] width 126 height 63
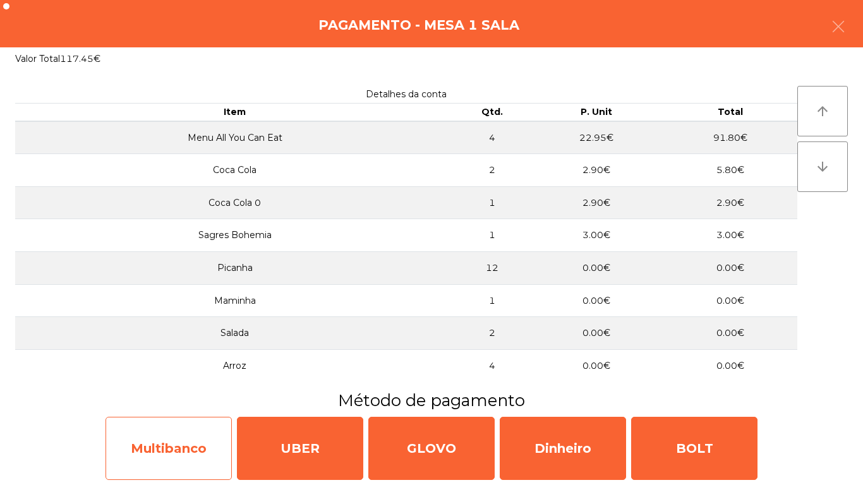
click at [191, 429] on div "Multibanco" at bounding box center [169, 448] width 126 height 63
select select "**"
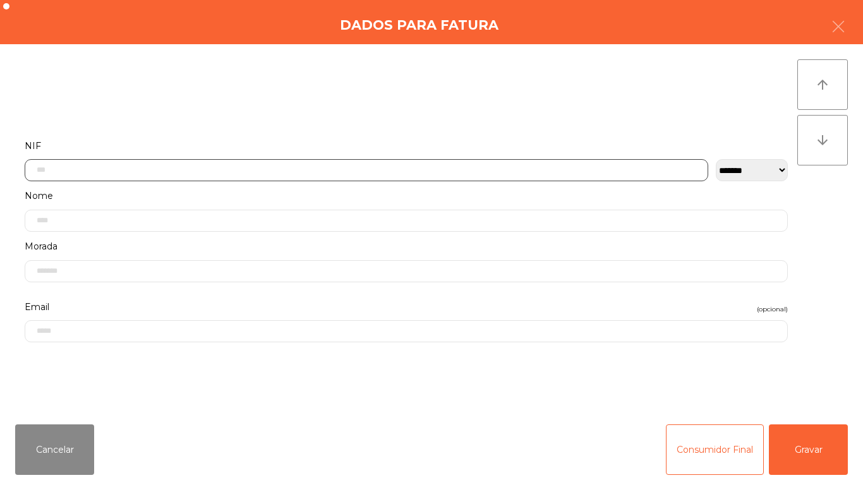
click at [264, 172] on input "text" at bounding box center [367, 170] width 684 height 22
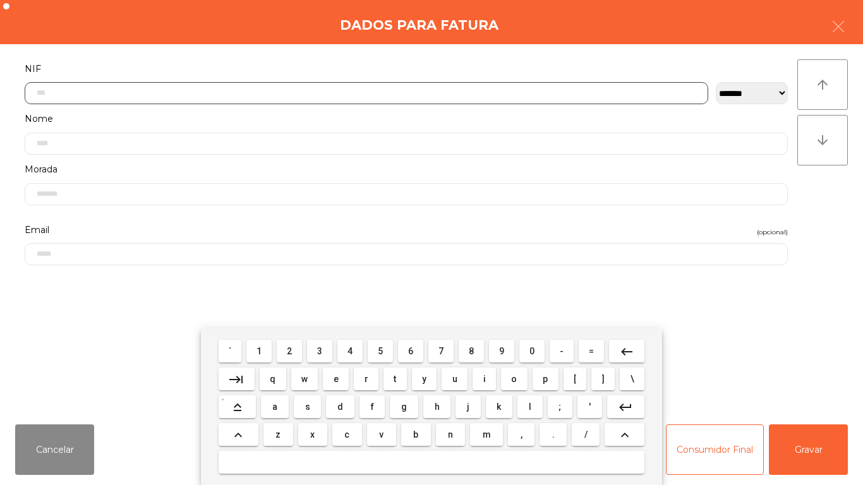
click at [292, 352] on span "2" at bounding box center [289, 351] width 5 height 10
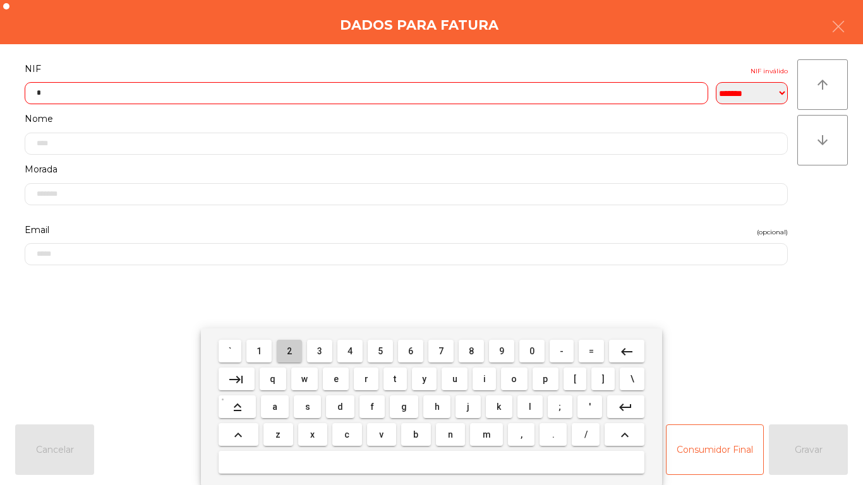
click at [289, 348] on span "2" at bounding box center [289, 351] width 5 height 10
click at [293, 341] on button "2" at bounding box center [289, 351] width 25 height 23
click at [381, 351] on span "5" at bounding box center [380, 351] width 5 height 10
click at [320, 350] on span "3" at bounding box center [319, 351] width 5 height 10
click at [626, 350] on mat-icon "keyboard_backspace" at bounding box center [626, 351] width 15 height 15
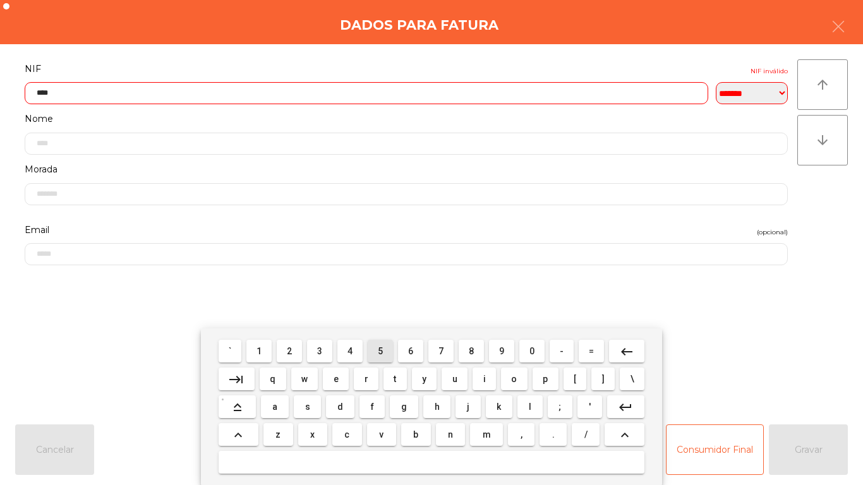
click at [378, 348] on span "5" at bounding box center [380, 351] width 5 height 10
click at [473, 352] on span "8" at bounding box center [471, 351] width 5 height 10
click at [320, 351] on span "3" at bounding box center [319, 351] width 5 height 10
click at [473, 354] on span "8" at bounding box center [471, 351] width 5 height 10
click at [381, 338] on mat-keyboard-key "5" at bounding box center [380, 352] width 30 height 28
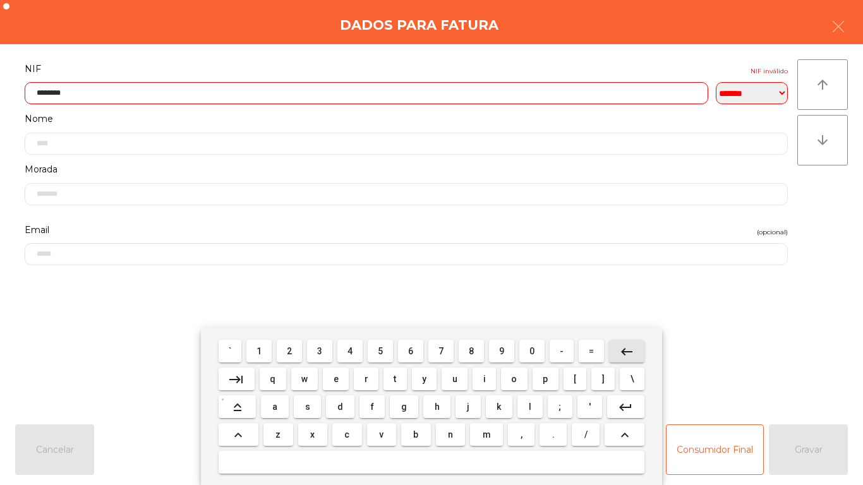
click at [619, 348] on mat-icon "keyboard_backspace" at bounding box center [626, 351] width 15 height 15
click at [624, 341] on button "keyboard_backspace" at bounding box center [626, 351] width 35 height 23
click at [627, 350] on mat-icon "keyboard_backspace" at bounding box center [626, 351] width 15 height 15
click at [634, 349] on mat-icon "keyboard_backspace" at bounding box center [626, 351] width 15 height 15
click at [635, 346] on button "keyboard_backspace" at bounding box center [626, 351] width 35 height 23
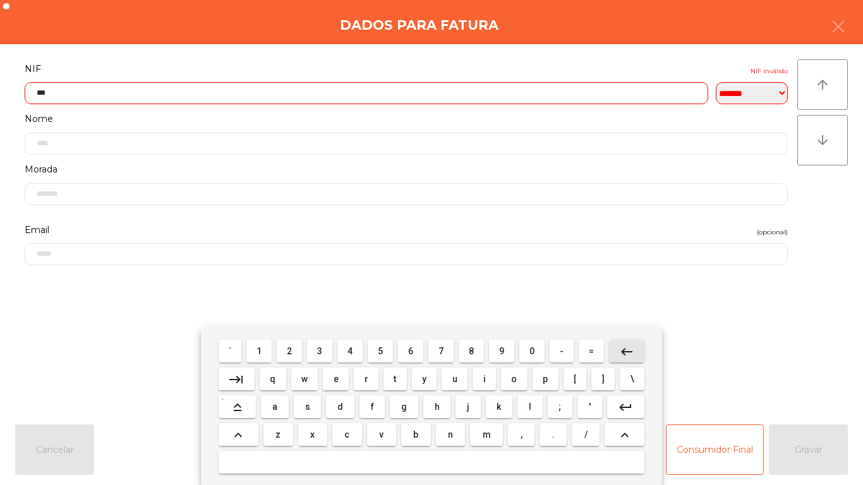
click at [631, 347] on mat-icon "keyboard_backspace" at bounding box center [626, 351] width 15 height 15
click at [629, 346] on mat-icon "keyboard_backspace" at bounding box center [626, 351] width 15 height 15
click at [300, 348] on button "2" at bounding box center [289, 351] width 25 height 23
click at [299, 352] on button "2" at bounding box center [289, 351] width 25 height 23
click at [379, 352] on span "5" at bounding box center [380, 351] width 5 height 10
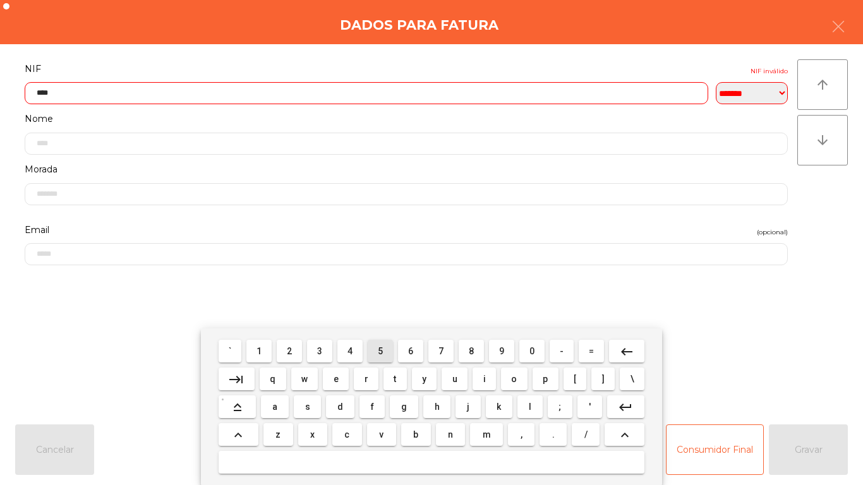
click at [381, 356] on span "5" at bounding box center [380, 351] width 5 height 10
click at [473, 352] on span "8" at bounding box center [471, 351] width 5 height 10
click at [320, 351] on span "3" at bounding box center [319, 351] width 5 height 10
click at [472, 351] on span "8" at bounding box center [471, 351] width 5 height 10
click at [381, 350] on span "5" at bounding box center [380, 351] width 5 height 10
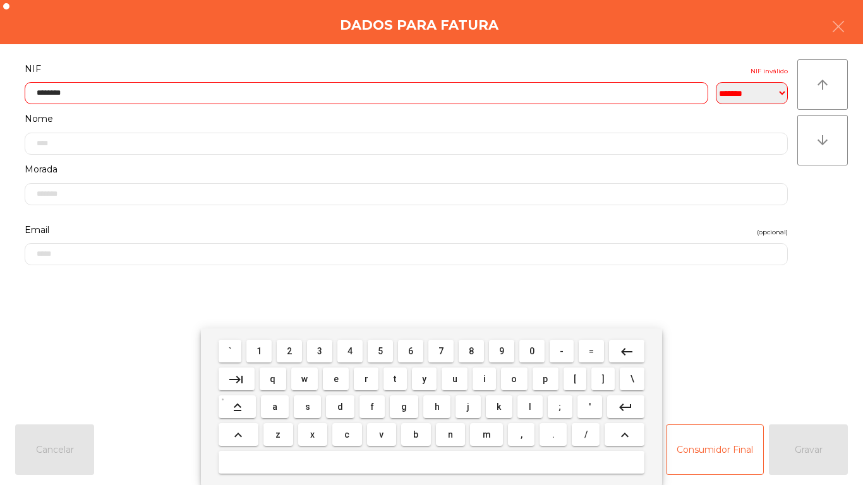
type input "*********"
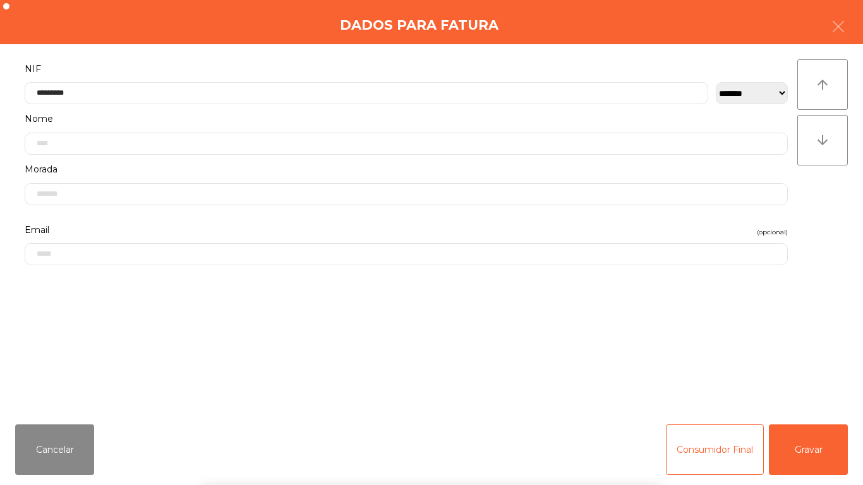
click at [798, 453] on div "` 1 2 3 4 5 6 7 8 9 0 - = keyboard_backspace keyboard_tab q w e r t y u i o p […" at bounding box center [431, 407] width 863 height 157
click at [811, 442] on button "Gravar" at bounding box center [808, 450] width 79 height 51
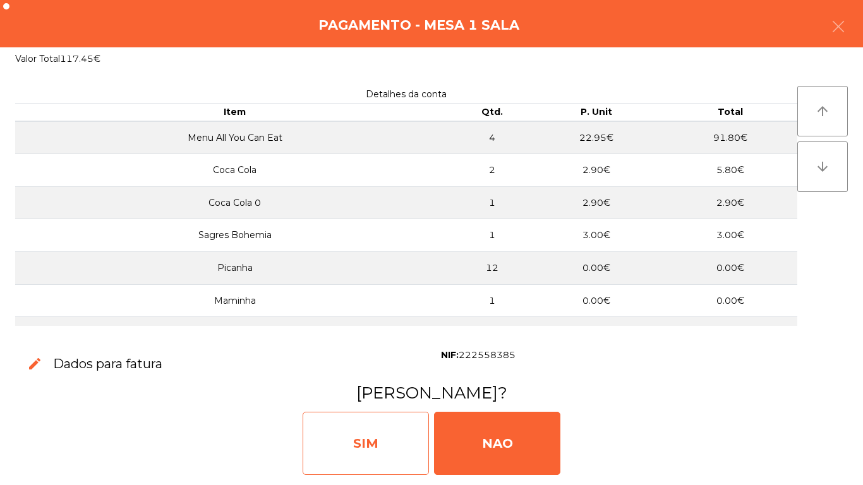
click at [377, 436] on div "SIM" at bounding box center [366, 443] width 126 height 63
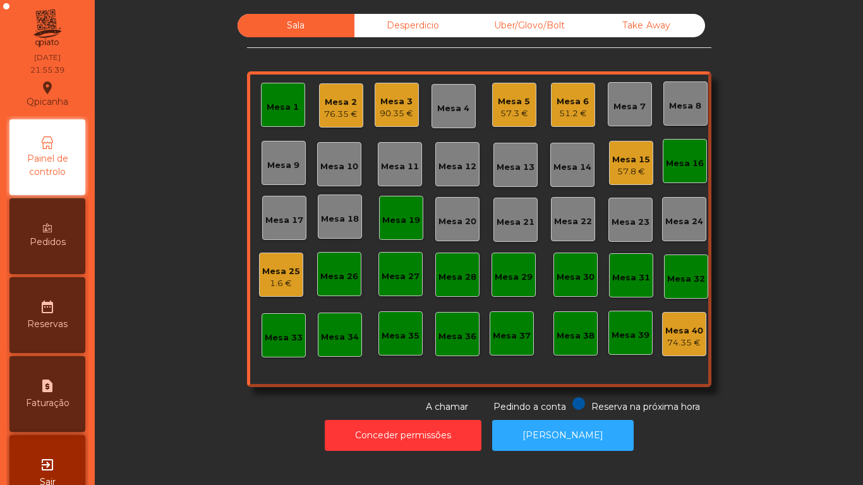
click at [336, 116] on div "76.35 €" at bounding box center [341, 114] width 34 height 13
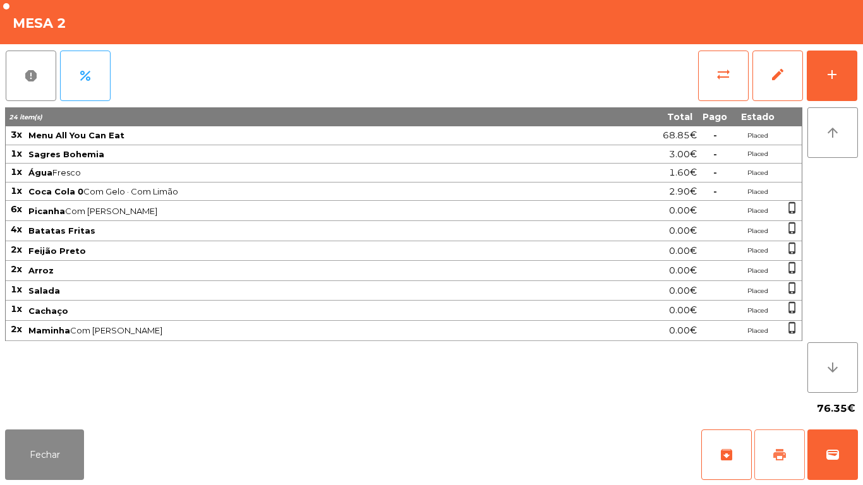
click at [778, 459] on span "print" at bounding box center [779, 455] width 15 height 15
click at [47, 445] on button "Fechar" at bounding box center [44, 455] width 79 height 51
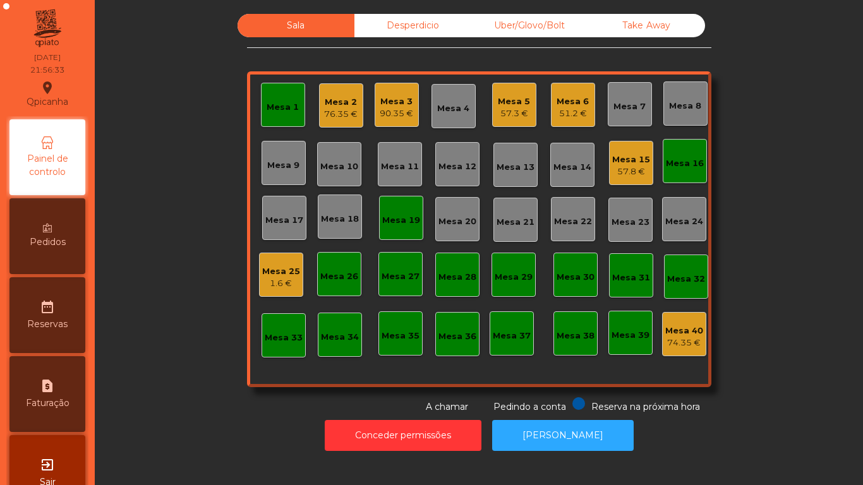
click at [635, 163] on div "Mesa 15" at bounding box center [631, 160] width 38 height 13
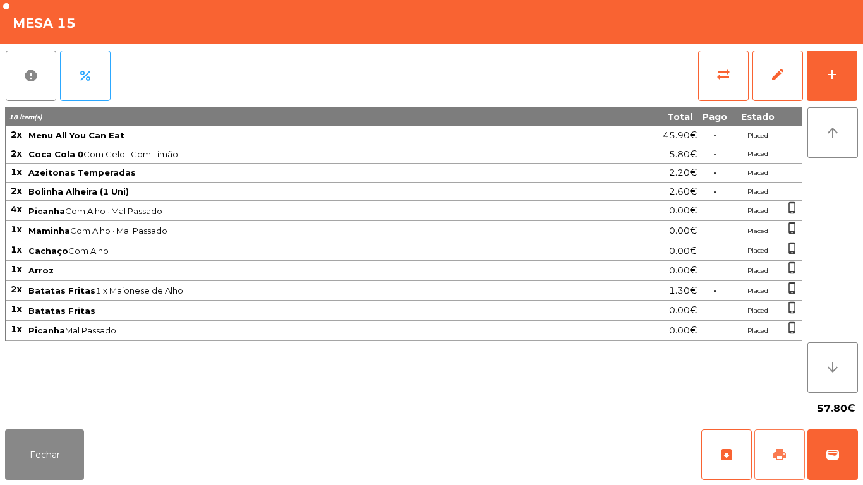
click at [767, 453] on button "print" at bounding box center [780, 455] width 51 height 51
click at [64, 441] on button "Fechar" at bounding box center [44, 455] width 79 height 51
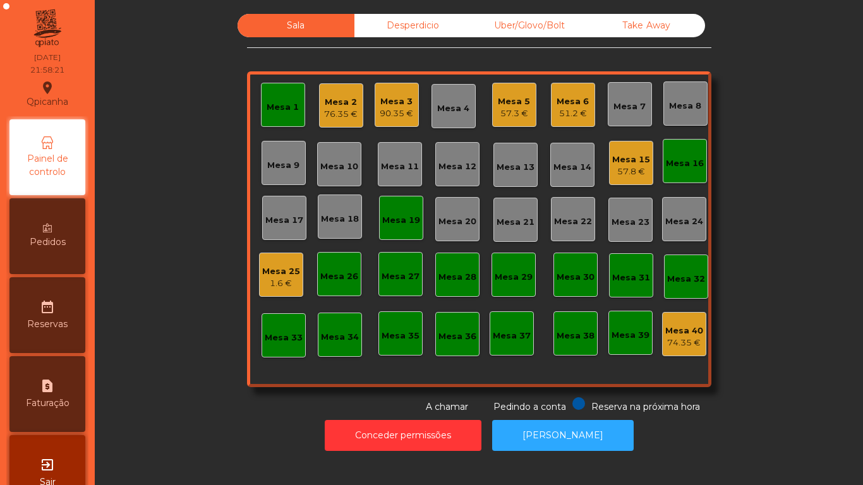
click at [571, 111] on div "51.2 €" at bounding box center [573, 113] width 32 height 13
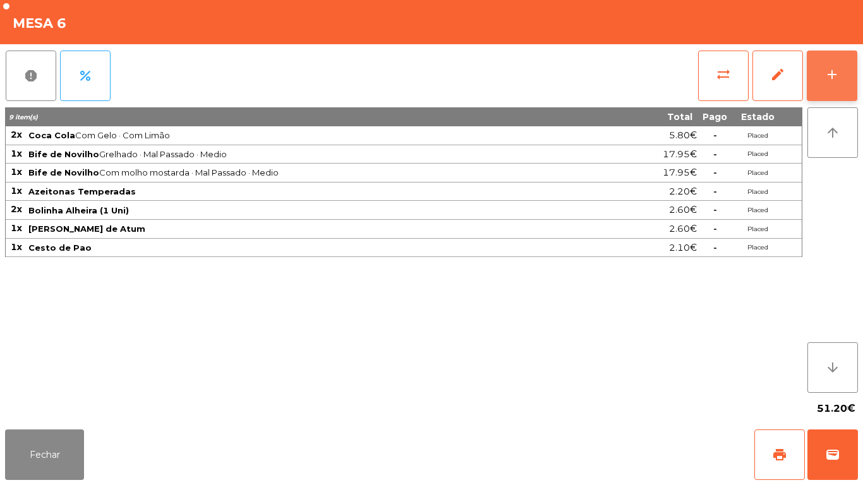
click at [830, 85] on button "add" at bounding box center [832, 76] width 51 height 51
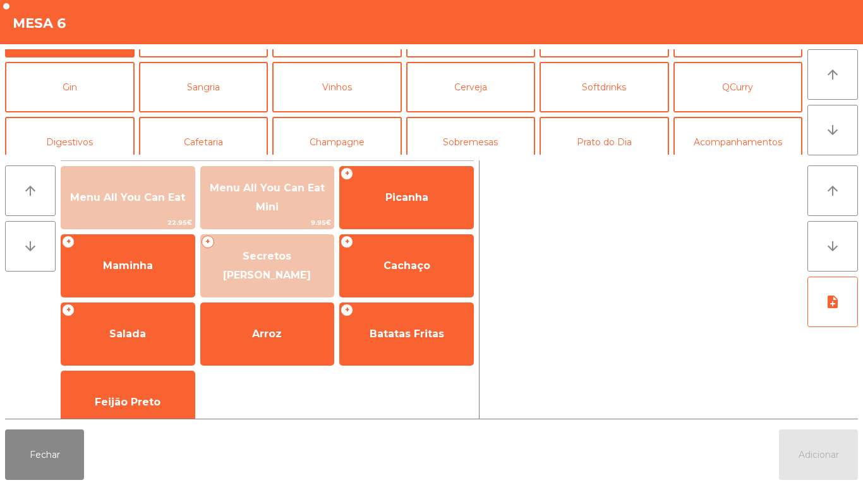
scroll to position [68, 0]
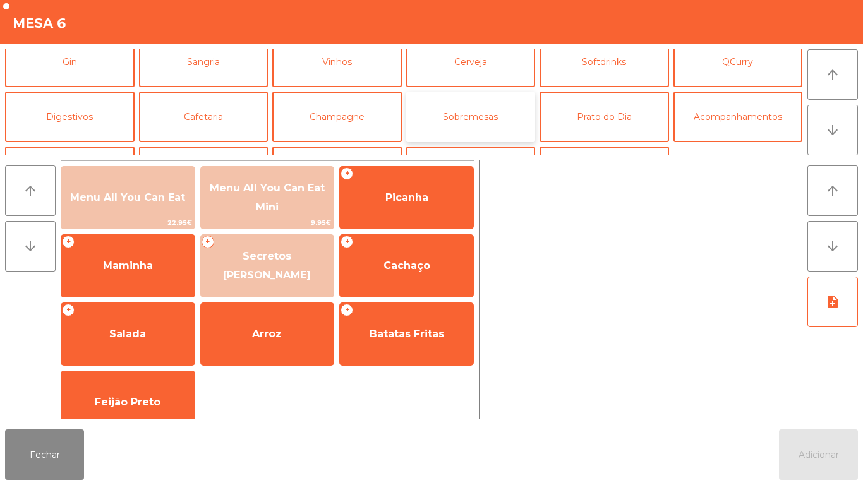
click at [454, 127] on button "Sobremesas" at bounding box center [471, 117] width 130 height 51
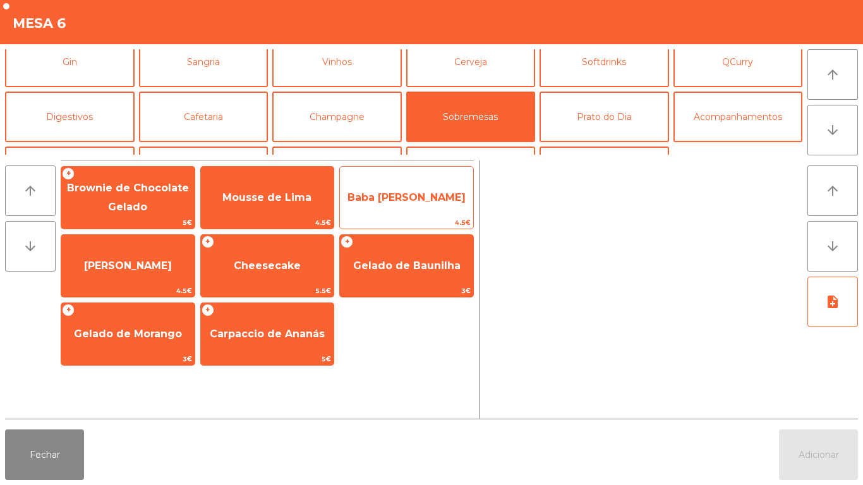
click at [413, 212] on span "Baba de Camelo" at bounding box center [406, 198] width 133 height 34
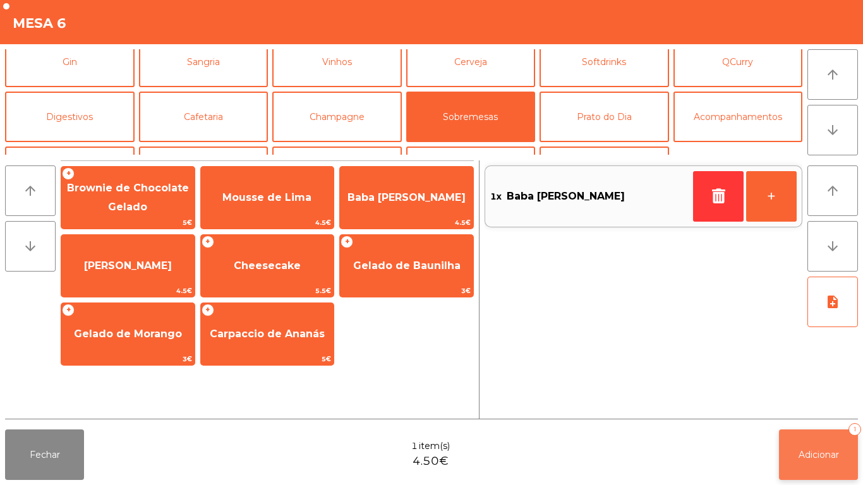
click at [824, 446] on button "Adicionar 1" at bounding box center [818, 455] width 79 height 51
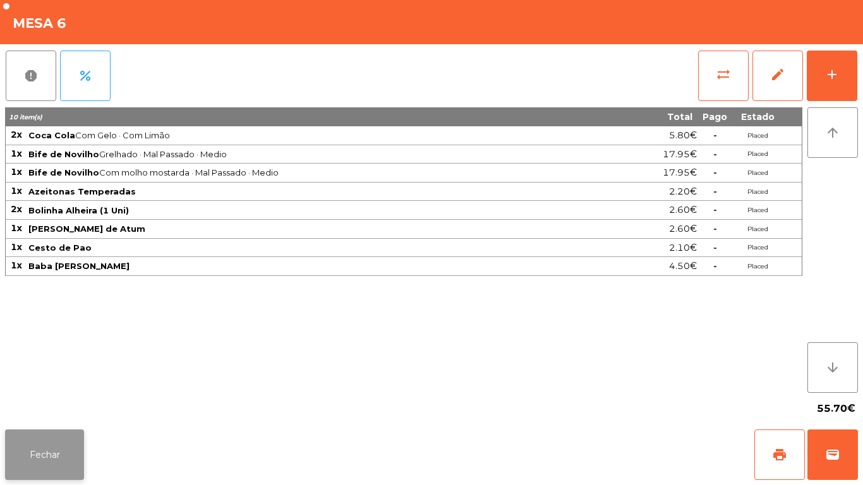
click at [57, 454] on button "Fechar" at bounding box center [44, 455] width 79 height 51
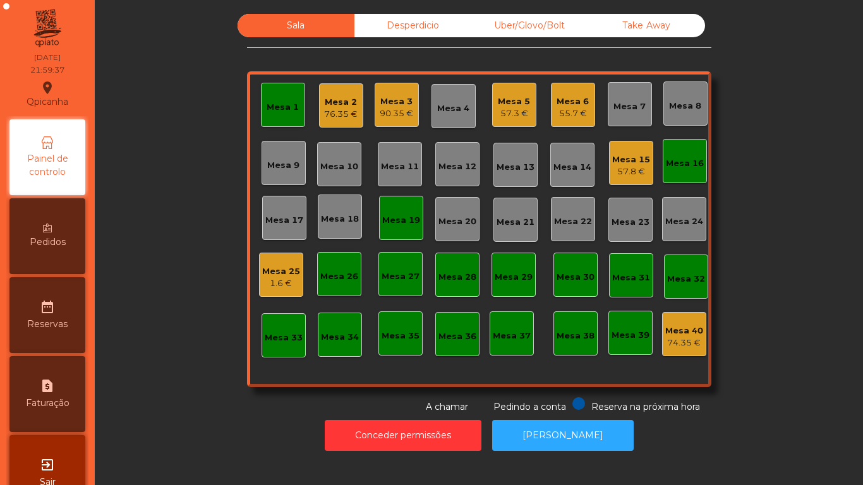
click at [506, 110] on div "57.3 €" at bounding box center [514, 113] width 32 height 13
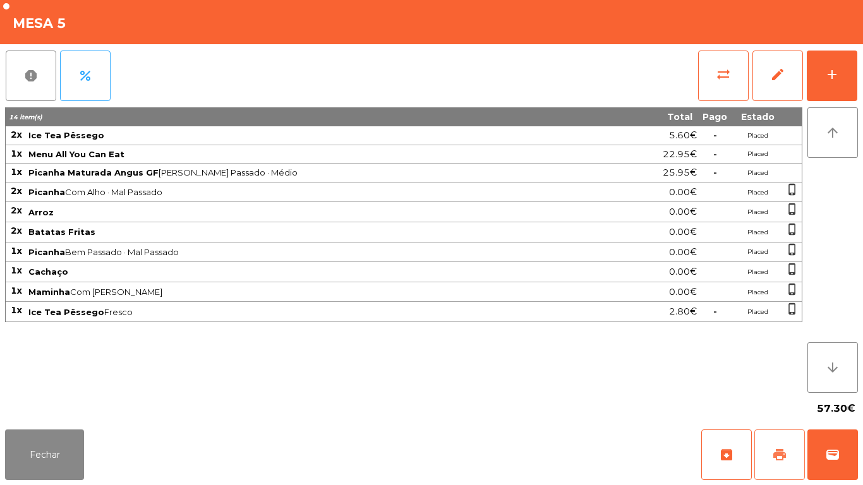
click at [774, 451] on span "print" at bounding box center [779, 455] width 15 height 15
click at [45, 442] on button "Fechar" at bounding box center [44, 455] width 79 height 51
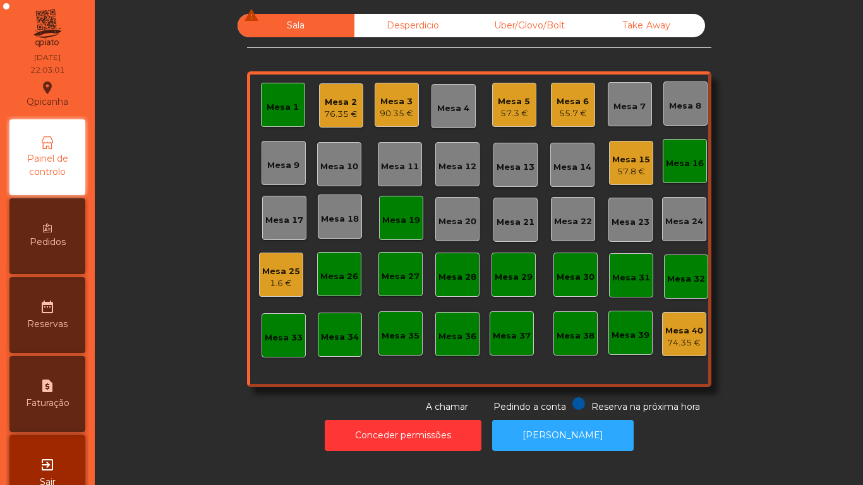
click at [396, 116] on div "90.35 €" at bounding box center [397, 113] width 34 height 13
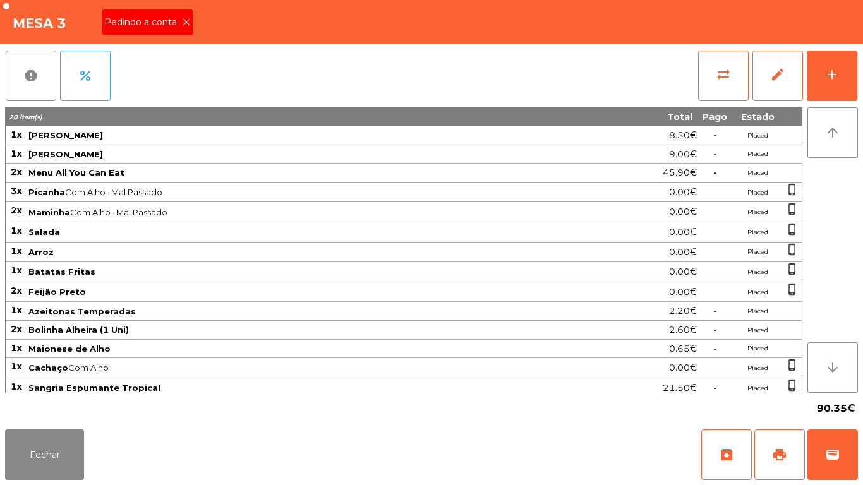
click at [185, 22] on icon at bounding box center [186, 22] width 9 height 9
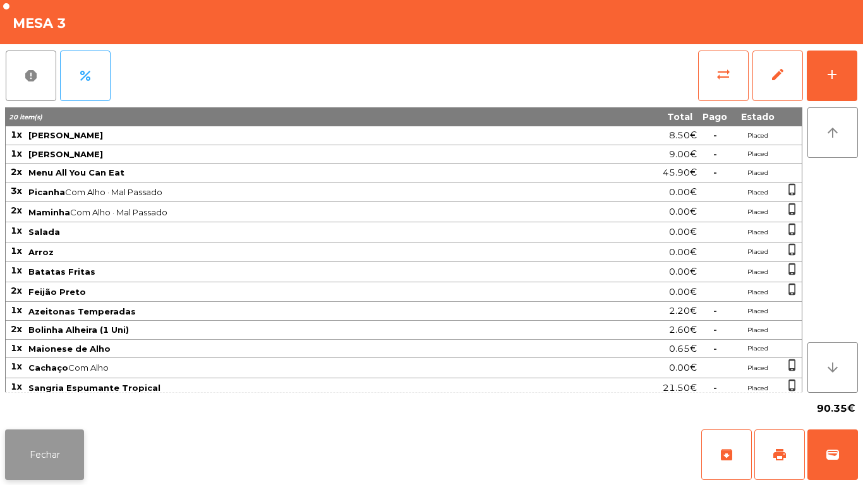
click at [63, 443] on button "Fechar" at bounding box center [44, 455] width 79 height 51
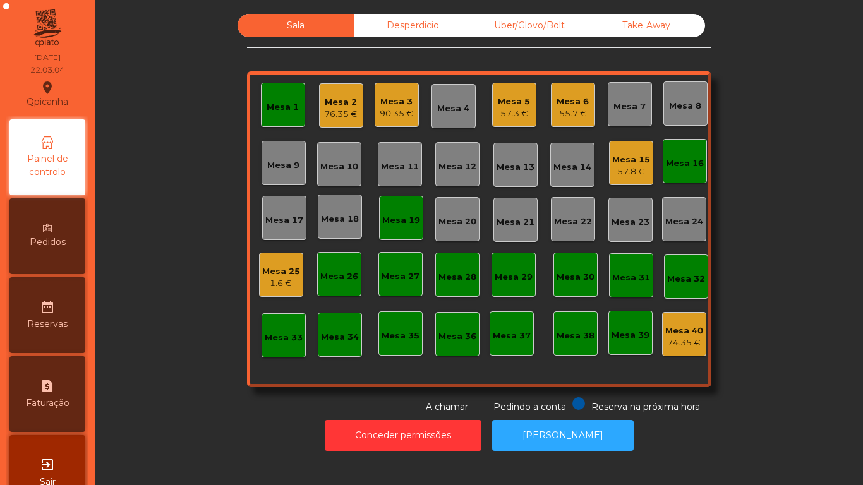
click at [346, 100] on div "Mesa 2" at bounding box center [341, 102] width 34 height 13
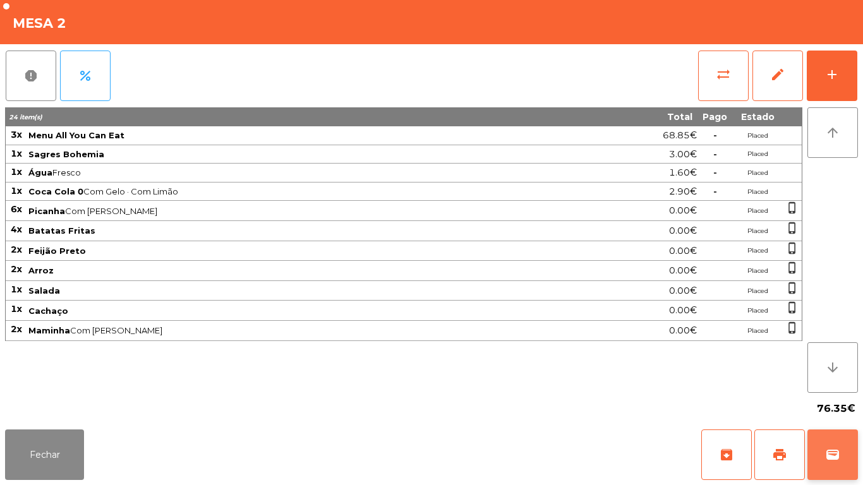
click at [822, 454] on button "wallet" at bounding box center [833, 455] width 51 height 51
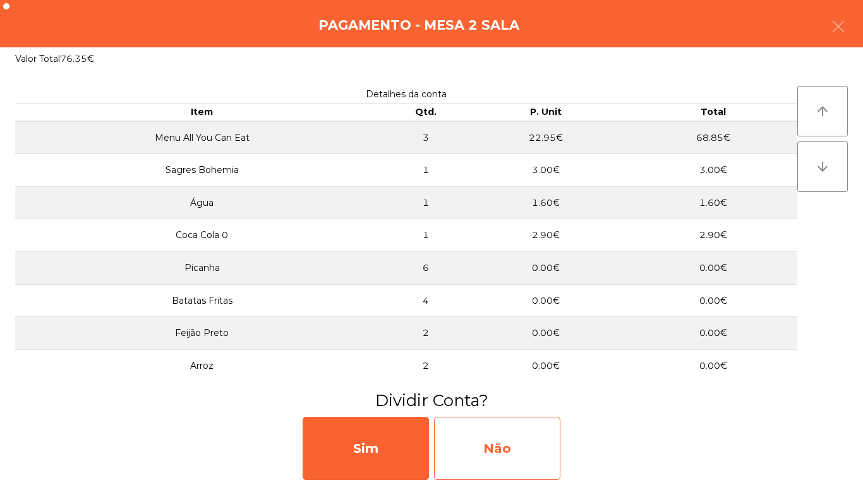
click at [515, 446] on div "Não" at bounding box center [497, 448] width 126 height 63
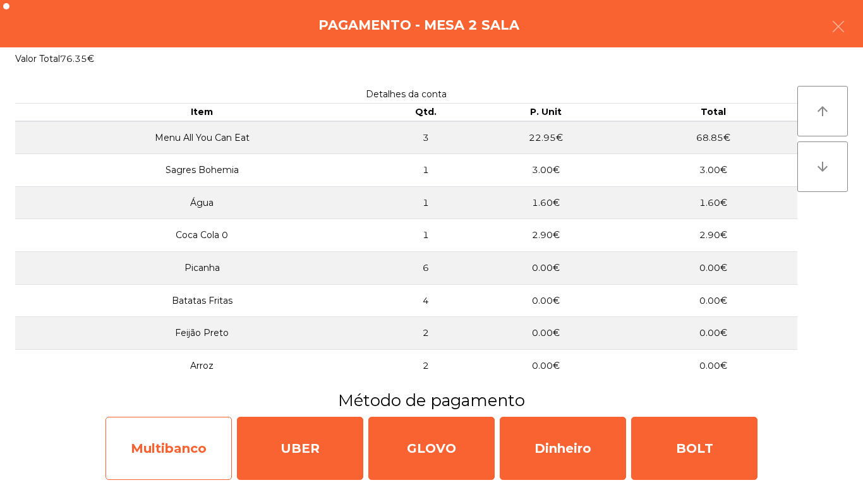
click at [202, 452] on div "Multibanco" at bounding box center [169, 448] width 126 height 63
select select "**"
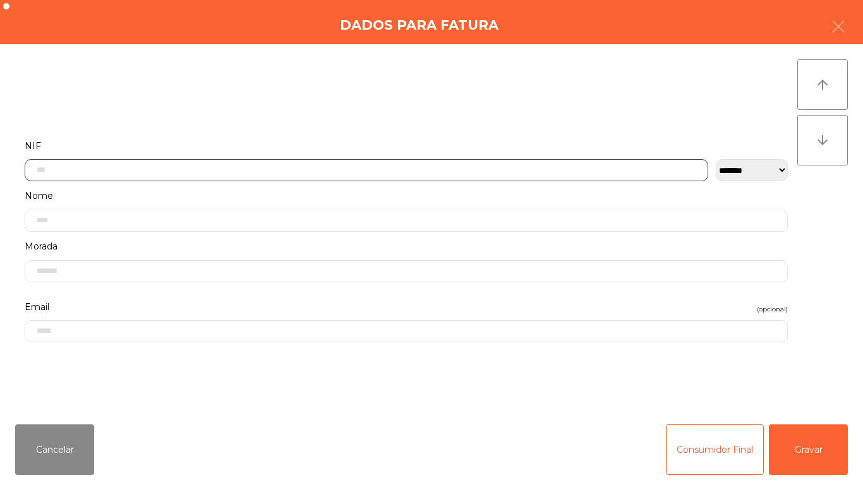
click at [242, 169] on input "text" at bounding box center [367, 170] width 684 height 22
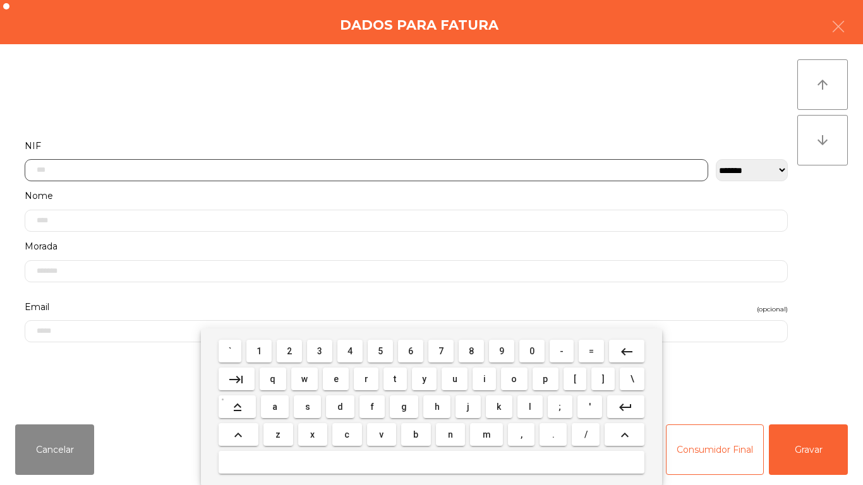
scroll to position [77, 0]
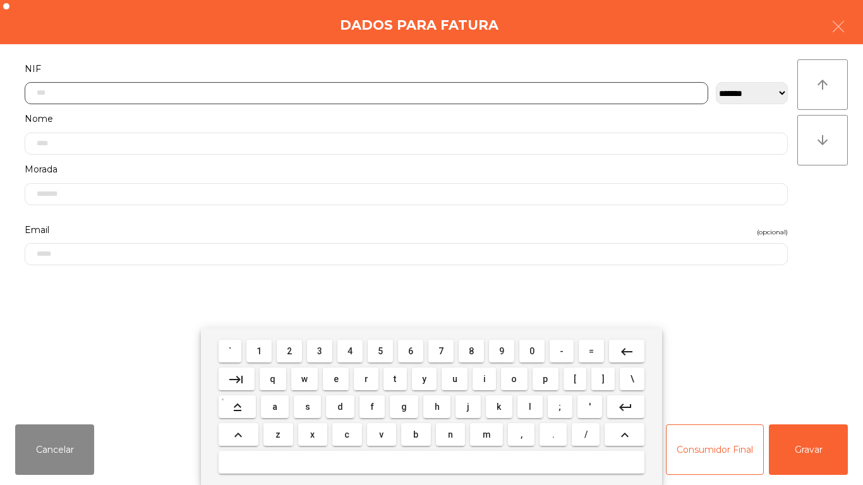
click at [380, 354] on span "5" at bounding box center [380, 351] width 5 height 10
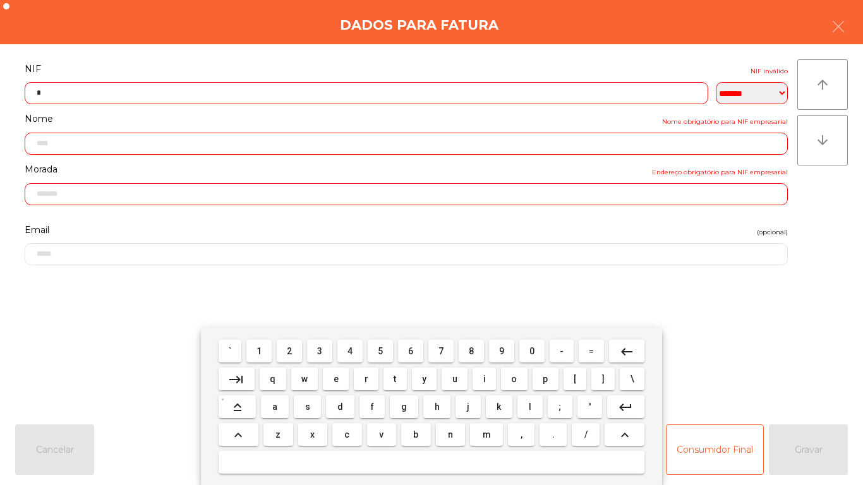
click at [532, 351] on span "0" at bounding box center [532, 351] width 5 height 10
click at [442, 351] on span "7" at bounding box center [441, 351] width 5 height 10
click at [441, 351] on span "7" at bounding box center [441, 351] width 5 height 10
click at [320, 351] on span "3" at bounding box center [319, 351] width 5 height 10
click at [411, 351] on span "6" at bounding box center [410, 351] width 5 height 10
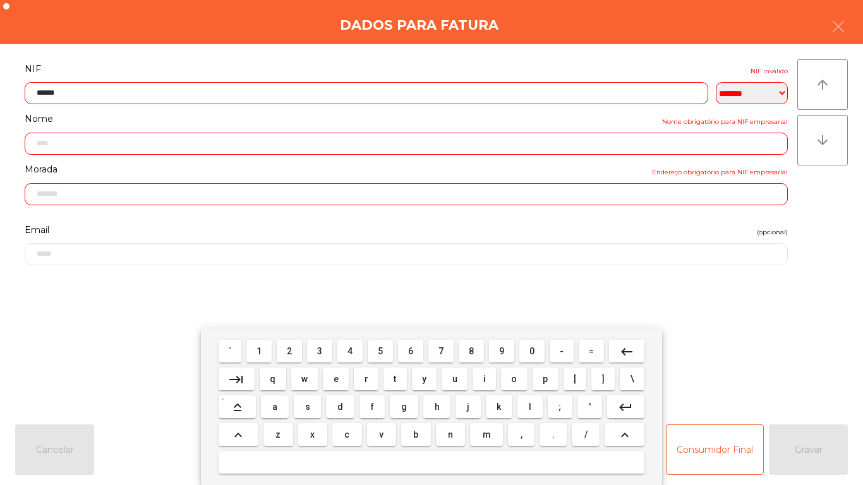
click at [411, 351] on span "6" at bounding box center [410, 351] width 5 height 10
click at [504, 354] on span "9" at bounding box center [501, 351] width 5 height 10
click at [474, 356] on span "8" at bounding box center [471, 351] width 5 height 10
click at [619, 350] on mat-icon "keyboard_backspace" at bounding box center [626, 351] width 15 height 15
click at [520, 350] on button "0" at bounding box center [532, 351] width 25 height 23
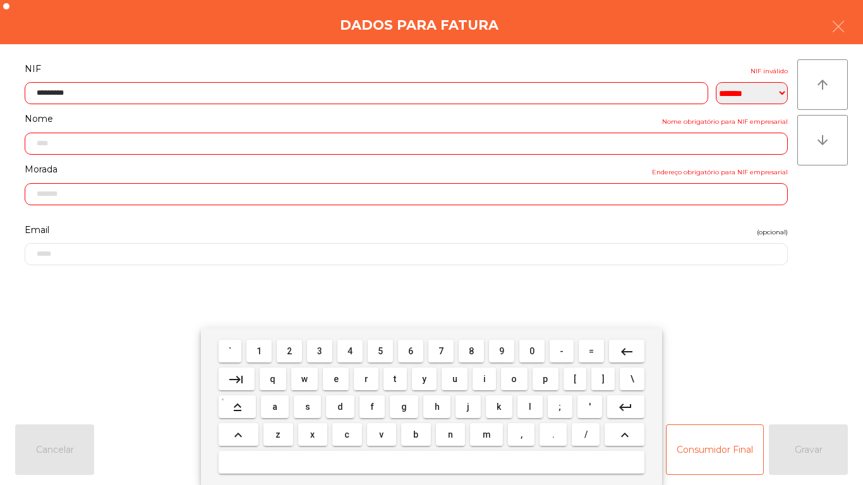
click at [615, 350] on button "keyboard_backspace" at bounding box center [626, 351] width 35 height 23
click at [502, 351] on span "9" at bounding box center [501, 351] width 5 height 10
type input "*********"
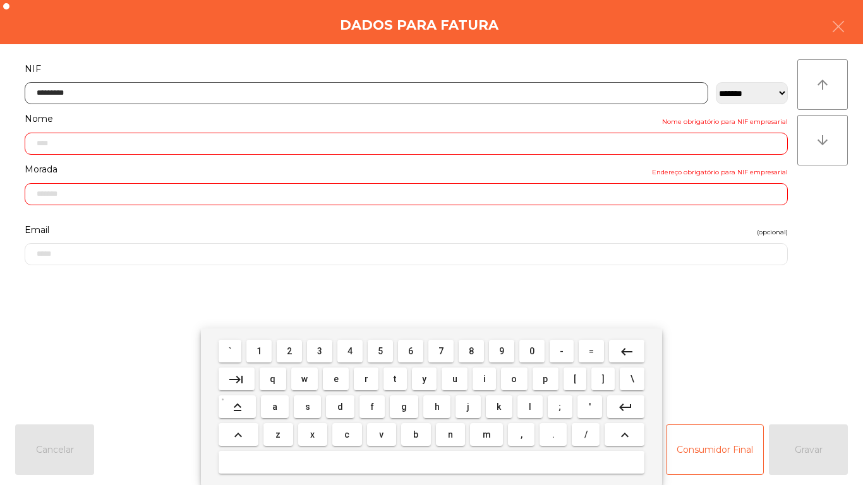
type input "**********"
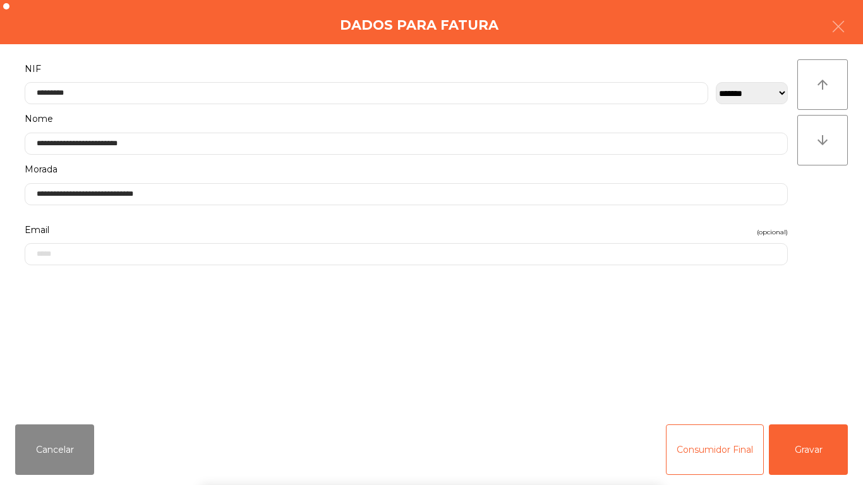
click at [810, 446] on div "` 1 2 3 4 5 6 7 8 9 0 - = keyboard_backspace keyboard_tab q w e r t y u i o p […" at bounding box center [431, 407] width 863 height 157
click at [812, 446] on button "Gravar" at bounding box center [808, 450] width 79 height 51
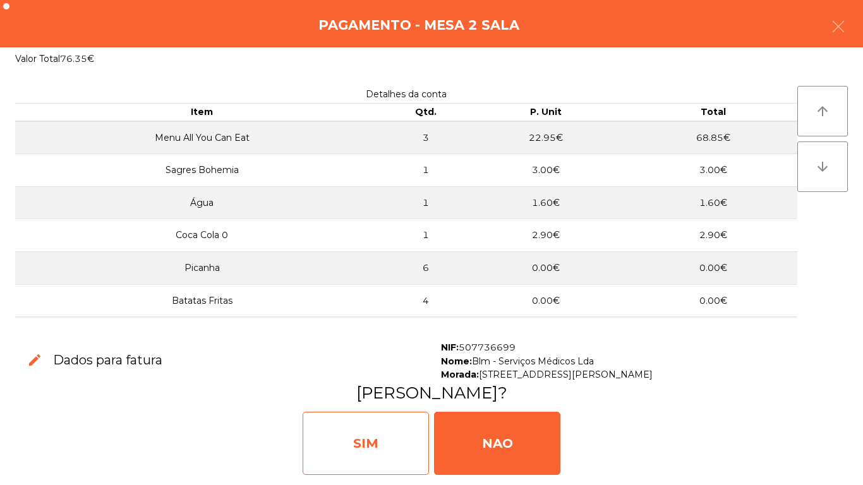
click at [363, 447] on div "SIM" at bounding box center [366, 443] width 126 height 63
